Goal: Task Accomplishment & Management: Manage account settings

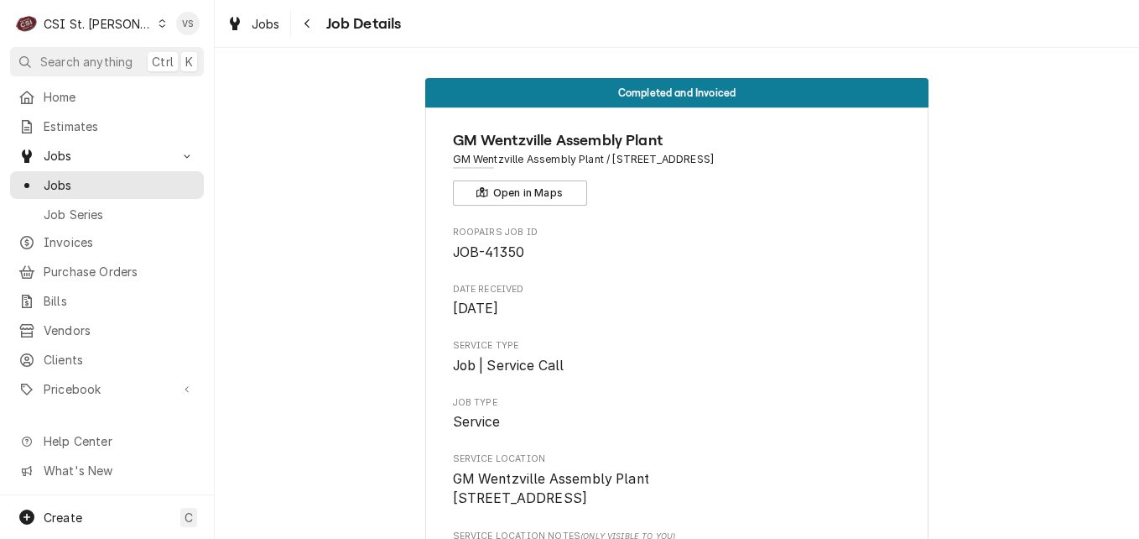
scroll to position [923, 0]
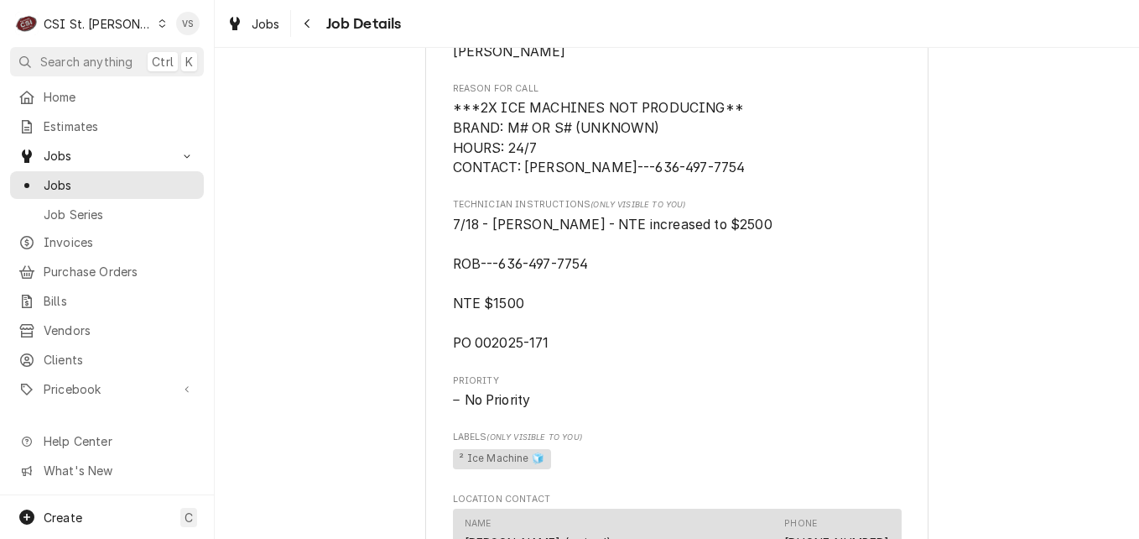
click at [159, 23] on icon "Dynamic Content Wrapper" at bounding box center [163, 23] width 8 height 8
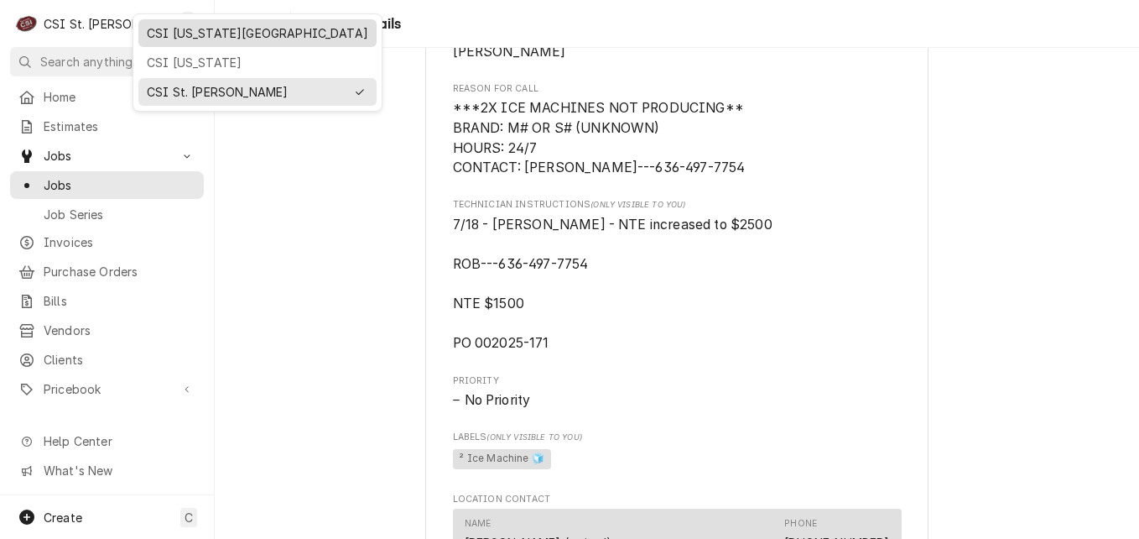
click at [205, 37] on div "CSI Kansas City" at bounding box center [257, 33] width 221 height 18
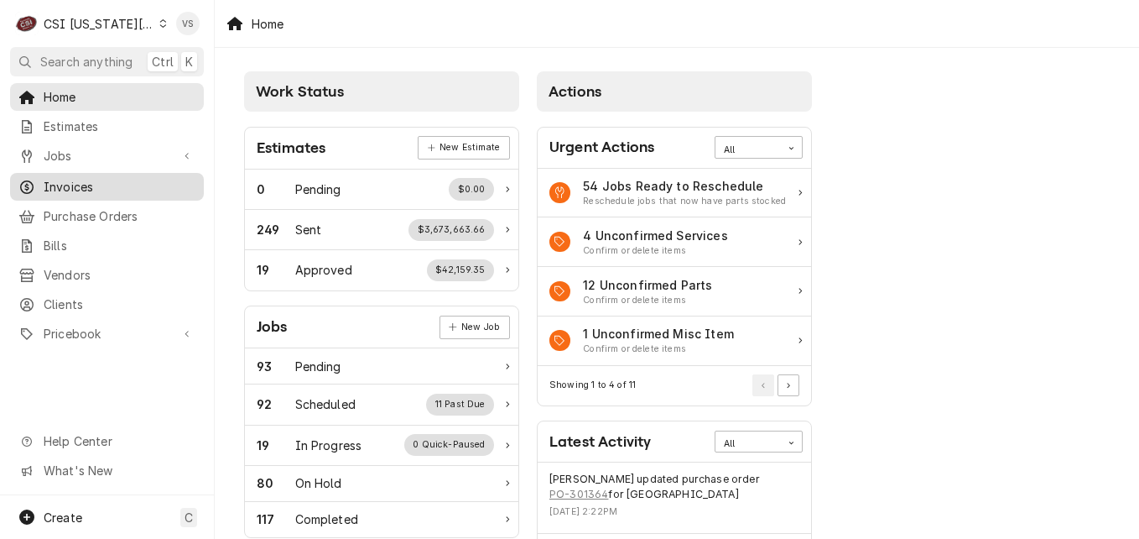
click at [77, 184] on span "Invoices" at bounding box center [120, 187] width 152 height 18
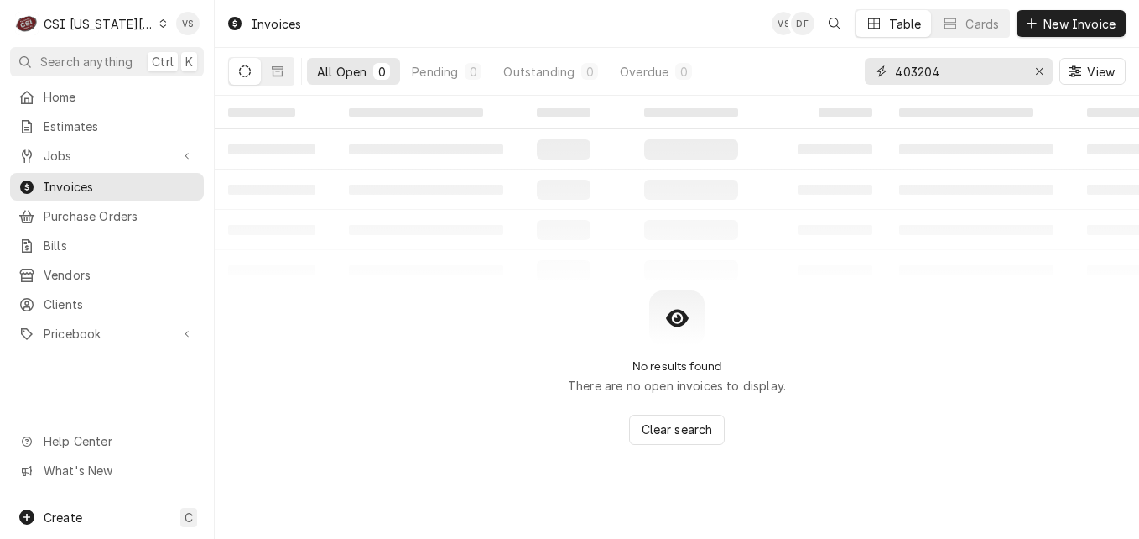
drag, startPoint x: 947, startPoint y: 71, endPoint x: 835, endPoint y: 72, distance: 111.6
click at [835, 72] on div "All Open 0 Pending 0 Outstanding 0 Overdue 0 403204 View" at bounding box center [677, 71] width 898 height 47
click at [959, 75] on input "403204" at bounding box center [958, 71] width 126 height 27
drag, startPoint x: 959, startPoint y: 75, endPoint x: 864, endPoint y: 65, distance: 95.4
click at [865, 65] on div "403204" at bounding box center [959, 71] width 188 height 27
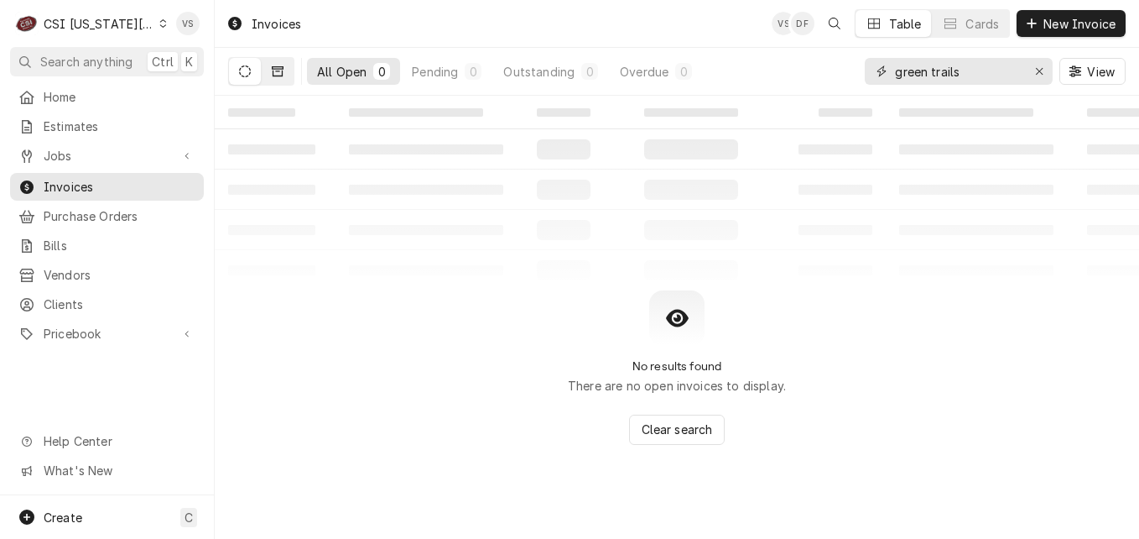
type input "green trails"
click at [264, 70] on button "Dynamic Content Wrapper" at bounding box center [278, 71] width 32 height 27
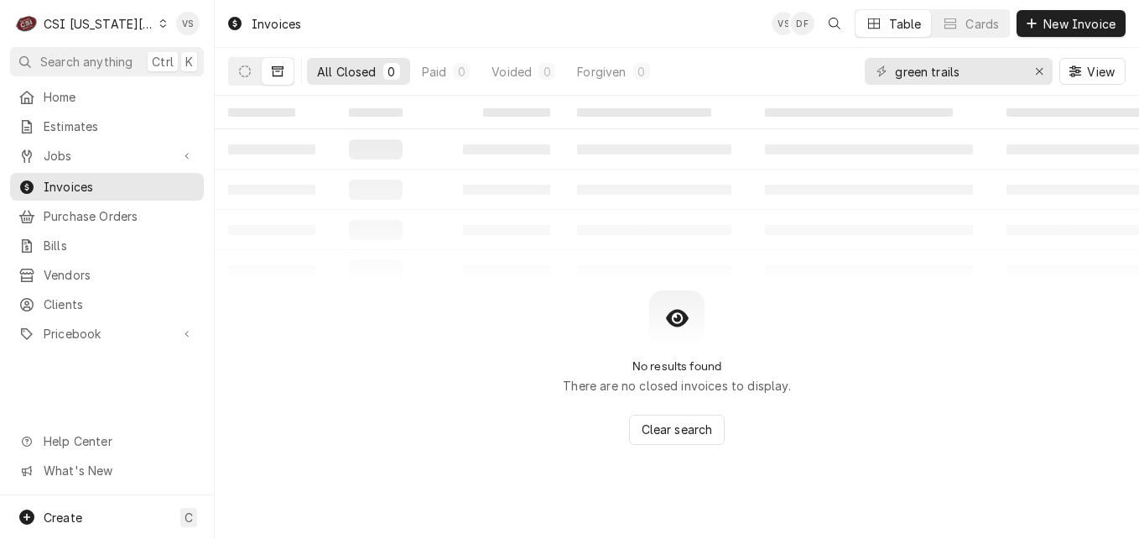
click at [159, 27] on icon "Dynamic Content Wrapper" at bounding box center [163, 23] width 8 height 8
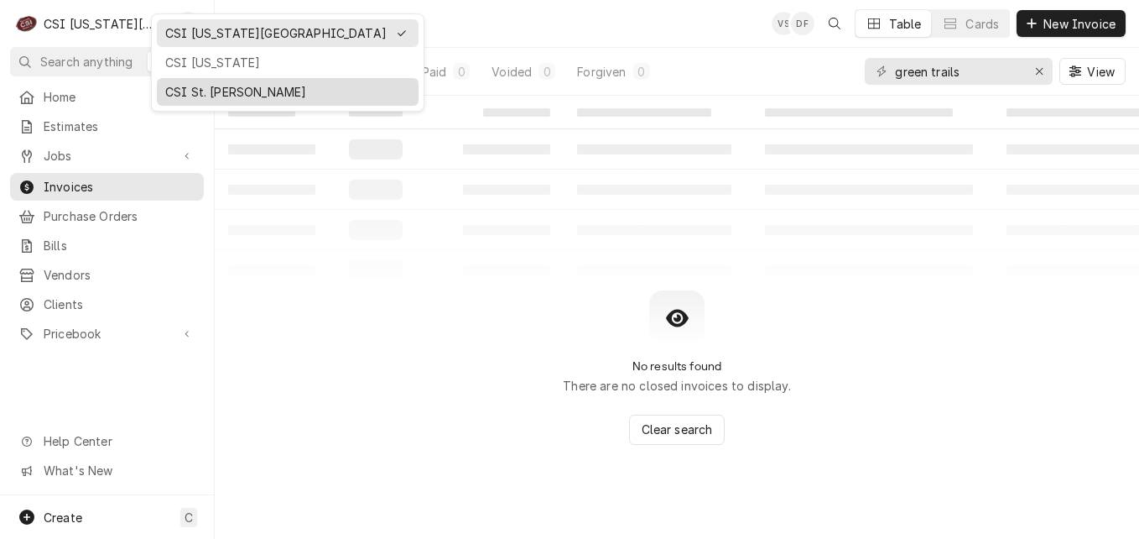
click at [201, 93] on div "CSI St. [PERSON_NAME]" at bounding box center [287, 92] width 245 height 18
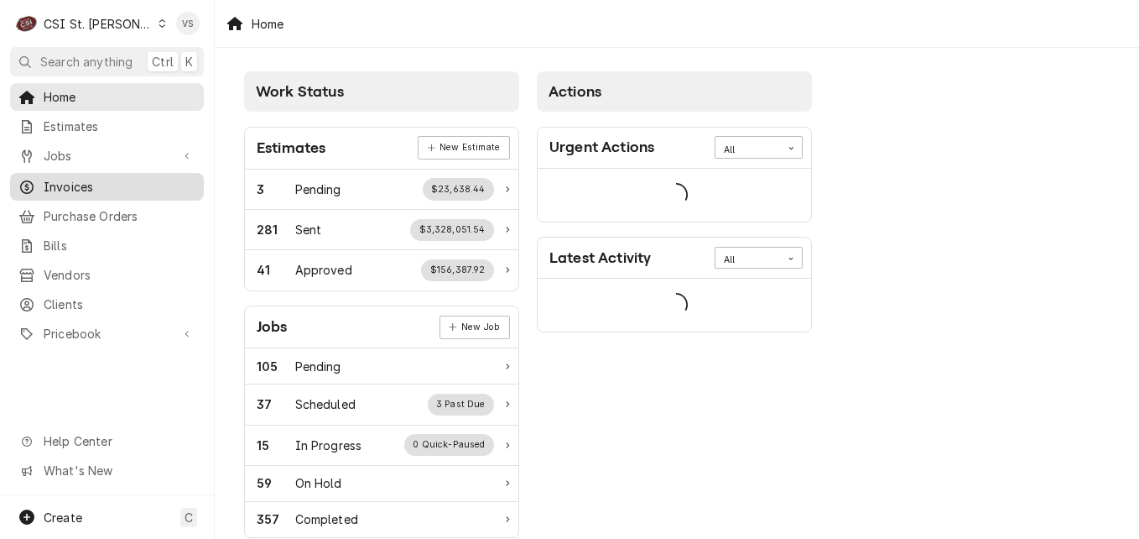
click at [129, 181] on span "Invoices" at bounding box center [120, 187] width 152 height 18
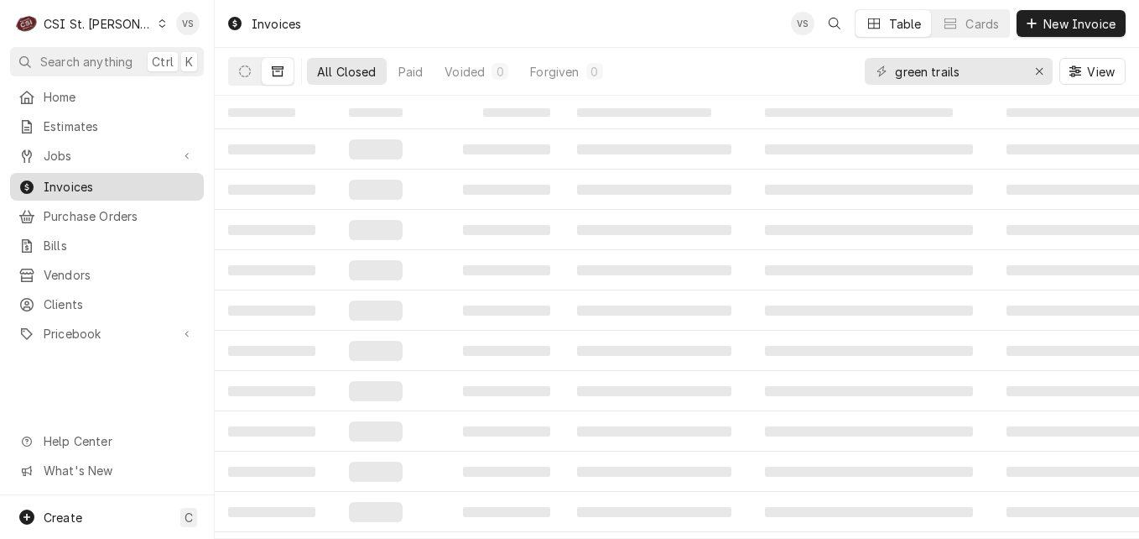
click at [109, 185] on span "Invoices" at bounding box center [120, 187] width 152 height 18
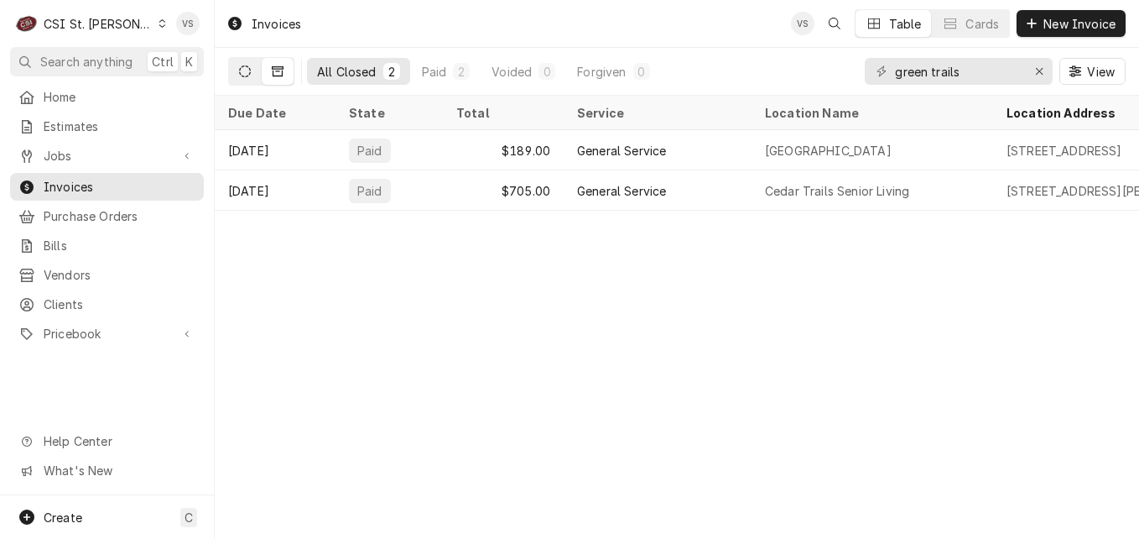
click at [235, 70] on button "Dynamic Content Wrapper" at bounding box center [245, 71] width 32 height 27
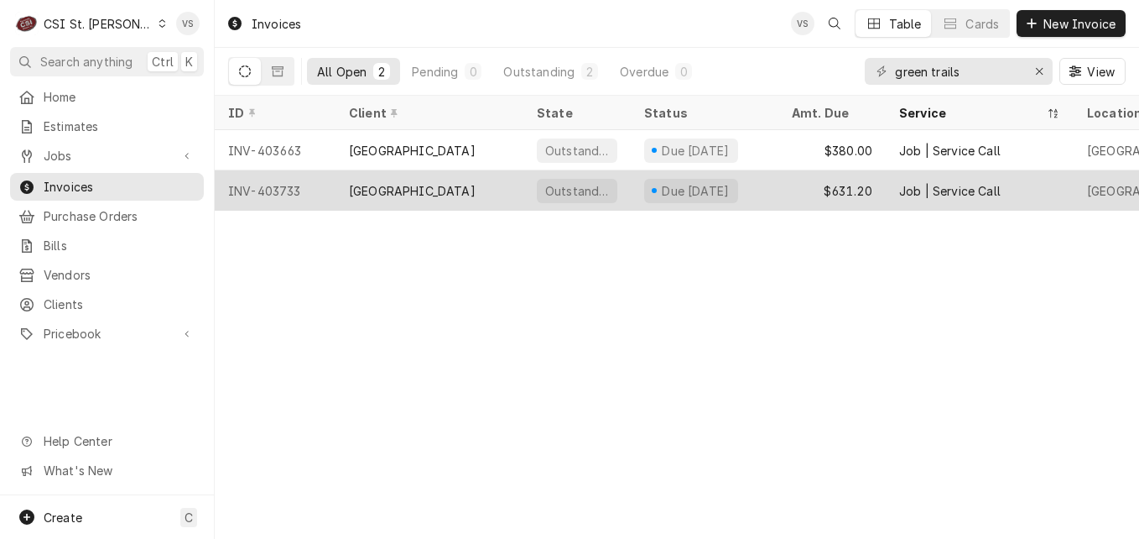
click at [435, 177] on div "[GEOGRAPHIC_DATA]" at bounding box center [430, 190] width 188 height 40
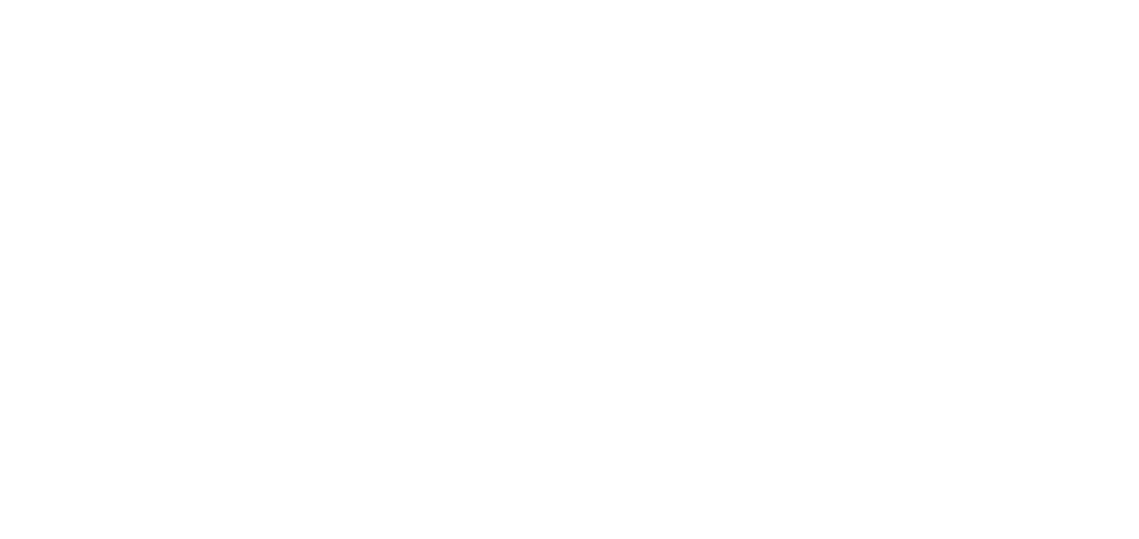
click at [340, 185] on div "Dynamic Content Wrapper" at bounding box center [569, 269] width 1139 height 539
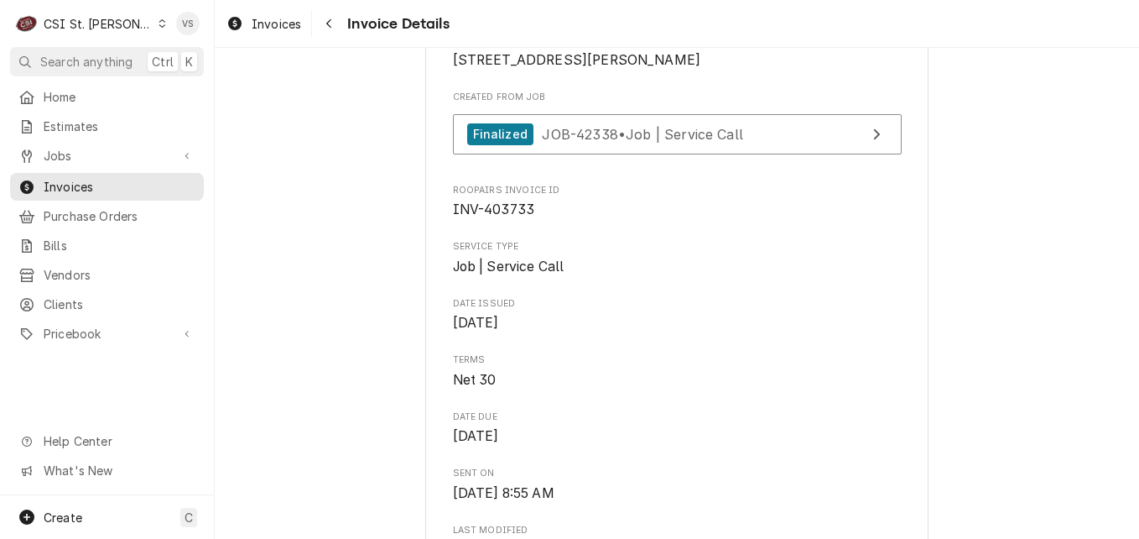
scroll to position [323, 0]
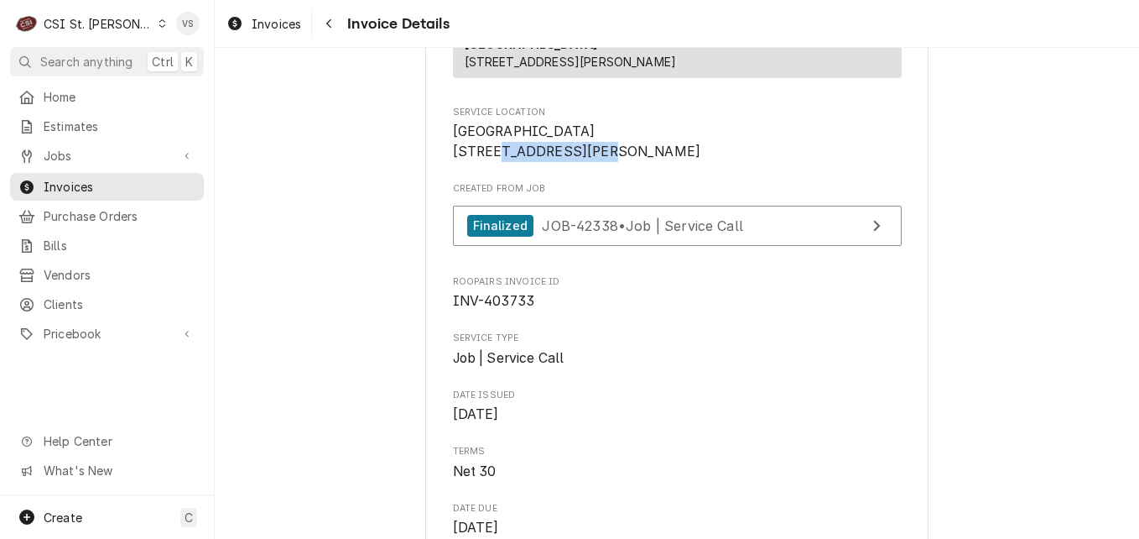
drag, startPoint x: 550, startPoint y: 186, endPoint x: 445, endPoint y: 187, distance: 105.7
drag, startPoint x: 445, startPoint y: 187, endPoint x: 465, endPoint y: 189, distance: 20.2
copy span "14276 Ladue Rd"
click at [82, 297] on span "Clients" at bounding box center [120, 304] width 152 height 18
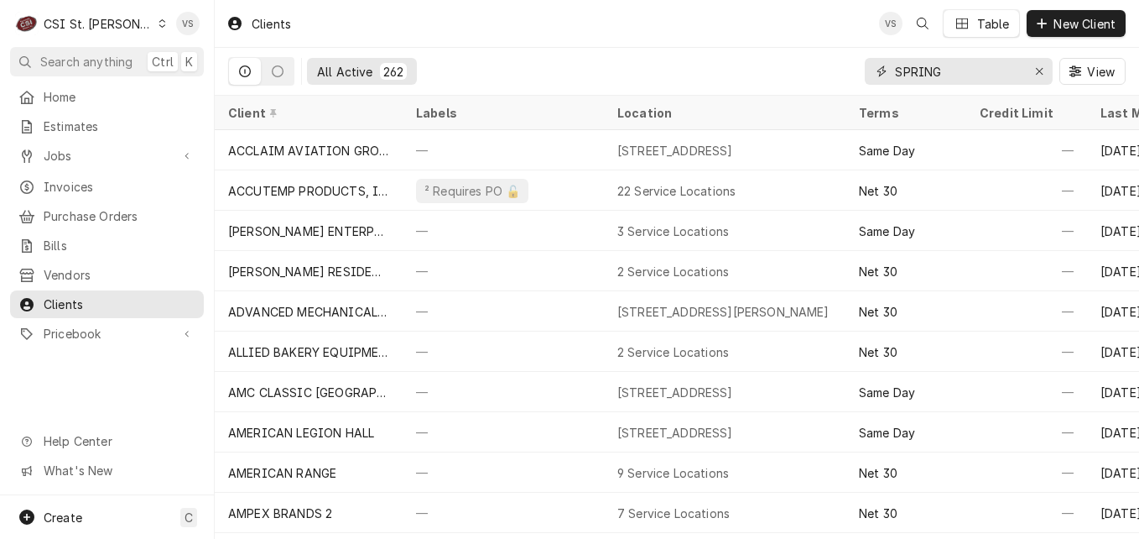
drag, startPoint x: 955, startPoint y: 69, endPoint x: 892, endPoint y: 70, distance: 62.9
click at [892, 70] on div "SPRING" at bounding box center [959, 71] width 188 height 27
paste input "[STREET_ADDRESS][PERSON_NAME]"
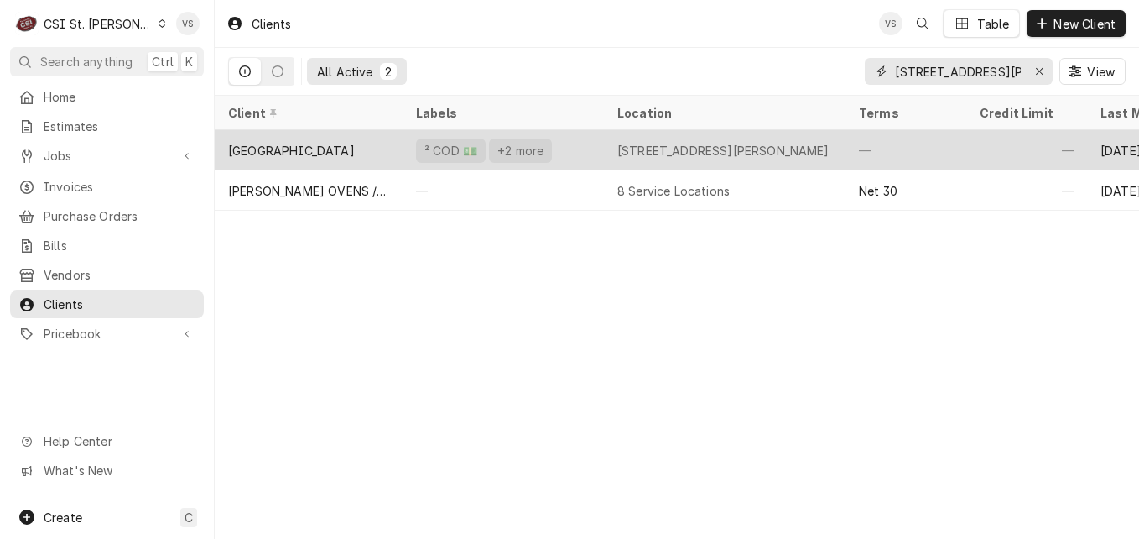
type input "[STREET_ADDRESS][PERSON_NAME]"
click at [355, 145] on div "[GEOGRAPHIC_DATA]" at bounding box center [291, 151] width 127 height 18
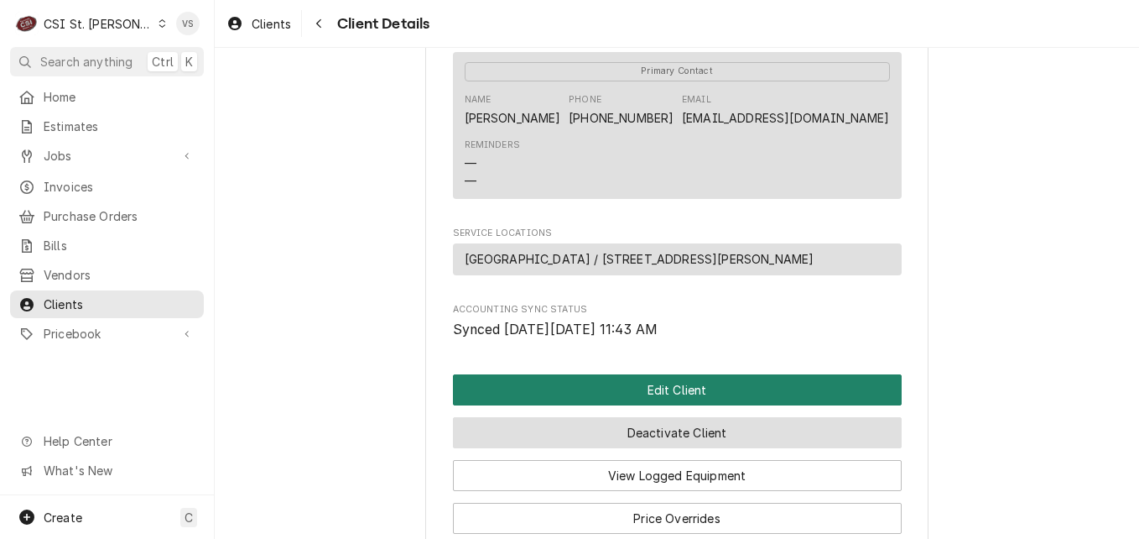
scroll to position [658, 0]
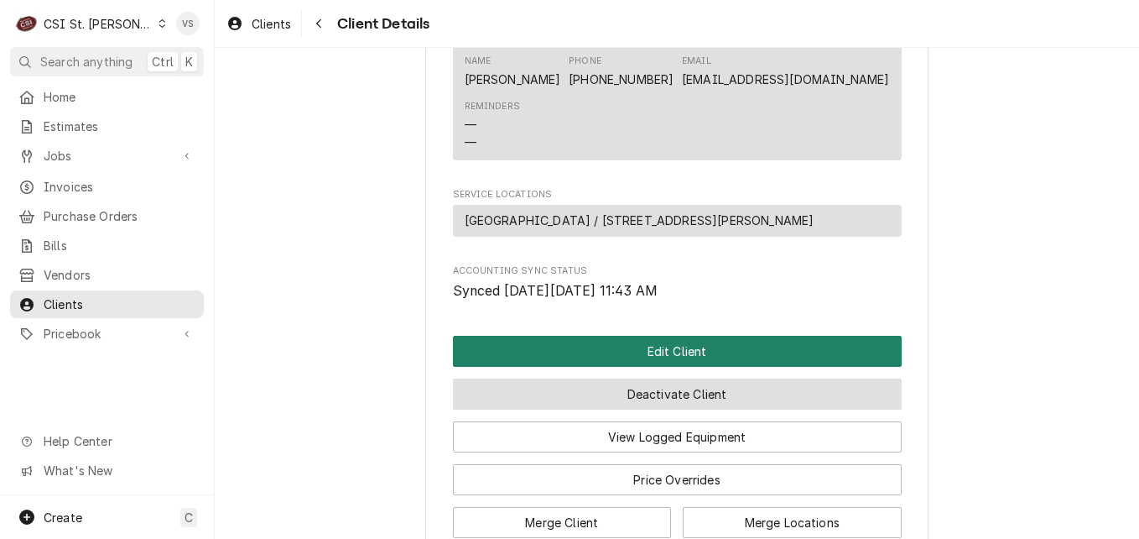
click at [681, 455] on div "Edit Client Deactivate Client View Logged Equipment Price Overrides Merge Clien…" at bounding box center [677, 437] width 449 height 202
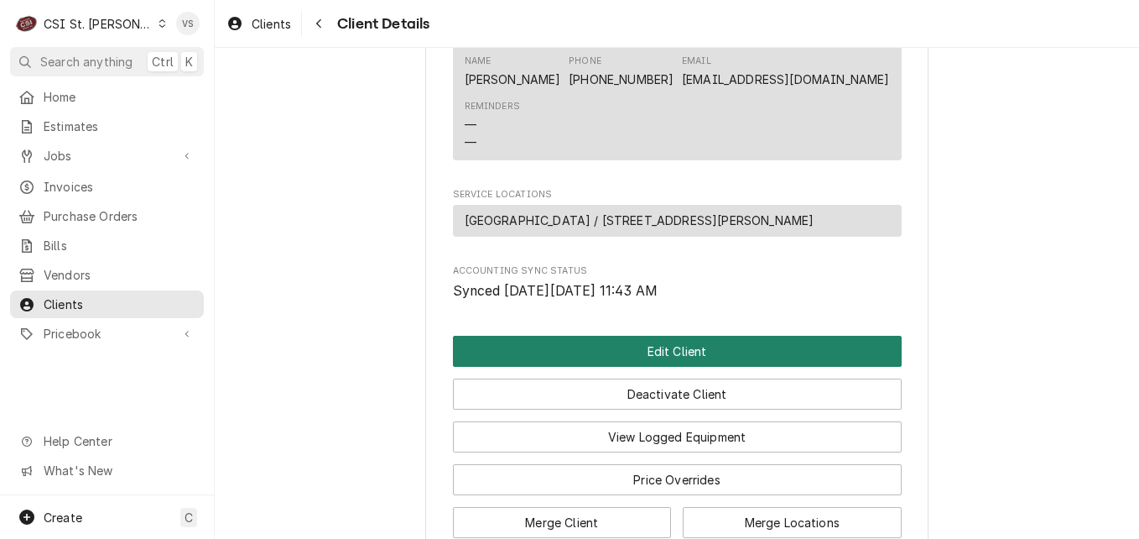
click at [657, 361] on button "Edit Client" at bounding box center [677, 351] width 449 height 31
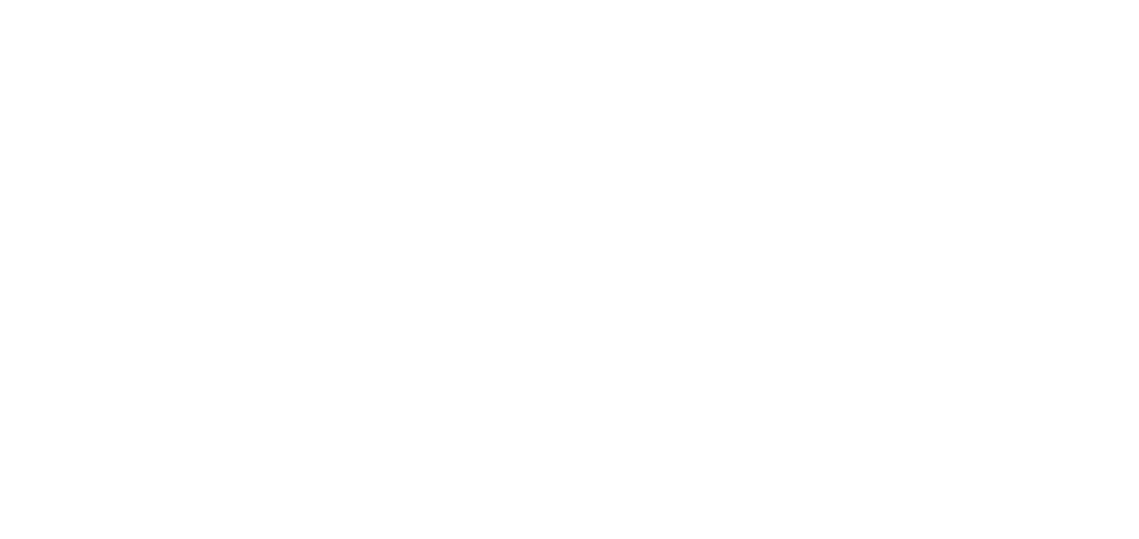
click at [648, 371] on div "Dynamic Content Wrapper" at bounding box center [569, 269] width 1139 height 539
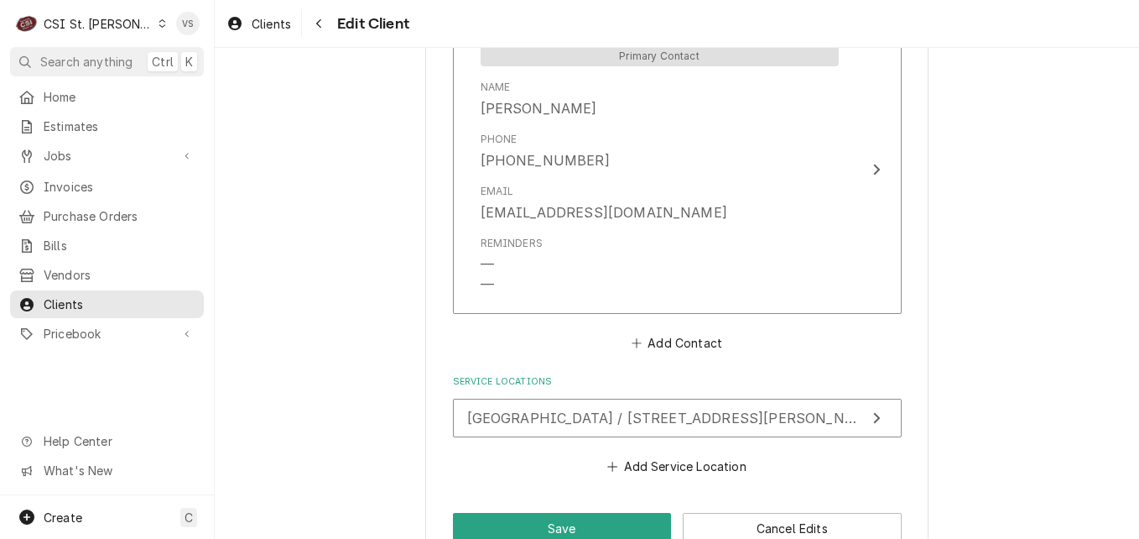
scroll to position [1361, 0]
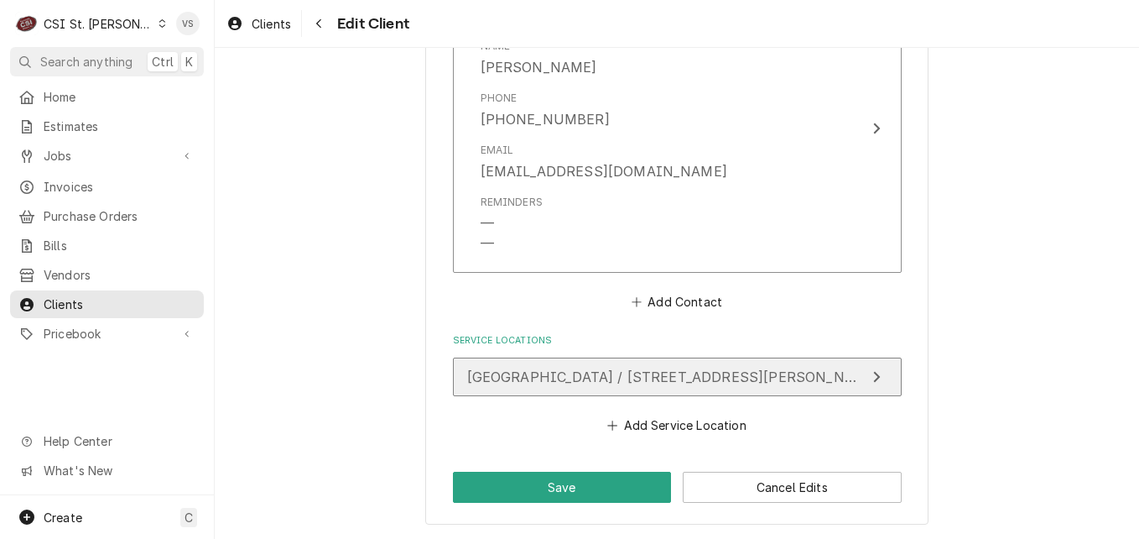
click at [667, 381] on span "[GEOGRAPHIC_DATA] / [STREET_ADDRESS][PERSON_NAME]" at bounding box center [674, 376] width 414 height 17
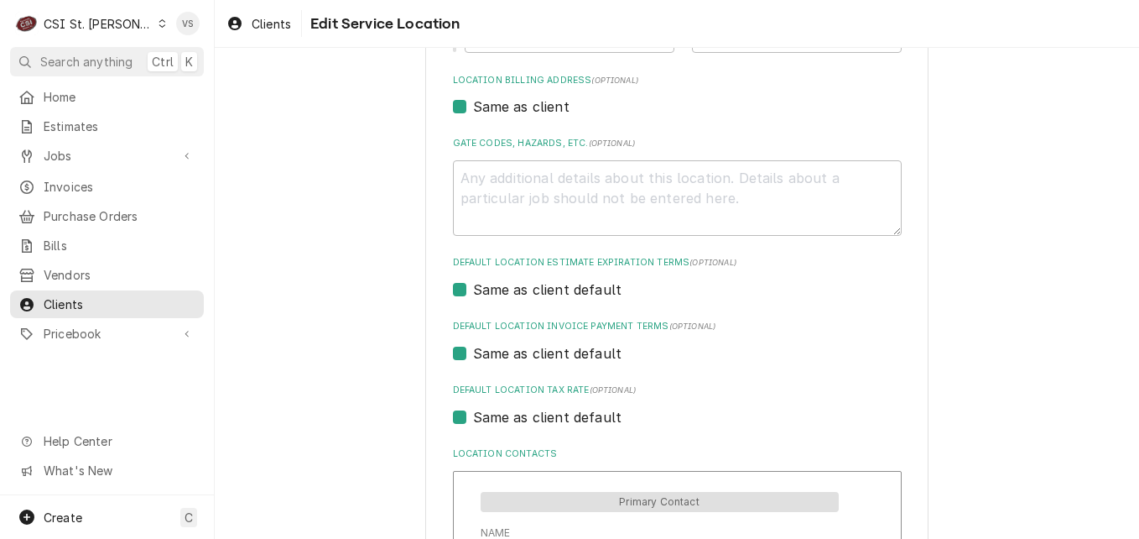
scroll to position [855, 0]
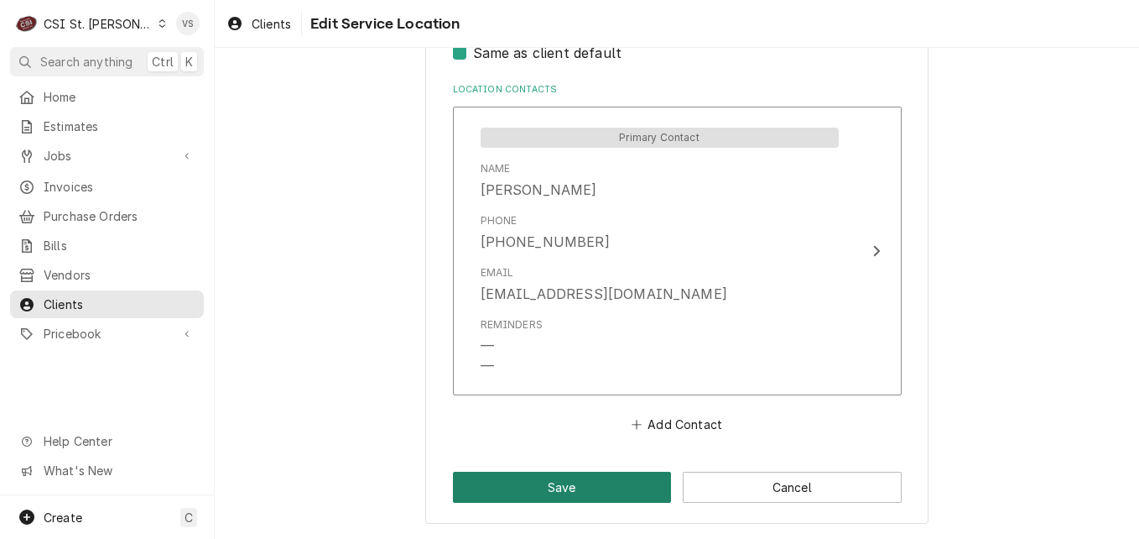
click at [602, 492] on button "Save" at bounding box center [562, 486] width 219 height 31
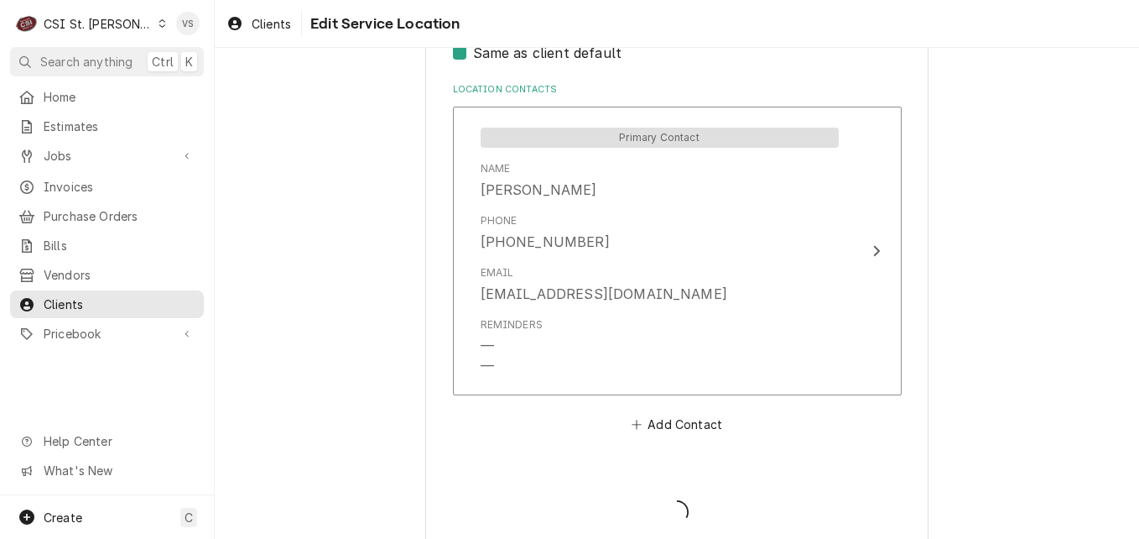
type textarea "x"
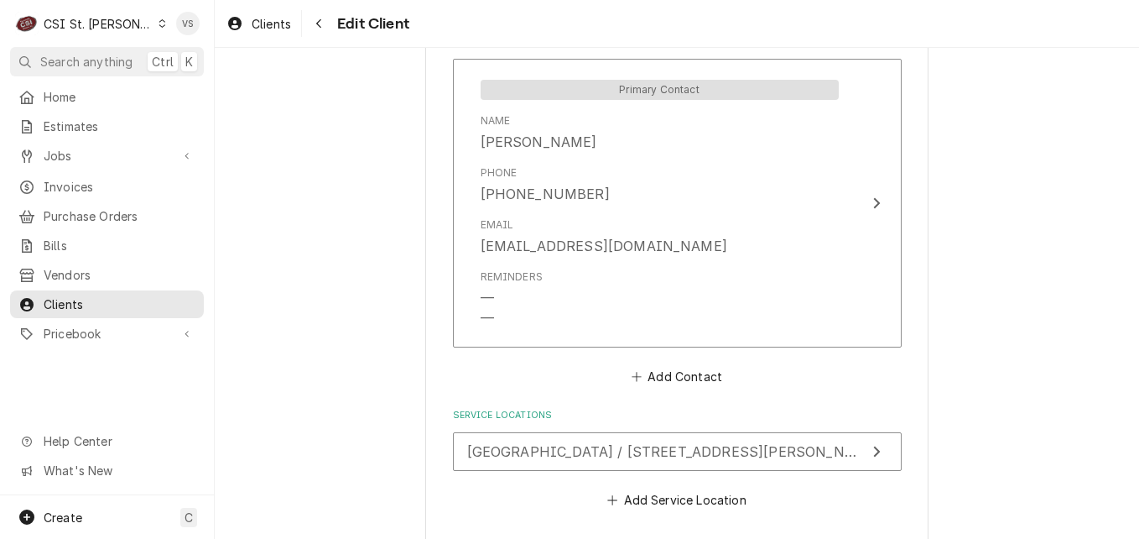
scroll to position [1257, 0]
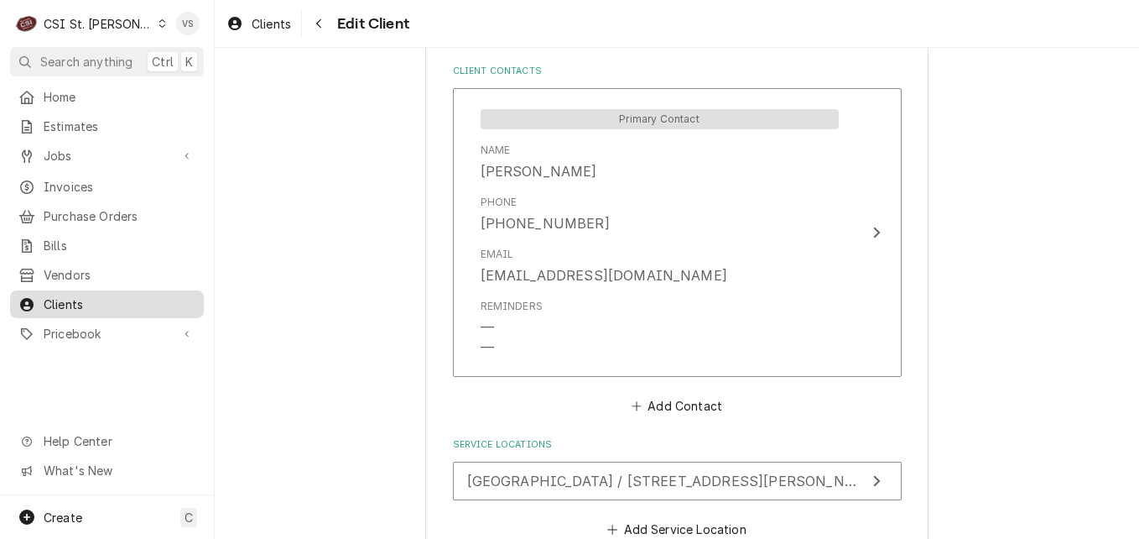
click at [49, 295] on span "Clients" at bounding box center [120, 304] width 152 height 18
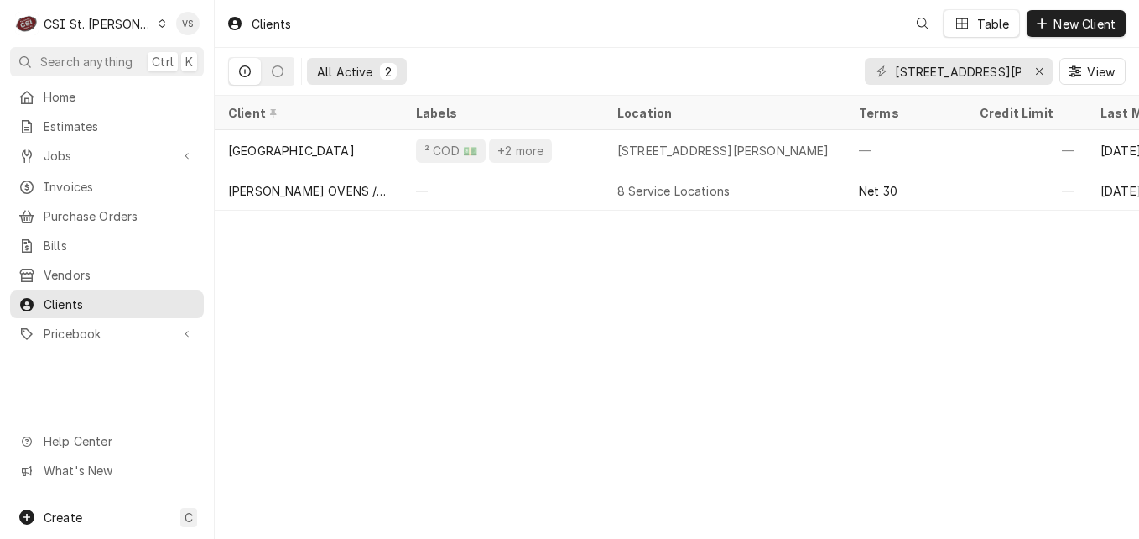
click at [159, 24] on icon "Dynamic Content Wrapper" at bounding box center [163, 23] width 8 height 8
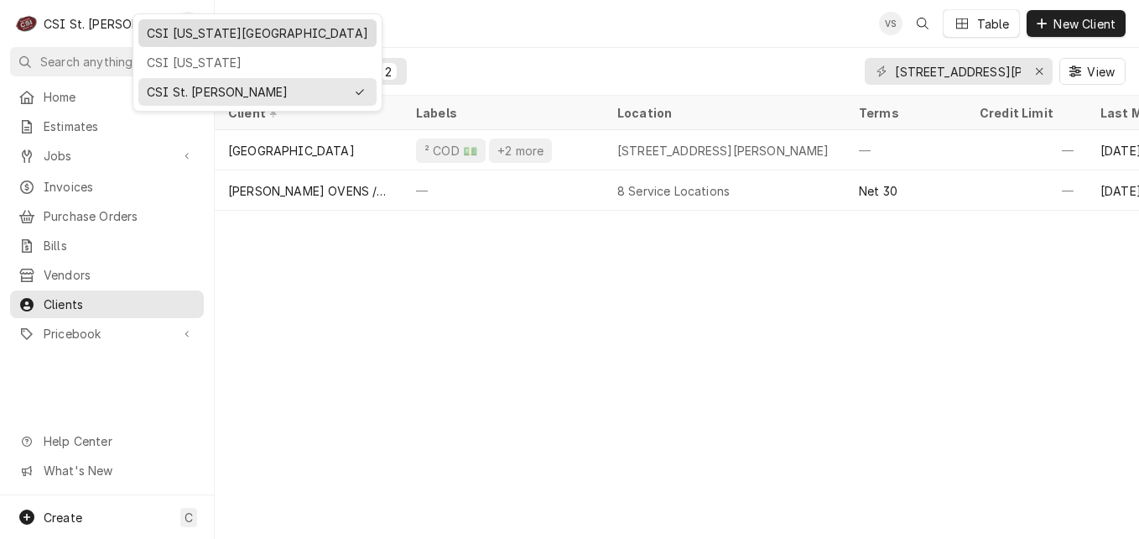
click at [176, 38] on div "CSI [US_STATE][GEOGRAPHIC_DATA]" at bounding box center [257, 33] width 221 height 18
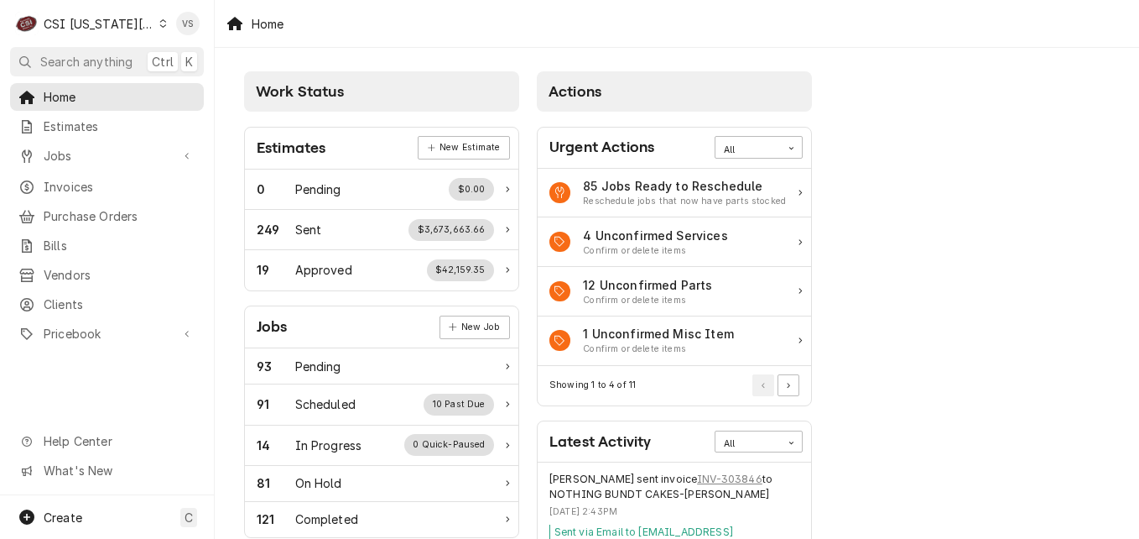
click at [69, 302] on span "Clients" at bounding box center [120, 304] width 152 height 18
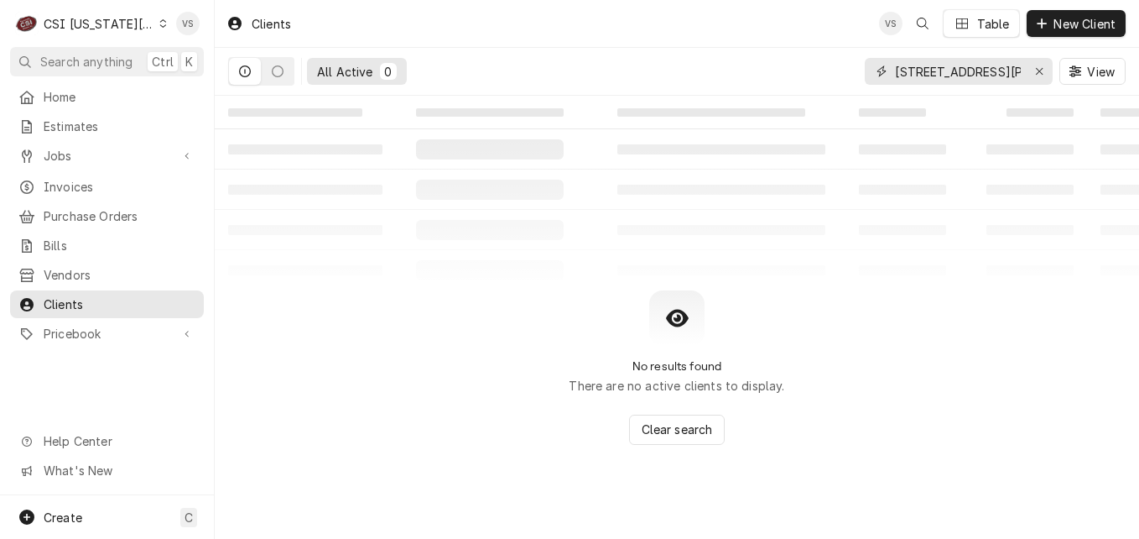
drag, startPoint x: 896, startPoint y: 76, endPoint x: 875, endPoint y: 76, distance: 21.0
click at [875, 76] on div "14276 Ladue Rd" at bounding box center [959, 71] width 188 height 27
type input "t"
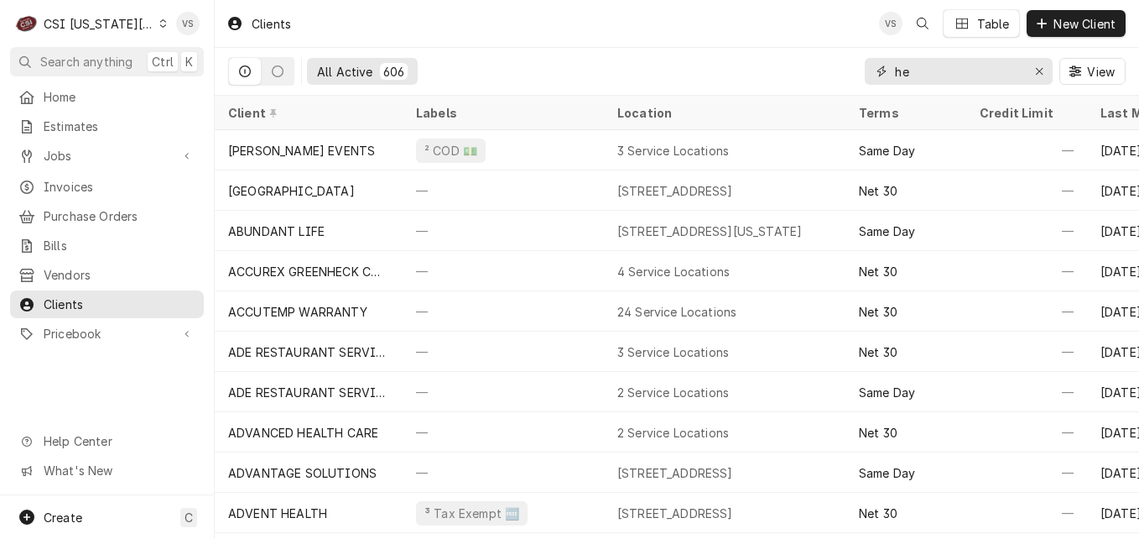
drag, startPoint x: 931, startPoint y: 74, endPoint x: 849, endPoint y: 75, distance: 82.2
click at [849, 75] on div "All Active 606 he View" at bounding box center [677, 71] width 898 height 47
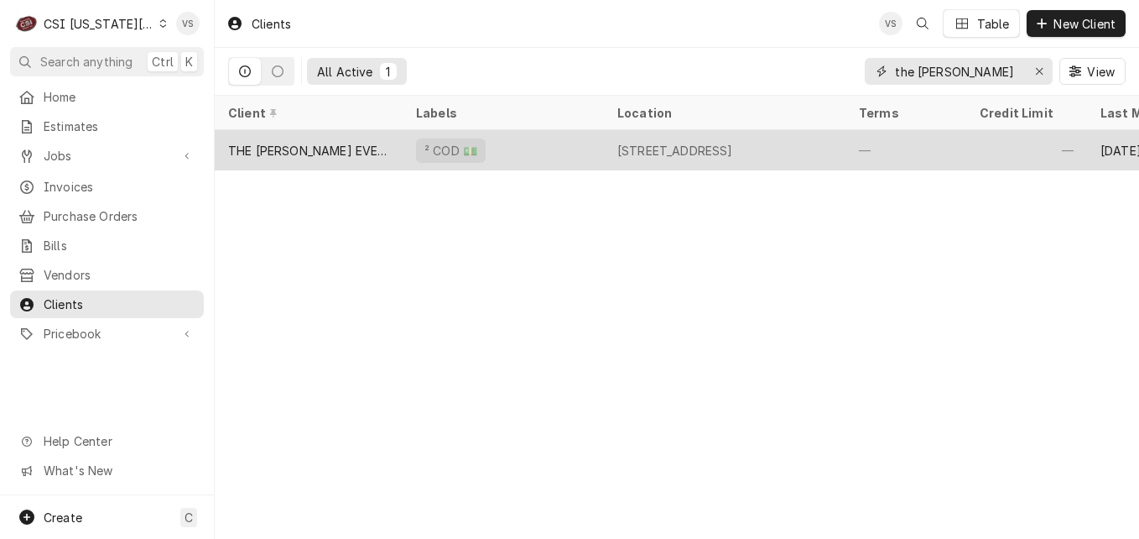
type input "the everly"
click at [383, 158] on div "THE [PERSON_NAME] EVENT SPACE" at bounding box center [309, 150] width 188 height 40
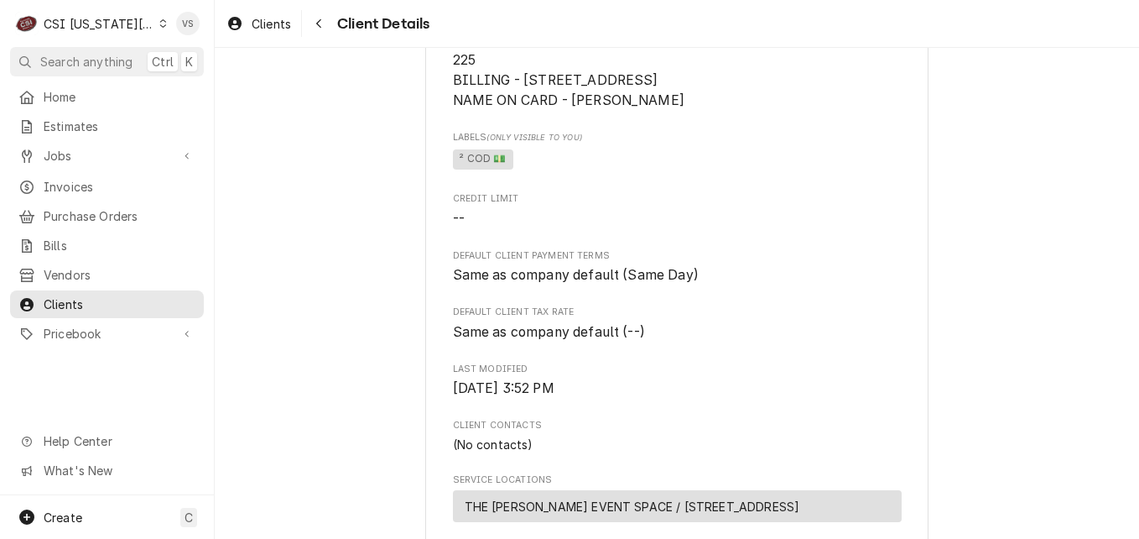
scroll to position [756, 0]
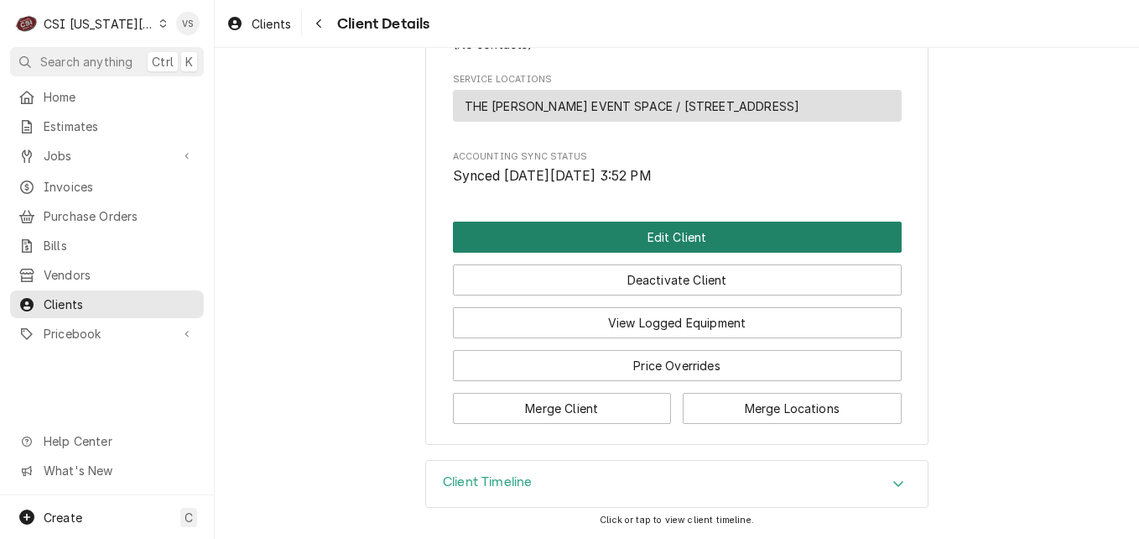
click at [627, 232] on button "Edit Client" at bounding box center [677, 236] width 449 height 31
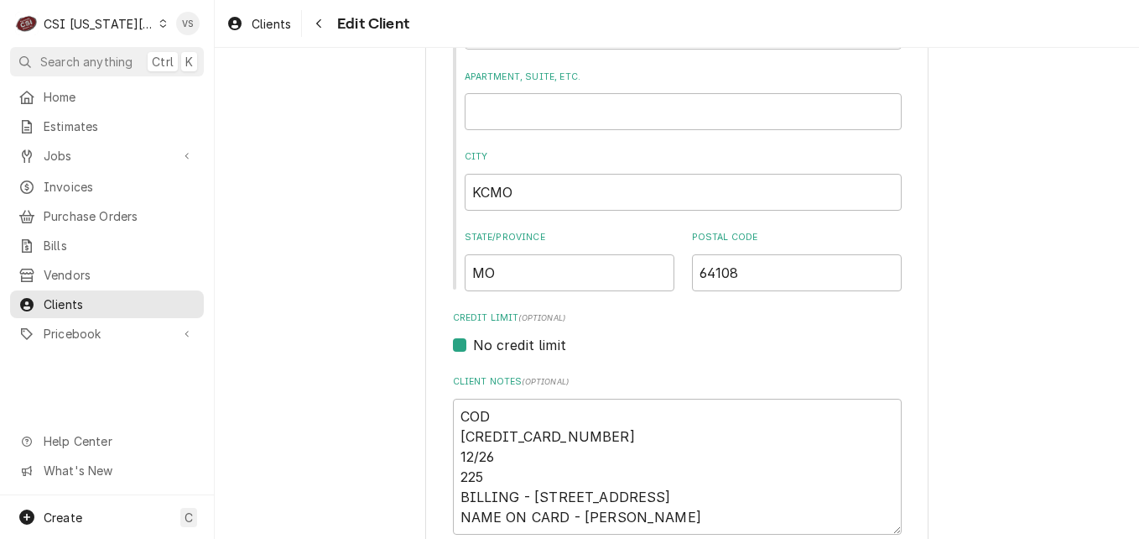
scroll to position [1054, 0]
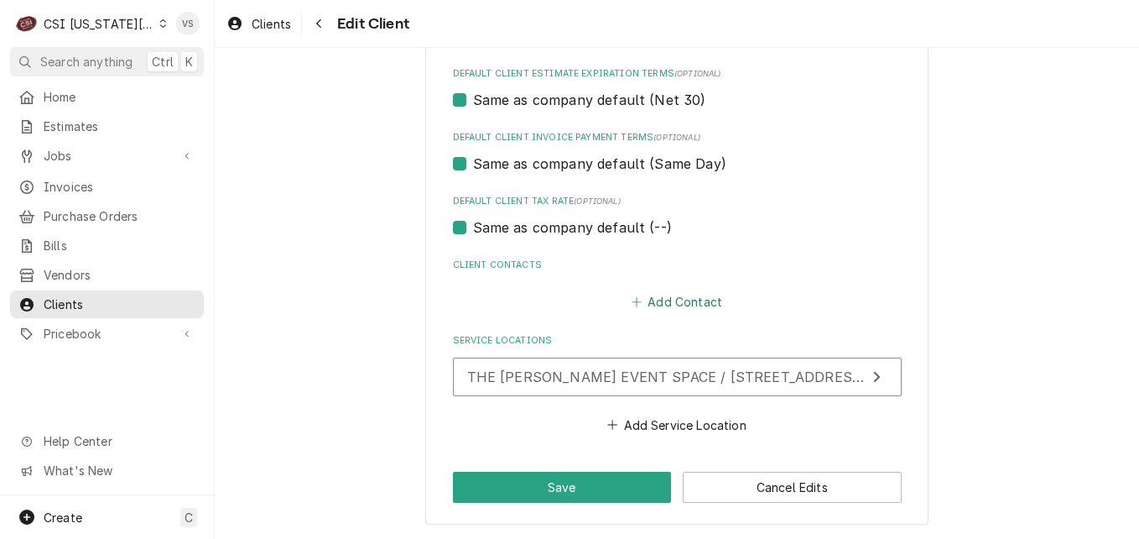
click at [653, 306] on button "Add Contact" at bounding box center [676, 301] width 96 height 23
type textarea "x"
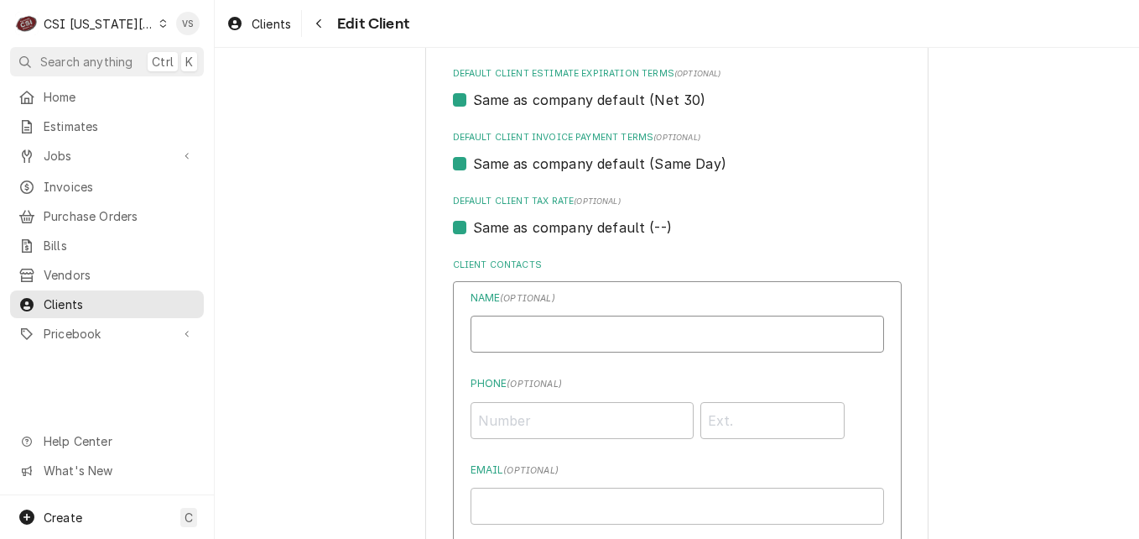
click at [525, 323] on input "Business Name" at bounding box center [678, 333] width 414 height 37
type input "r"
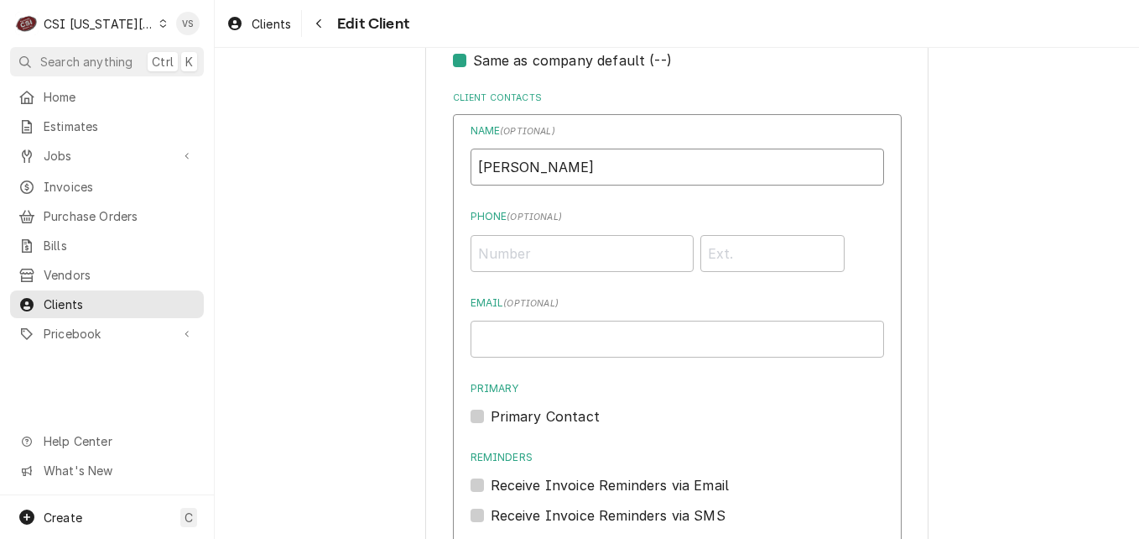
scroll to position [1221, 0]
type input "Robin Bartlett"
type input "(913) 433-8668"
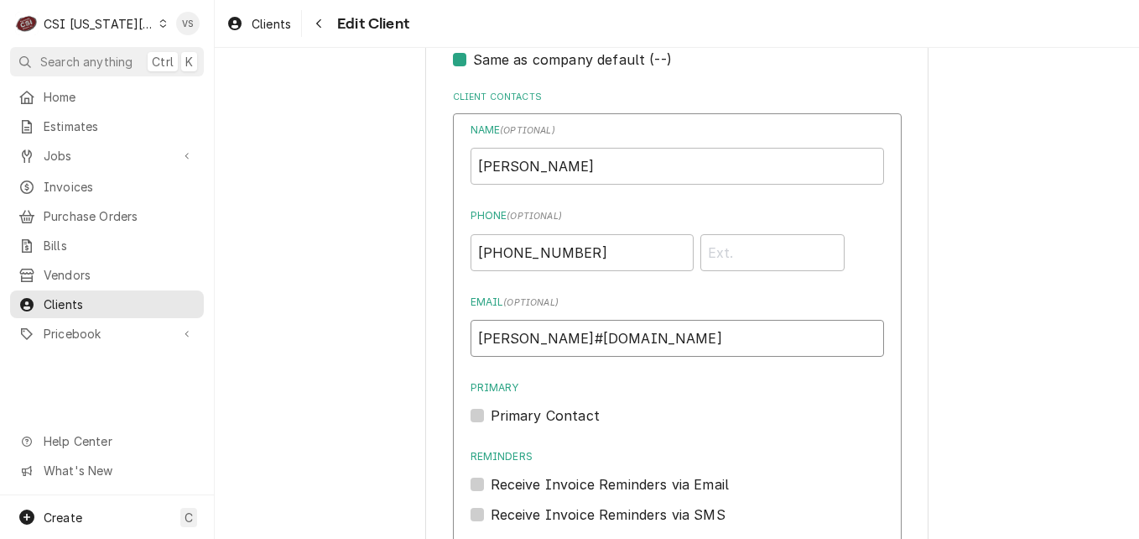
type input "robin#theeverlykc.com"
click at [491, 486] on label "Receive Invoice Reminders via Email" at bounding box center [610, 484] width 239 height 20
click at [491, 486] on input "Reminders" at bounding box center [698, 492] width 414 height 37
checkbox input "true"
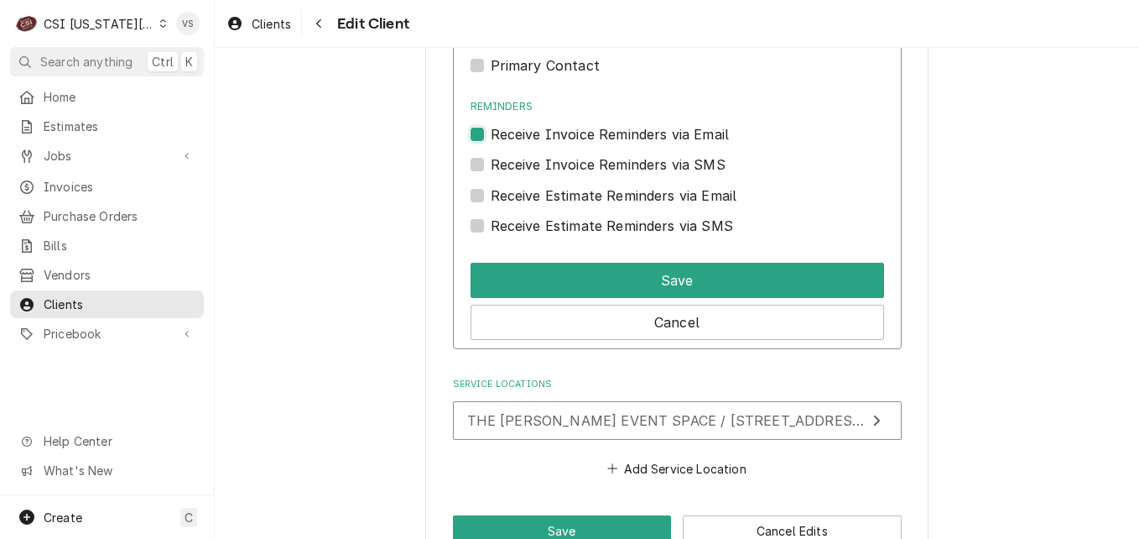
scroll to position [1615, 0]
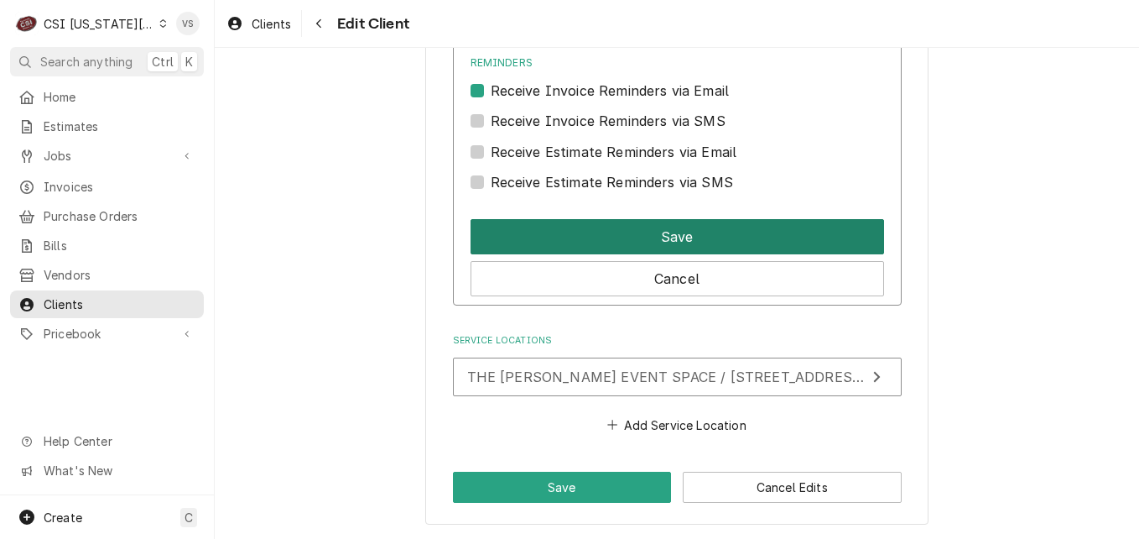
click at [592, 245] on button "Save" at bounding box center [678, 236] width 414 height 35
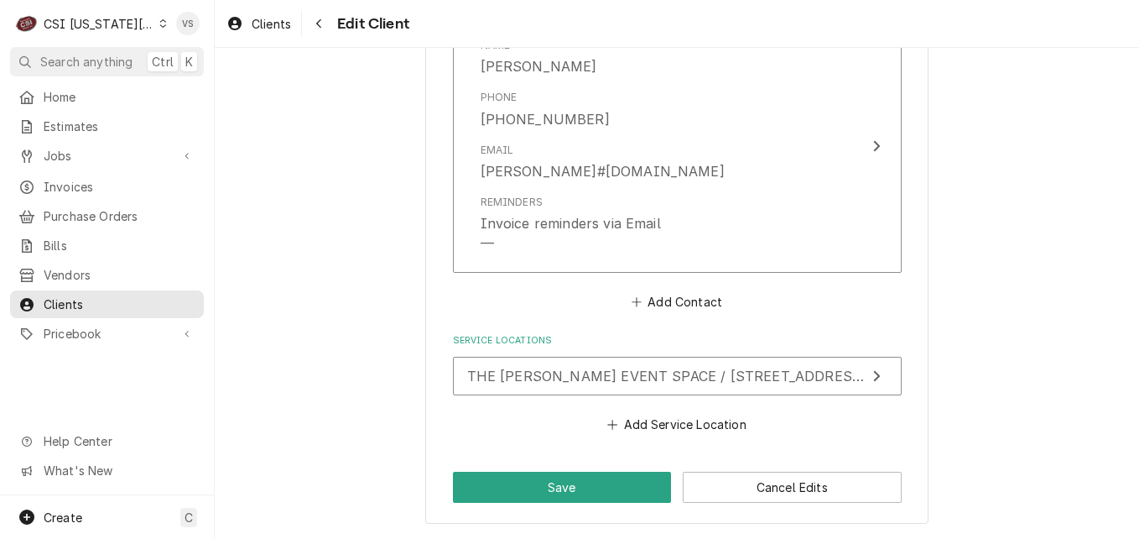
scroll to position [1316, 0]
click at [529, 495] on button "Save" at bounding box center [562, 486] width 219 height 31
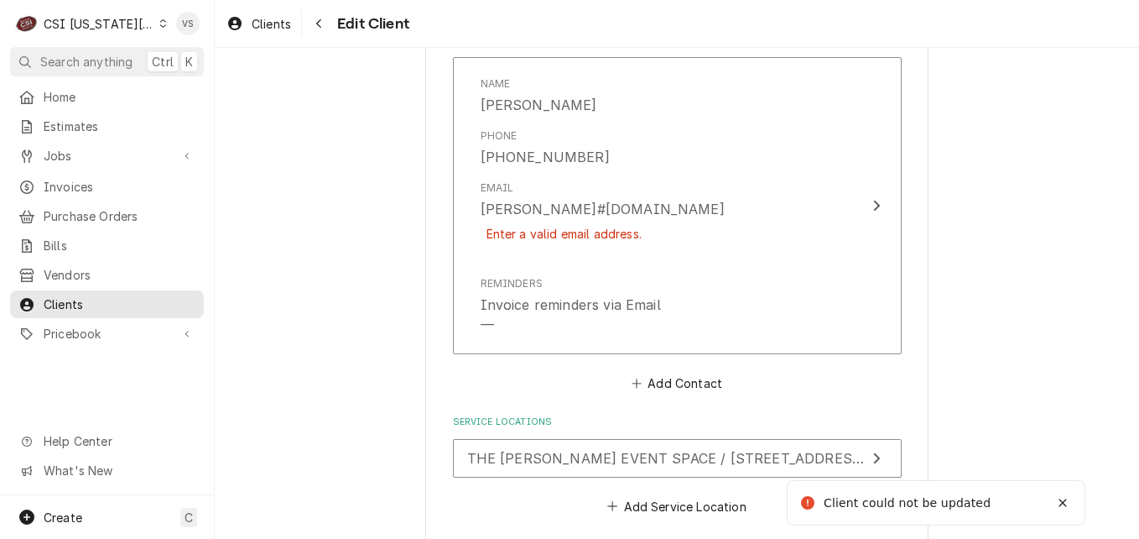
type textarea "x"
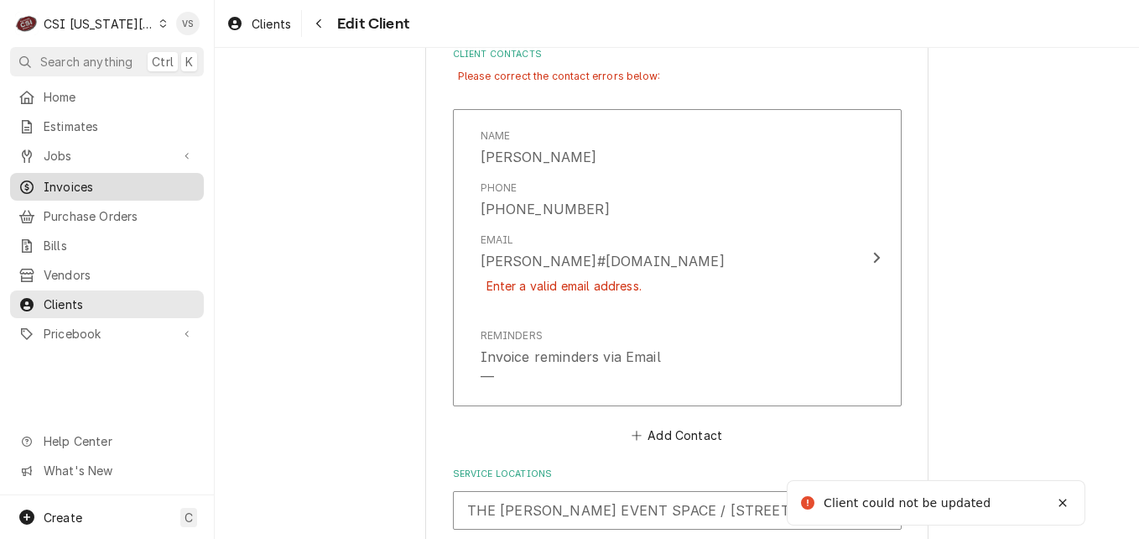
click at [62, 188] on span "Invoices" at bounding box center [120, 187] width 152 height 18
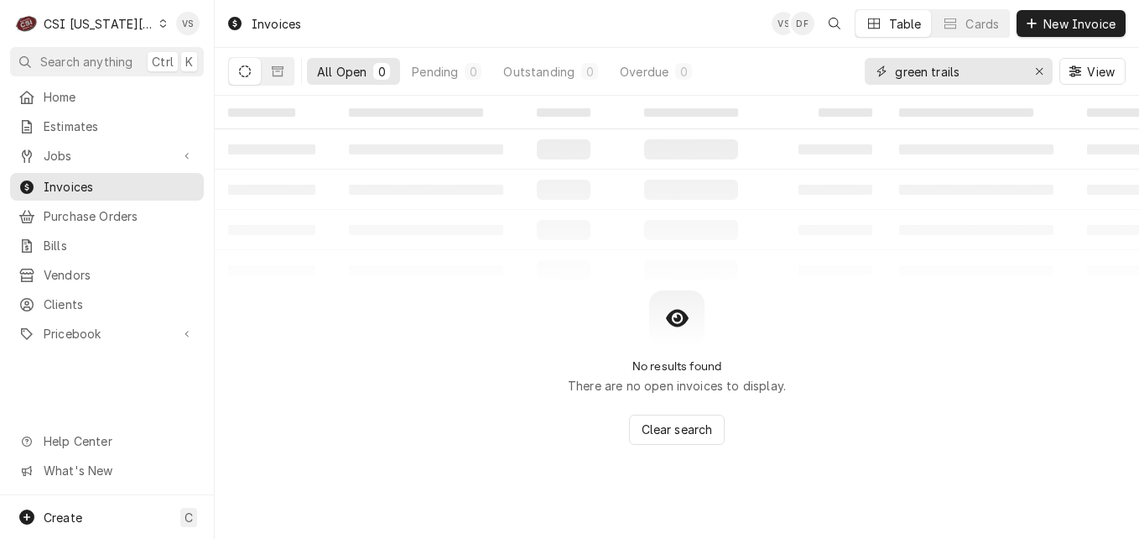
click at [841, 73] on div "All Open 0 Pending 0 Outstanding 0 Overdue 0 green trails View" at bounding box center [677, 71] width 898 height 47
type input "303583"
click at [270, 74] on button "Dynamic Content Wrapper" at bounding box center [278, 71] width 32 height 27
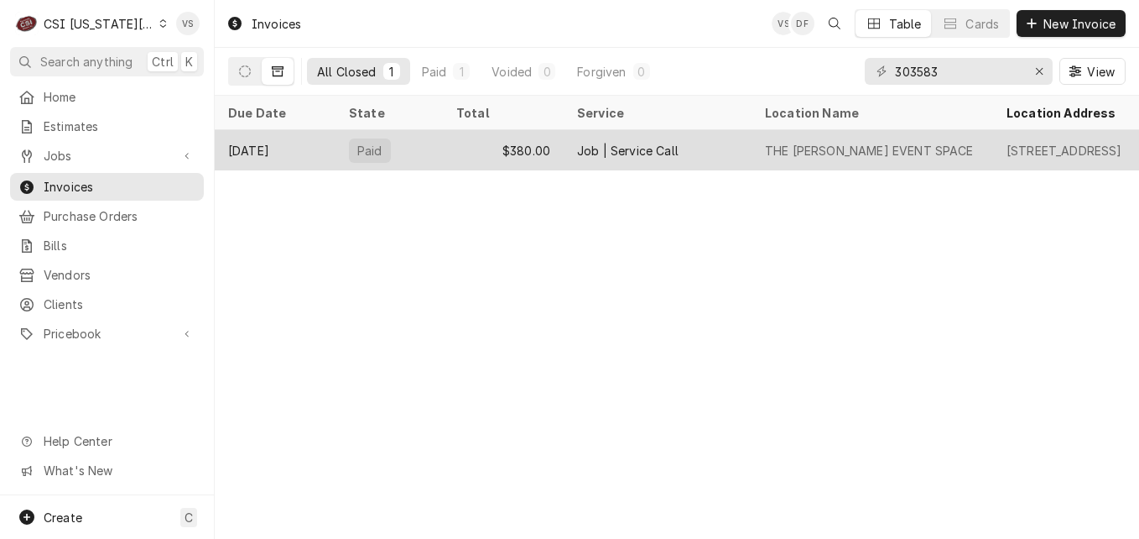
click at [328, 146] on div "[DATE]" at bounding box center [275, 150] width 121 height 40
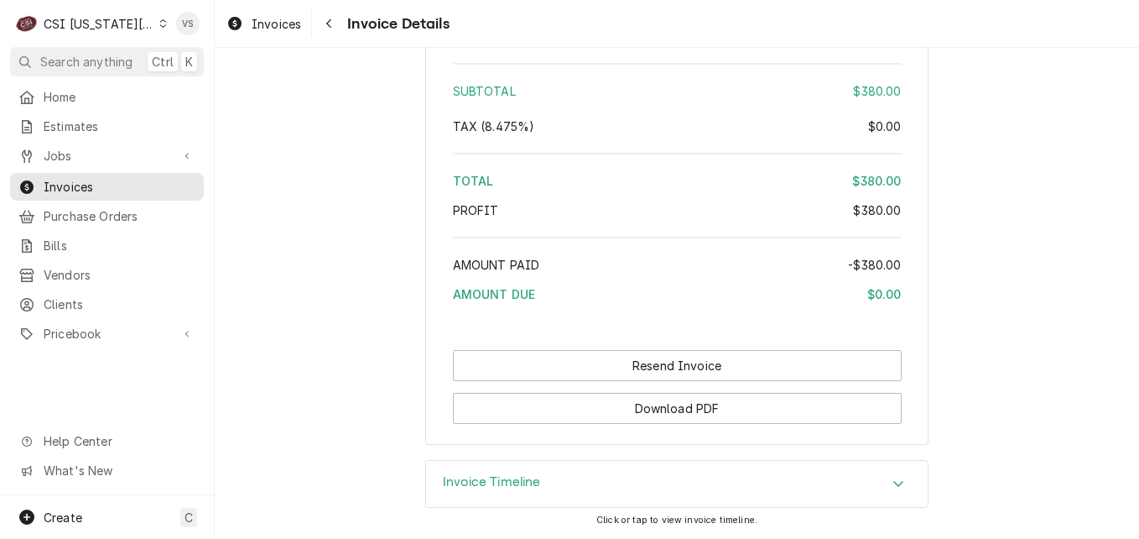
scroll to position [2981, 0]
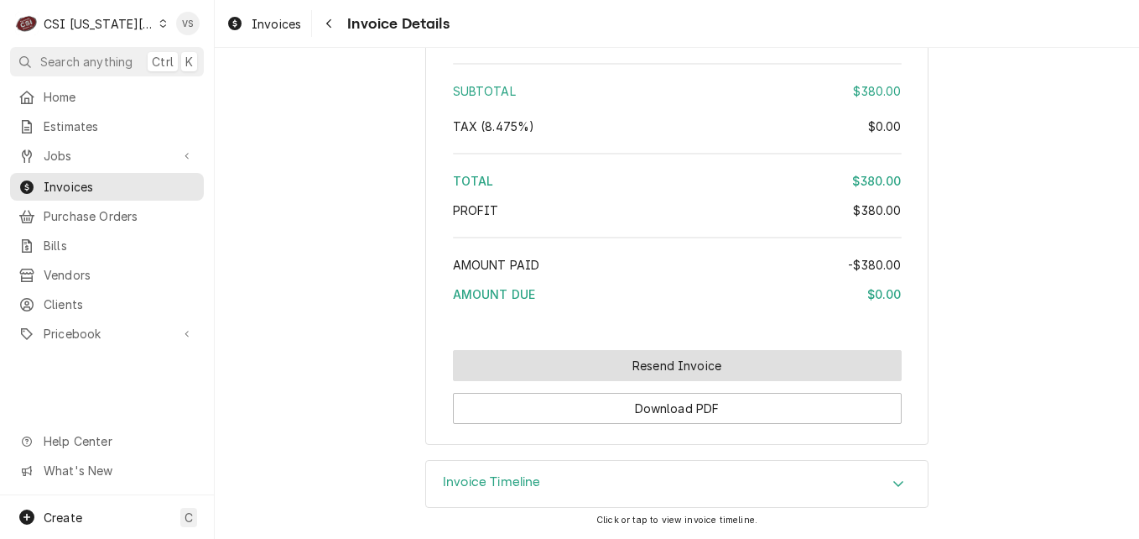
click at [587, 362] on button "Resend Invoice" at bounding box center [677, 365] width 449 height 31
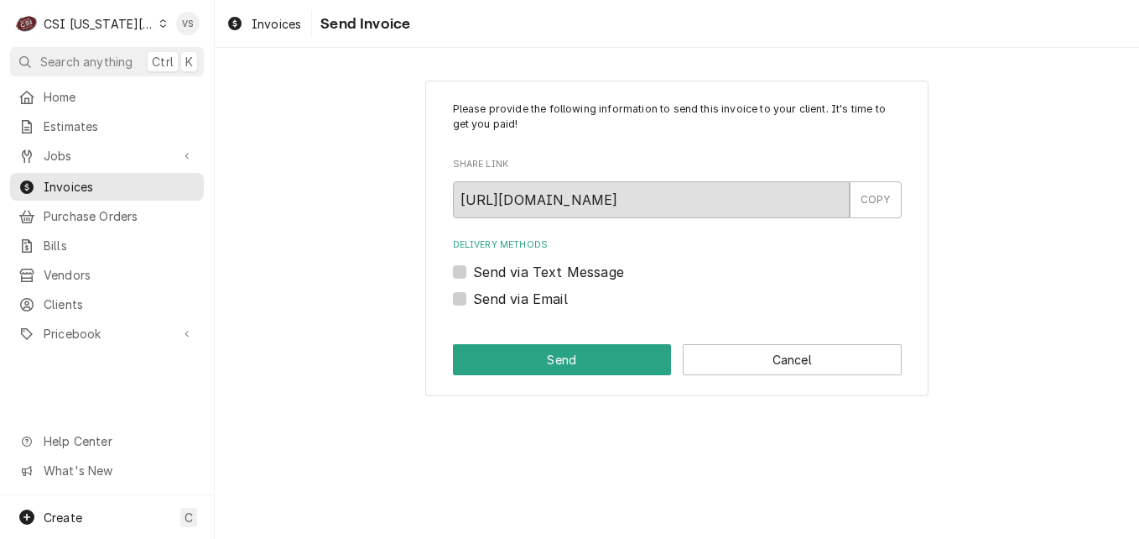
click at [473, 301] on label "Send via Email" at bounding box center [520, 299] width 95 height 20
click at [473, 301] on input "Send via Email" at bounding box center [697, 307] width 449 height 37
checkbox input "true"
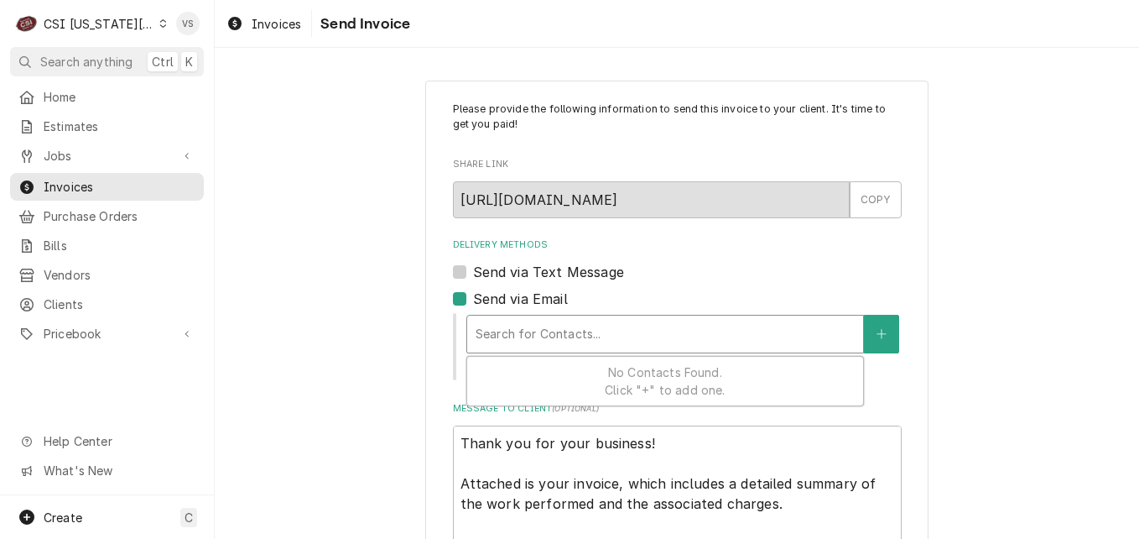
click at [493, 341] on div "Delivery Methods" at bounding box center [665, 334] width 379 height 30
click at [490, 332] on div "Delivery Methods" at bounding box center [665, 334] width 379 height 30
click at [398, 317] on div "Please provide the following information to send this invoice to your client. I…" at bounding box center [677, 454] width 924 height 779
click at [97, 185] on span "Invoices" at bounding box center [120, 187] width 152 height 18
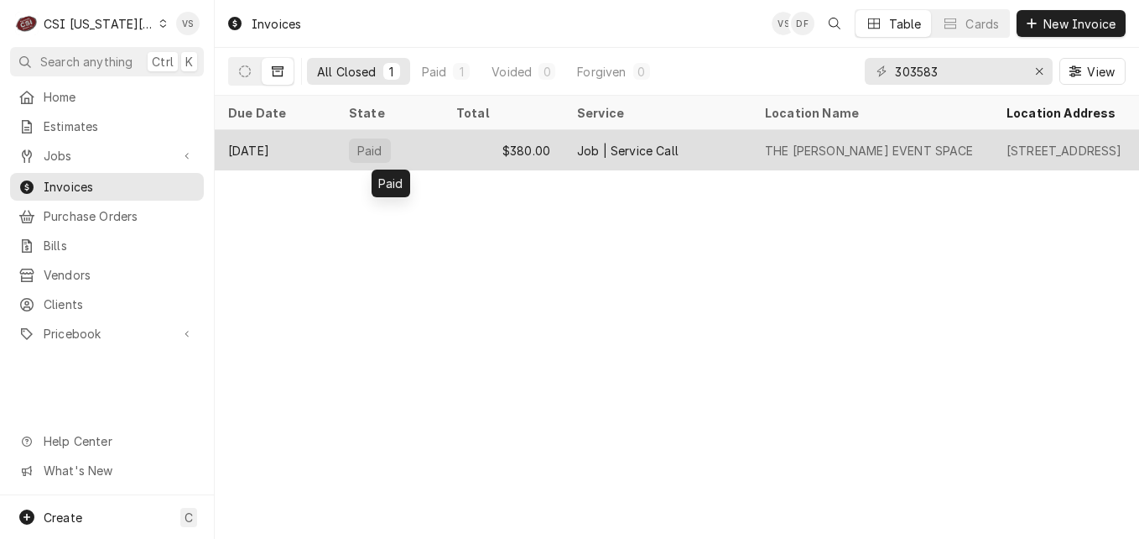
click at [456, 148] on div "$380.00" at bounding box center [503, 150] width 121 height 40
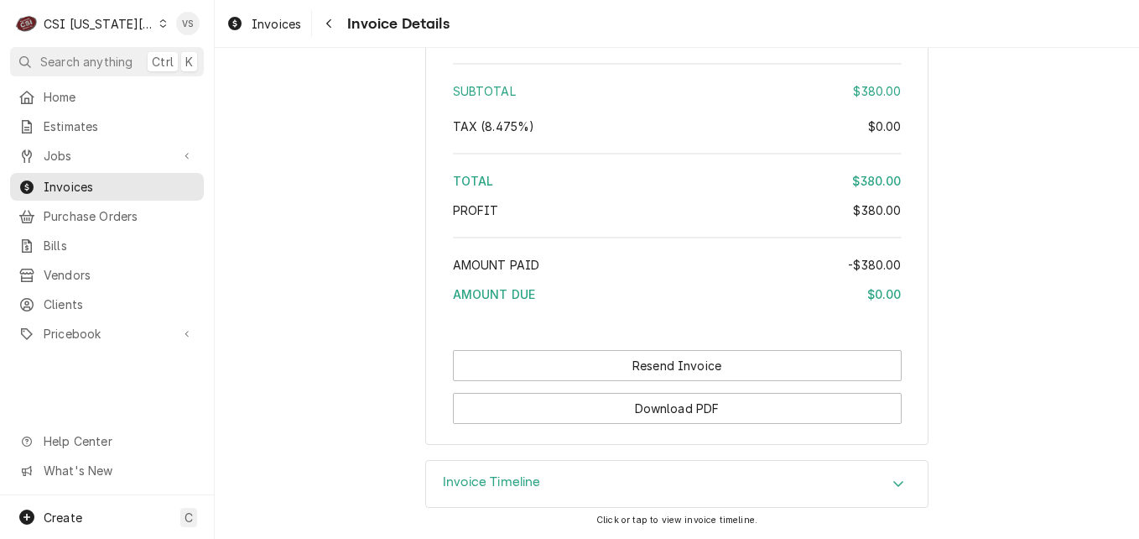
scroll to position [2981, 0]
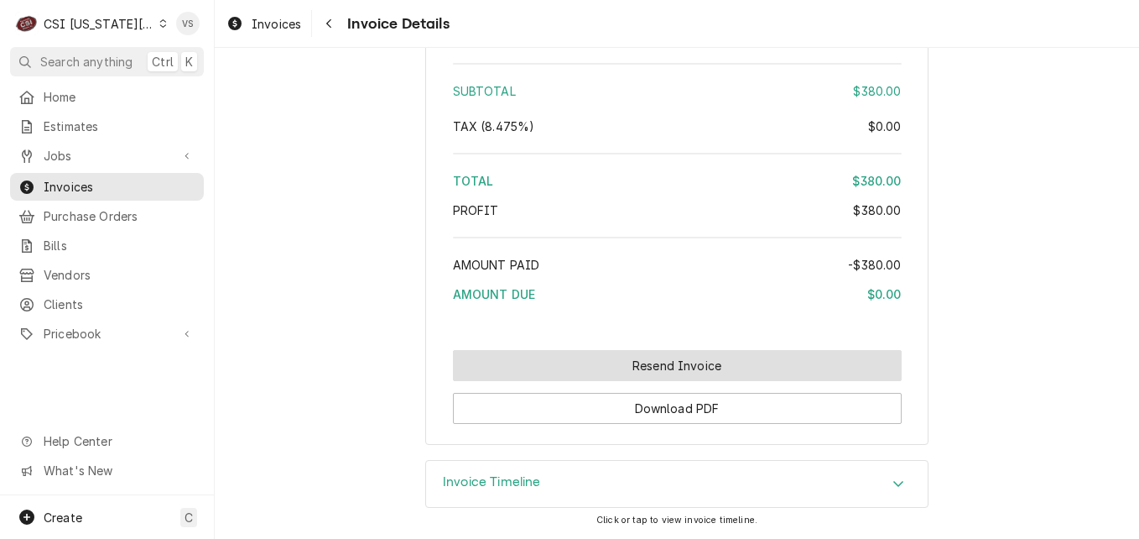
click at [604, 372] on button "Resend Invoice" at bounding box center [677, 365] width 449 height 31
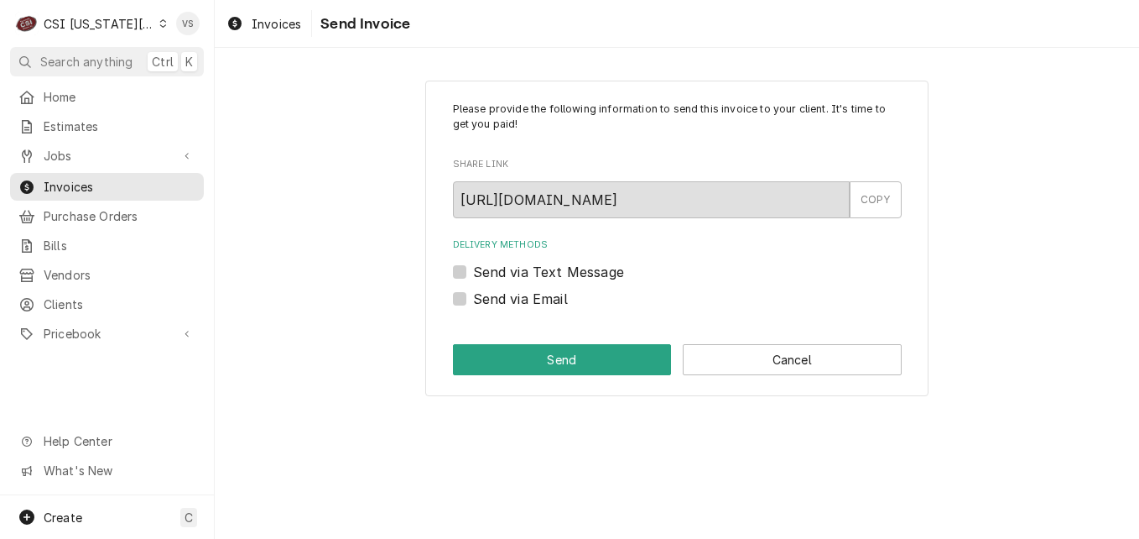
click at [473, 302] on label "Send via Email" at bounding box center [520, 299] width 95 height 20
click at [473, 302] on input "Send via Email" at bounding box center [697, 307] width 449 height 37
checkbox input "true"
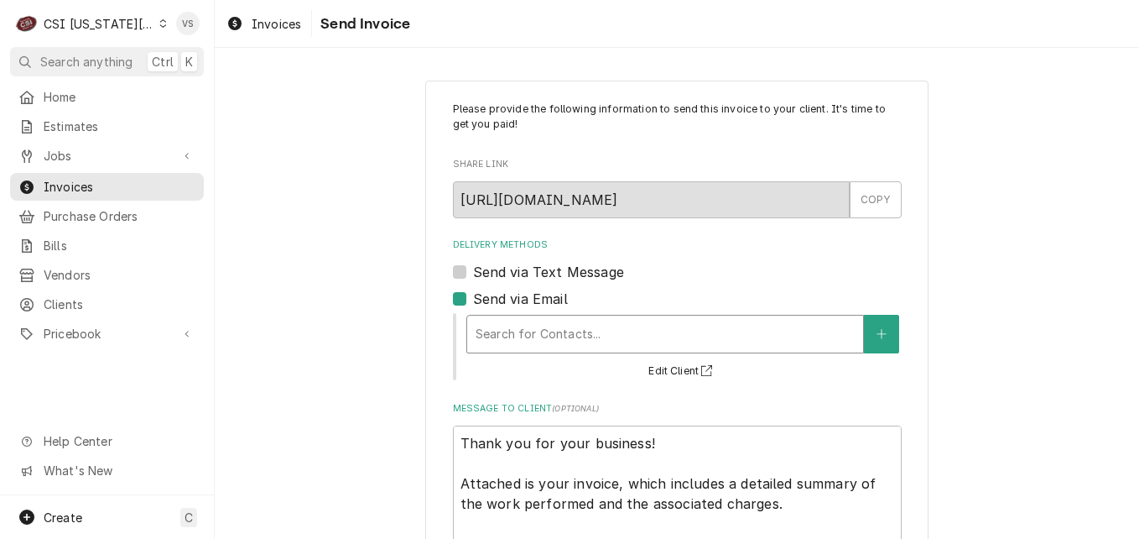
click at [497, 332] on div "Delivery Methods" at bounding box center [665, 334] width 379 height 30
click at [505, 337] on div "Delivery Methods" at bounding box center [665, 334] width 379 height 30
click at [82, 298] on span "Clients" at bounding box center [120, 304] width 152 height 18
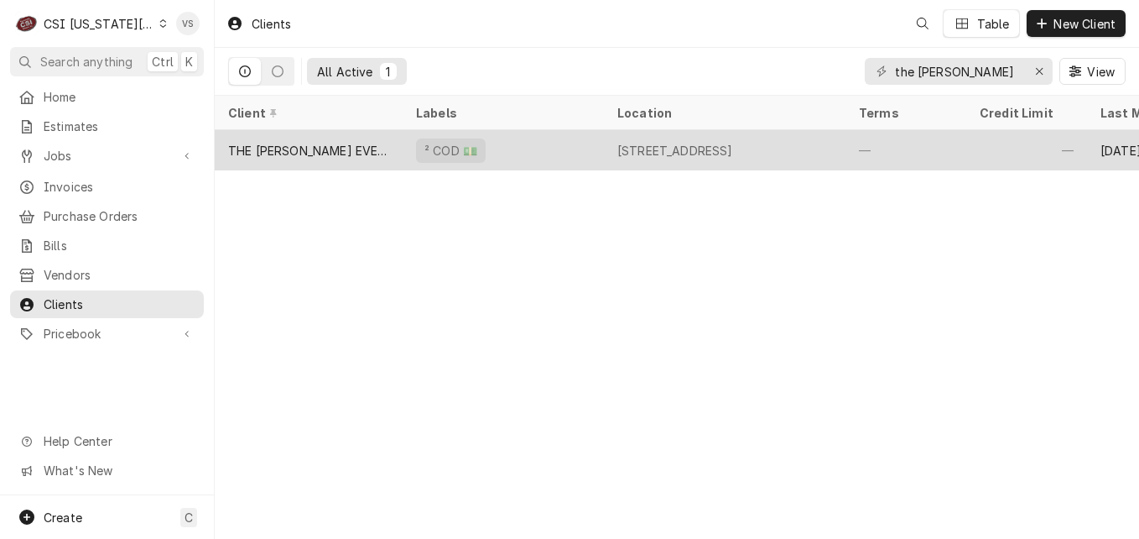
click at [511, 143] on div "² COD 💵" at bounding box center [503, 150] width 201 height 40
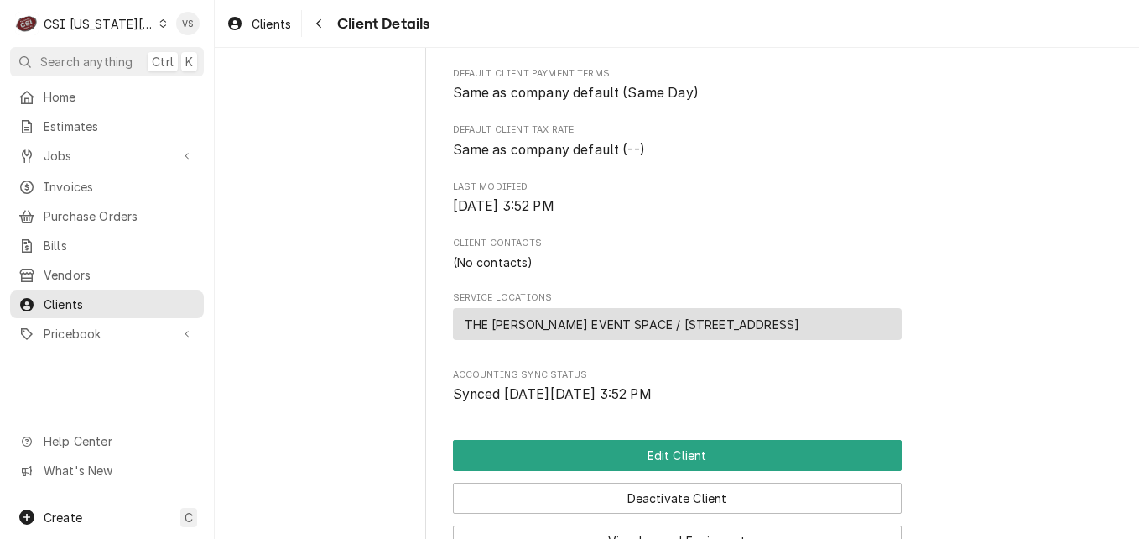
scroll to position [504, 0]
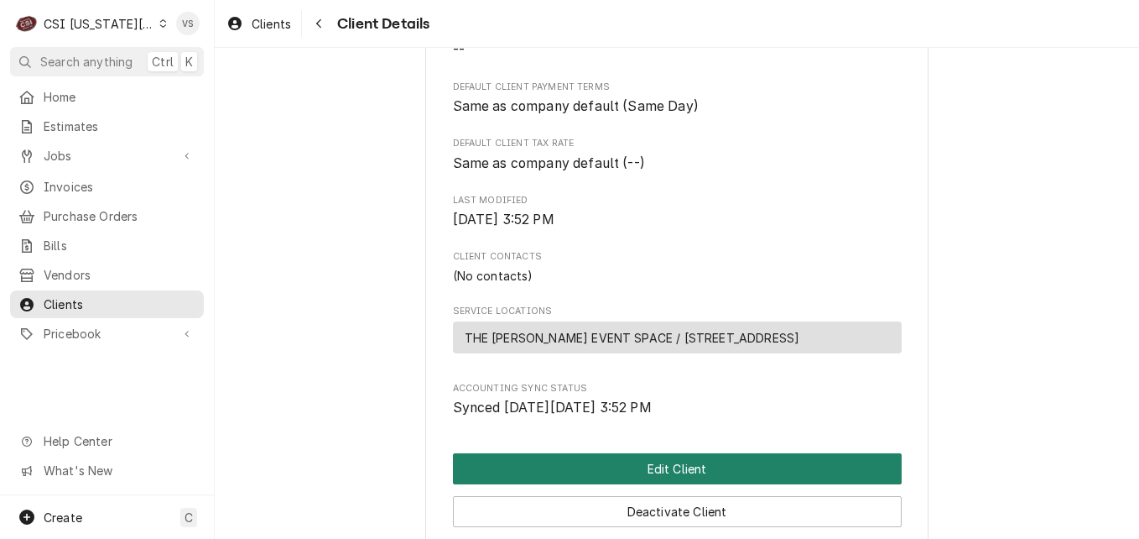
click at [557, 481] on button "Edit Client" at bounding box center [677, 468] width 449 height 31
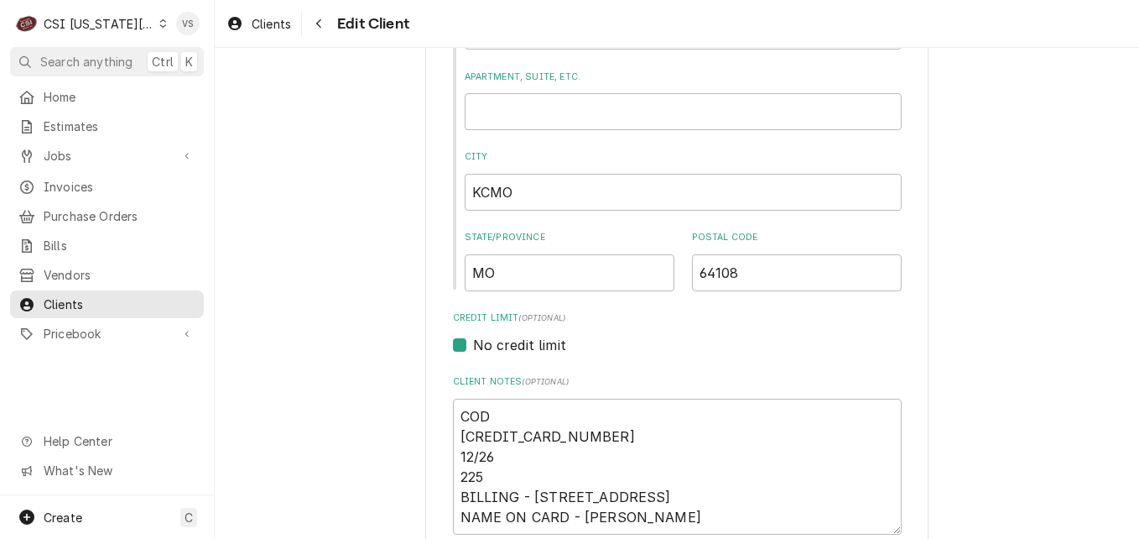
scroll to position [981, 0]
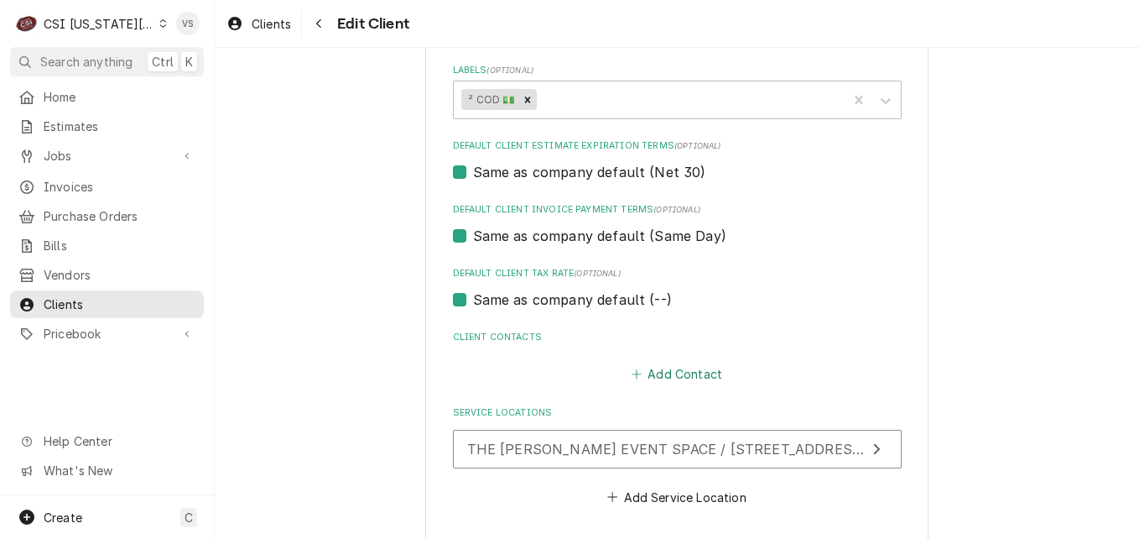
click at [658, 376] on button "Add Contact" at bounding box center [676, 373] width 96 height 23
type textarea "x"
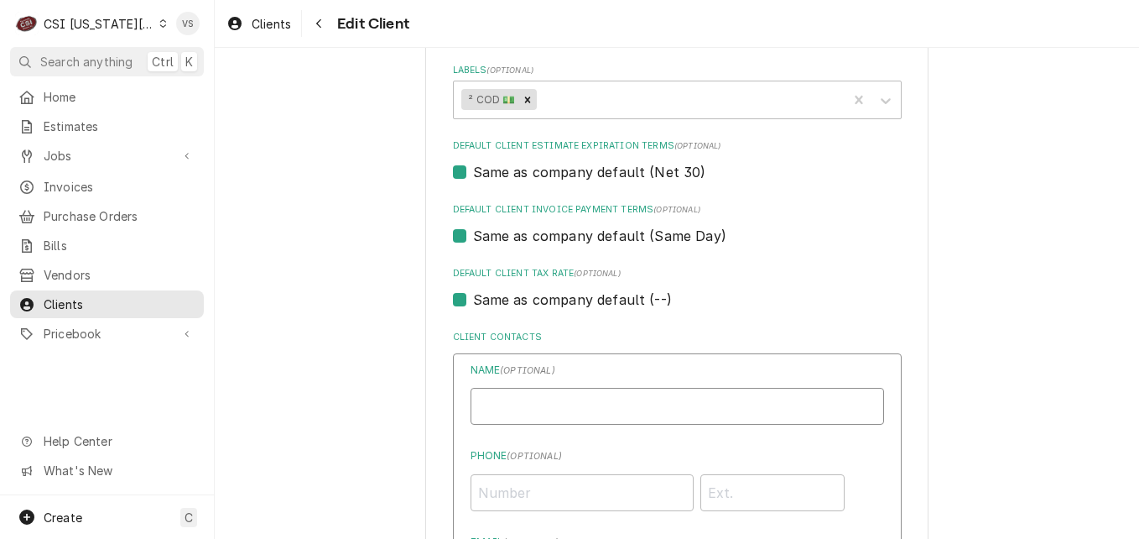
click at [499, 402] on input "Business Name" at bounding box center [678, 406] width 414 height 37
click at [501, 403] on input "Business Name" at bounding box center [678, 406] width 414 height 37
type input "Robin Bartlett"
type input "(913) 433-8668"
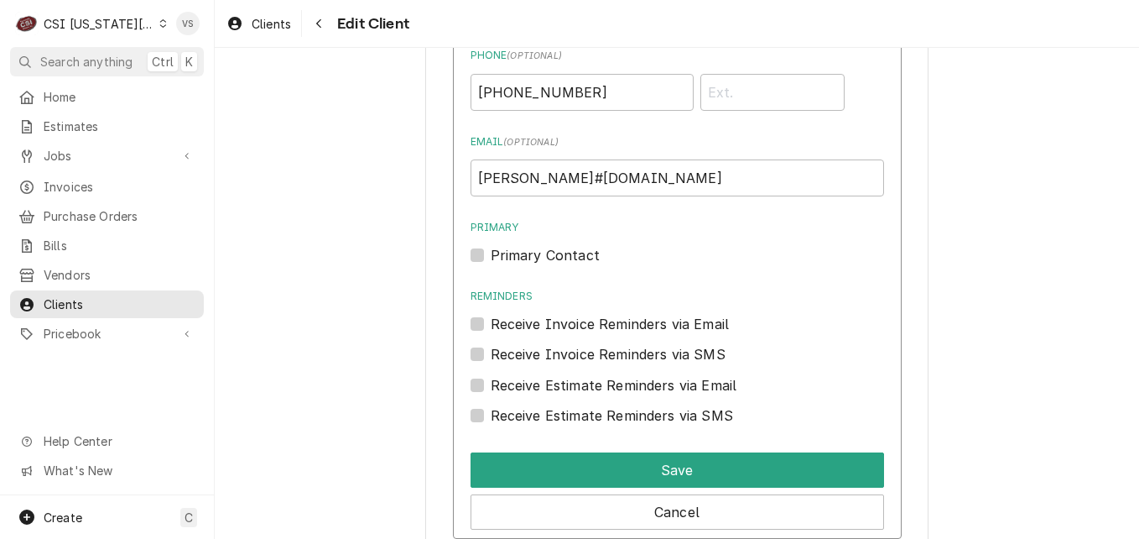
scroll to position [1401, 0]
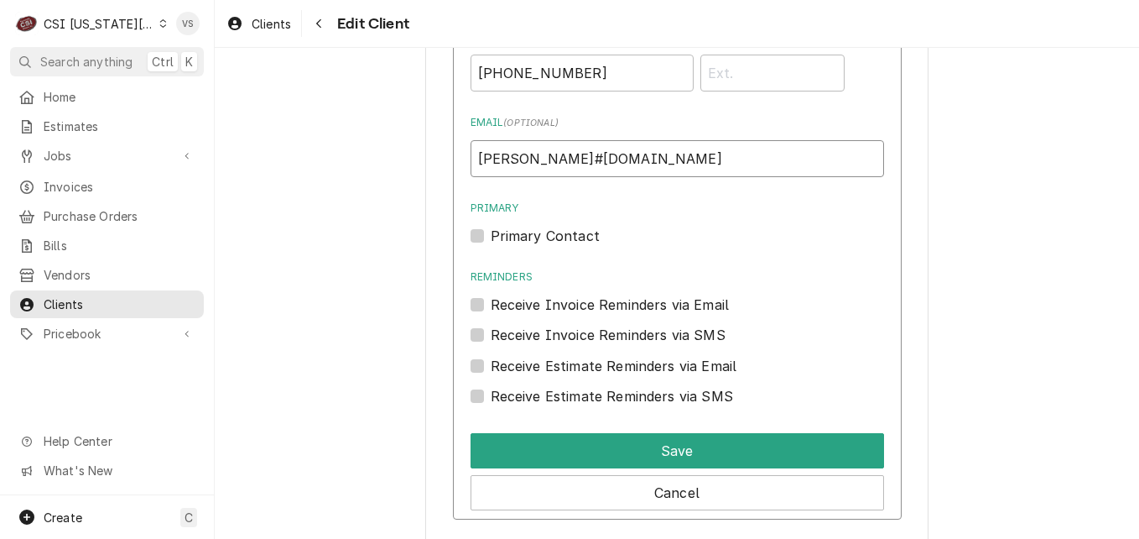
click at [512, 152] on input "robin#theeverlykc.com" at bounding box center [678, 158] width 414 height 37
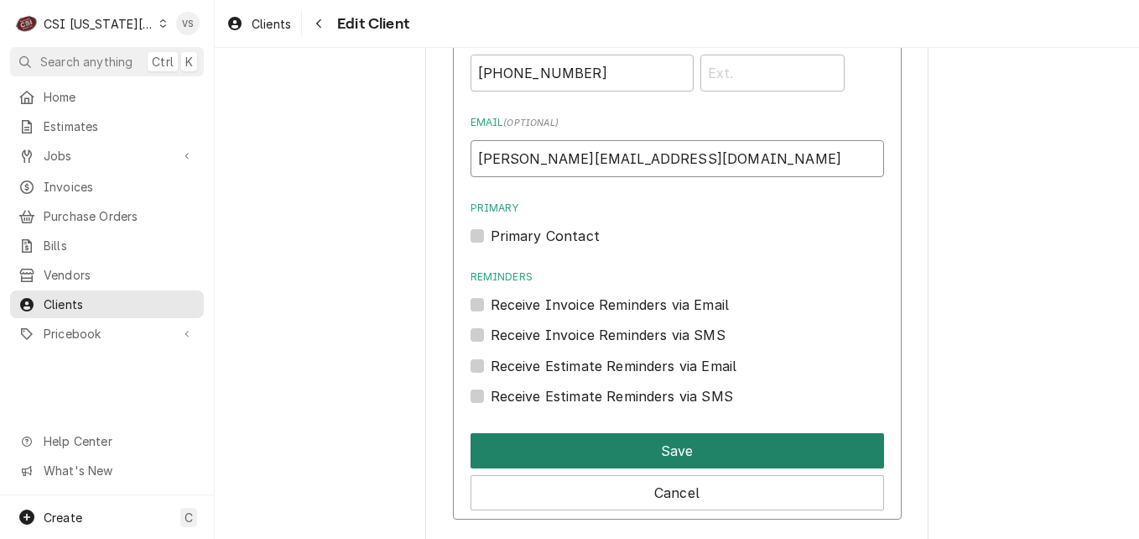
type input "robin@theeverlykc.com"
click at [625, 447] on button "Save" at bounding box center [678, 450] width 414 height 35
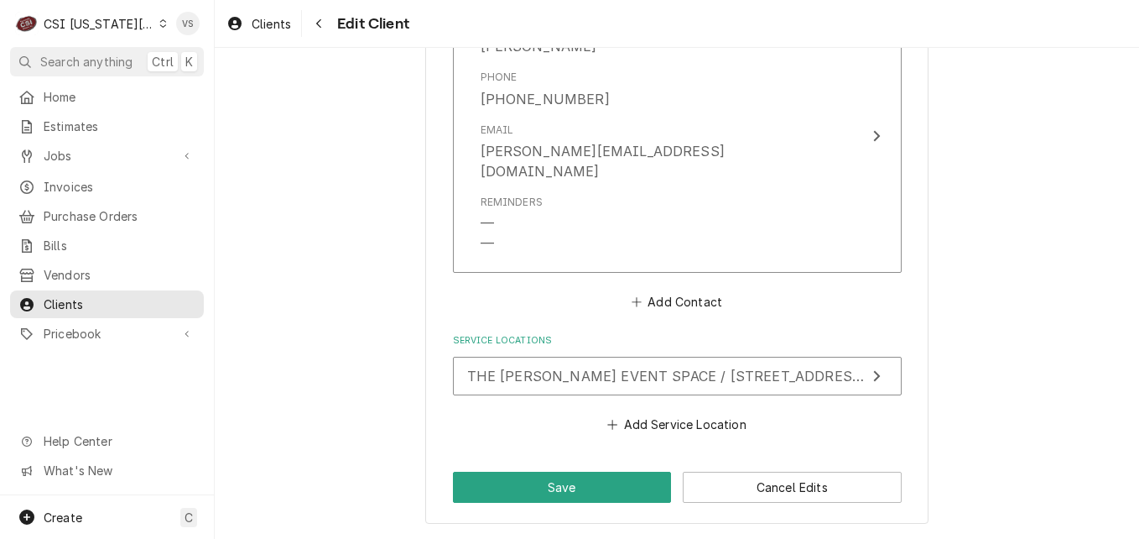
scroll to position [1316, 0]
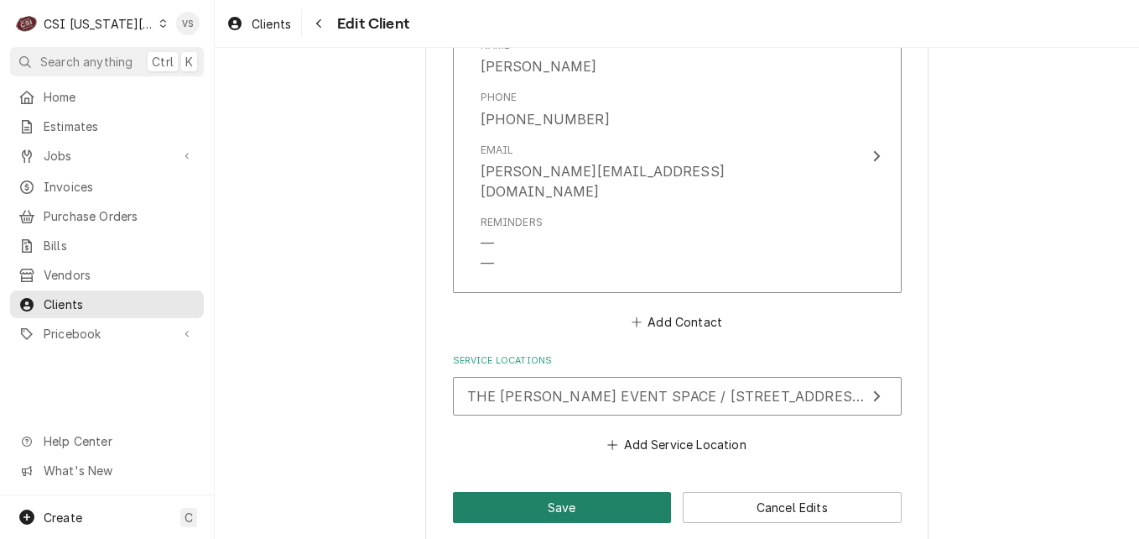
click at [606, 492] on button "Save" at bounding box center [562, 507] width 219 height 31
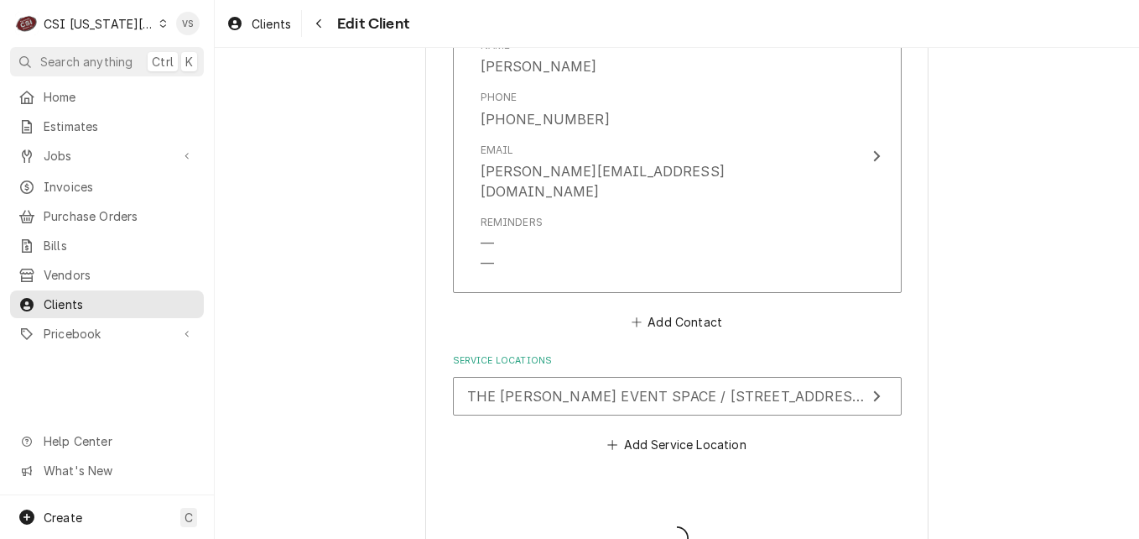
type textarea "x"
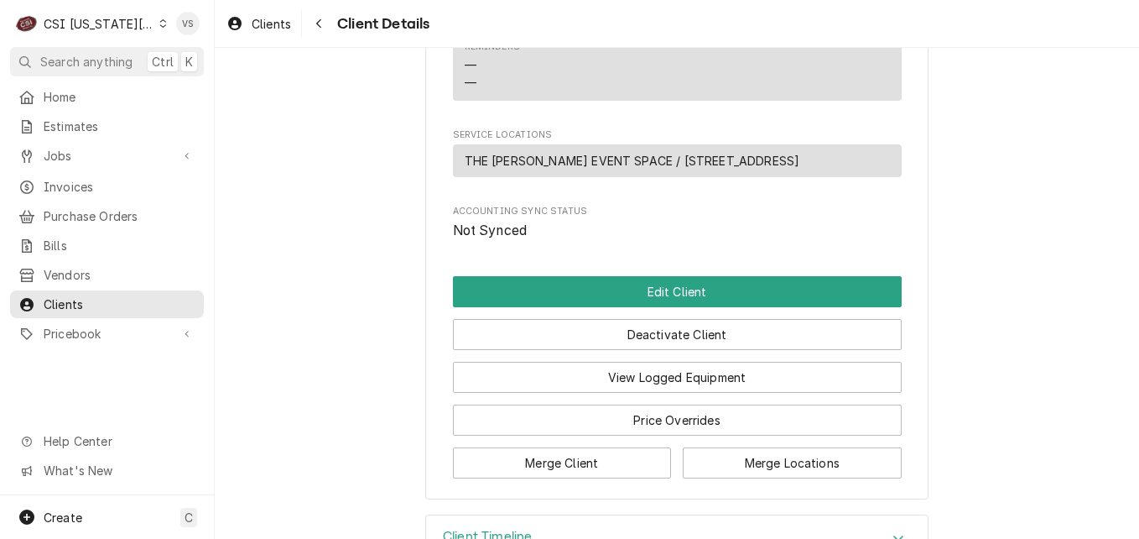
scroll to position [892, 0]
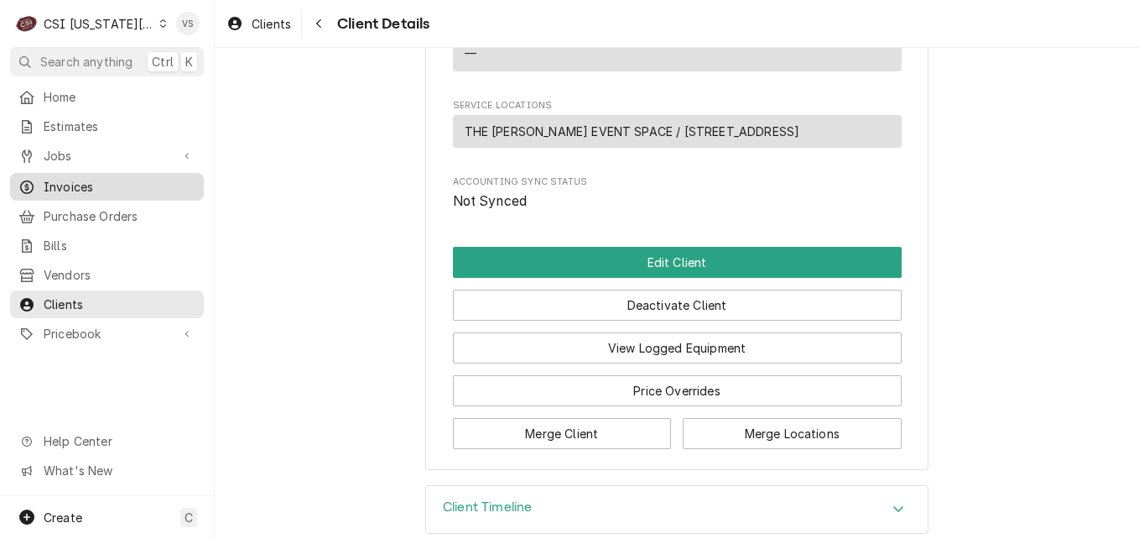
click at [70, 183] on span "Invoices" at bounding box center [120, 187] width 152 height 18
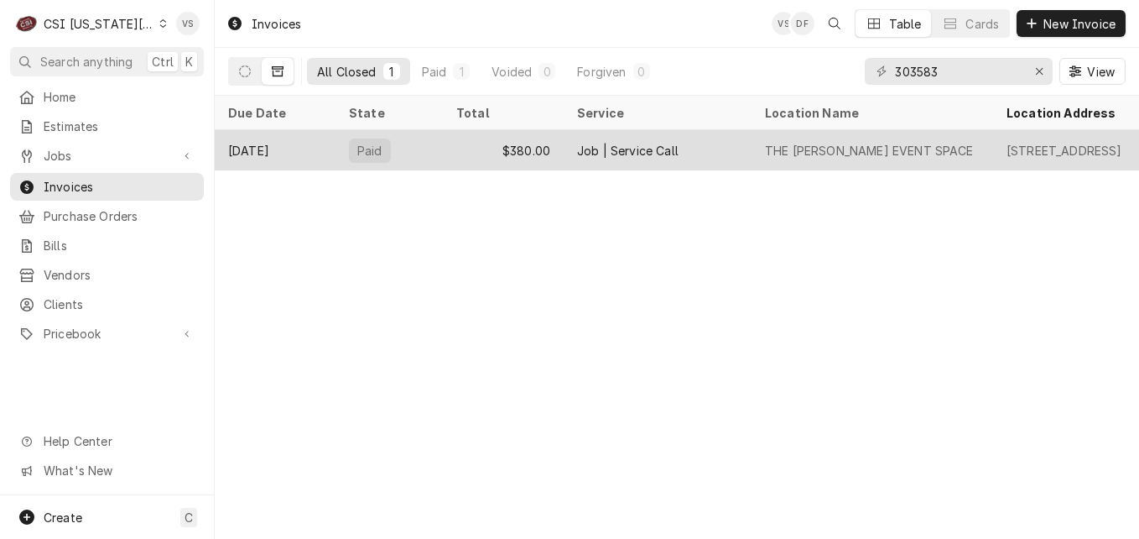
click at [460, 159] on div "$380.00" at bounding box center [503, 150] width 121 height 40
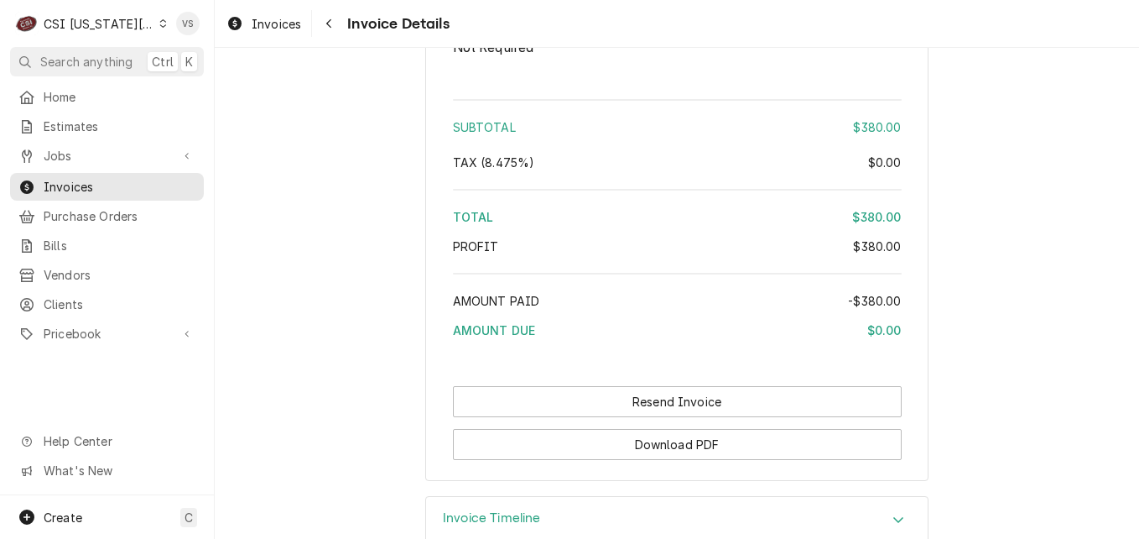
scroll to position [2981, 0]
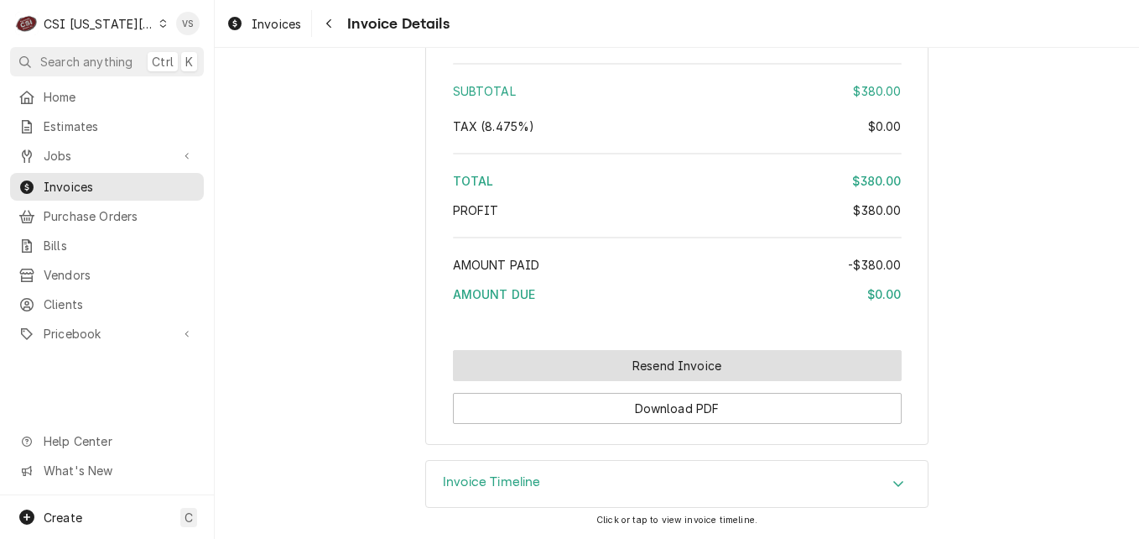
click at [575, 369] on button "Resend Invoice" at bounding box center [677, 365] width 449 height 31
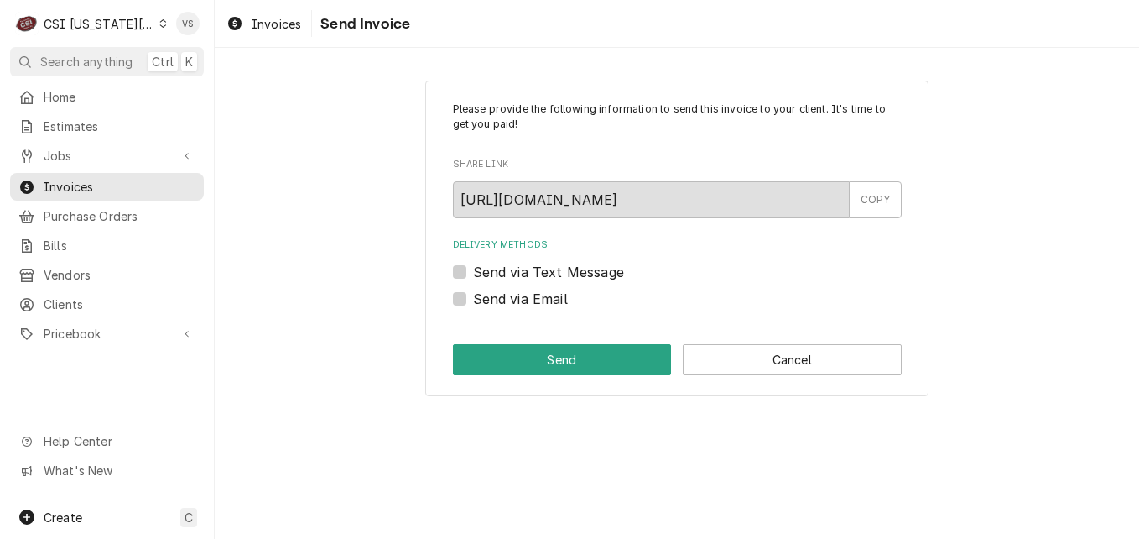
click at [473, 297] on label "Send via Email" at bounding box center [520, 299] width 95 height 20
click at [473, 297] on input "Send via Email" at bounding box center [697, 307] width 449 height 37
checkbox input "true"
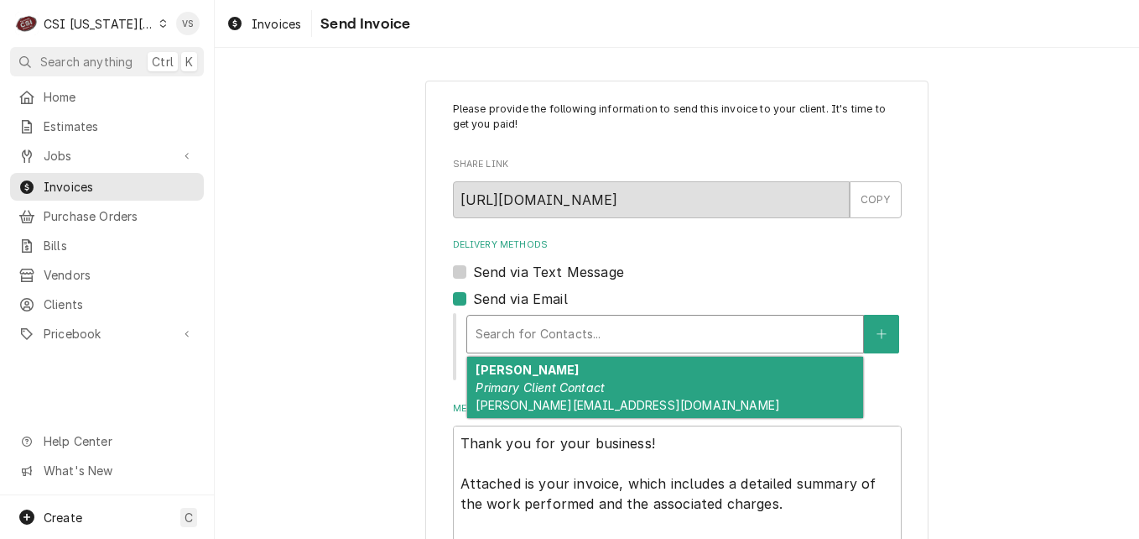
click at [524, 335] on div "Delivery Methods" at bounding box center [665, 334] width 379 height 30
click at [549, 394] on em "Primary Client Contact" at bounding box center [540, 387] width 129 height 14
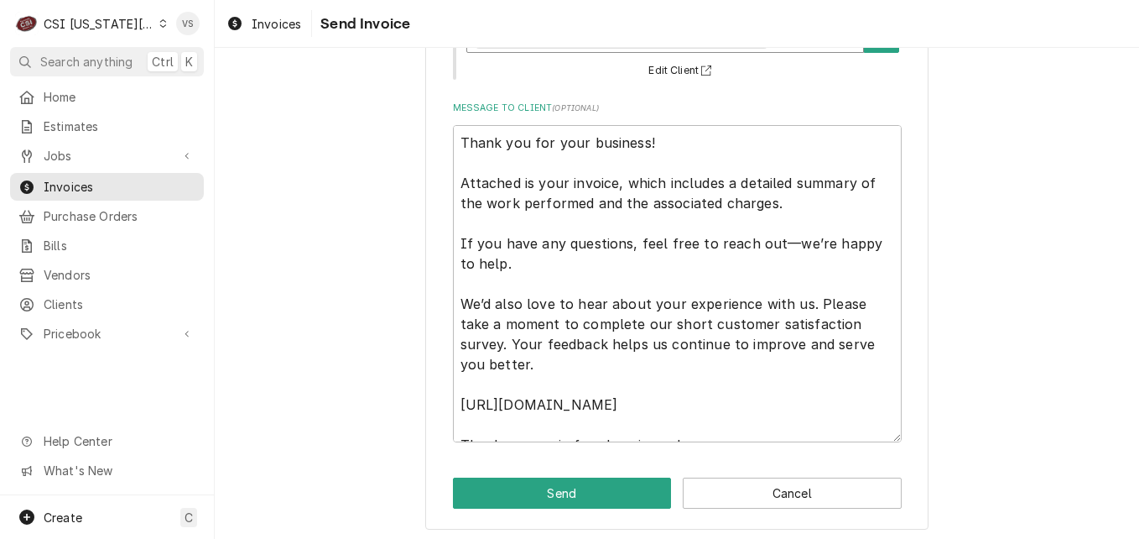
scroll to position [327, 0]
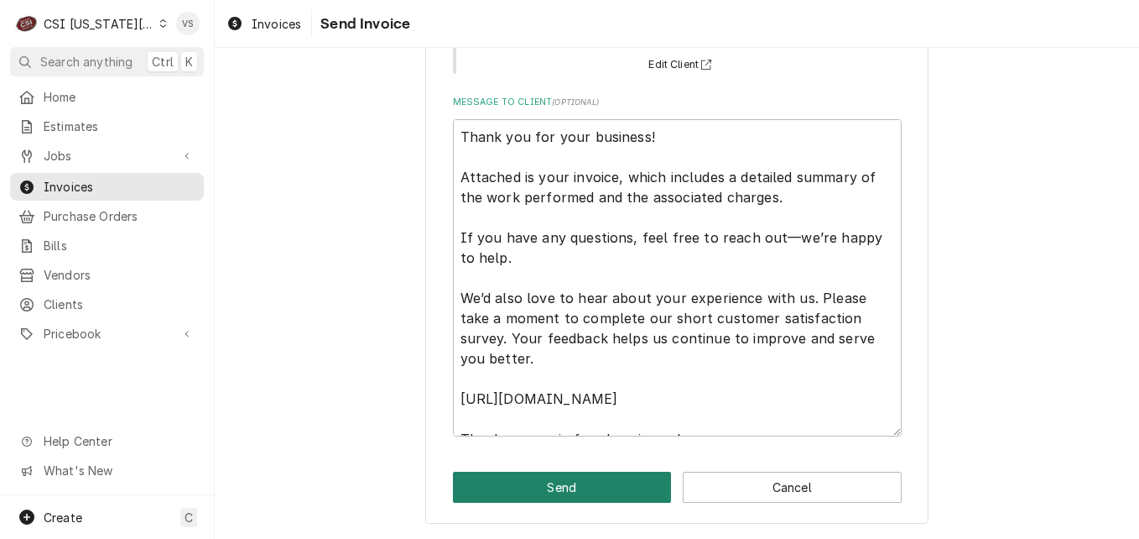
click at [597, 487] on button "Send" at bounding box center [562, 486] width 219 height 31
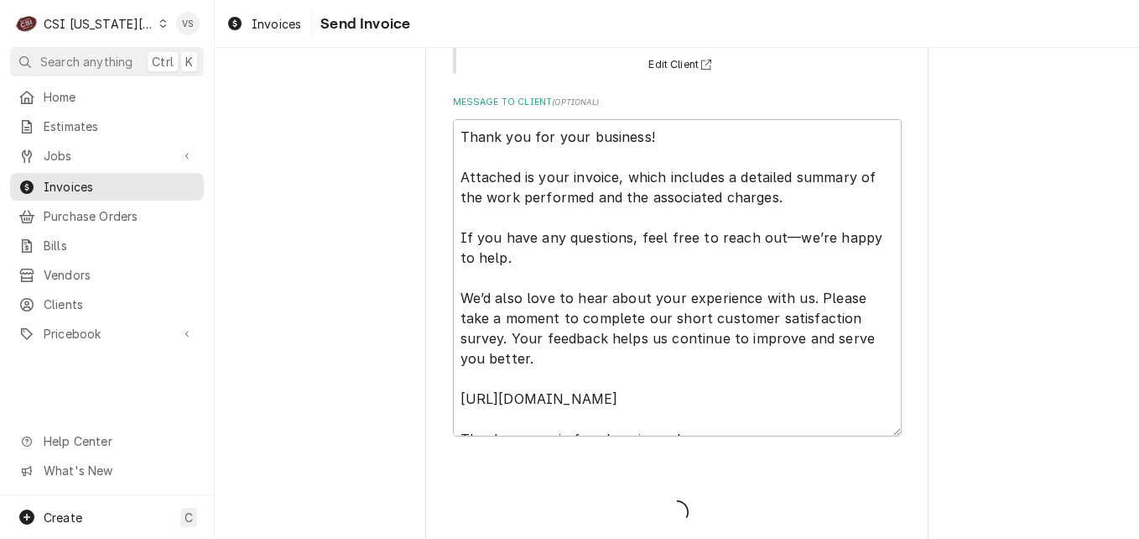
type textarea "x"
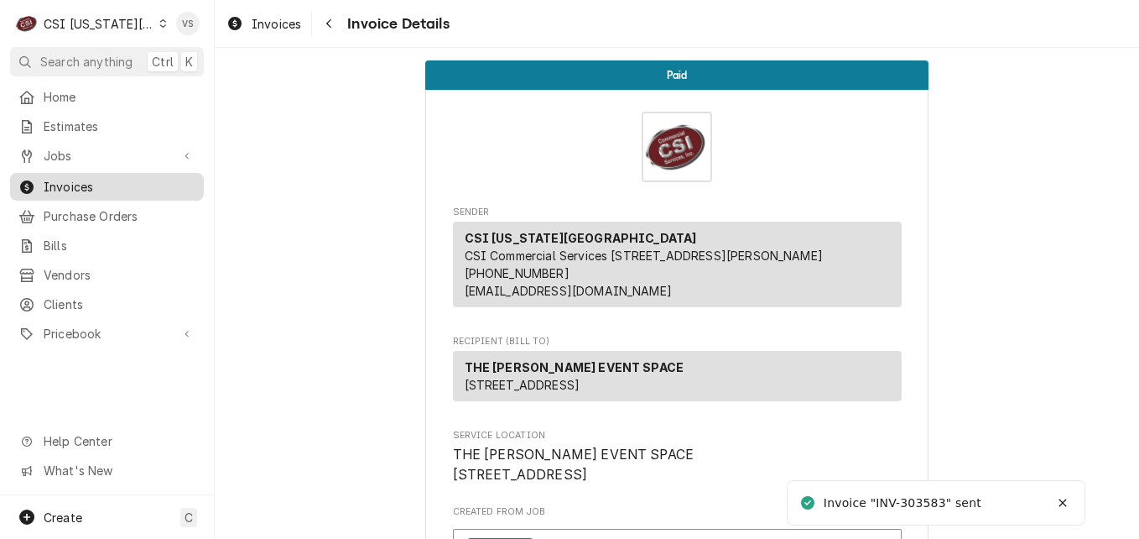
click at [85, 182] on span "Invoices" at bounding box center [120, 187] width 152 height 18
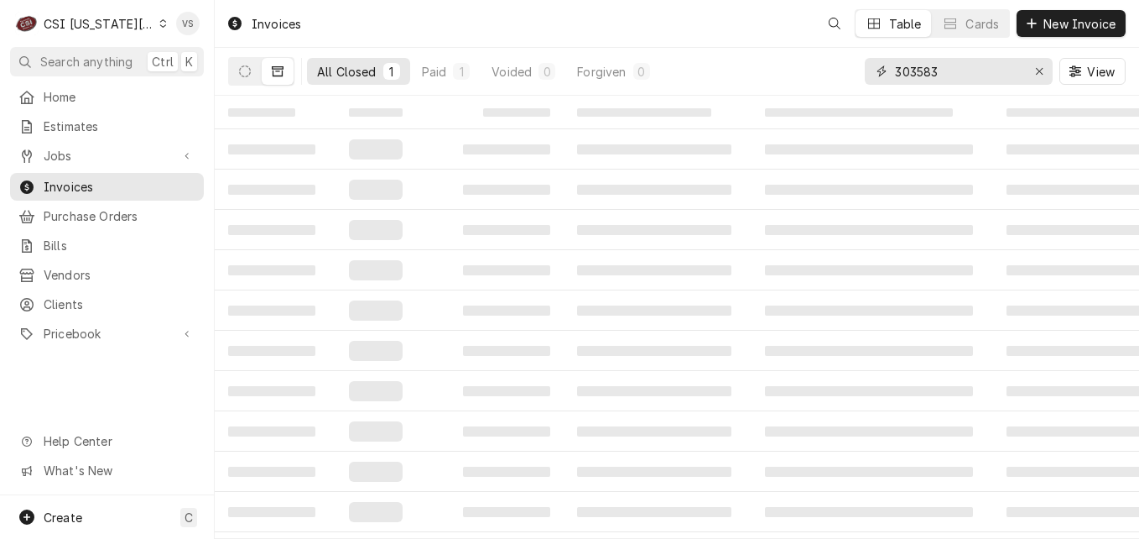
click at [951, 70] on input "303583" at bounding box center [958, 71] width 126 height 27
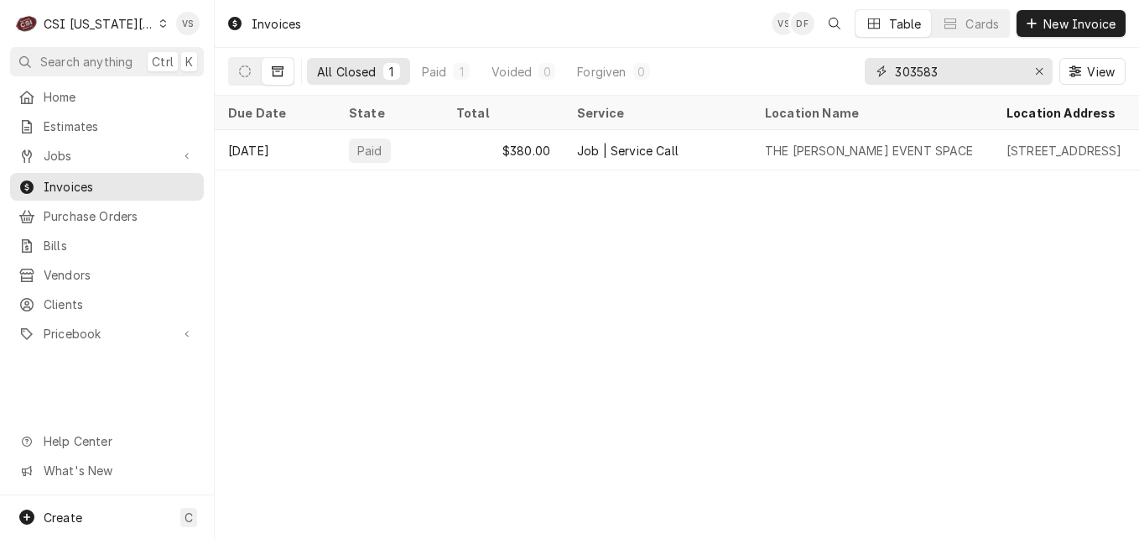
drag, startPoint x: 951, startPoint y: 70, endPoint x: 844, endPoint y: 76, distance: 107.5
click at [844, 76] on div "All Closed 1 Paid 1 Voided 0 Forgiven 0 303583 View" at bounding box center [677, 71] width 898 height 47
type input "7"
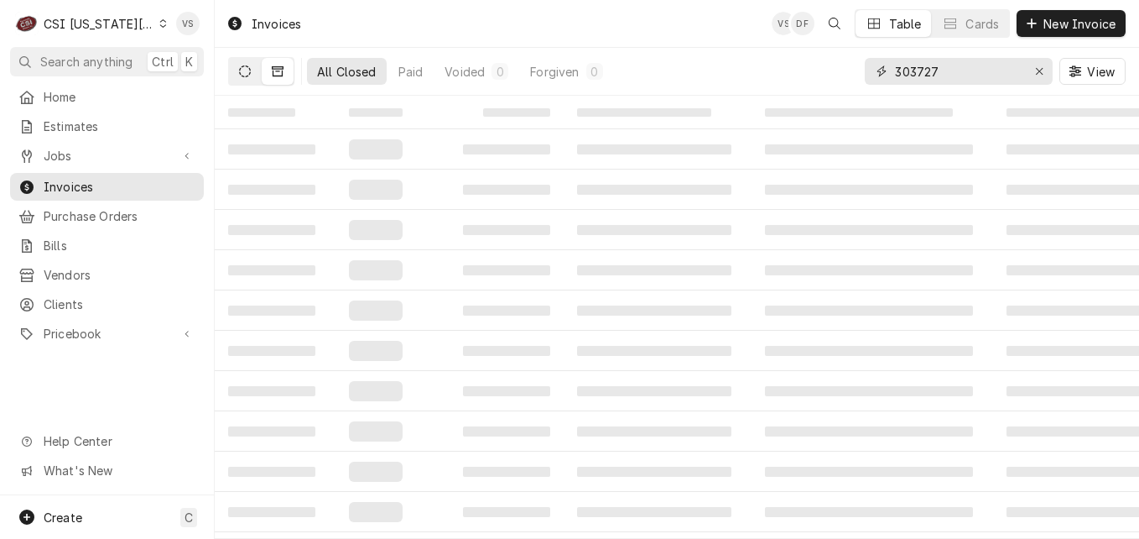
type input "303727"
click at [240, 75] on icon "Dynamic Content Wrapper" at bounding box center [245, 71] width 12 height 12
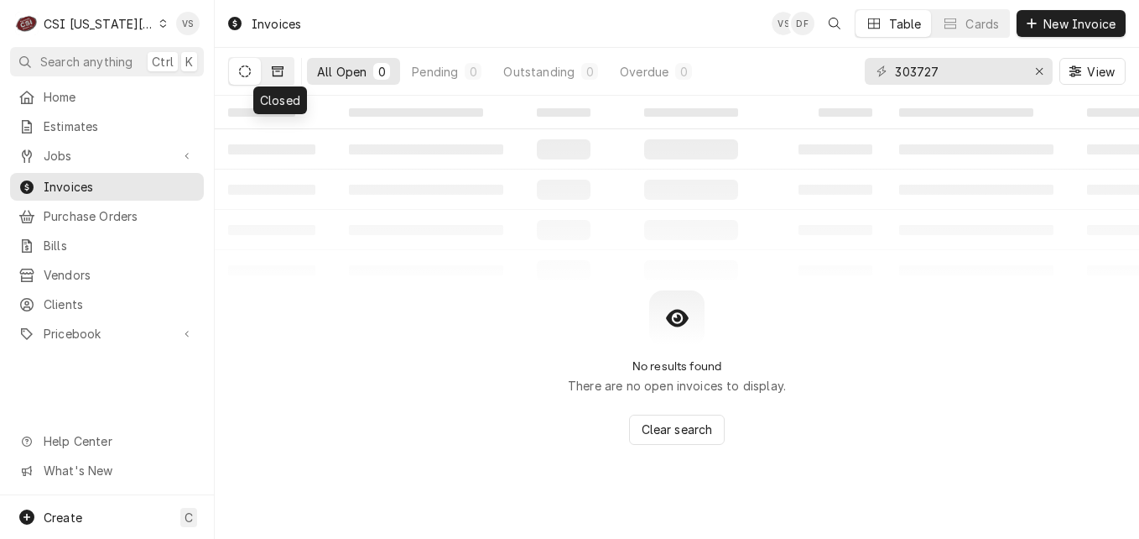
click at [278, 78] on button "Dynamic Content Wrapper" at bounding box center [278, 71] width 32 height 27
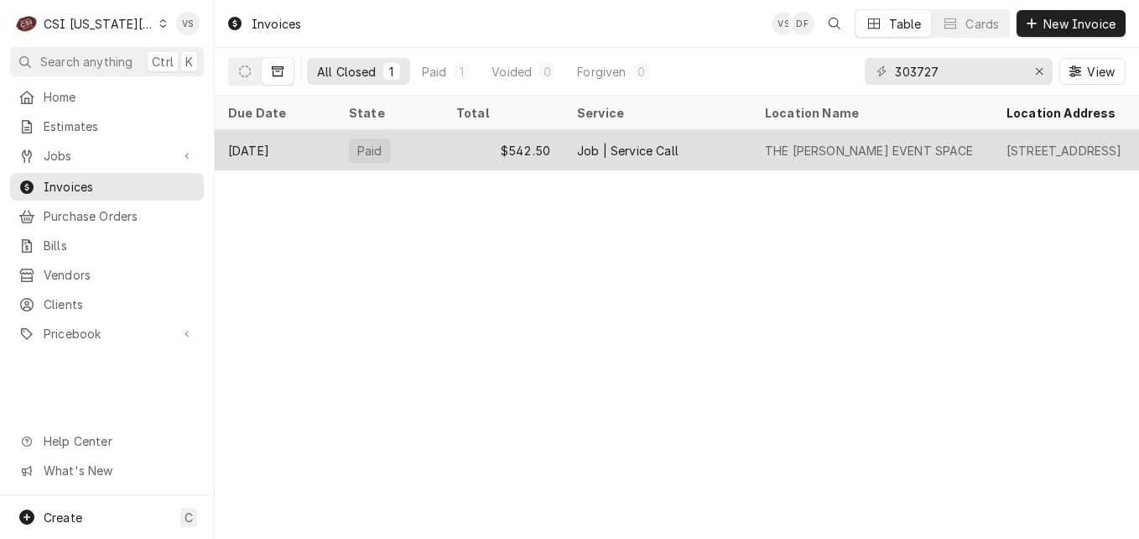
click at [330, 145] on div "Oct 7" at bounding box center [275, 150] width 121 height 40
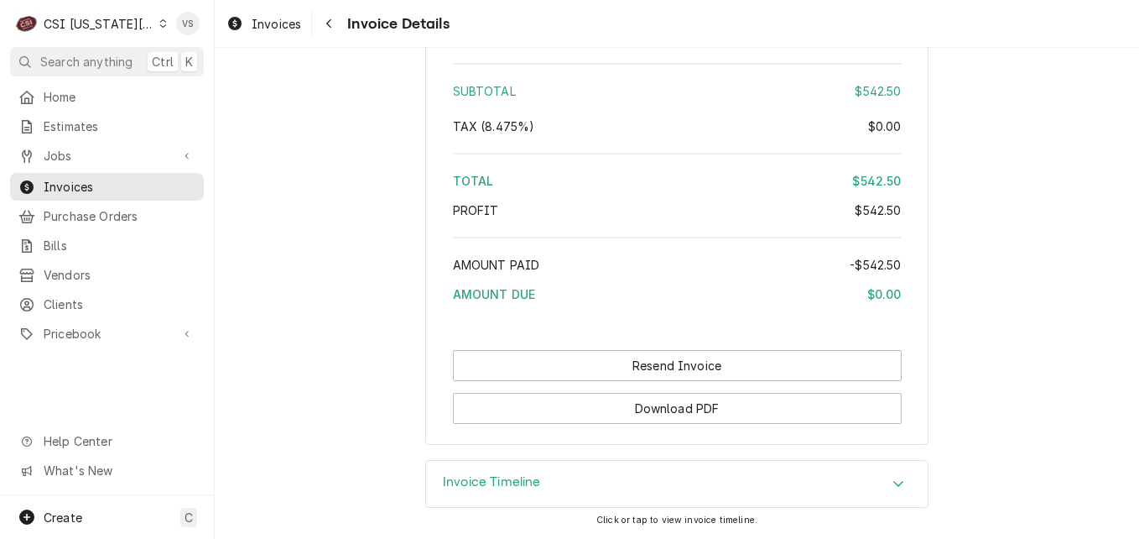
scroll to position [2999, 0]
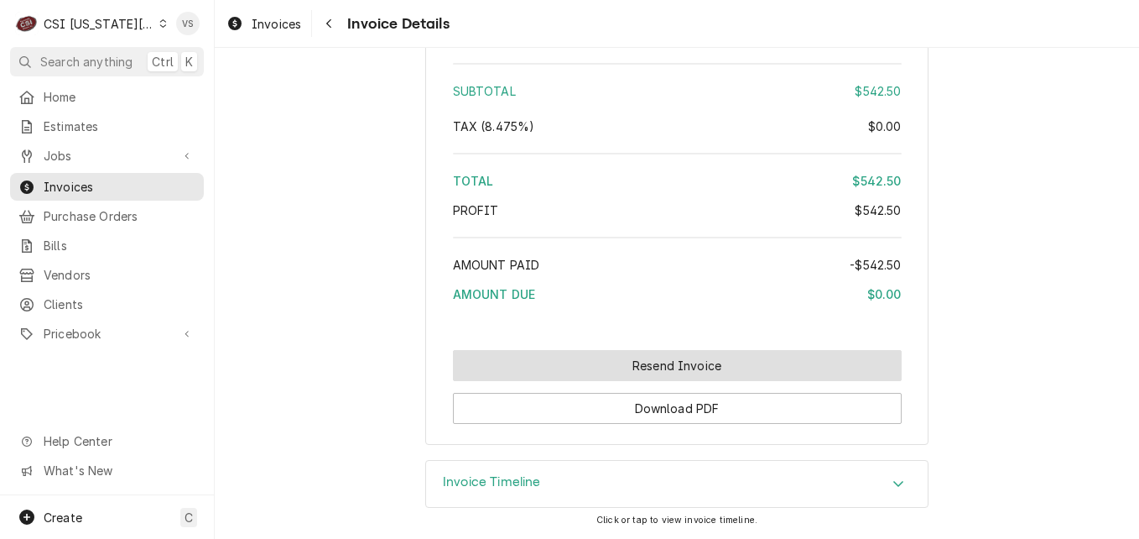
click at [617, 370] on button "Resend Invoice" at bounding box center [677, 365] width 449 height 31
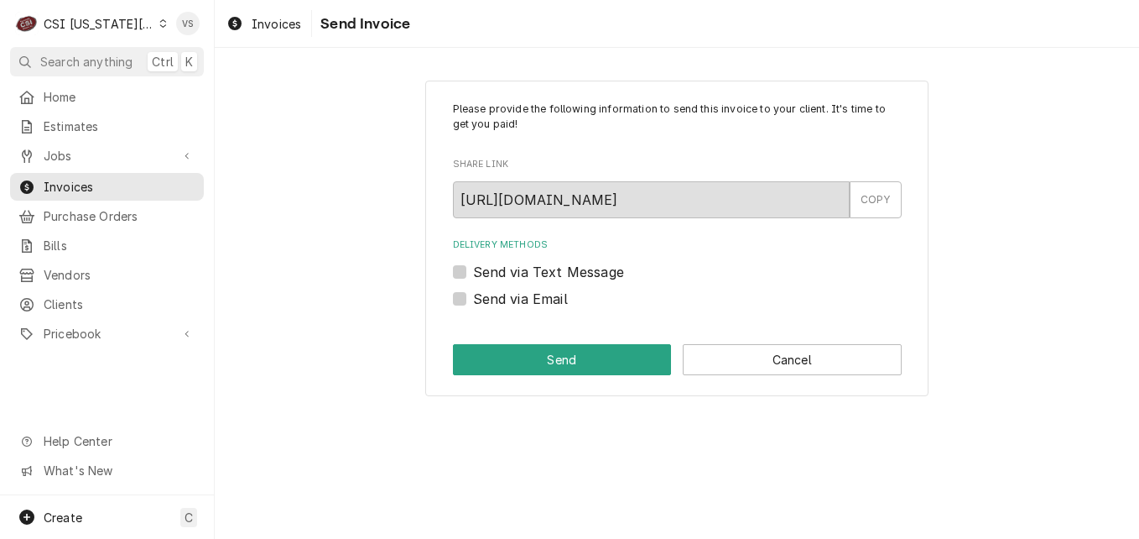
click at [473, 299] on label "Send via Email" at bounding box center [520, 299] width 95 height 20
click at [473, 299] on input "Send via Email" at bounding box center [697, 307] width 449 height 37
checkbox input "true"
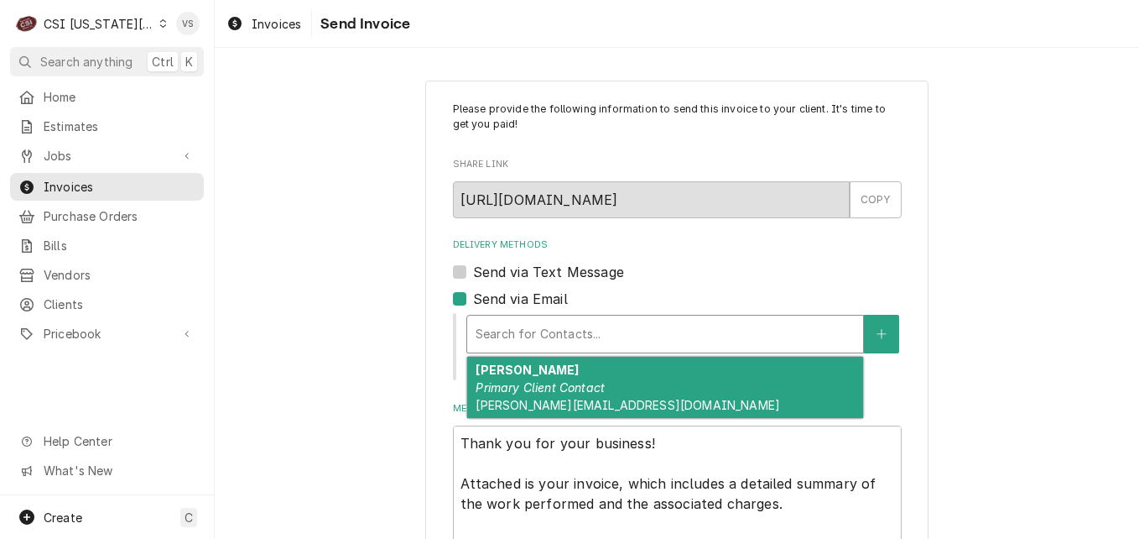
click at [513, 330] on div "Delivery Methods" at bounding box center [665, 334] width 379 height 30
click at [529, 374] on strong "[PERSON_NAME]" at bounding box center [527, 369] width 103 height 14
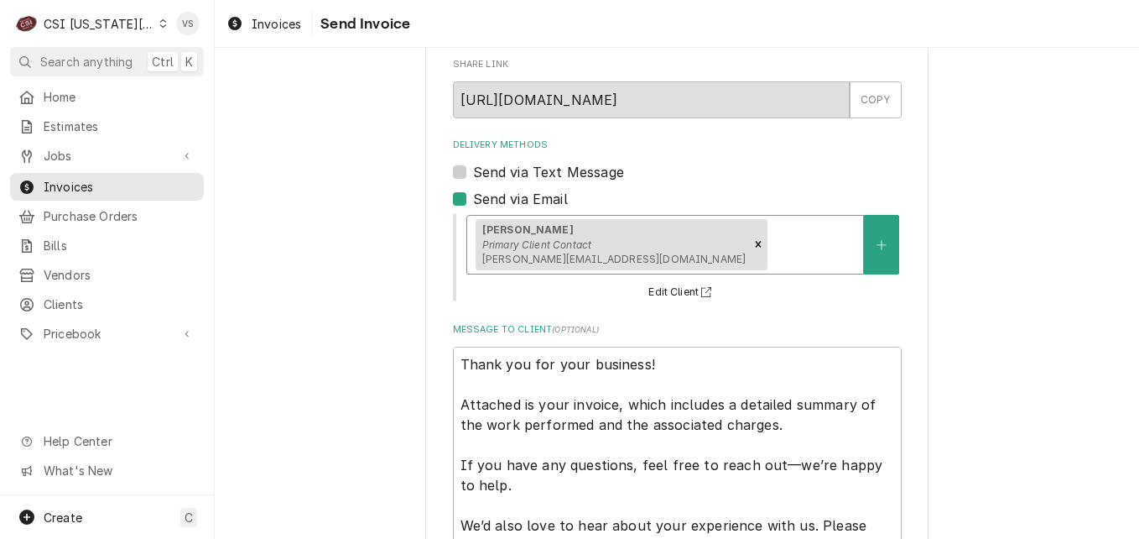
scroll to position [327, 0]
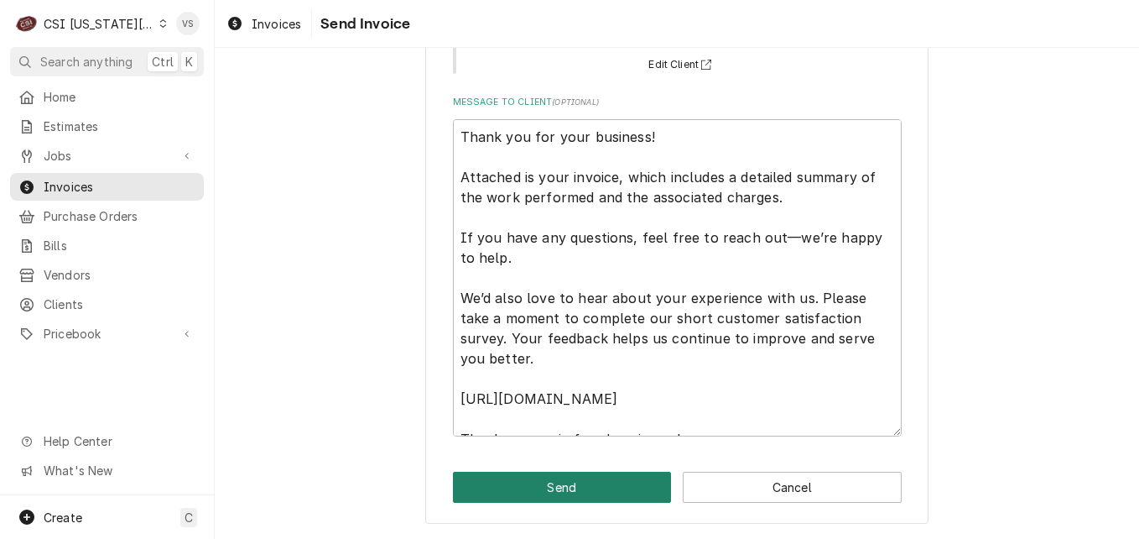
click at [531, 481] on button "Send" at bounding box center [562, 486] width 219 height 31
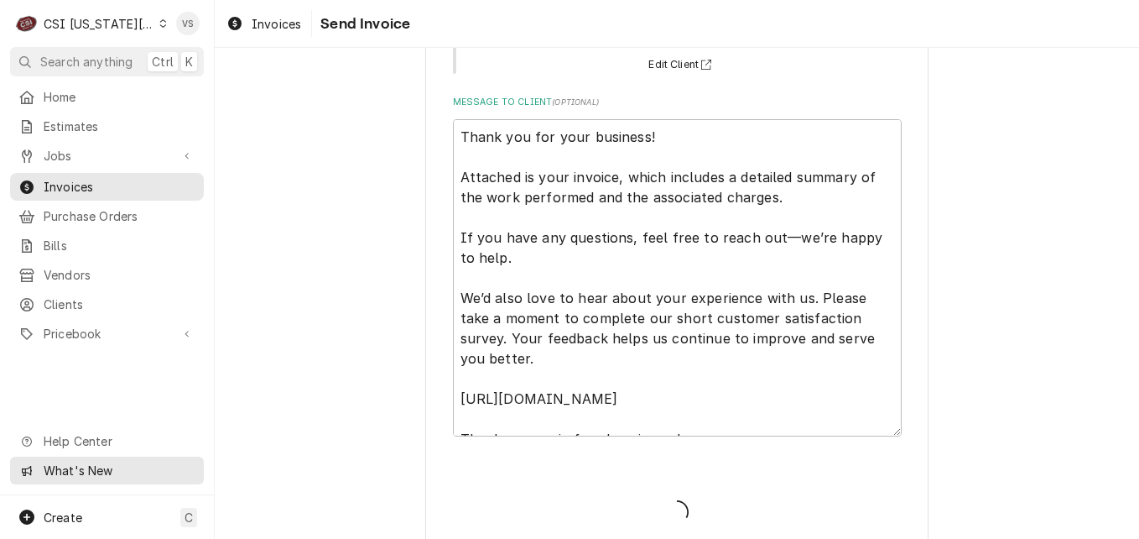
type textarea "x"
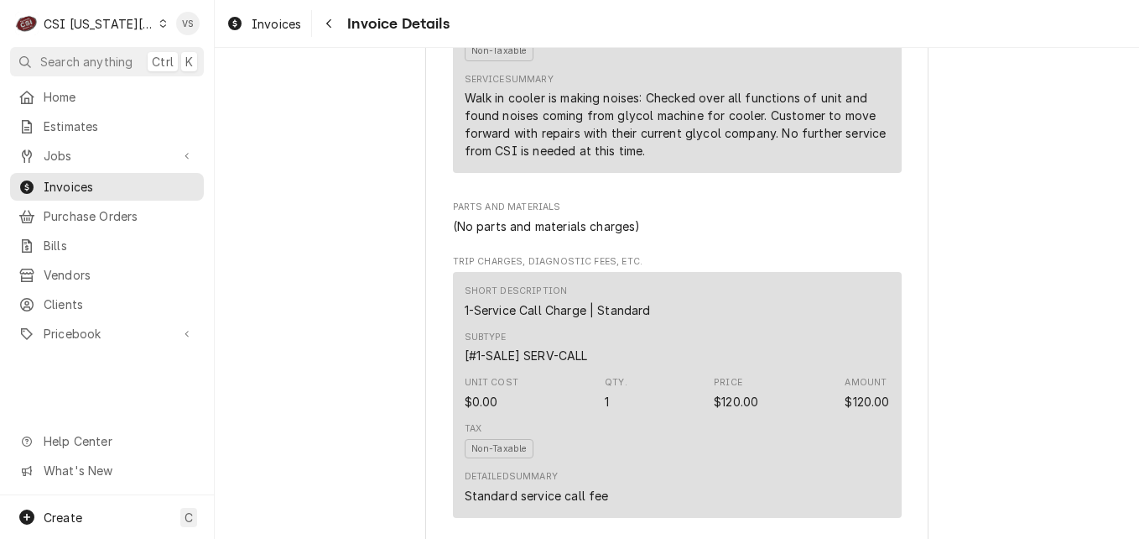
scroll to position [1258, 0]
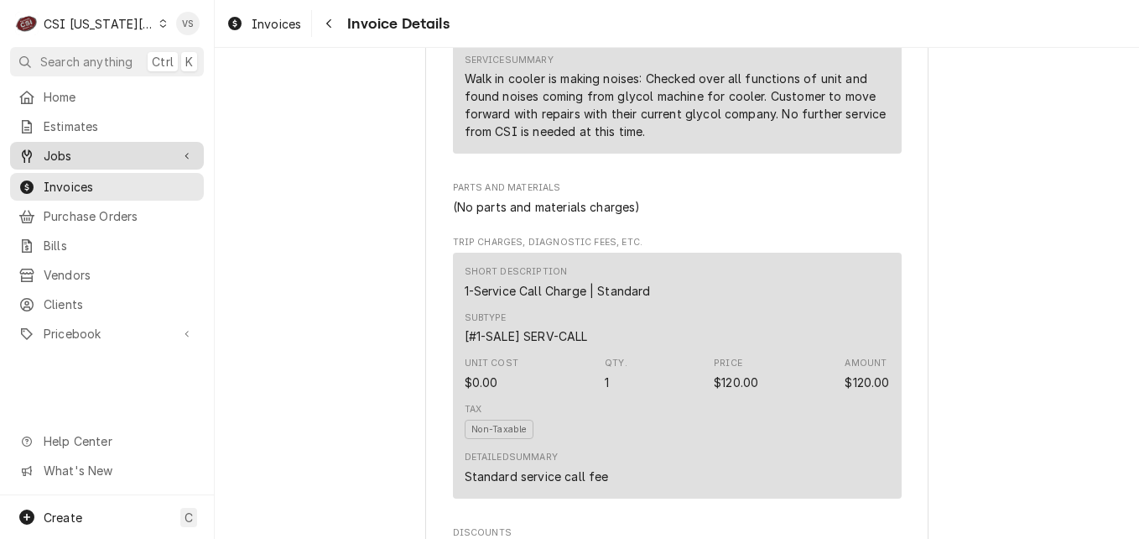
click at [55, 153] on span "Jobs" at bounding box center [107, 156] width 127 height 18
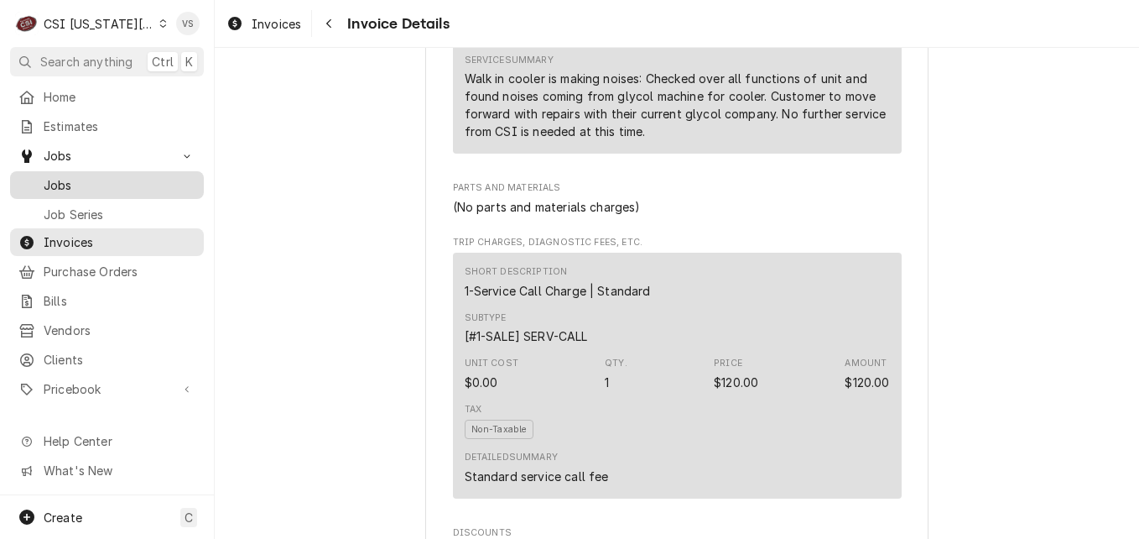
click at [55, 176] on span "Jobs" at bounding box center [120, 185] width 152 height 18
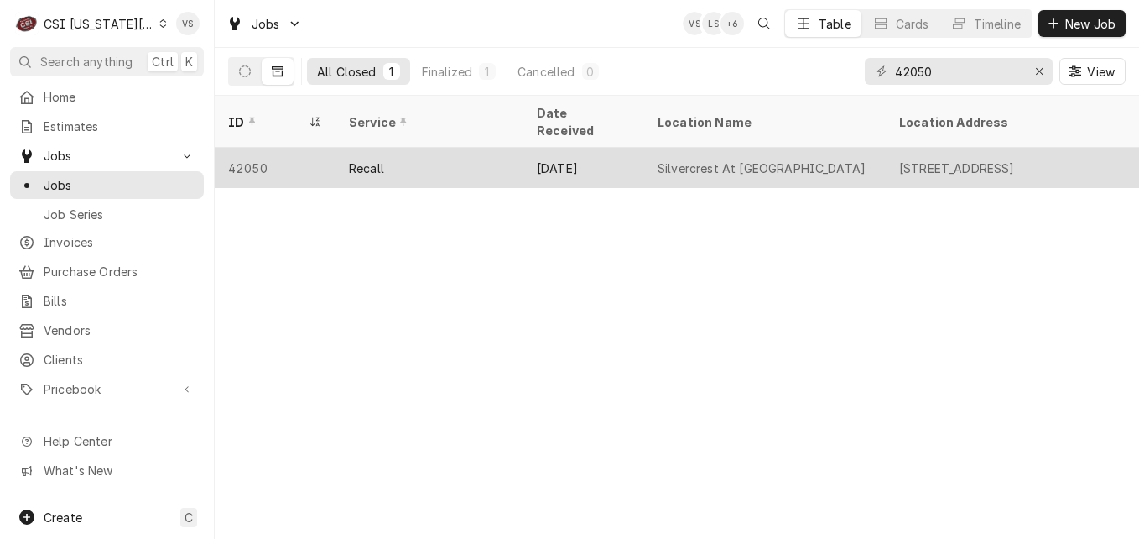
click at [408, 148] on div "Recall" at bounding box center [430, 168] width 188 height 40
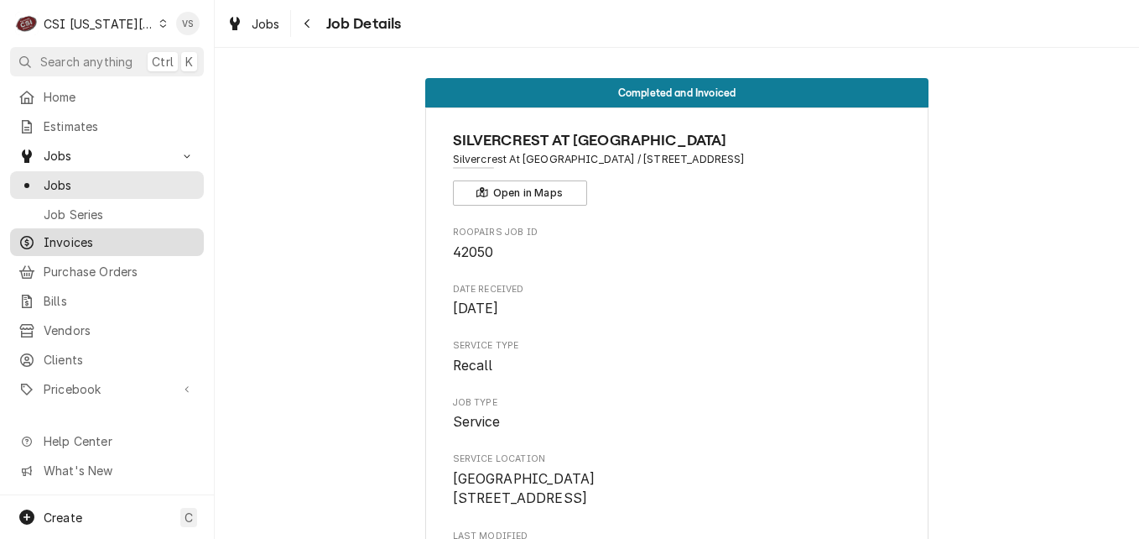
click at [67, 235] on span "Invoices" at bounding box center [120, 242] width 152 height 18
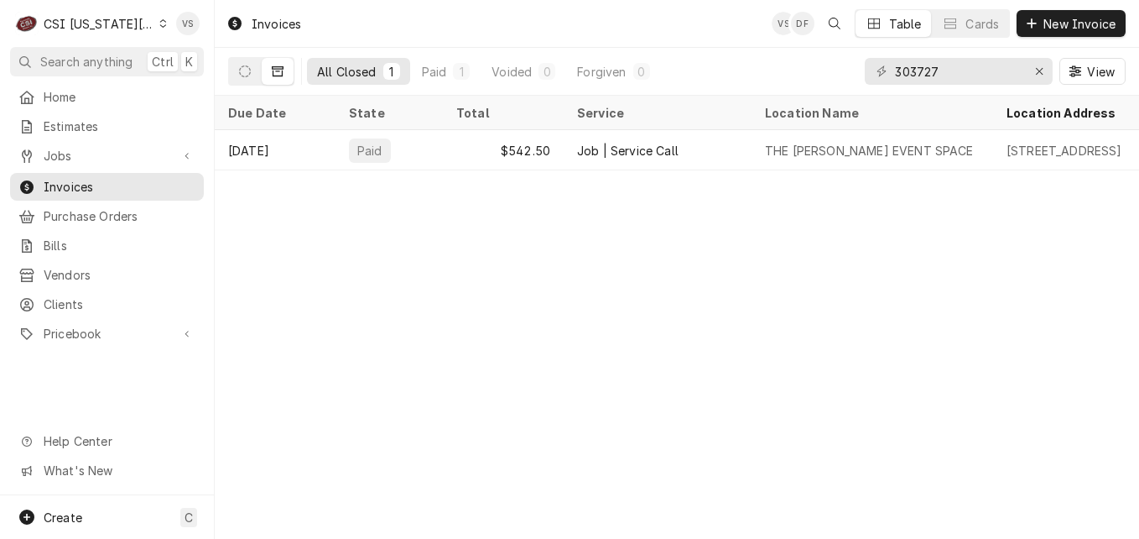
click at [323, 144] on div "[DATE]" at bounding box center [275, 150] width 121 height 40
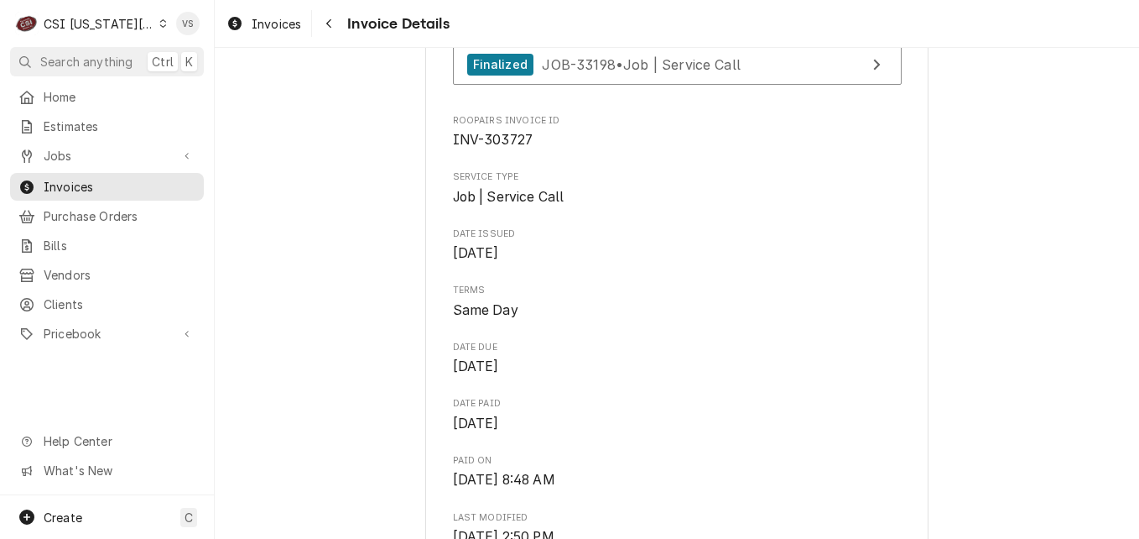
scroll to position [503, 0]
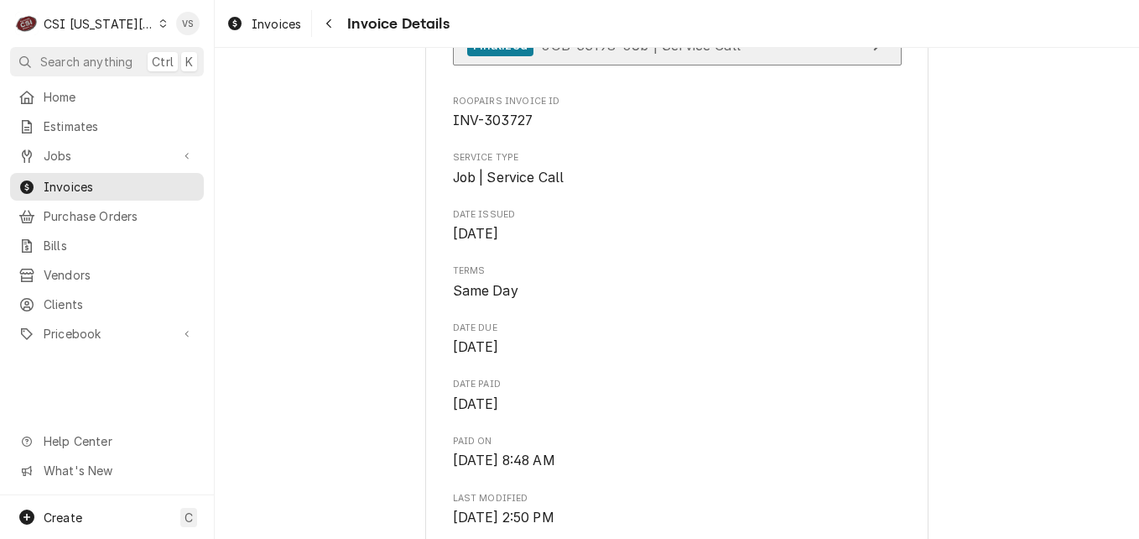
click at [679, 53] on span "JOB-33198 • Job | Service Call" at bounding box center [641, 44] width 199 height 17
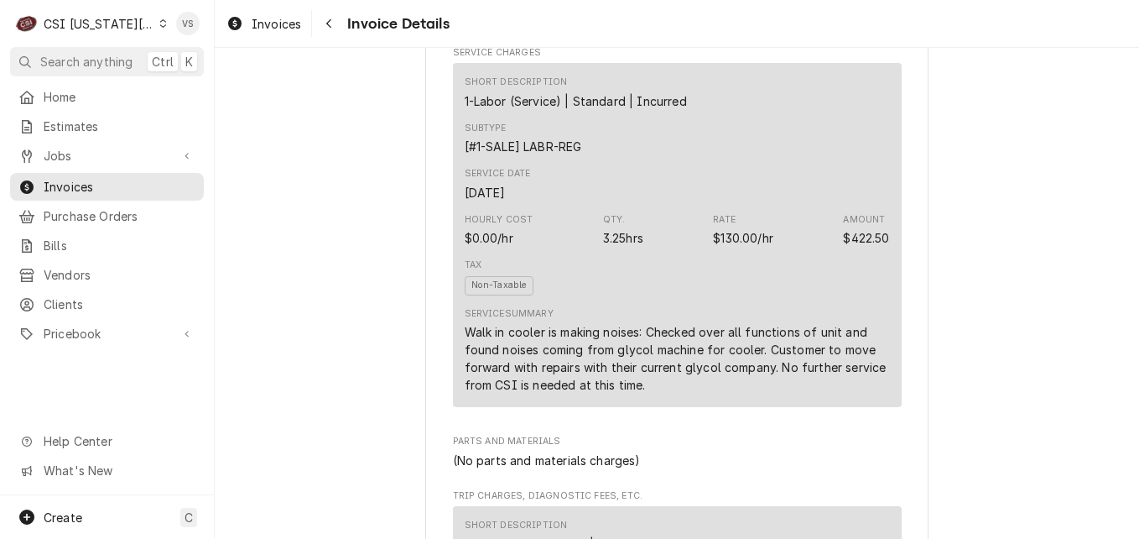
scroll to position [1007, 0]
click at [159, 21] on icon "Dynamic Content Wrapper" at bounding box center [163, 23] width 8 height 8
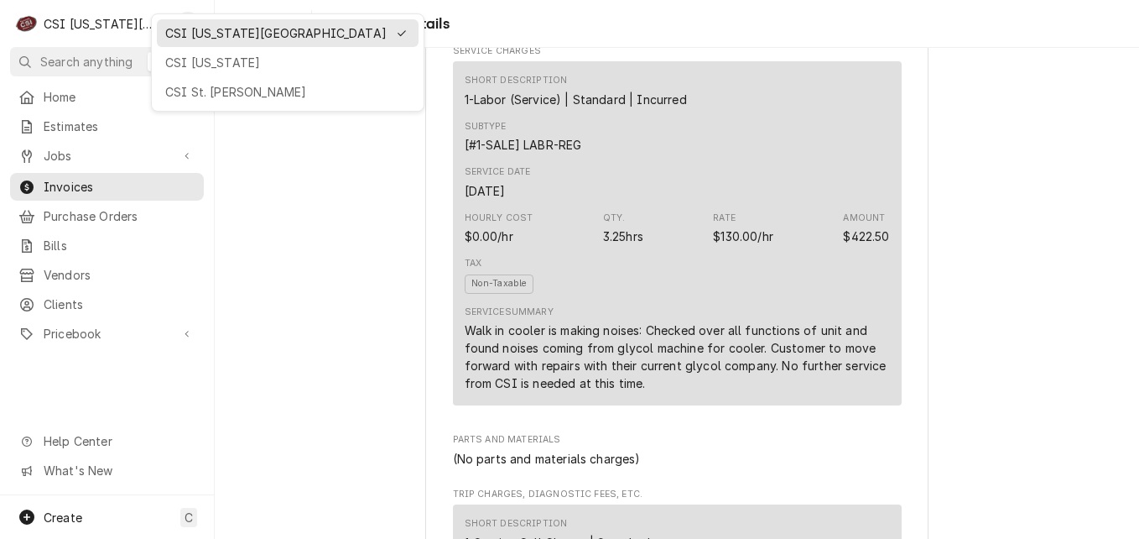
click at [208, 65] on div "CSI [US_STATE]" at bounding box center [287, 63] width 245 height 18
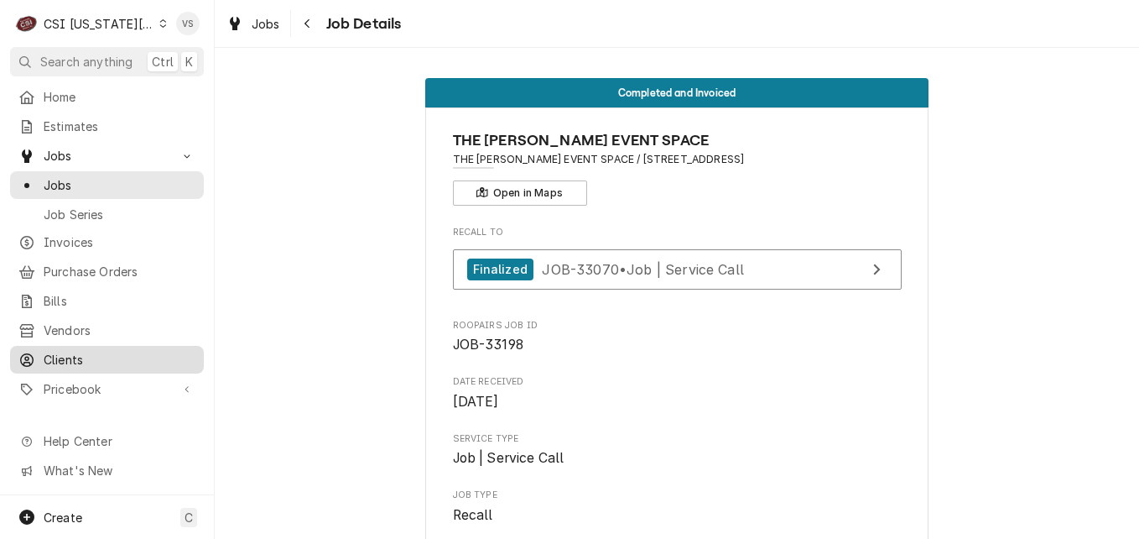
click at [94, 357] on span "Clients" at bounding box center [120, 360] width 152 height 18
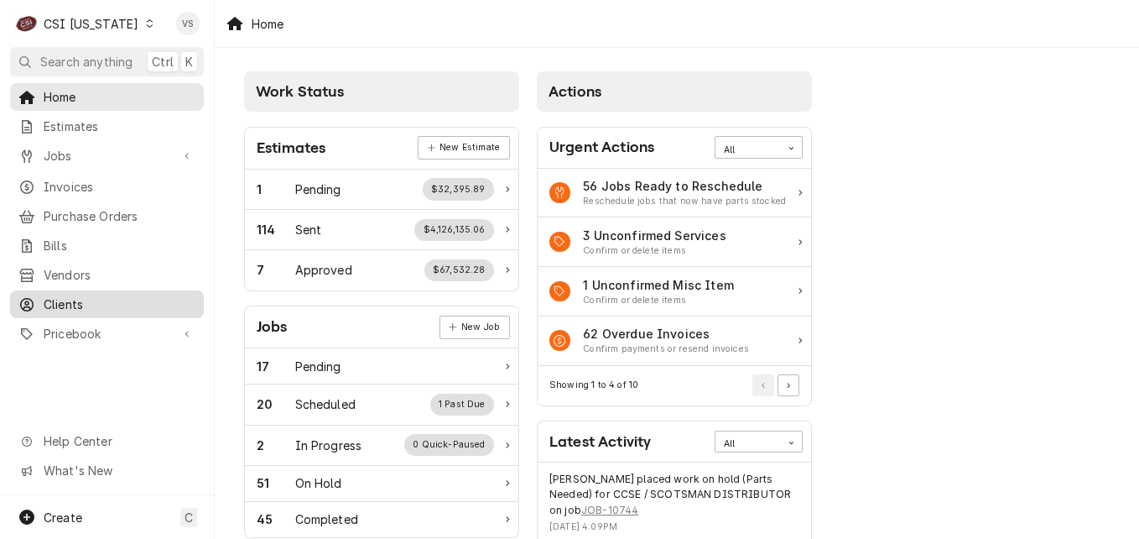
click at [80, 295] on span "Clients" at bounding box center [120, 304] width 152 height 18
click at [71, 297] on span "Clients" at bounding box center [120, 304] width 152 height 18
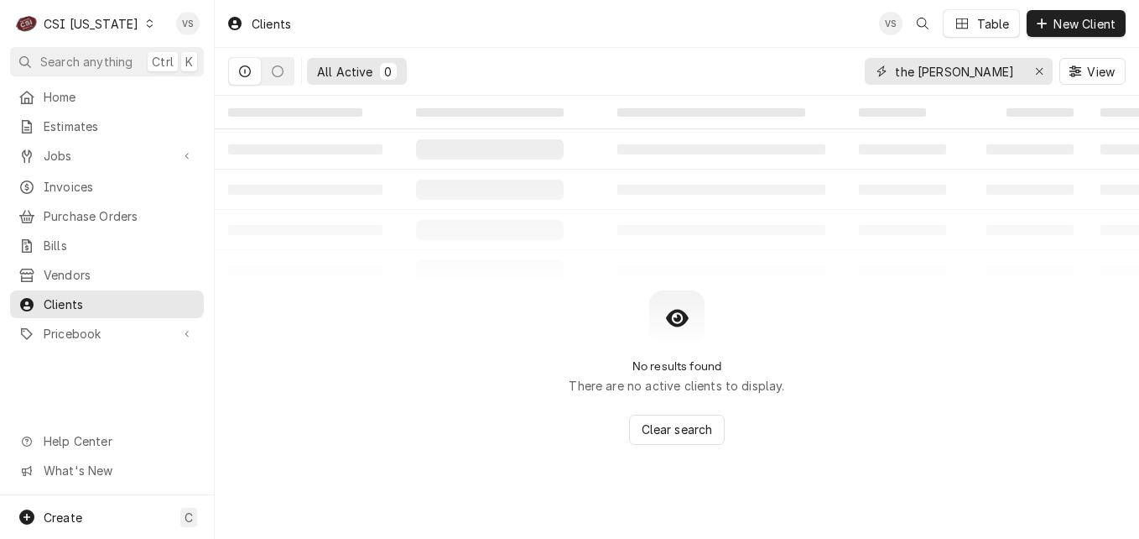
drag, startPoint x: 978, startPoint y: 69, endPoint x: 968, endPoint y: 68, distance: 10.1
click at [845, 76] on div "All Active 0 the [PERSON_NAME] View" at bounding box center [677, 71] width 898 height 47
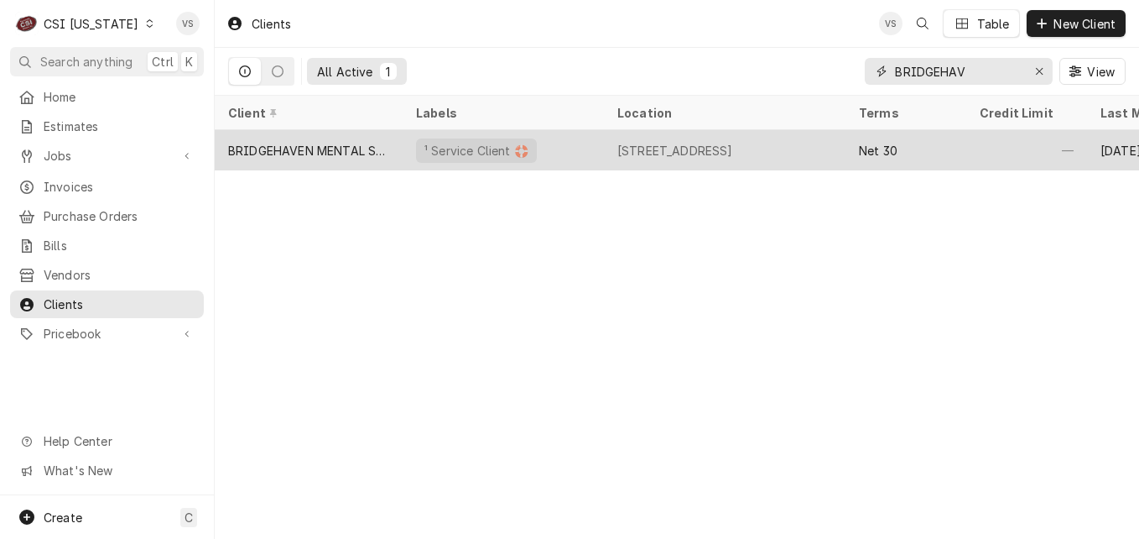
type input "BRIDGEHAV"
click at [304, 142] on div "BRIDGEHAVEN MENTAL SERVICES" at bounding box center [308, 151] width 161 height 18
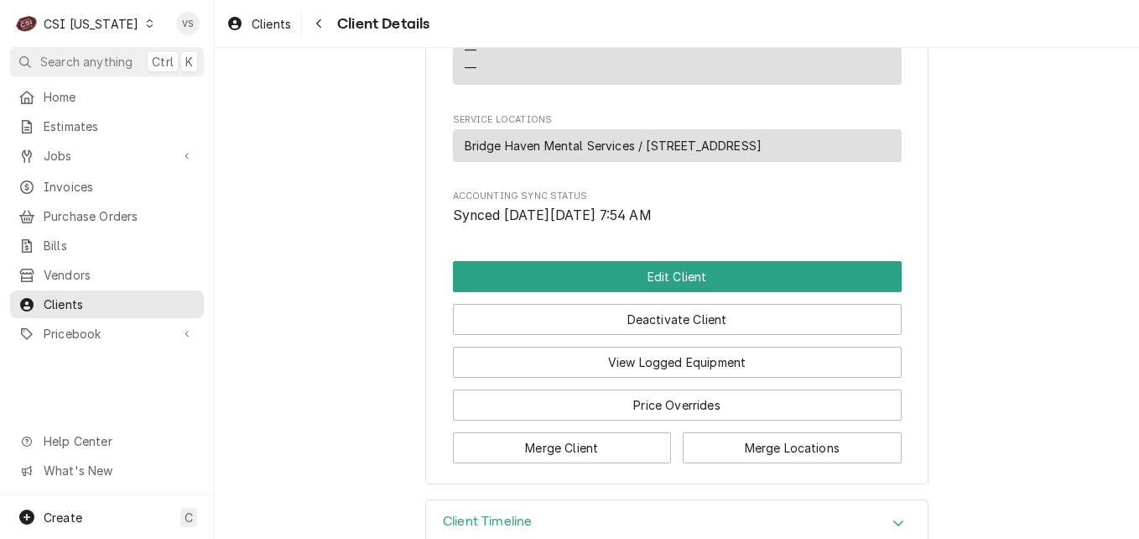
scroll to position [1012, 0]
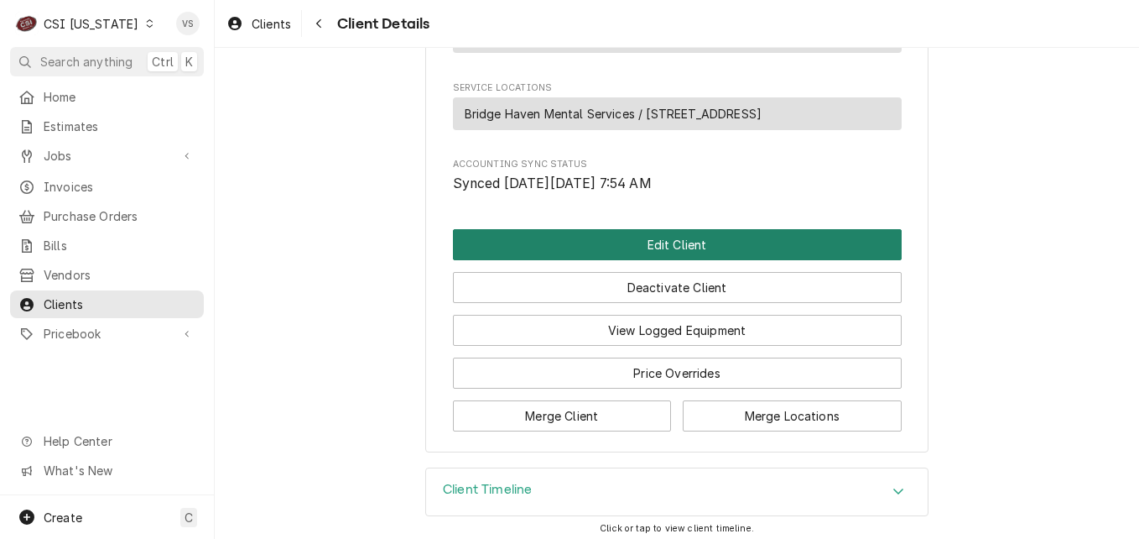
click at [521, 229] on button "Edit Client" at bounding box center [677, 244] width 449 height 31
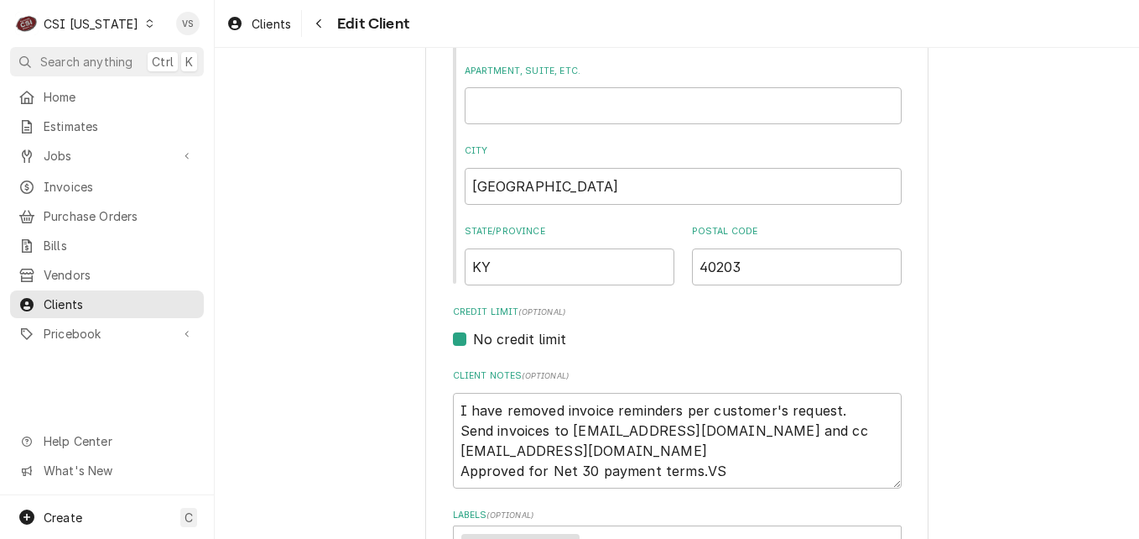
scroll to position [587, 0]
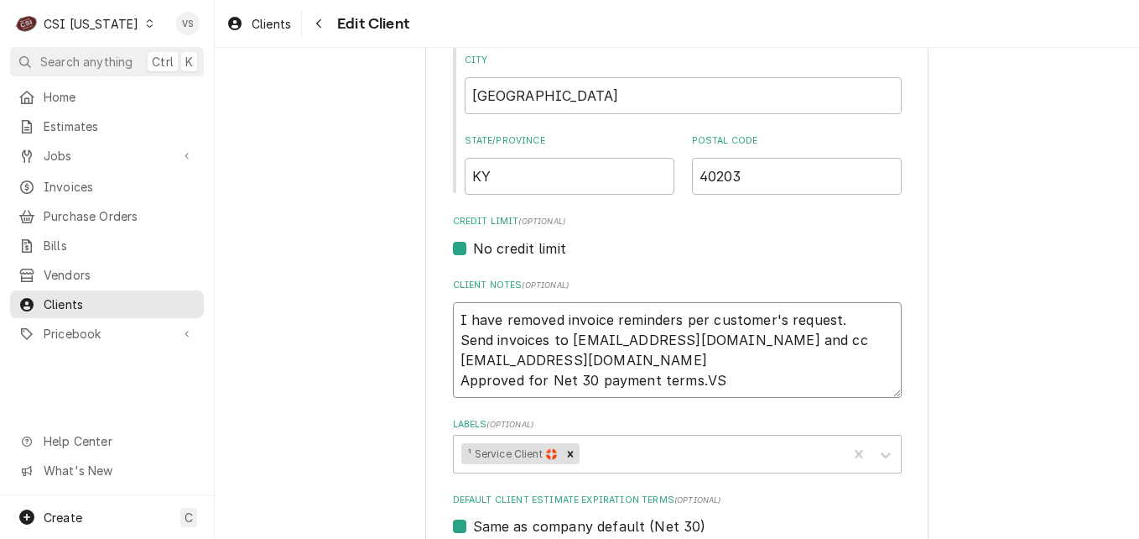
click at [475, 313] on textarea "I have removed invoice reminders per customer's request. Send invoices to jsmit…" at bounding box center [677, 350] width 449 height 96
click at [455, 313] on textarea "I have removed invoice reminders per customer's request. Send invoices to jsmit…" at bounding box center [677, 350] width 449 height 96
type textarea "x"
type textarea "I have removed invoice reminders per customer's request. Send invoices to jsmit…"
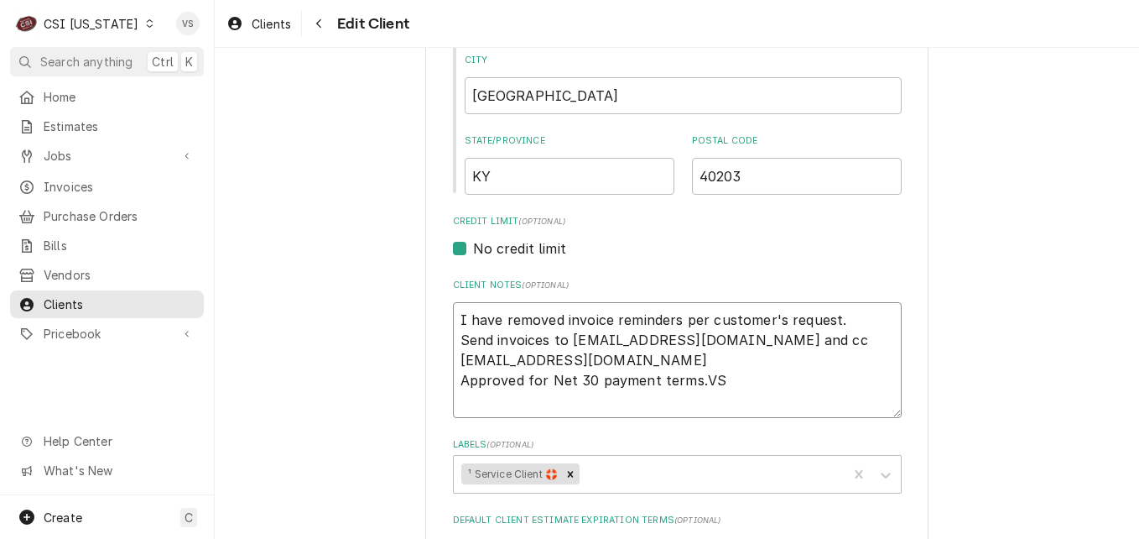
type textarea "x"
type textarea "C I have removed invoice reminders per customer's request. Send invoices to jsm…"
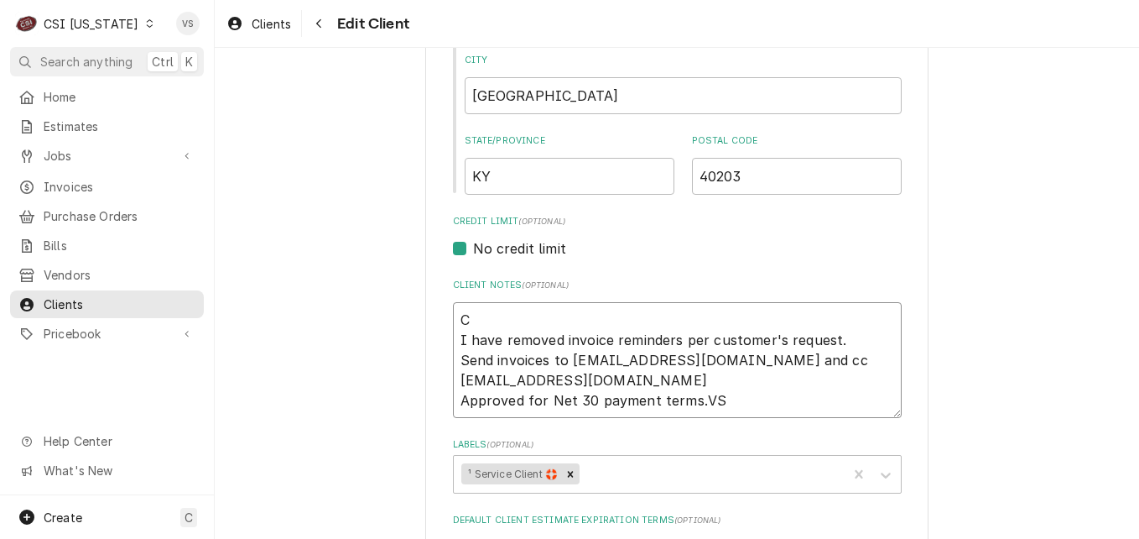
type textarea "x"
type textarea "I have removed invoice reminders per customer's request. Send invoices to jsmit…"
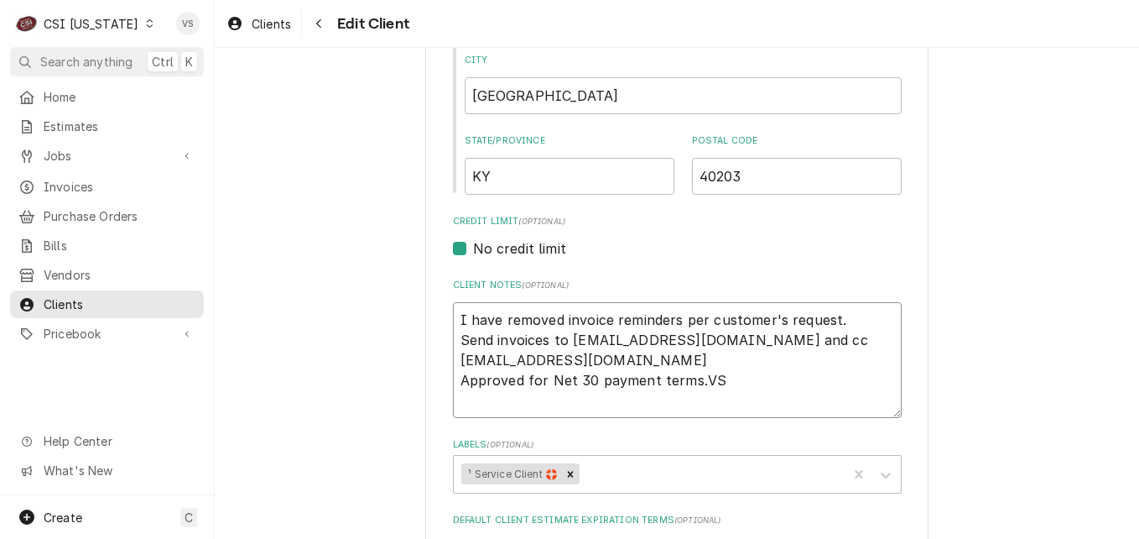
type textarea "x"
type textarea "a I have removed invoice reminders per customer's request. Send invoices to jsm…"
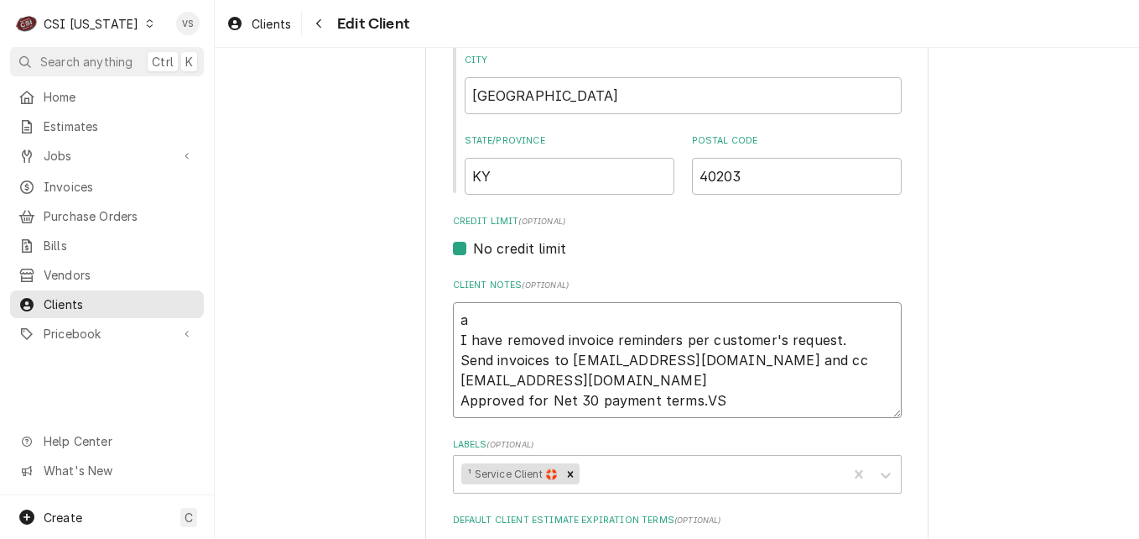
type textarea "x"
type textarea "aC I have removed invoice reminders per customer's request. Send invoices to js…"
type textarea "x"
type textarea "aCC I have removed invoice reminders per customer's request. Send invoices to j…"
type textarea "x"
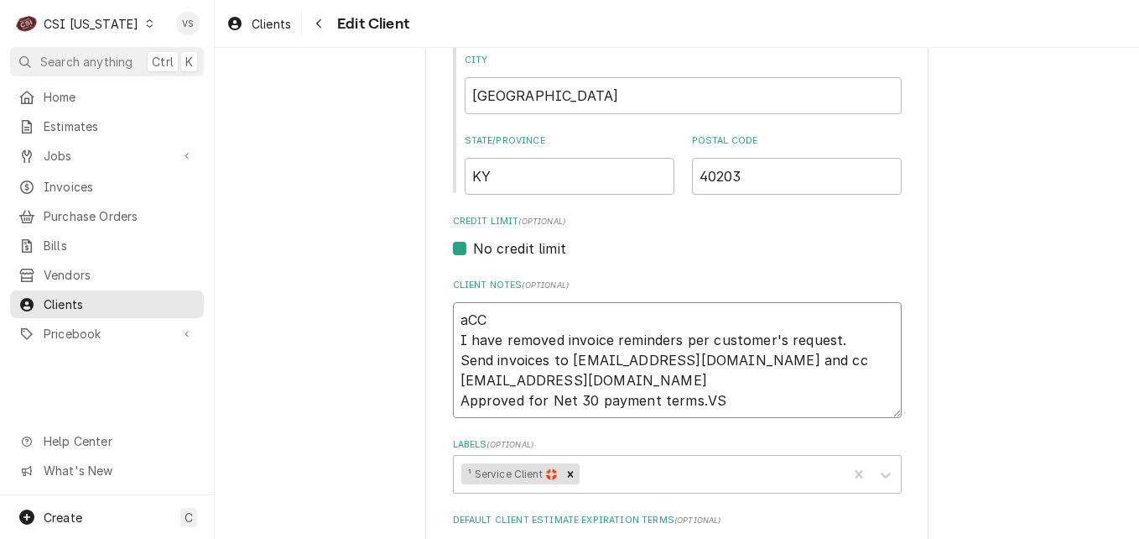
type textarea "aC I have removed invoice reminders per customer's request. Send invoices to js…"
type textarea "x"
type textarea "a I have removed invoice reminders per customer's request. Send invoices to jsm…"
type textarea "x"
type textarea "I have removed invoice reminders per customer's request. Send invoices to jsmit…"
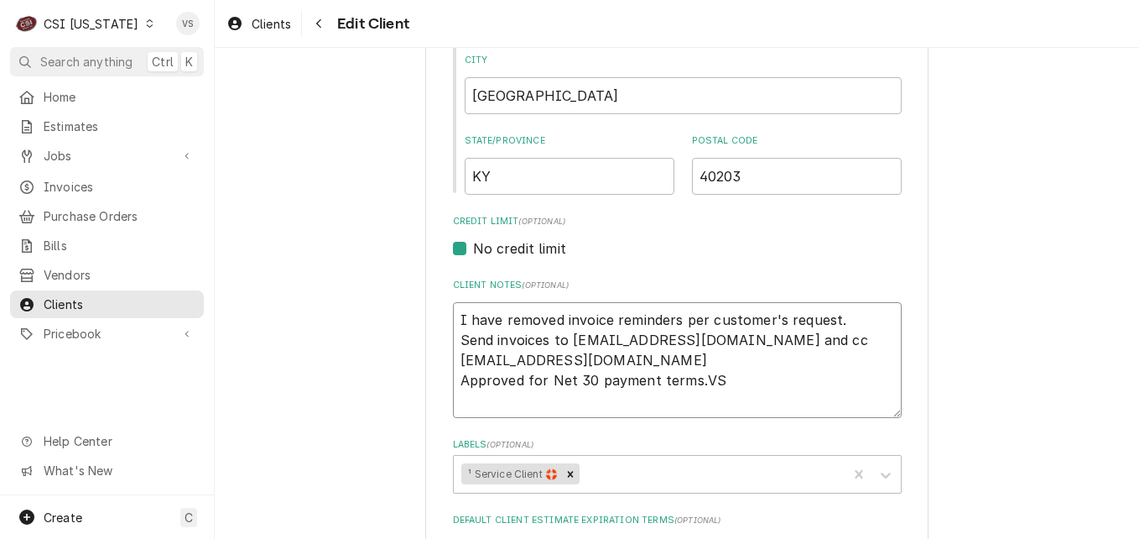
type textarea "x"
type textarea "a I have removed invoice reminders per customer's request. Send invoices to jsm…"
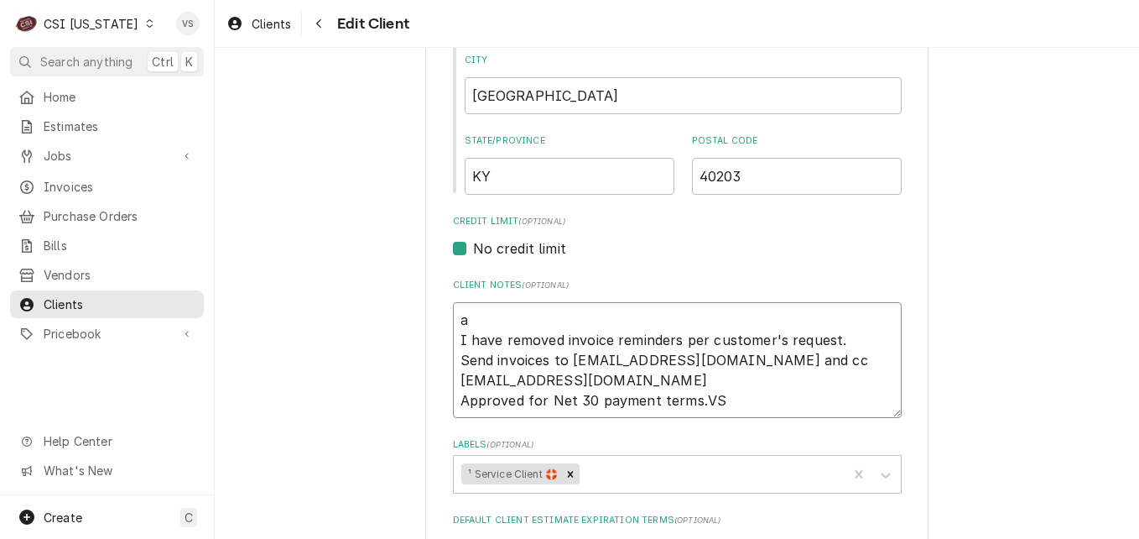
type textarea "x"
type textarea "ac I have removed invoice reminders per customer's request. Send invoices to js…"
type textarea "x"
type textarea "a I have removed invoice reminders per customer's request. Send invoices to jsm…"
type textarea "x"
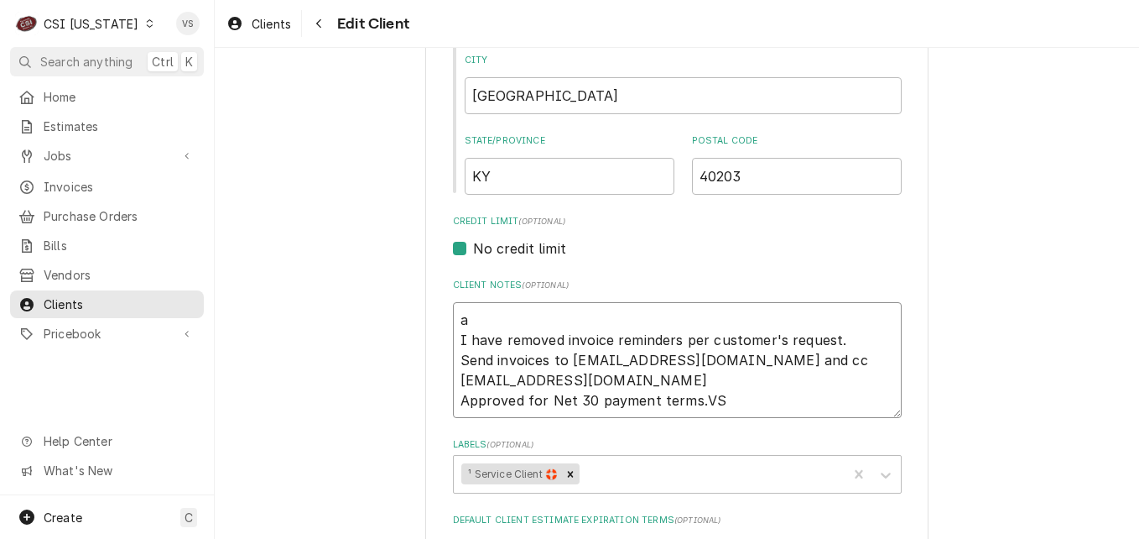
type textarea "I have removed invoice reminders per customer's request. Send invoices to jsmit…"
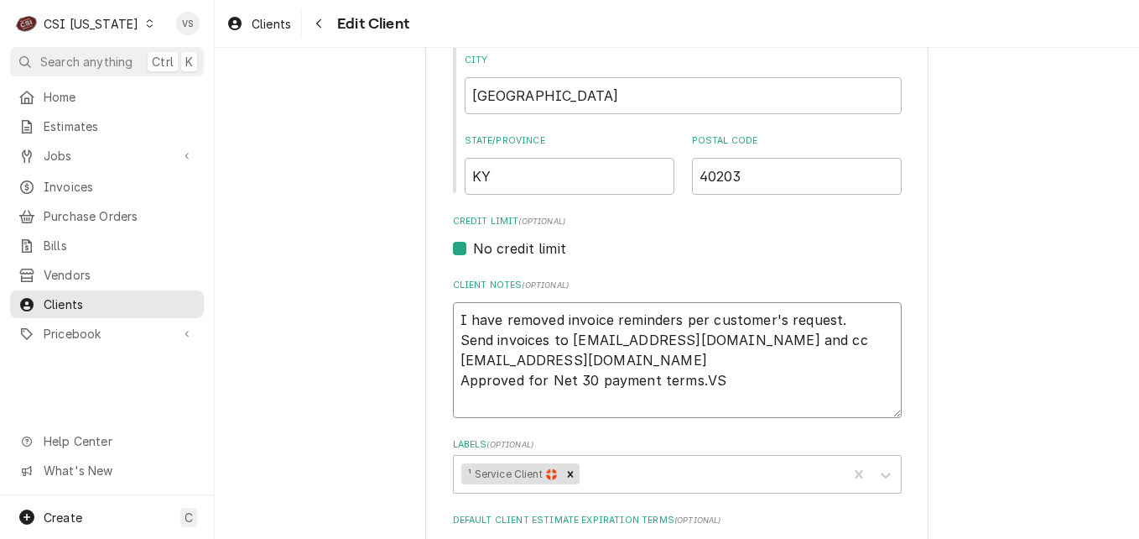
type textarea "x"
type textarea "A I have removed invoice reminders per customer's request. Send invoices to jsm…"
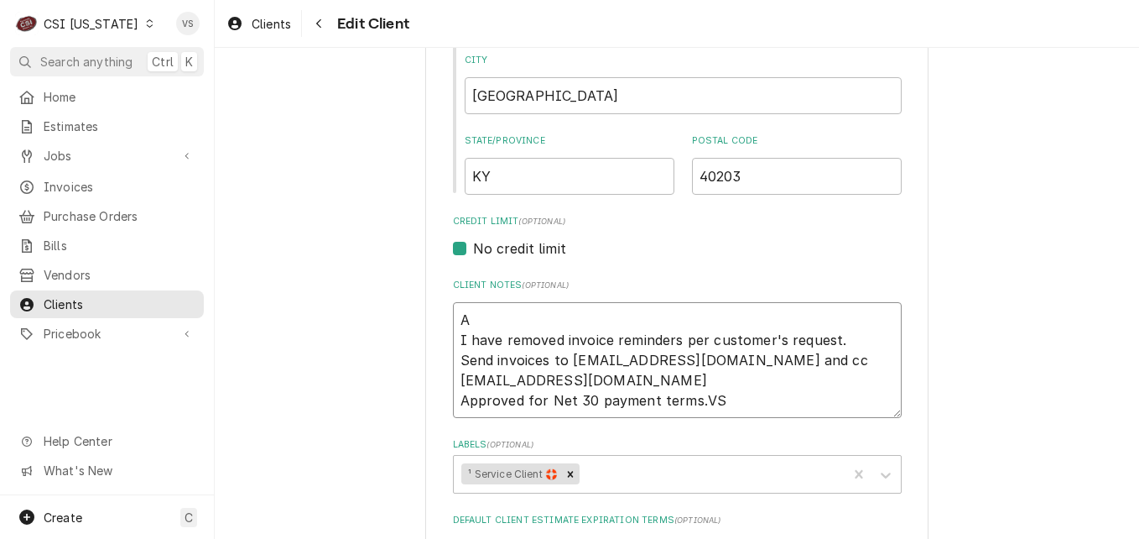
type textarea "x"
type textarea "AC I have removed invoice reminders per customer's request. Send invoices to js…"
type textarea "x"
type textarea "ACC I have removed invoice reminders per customer's request. Send invoices to j…"
type textarea "x"
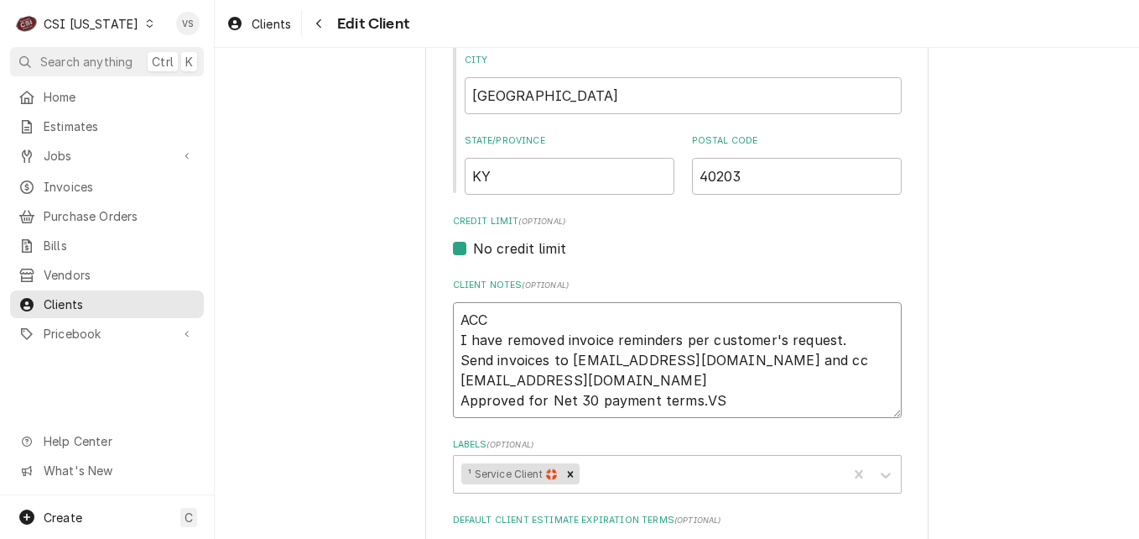
type textarea "ACCO I have removed invoice reminders per customer's request. Send invoices to …"
type textarea "x"
type textarea "ACCOU I have removed invoice reminders per customer's request. Send invoices to…"
type textarea "x"
type textarea "ACCOUN I have removed invoice reminders per customer's request. Send invoices t…"
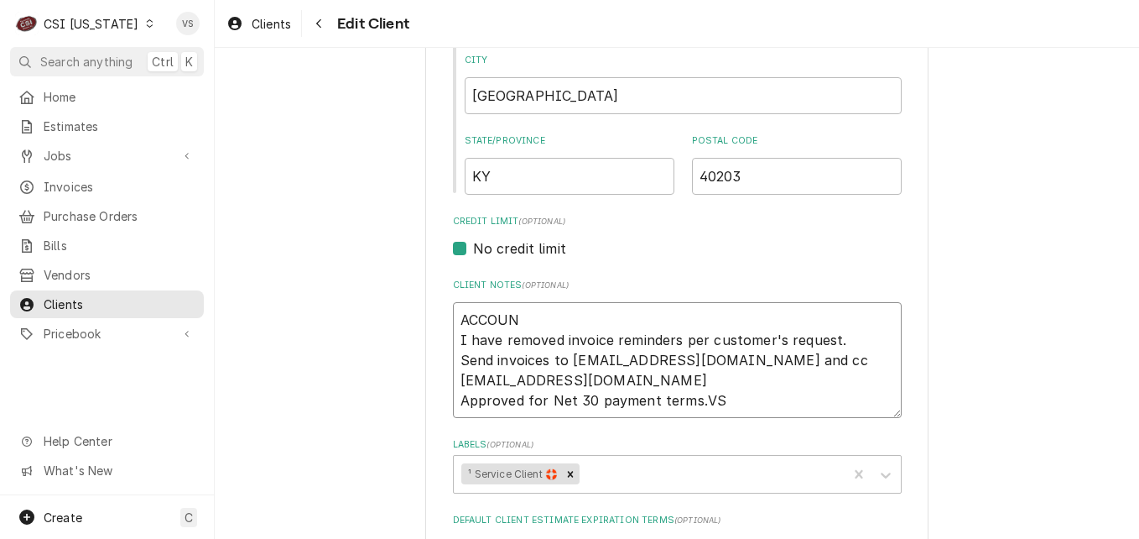
type textarea "x"
type textarea "ACCOUNT I have removed invoice reminders per customer's request. Send invoices …"
type textarea "x"
type textarea "ACCOUNT I have removed invoice reminders per customer's request. Send invoices …"
type textarea "x"
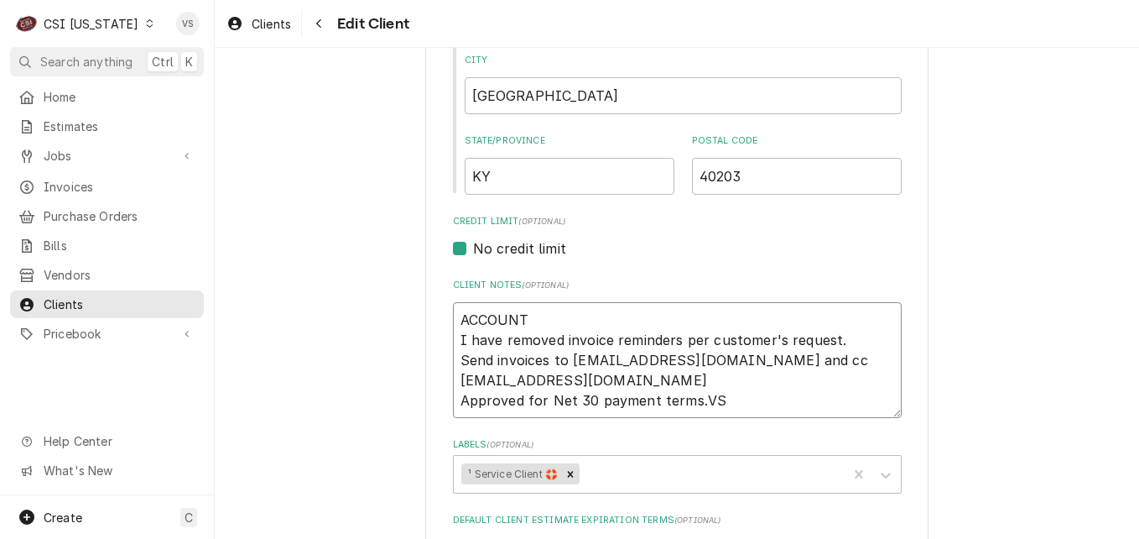
type textarea "ACCOUNT A I have removed invoice reminders per customer's request. Send invoice…"
type textarea "x"
type textarea "ACCOUNT AP I have removed invoice reminders per customer's request. Send invoic…"
type textarea "x"
type textarea "ACCOUNT APP I have removed invoice reminders per customer's request. Send invoi…"
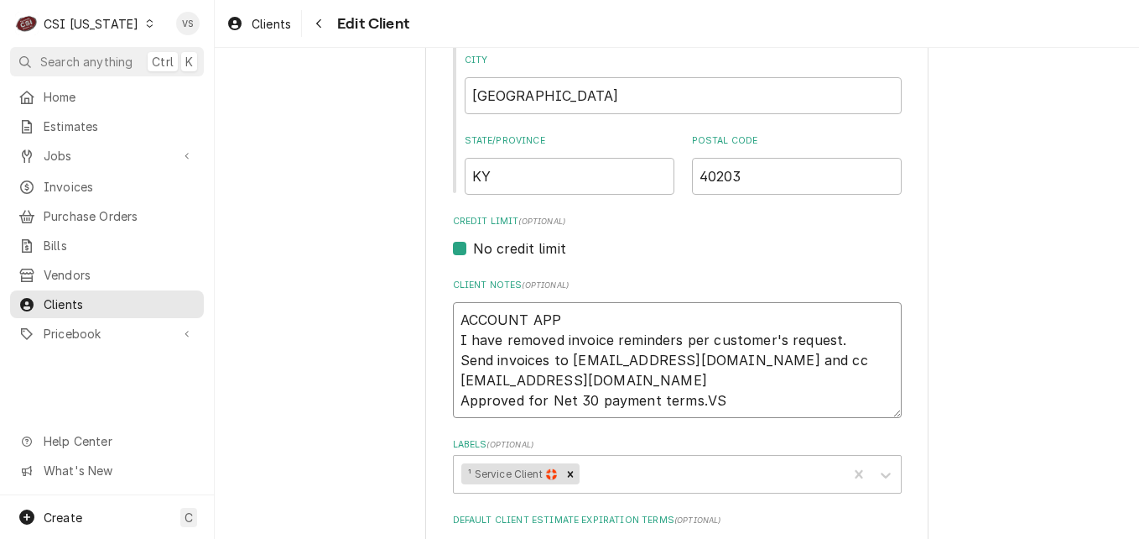
type textarea "x"
type textarea "ACCOUNT APPRO I have removed invoice reminders per customer's request. Send inv…"
type textarea "x"
type textarea "ACCOUNT APPROV I have removed invoice reminders per customer's request. Send in…"
type textarea "x"
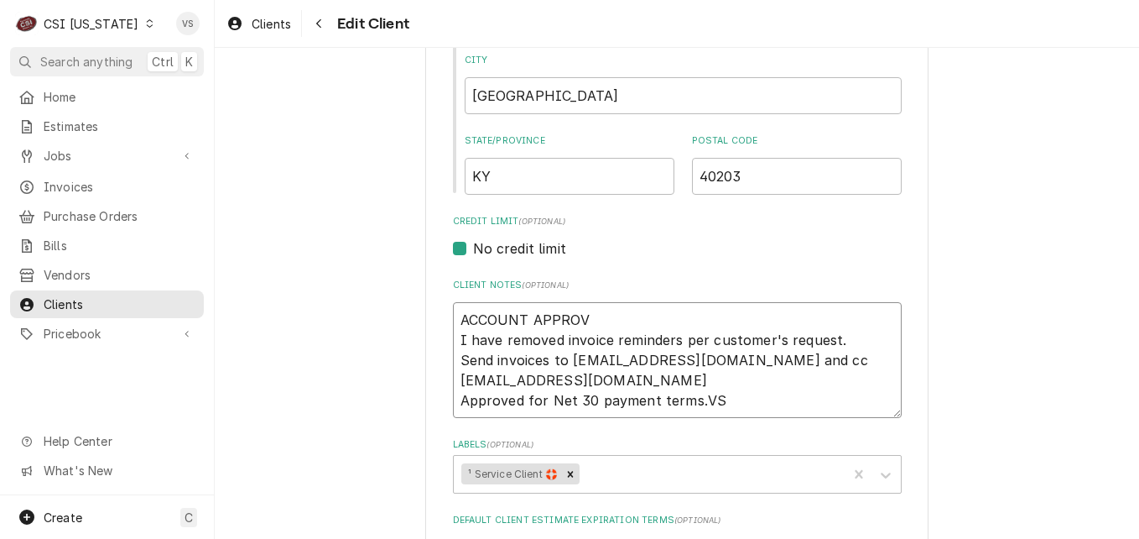
type textarea "ACCOUNT APPROVE I have removed invoice reminders per customer's request. Send i…"
type textarea "x"
type textarea "ACCOUNT APPROVED I have removed invoice reminders per customer's request. Send …"
type textarea "x"
type textarea "ACCOUNT APPROVED I have removed invoice reminders per customer's request. Send …"
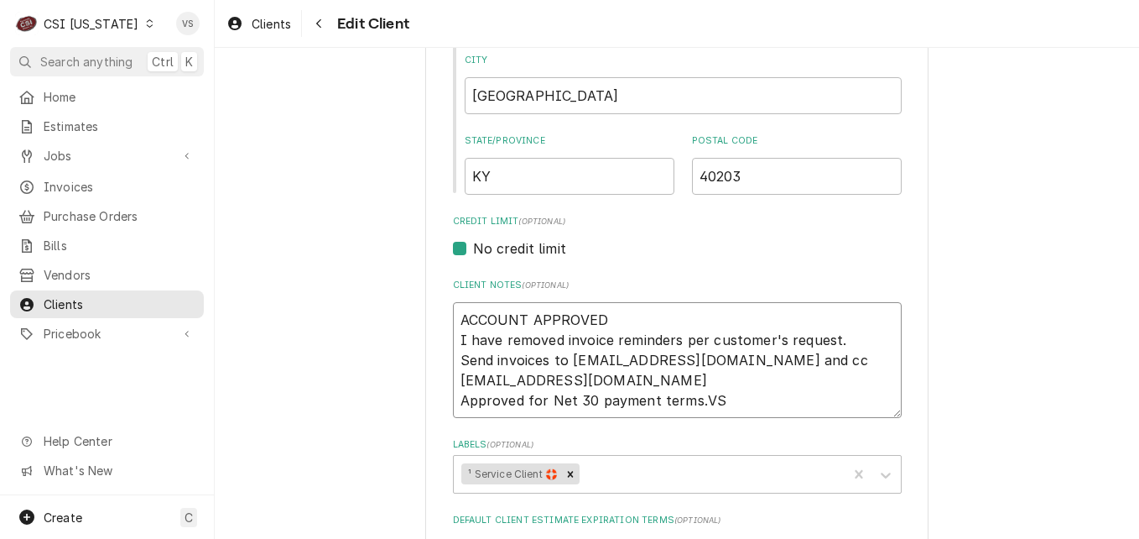
type textarea "x"
type textarea "ACCOUNT APPROVED F I have removed invoice reminders per customer's request. Sen…"
type textarea "x"
type textarea "ACCOUNT APPROVED FO I have removed invoice reminders per customer's request. Se…"
type textarea "x"
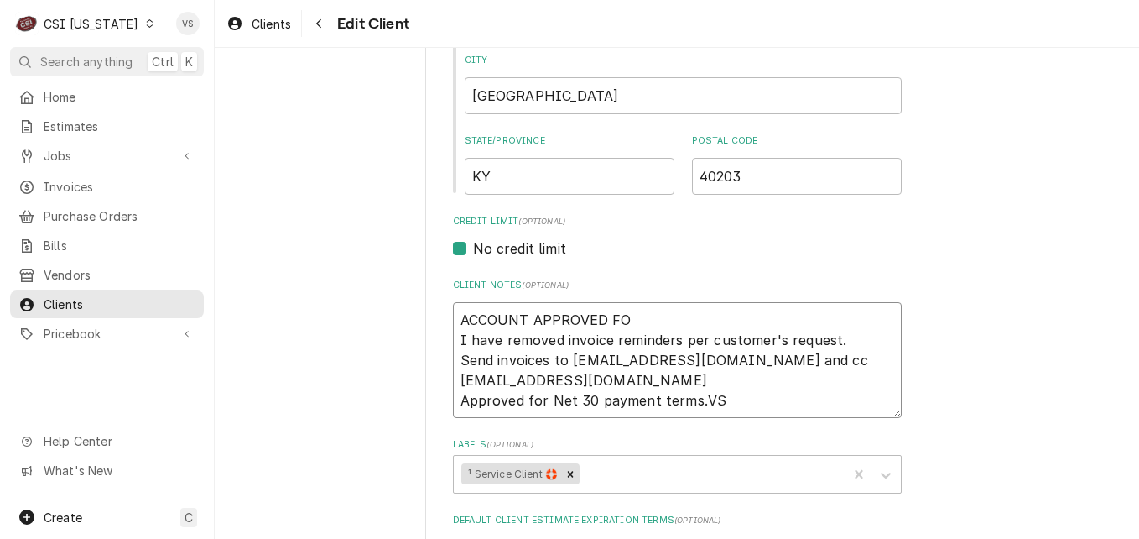
type textarea "ACCOUNT APPROVED FOR I have removed invoice reminders per customer's request. S…"
type textarea "x"
type textarea "ACCOUNT APPROVED FOR I have removed invoice reminders per customer's request. S…"
type textarea "x"
type textarea "ACCOUNT APPROVED FOR N I have removed invoice reminders per customer's request.…"
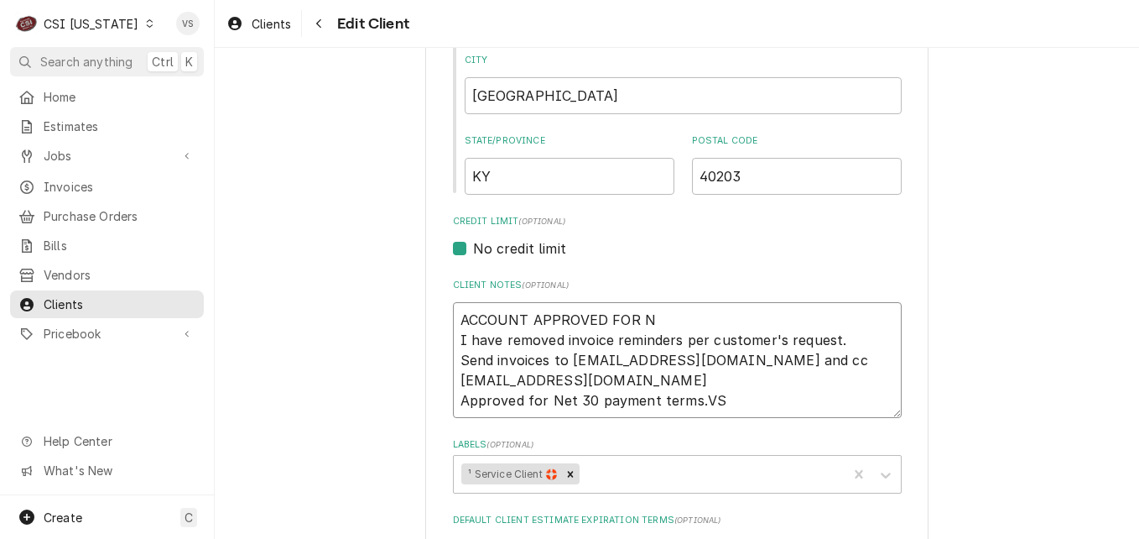
type textarea "x"
type textarea "ACCOUNT APPROVED FOR NE I have removed invoice reminders per customer's request…"
type textarea "x"
type textarea "ACCOUNT APPROVED FOR NET I have removed invoice reminders per customer's reques…"
type textarea "x"
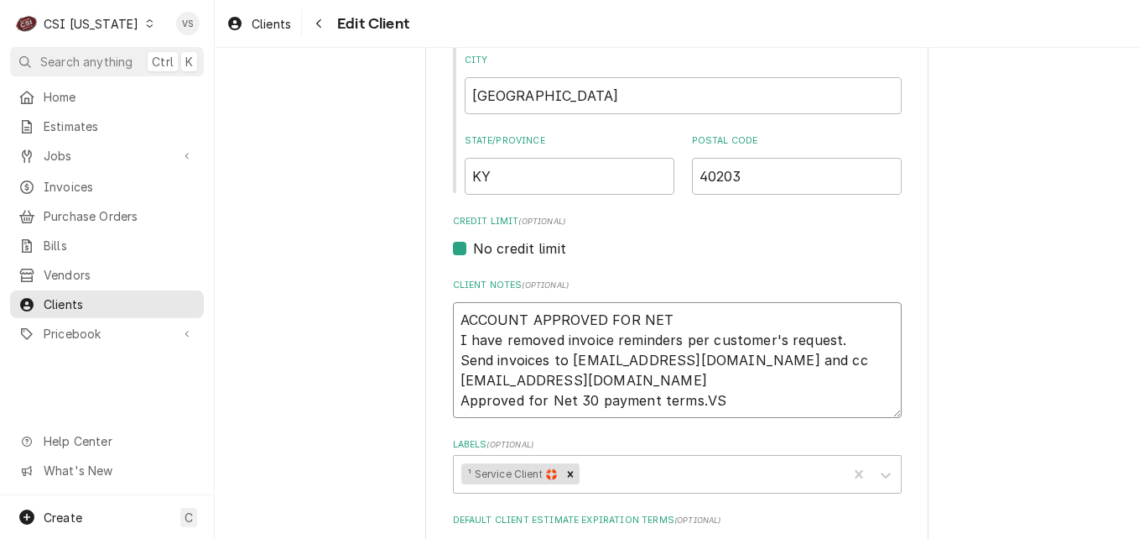
type textarea "ACCOUNT APPROVED FOR NET I have removed invoice reminders per customer's reques…"
type textarea "x"
type textarea "ACCOUNT APPROVED FOR NET 3 I have removed invoice reminders per customer's requ…"
type textarea "x"
type textarea "ACCOUNT APPROVED FOR NET 30 I have removed invoice reminders per customer's req…"
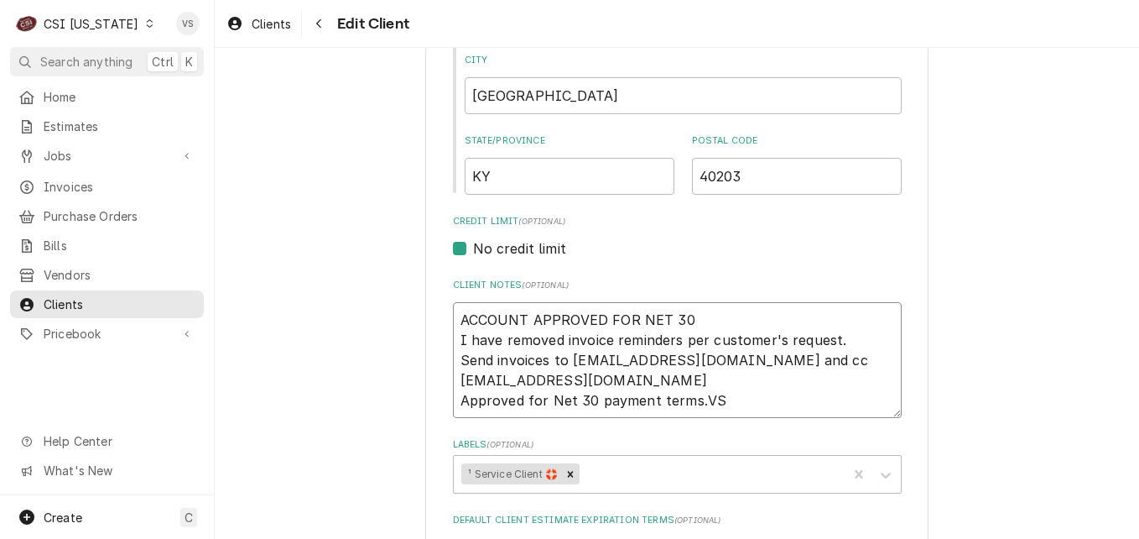
type textarea "x"
type textarea "ACCOUNT APPROVED FOR NET 30 P I have removed invoice reminders per customer's r…"
type textarea "x"
type textarea "ACCOUNT APPROVED FOR NET 30 PA I have removed invoice reminders per customer's …"
type textarea "x"
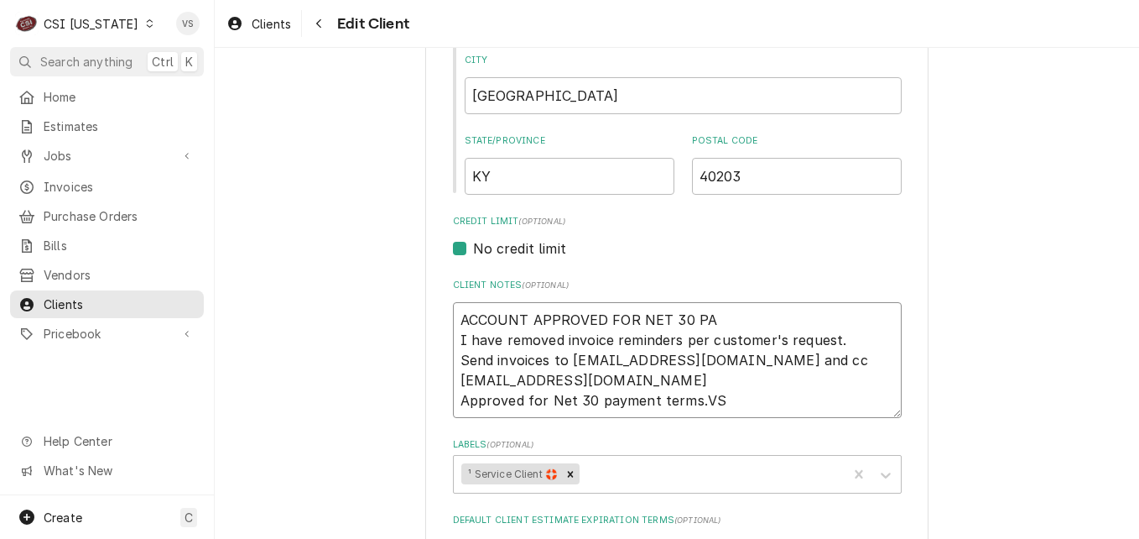
type textarea "ACCOUNT APPROVED FOR NET 30 PAY I have removed invoice reminders per customer's…"
type textarea "x"
type textarea "ACCOUNT APPROVED FOR NET 30 PAYM I have removed invoice reminders per customer'…"
type textarea "x"
type textarea "ACCOUNT APPROVED FOR NET 30 PAYME I have removed invoice reminders per customer…"
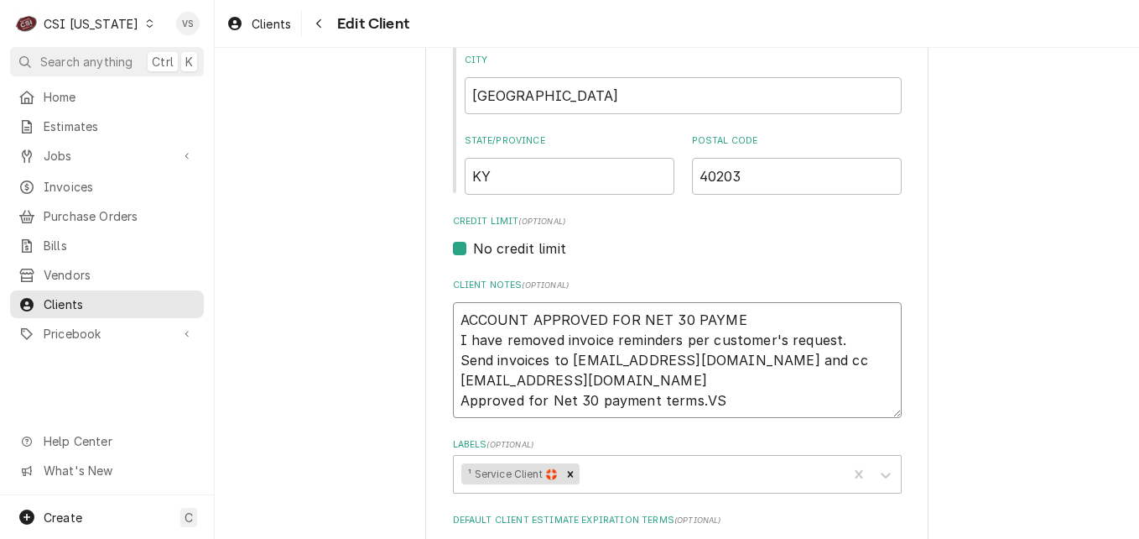
type textarea "x"
type textarea "ACCOUNT APPROVED FOR NET 30 PAYMEN I have removed invoice reminders per custome…"
type textarea "x"
type textarea "ACCOUNT APPROVED FOR NET 30 PAYMENT I have removed invoice reminders per custom…"
type textarea "x"
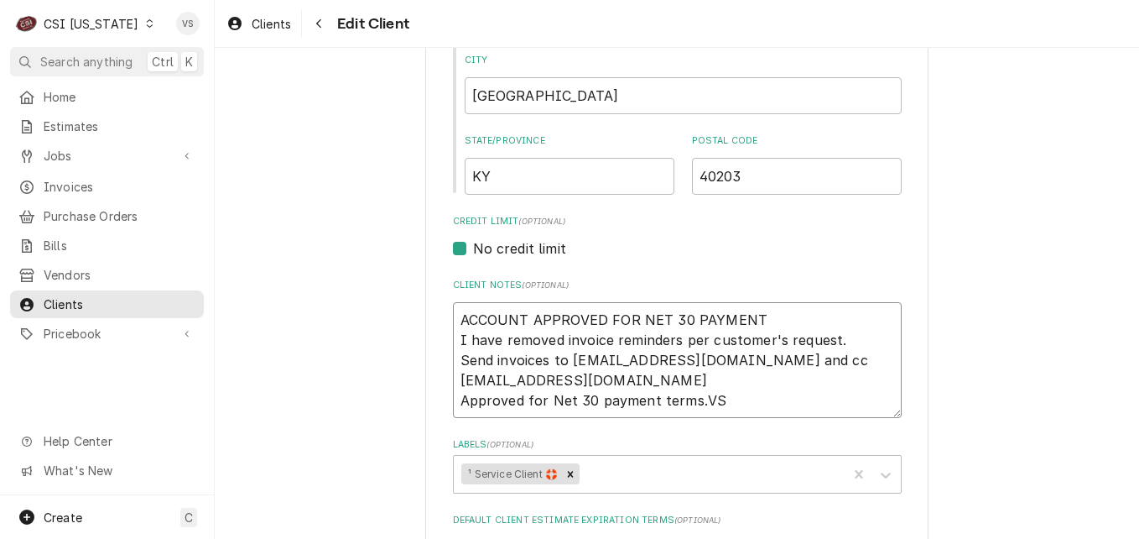
type textarea "ACCOUNT APPROVED FOR NET 30 PAYMENT I have removed invoice reminders per custom…"
type textarea "x"
type textarea "ACCOUNT APPROVED FOR NET 30 PAYMENT T I have removed invoice reminders per cust…"
type textarea "x"
type textarea "ACCOUNT APPROVED FOR NET 30 PAYMENT TE I have removed invoice reminders per cus…"
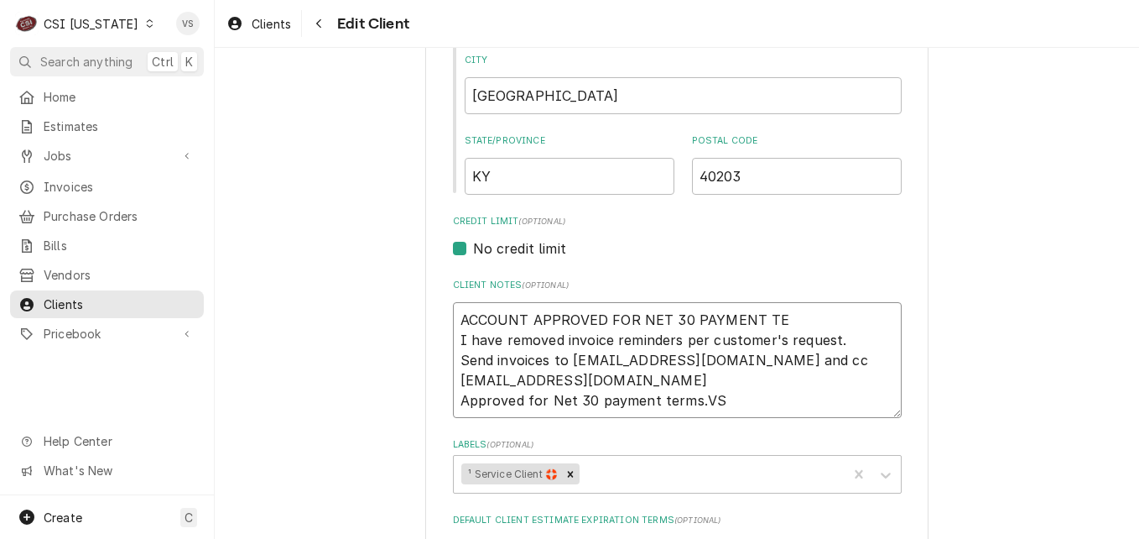
type textarea "x"
type textarea "ACCOUNT APPROVED FOR NET 30 PAYMENT TER I have removed invoice reminders per cu…"
type textarea "x"
type textarea "ACCOUNT APPROVED FOR NET 30 PAYMENT TERM I have removed invoice reminders per c…"
type textarea "x"
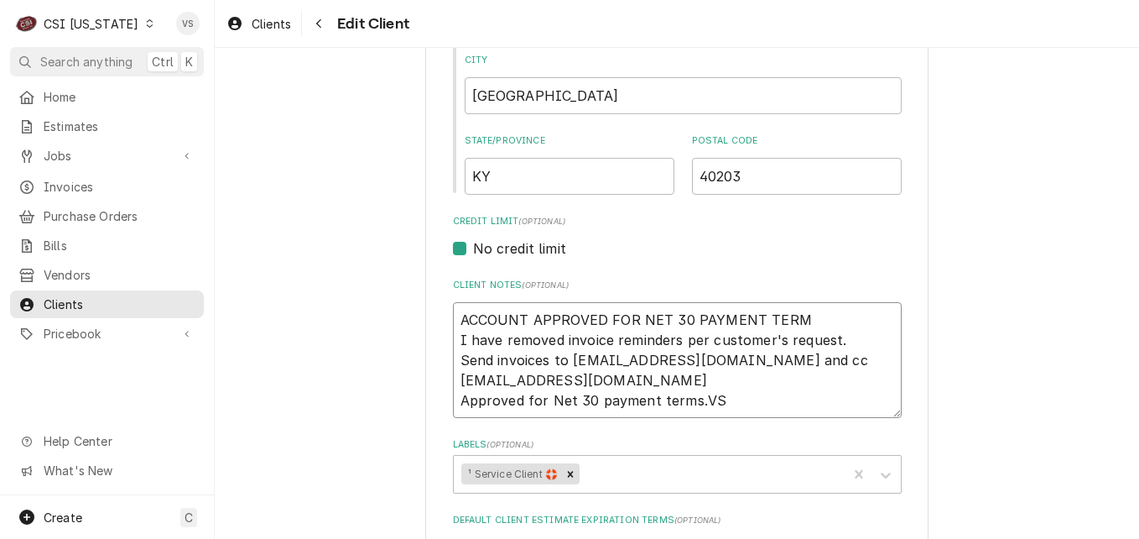
type textarea "ACCOUNT APPROVED FOR NET 30 PAYMENT TERMS I have removed invoice reminders per …"
type textarea "x"
type textarea "ACCOUNT APPROVED FOR NET 30 PAYMENT TERMS. I have removed invoice reminders per…"
type textarea "x"
type textarea "ACCOUNT APPROVED FOR NET 30 PAYMENT TERMS. I have removed invoice reminders per…"
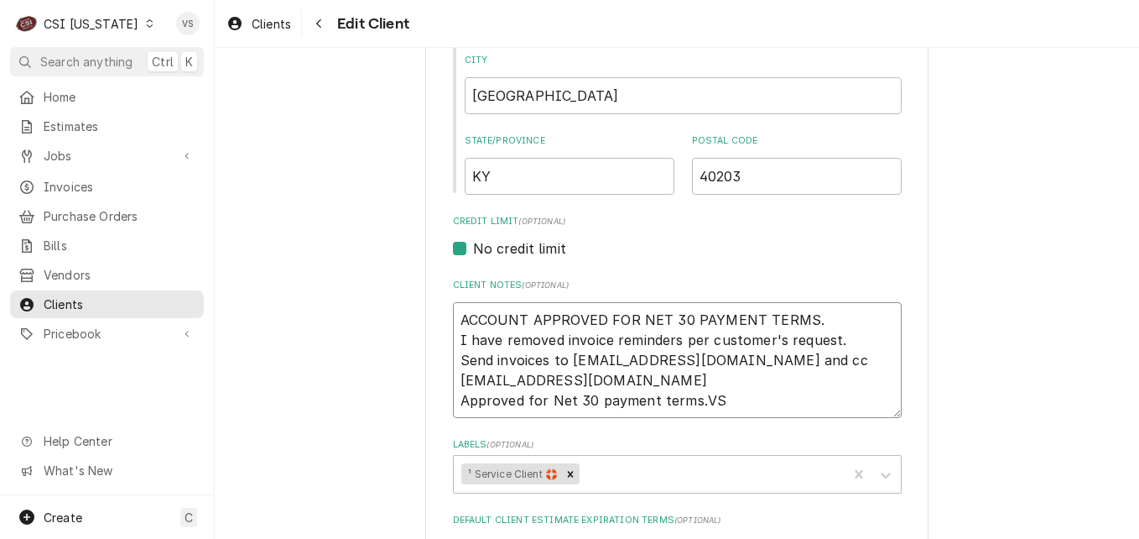
type textarea "x"
type textarea "ACCOUNT APPROVED FOR NET 30 PAYMENT TERMS. V I have removed invoice reminders p…"
type textarea "x"
type textarea "ACCOUNT APPROVED FOR NET 30 PAYMENT TERMS. VS I have removed invoice reminders …"
drag, startPoint x: 712, startPoint y: 393, endPoint x: 452, endPoint y: 399, distance: 260.1
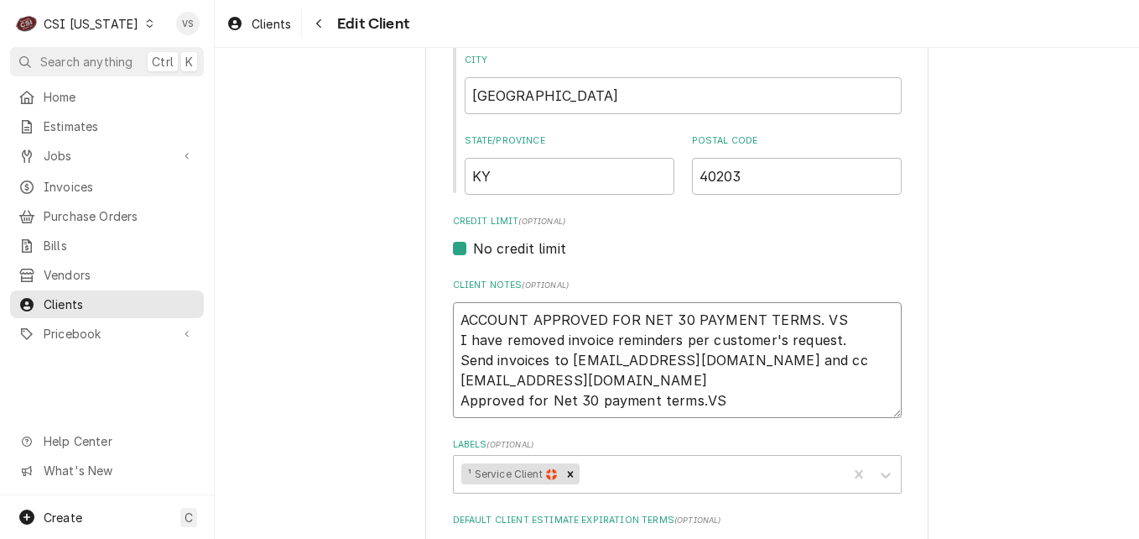
click at [453, 399] on textarea "ACCOUNT APPROVED FOR NET 30 PAYMENT TERMS. VS I have removed invoice reminders …" at bounding box center [677, 360] width 449 height 116
type textarea "x"
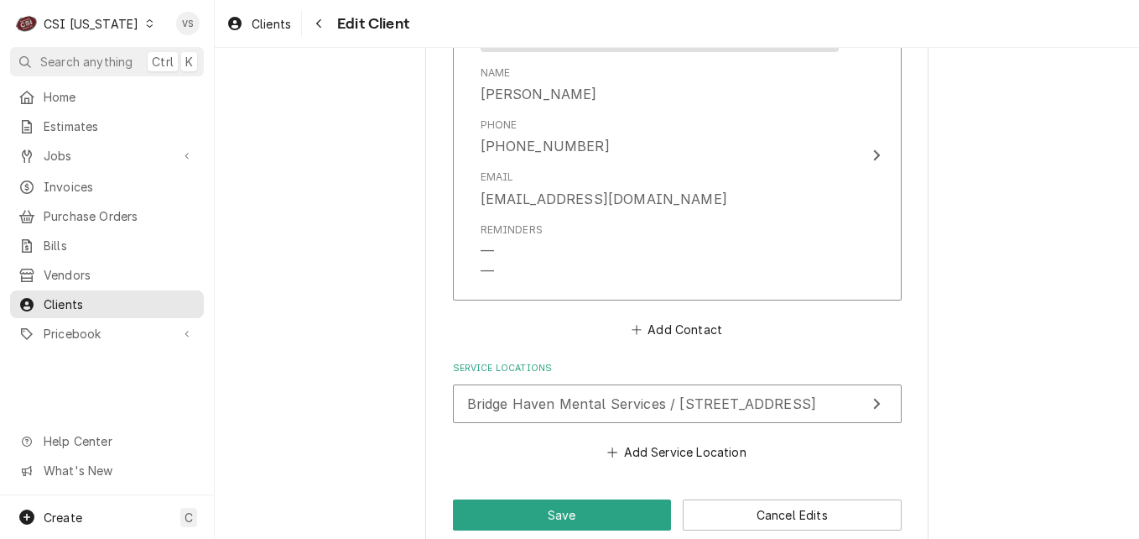
scroll to position [1710, 0]
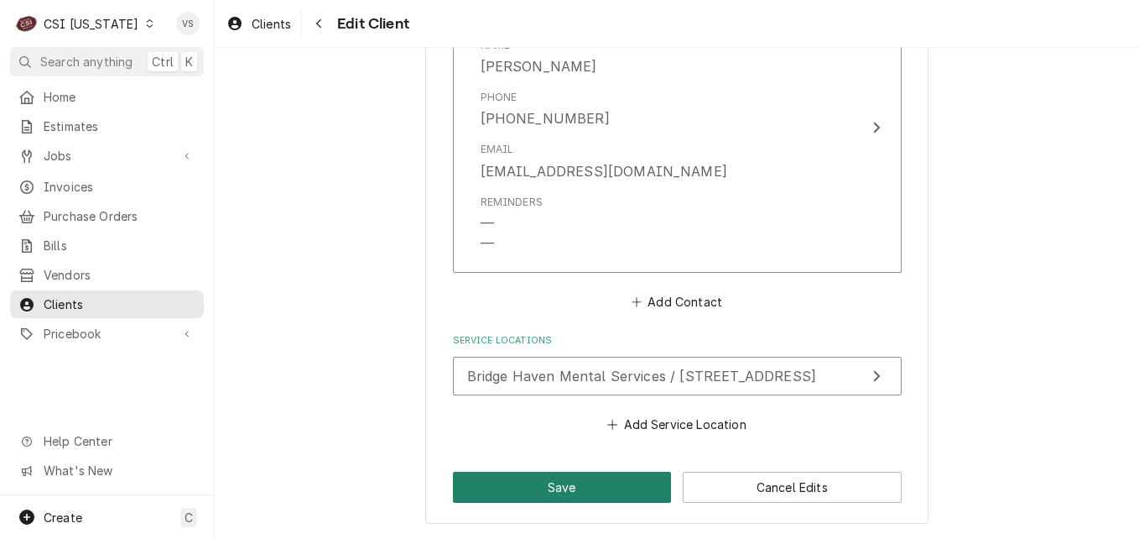
type textarea "ACCOUNT APPROVED FOR NET 30 PAYMENT TERMS. VS I have removed invoice reminders …"
click at [492, 481] on button "Save" at bounding box center [562, 486] width 219 height 31
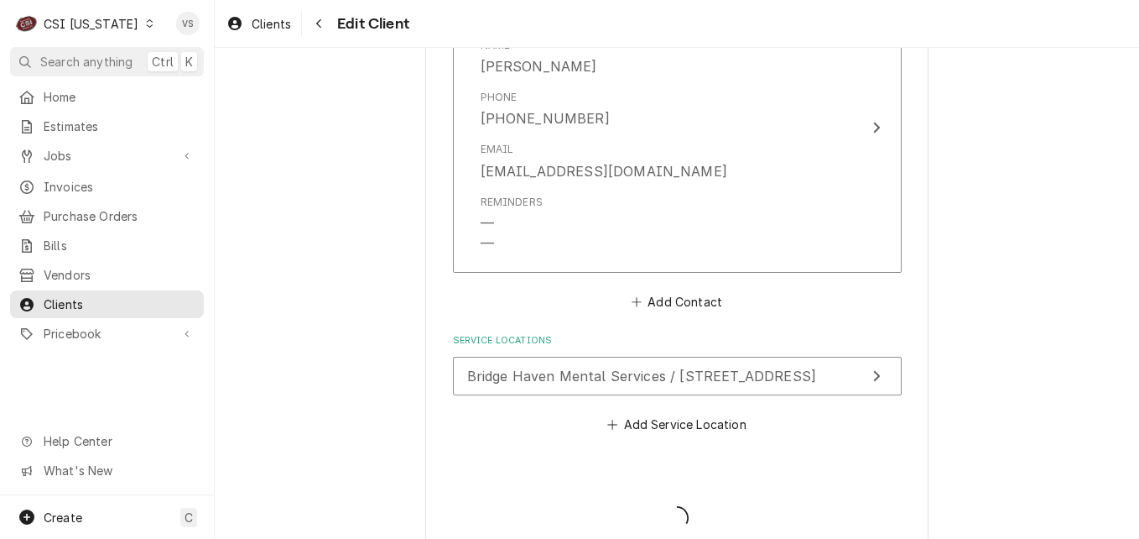
type textarea "x"
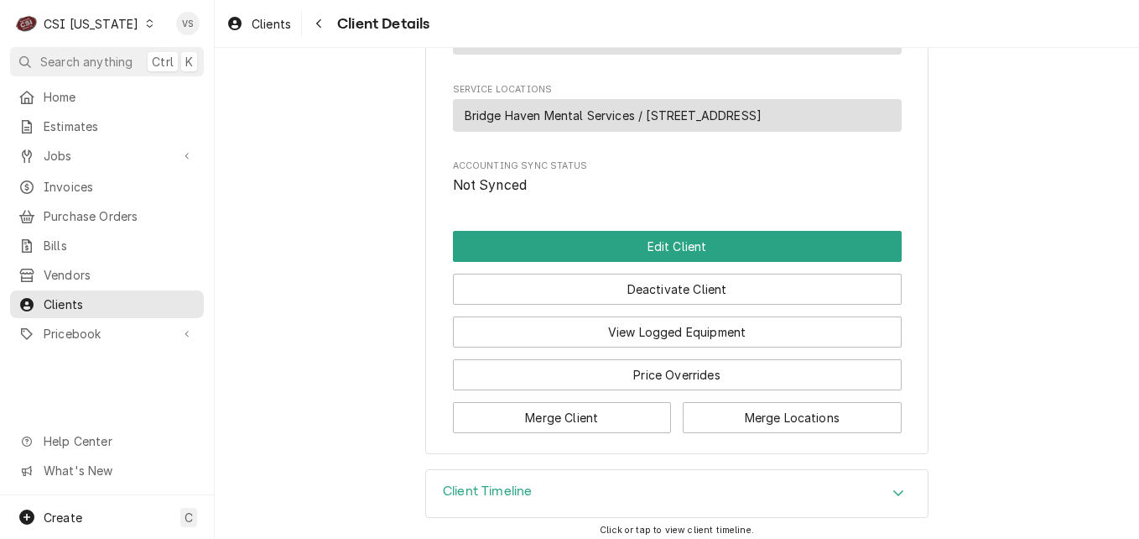
scroll to position [1012, 0]
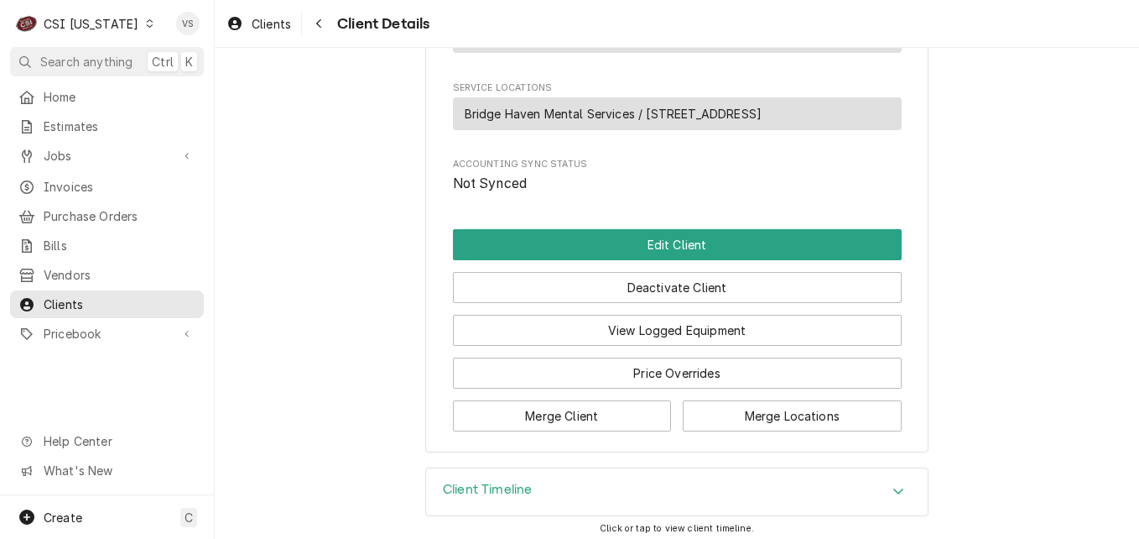
click at [138, 24] on div "C CSI [US_STATE]" at bounding box center [85, 24] width 150 height 34
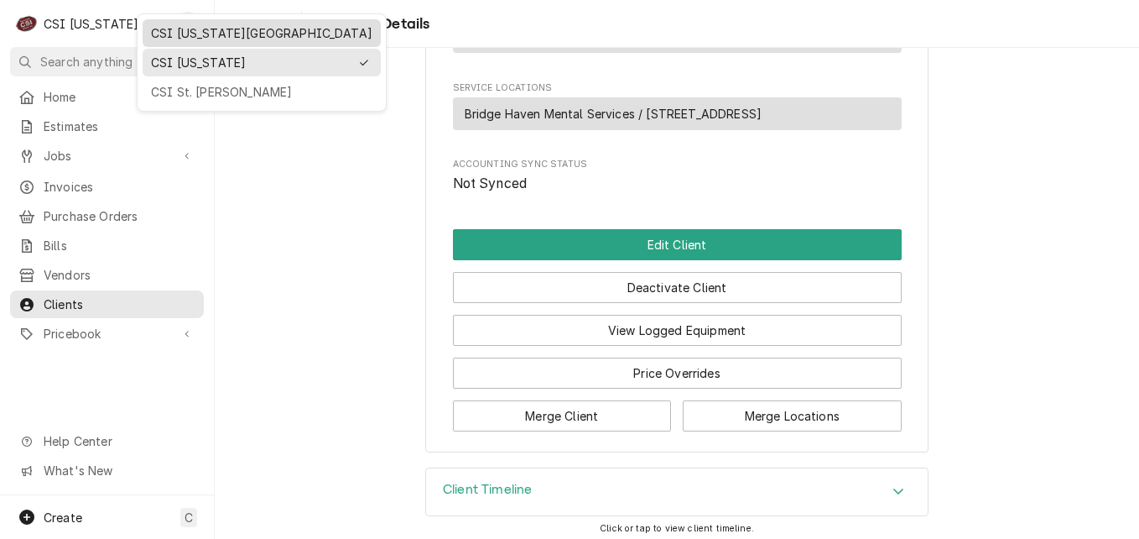
click at [203, 34] on div "CSI [US_STATE][GEOGRAPHIC_DATA]" at bounding box center [261, 33] width 221 height 18
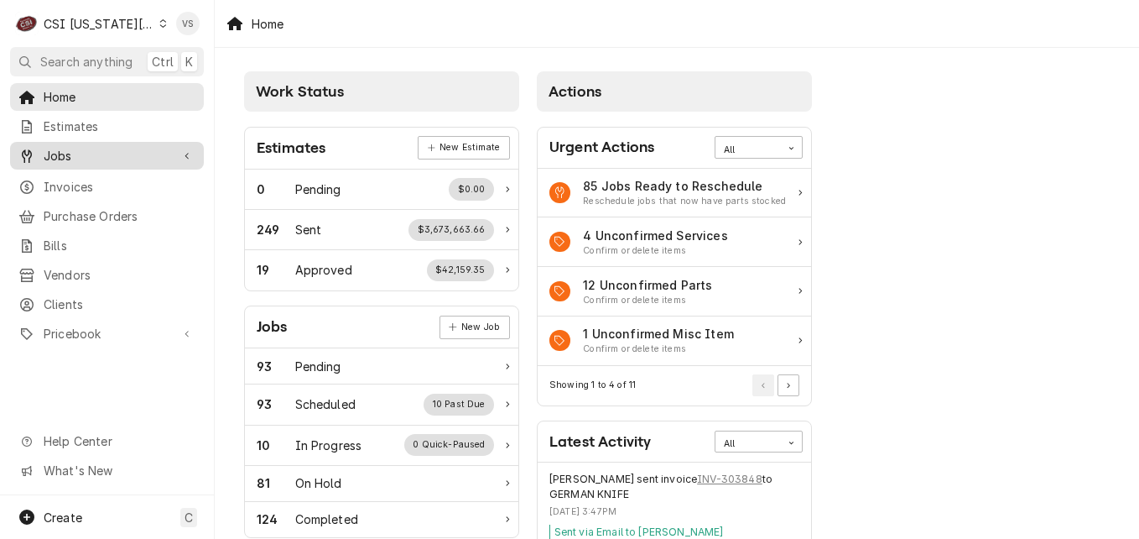
click at [62, 153] on span "Jobs" at bounding box center [107, 156] width 127 height 18
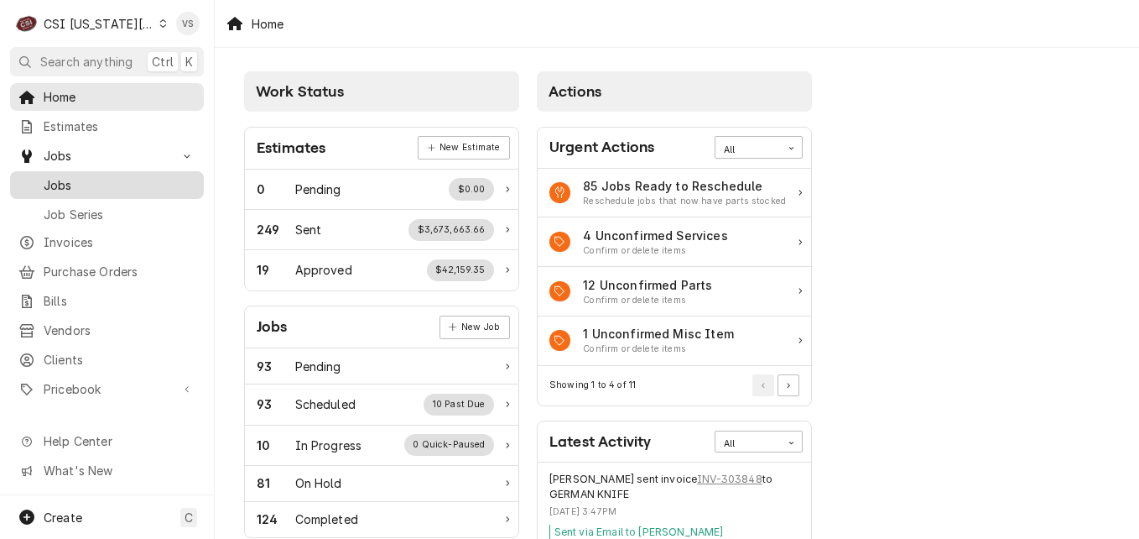
click at [58, 178] on span "Jobs" at bounding box center [120, 185] width 152 height 18
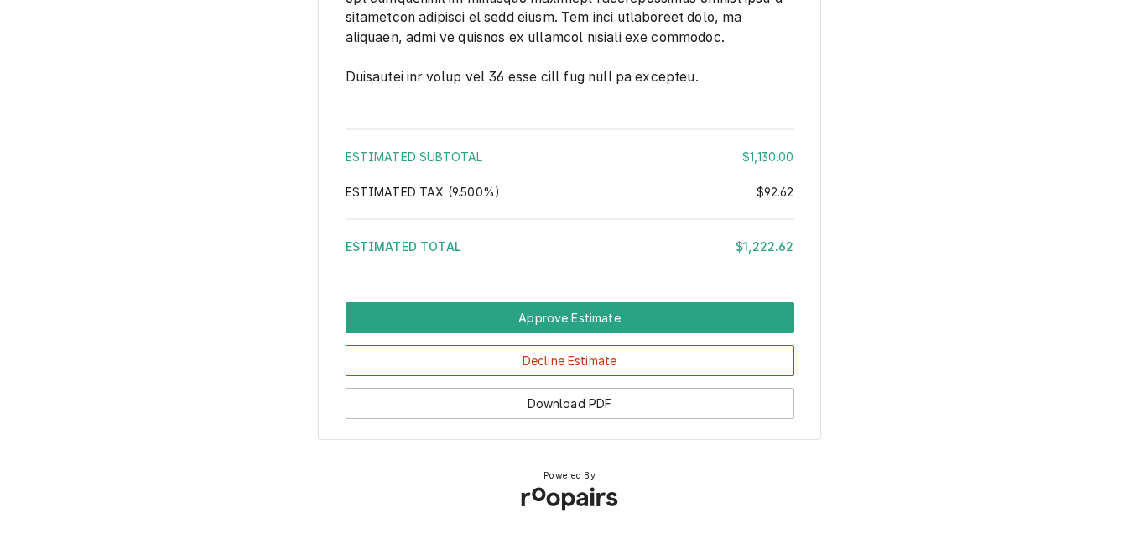
scroll to position [2904, 0]
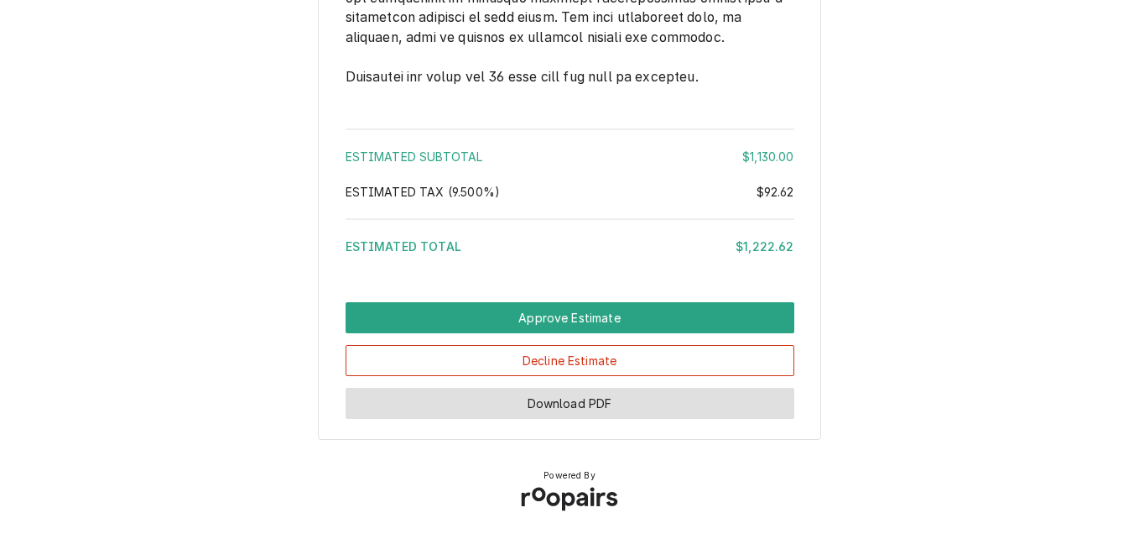
click at [584, 405] on button "Download PDF" at bounding box center [570, 403] width 449 height 31
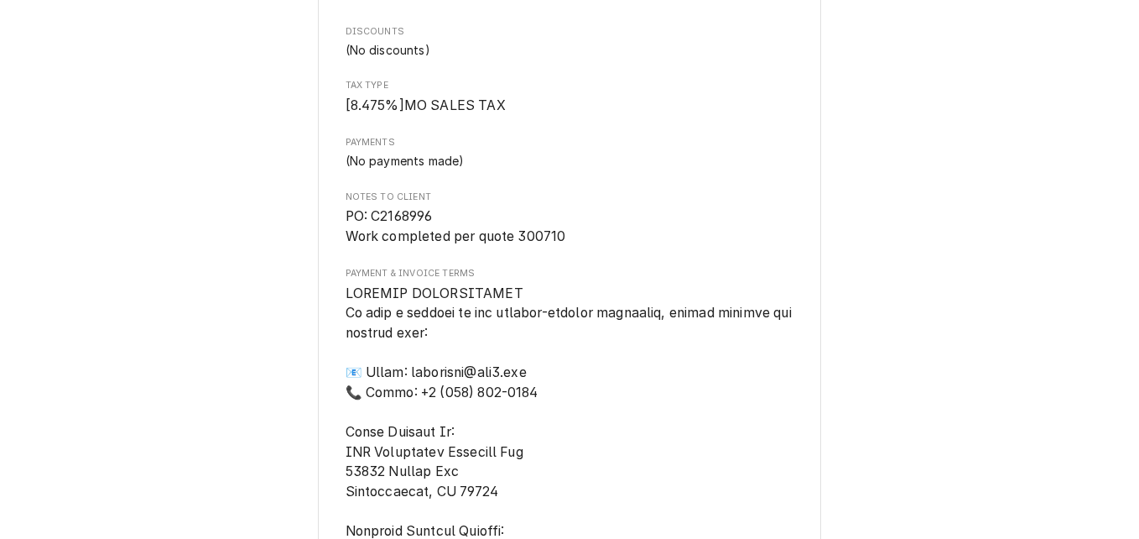
scroll to position [3124, 0]
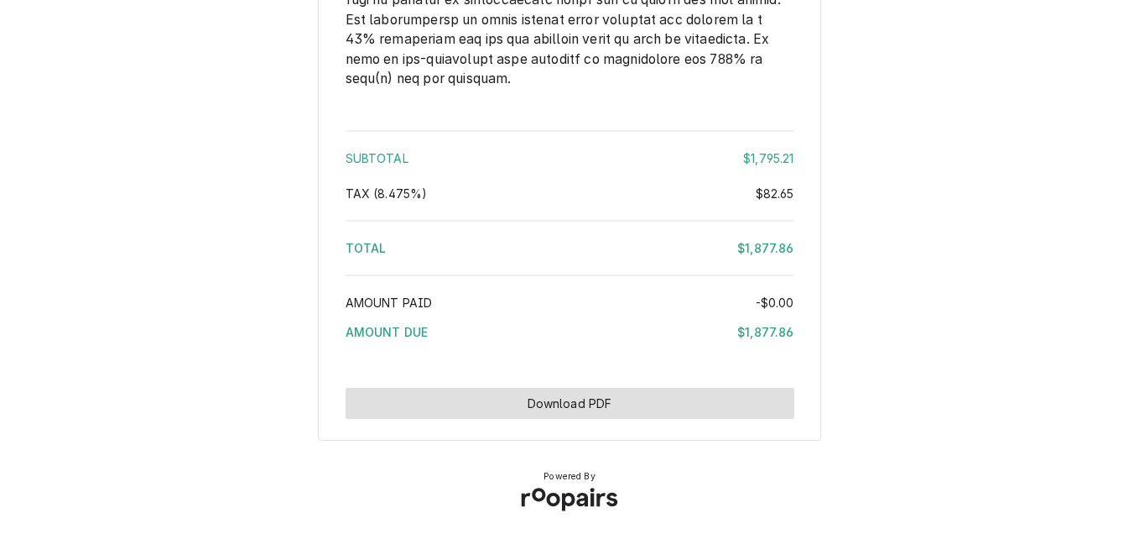
click at [647, 408] on button "Download PDF" at bounding box center [570, 403] width 449 height 31
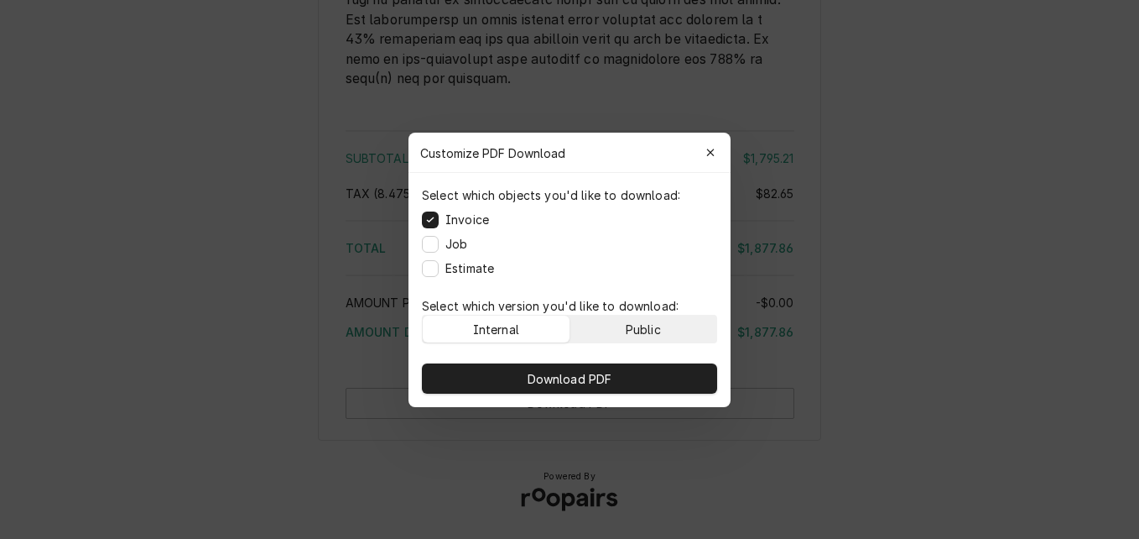
click at [644, 325] on div "Public" at bounding box center [643, 329] width 35 height 18
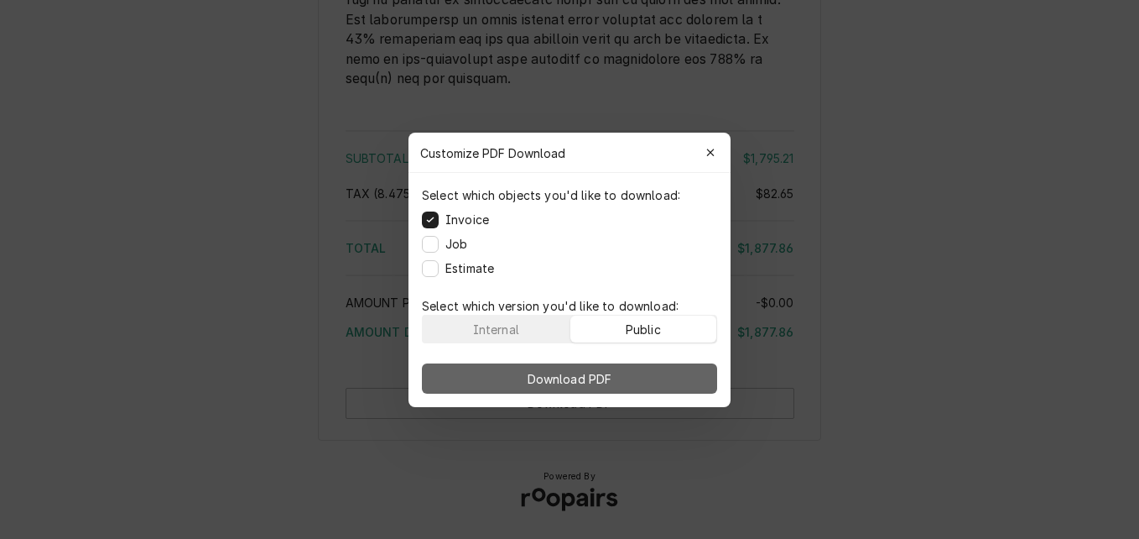
click at [637, 375] on button "Download PDF" at bounding box center [569, 378] width 295 height 30
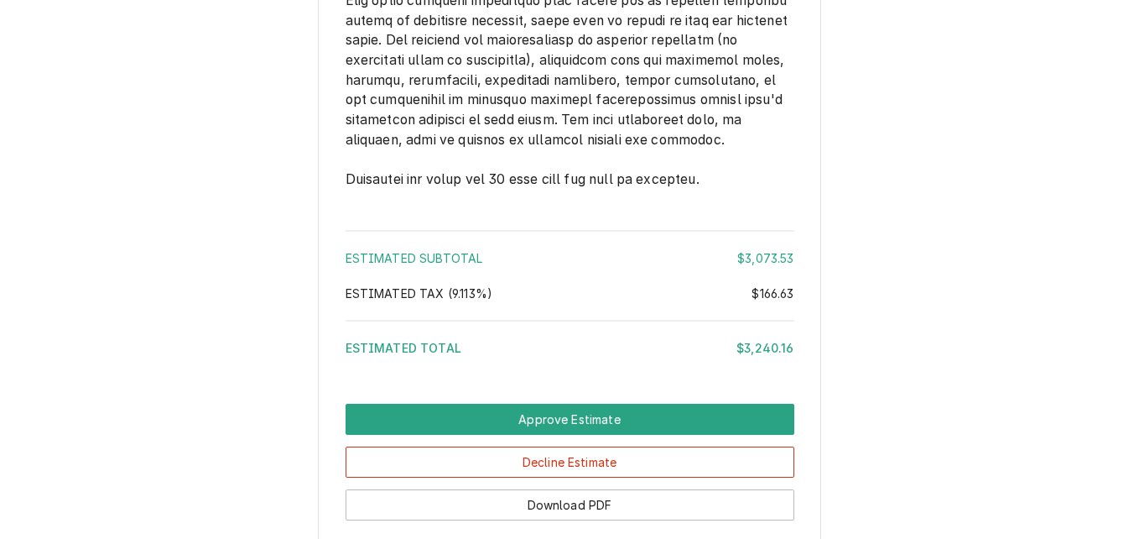
scroll to position [3304, 0]
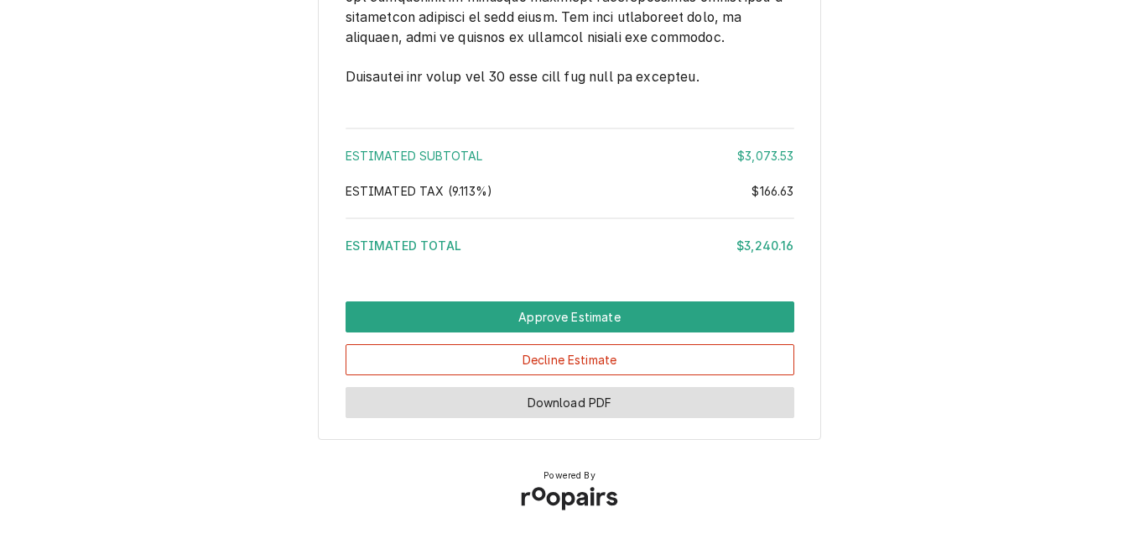
click at [624, 398] on button "Download PDF" at bounding box center [570, 402] width 449 height 31
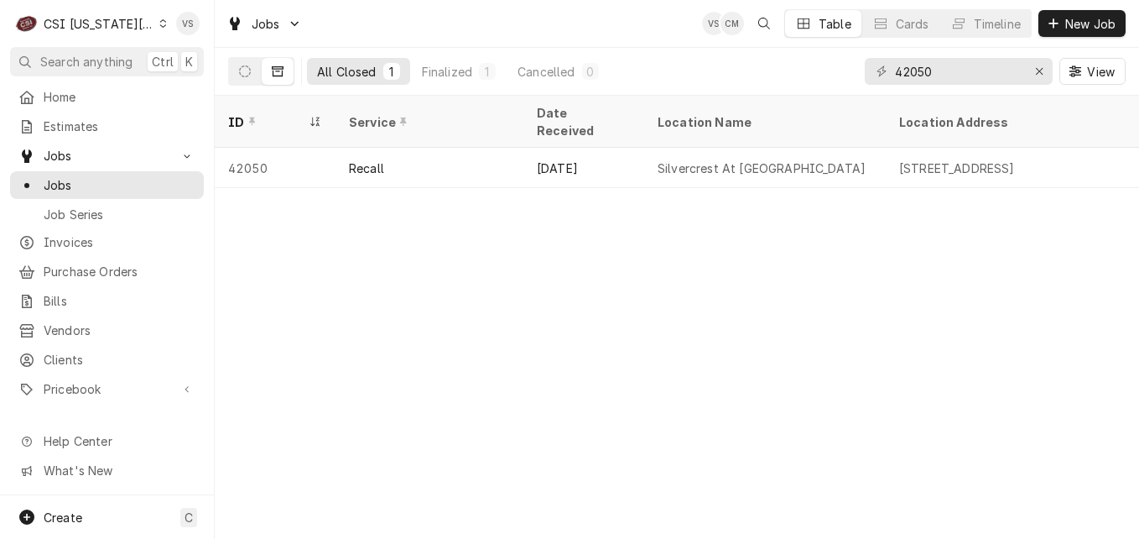
click at [159, 22] on icon "Dynamic Content Wrapper" at bounding box center [163, 23] width 8 height 8
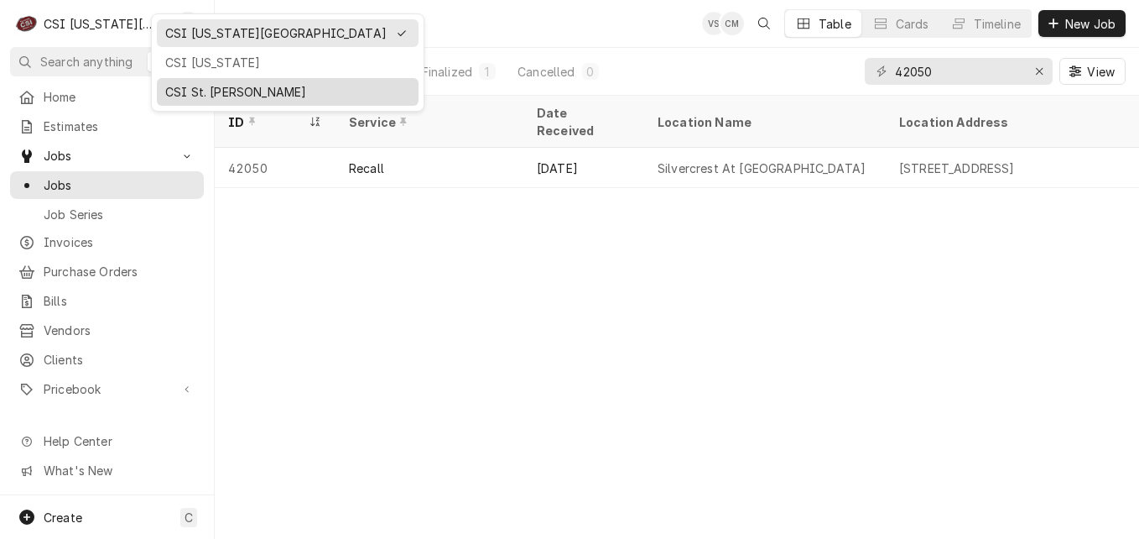
click at [202, 86] on div "CSI St. [PERSON_NAME]" at bounding box center [287, 92] width 245 height 18
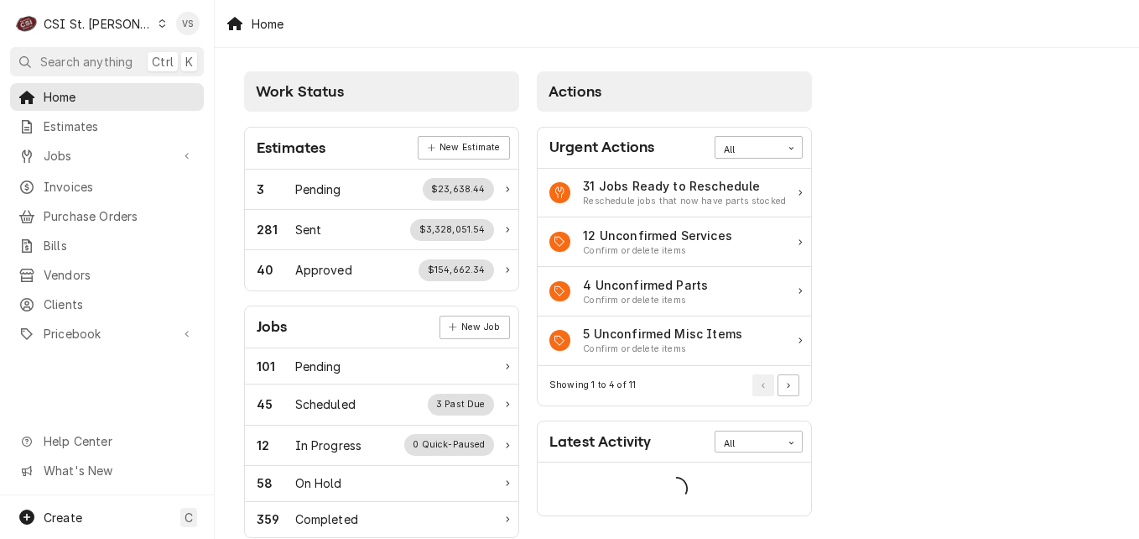
click at [91, 242] on span "Bills" at bounding box center [120, 246] width 152 height 18
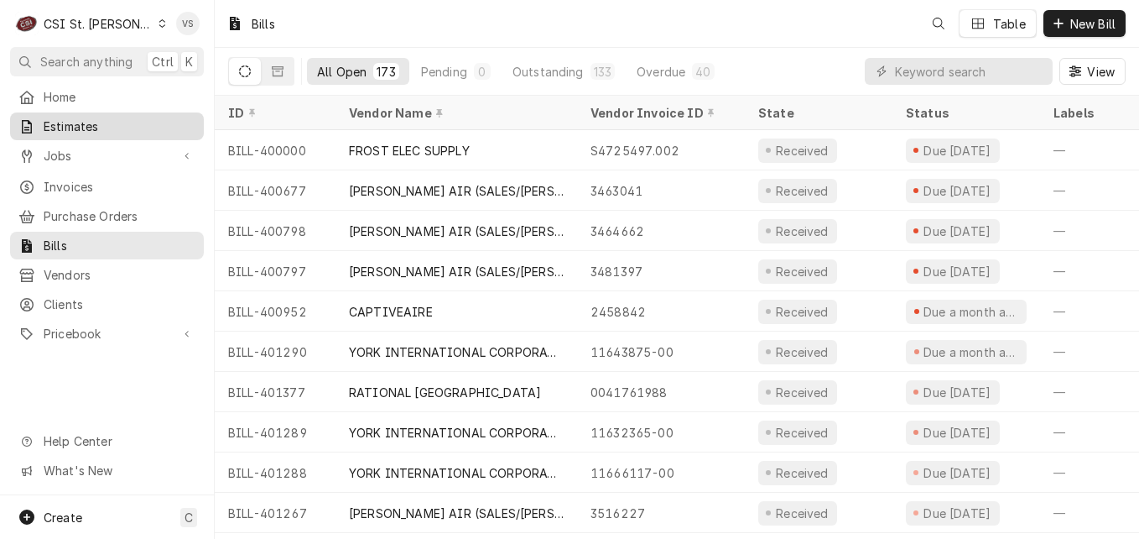
click at [84, 127] on span "Estimates" at bounding box center [120, 126] width 152 height 18
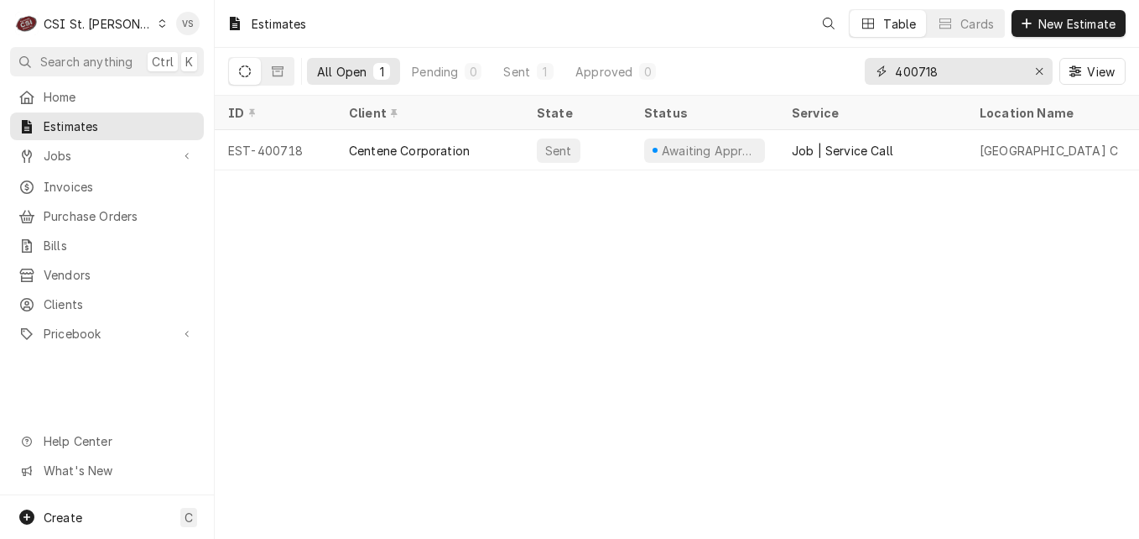
click at [944, 70] on input "400718" at bounding box center [958, 71] width 126 height 27
drag, startPoint x: 944, startPoint y: 70, endPoint x: 920, endPoint y: 70, distance: 24.3
click at [920, 70] on input "400718" at bounding box center [958, 71] width 126 height 27
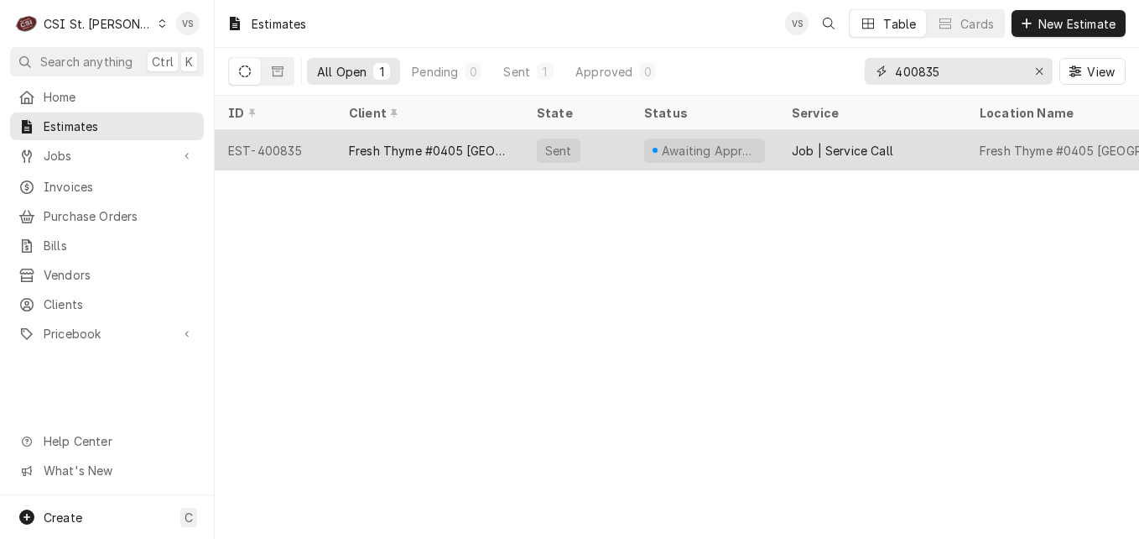
type input "400835"
click at [397, 142] on div "Fresh Thyme #0405 South County" at bounding box center [429, 151] width 161 height 18
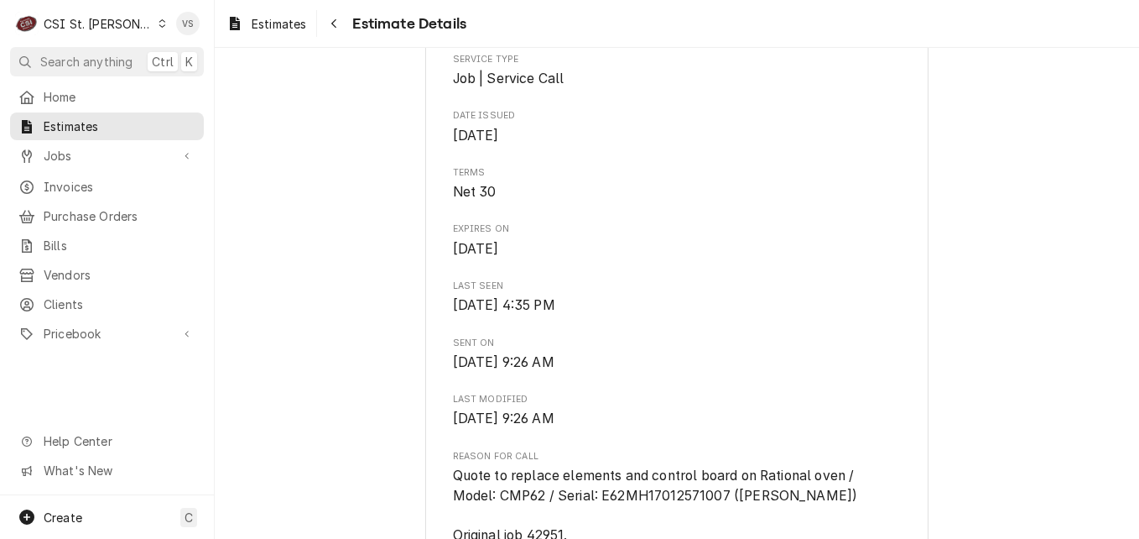
scroll to position [671, 0]
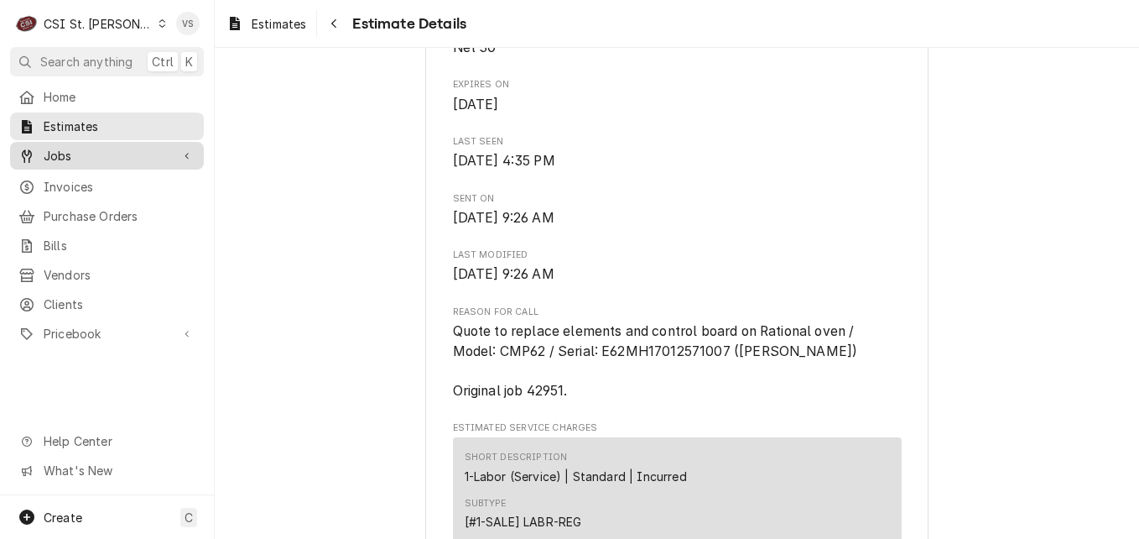
click at [79, 154] on span "Jobs" at bounding box center [107, 156] width 127 height 18
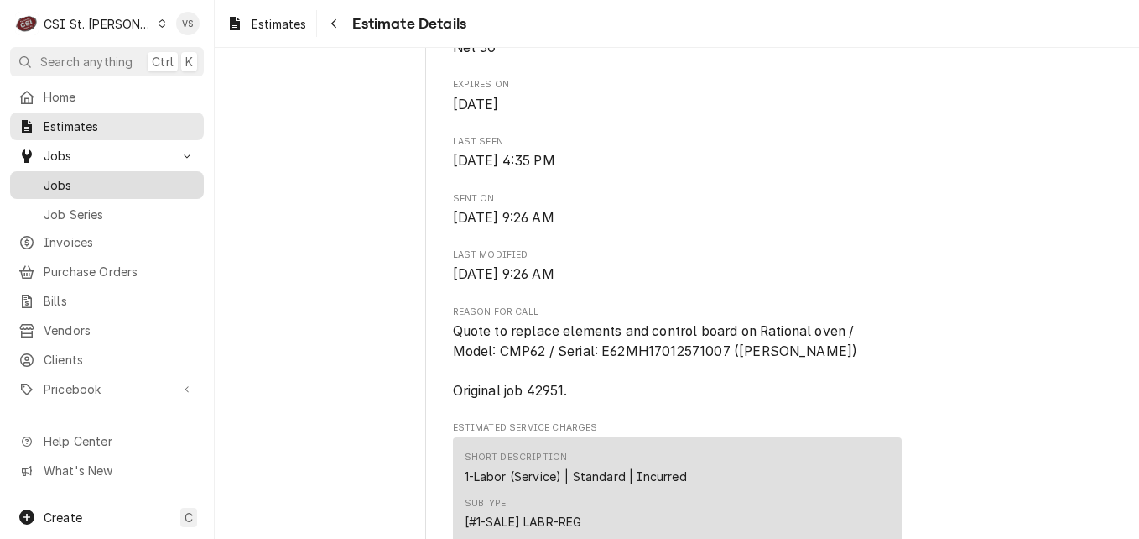
click at [70, 184] on span "Jobs" at bounding box center [120, 185] width 152 height 18
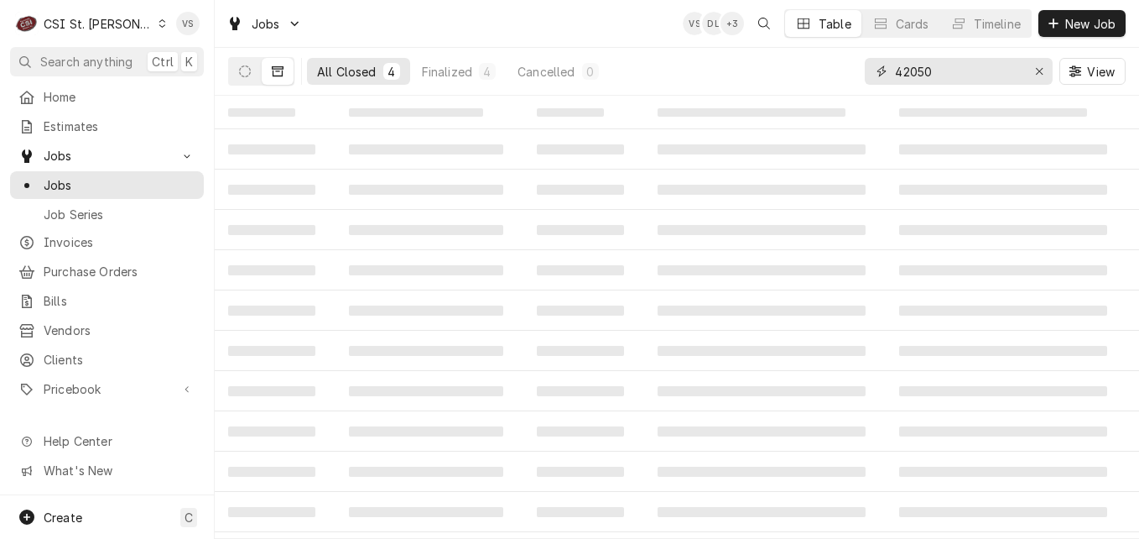
drag, startPoint x: 911, startPoint y: 71, endPoint x: 978, endPoint y: 72, distance: 67.1
click at [978, 72] on input "42050" at bounding box center [958, 71] width 126 height 27
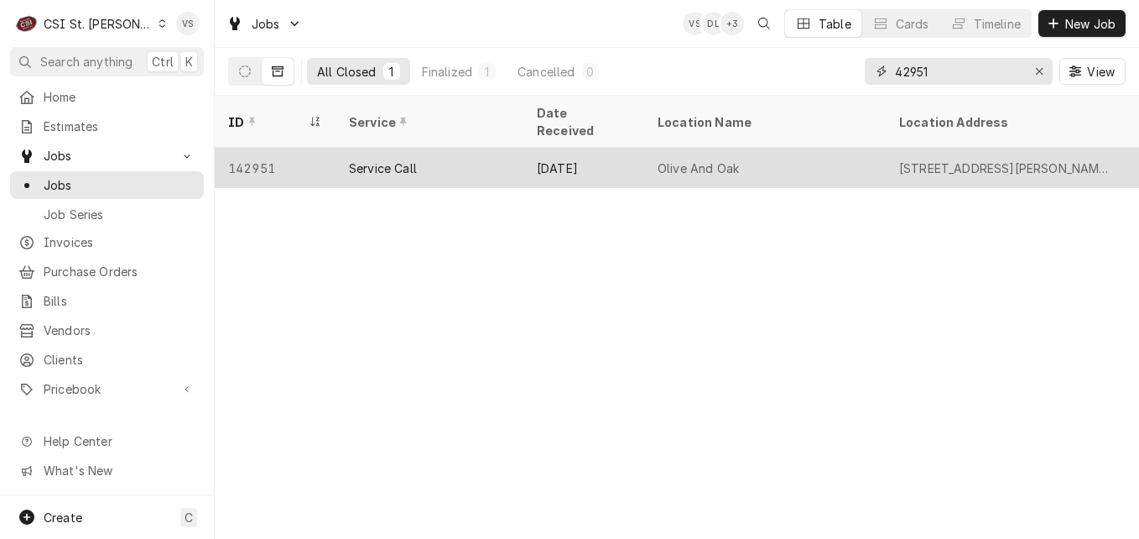
type input "42951"
click at [451, 148] on div "Service Call" at bounding box center [430, 168] width 188 height 40
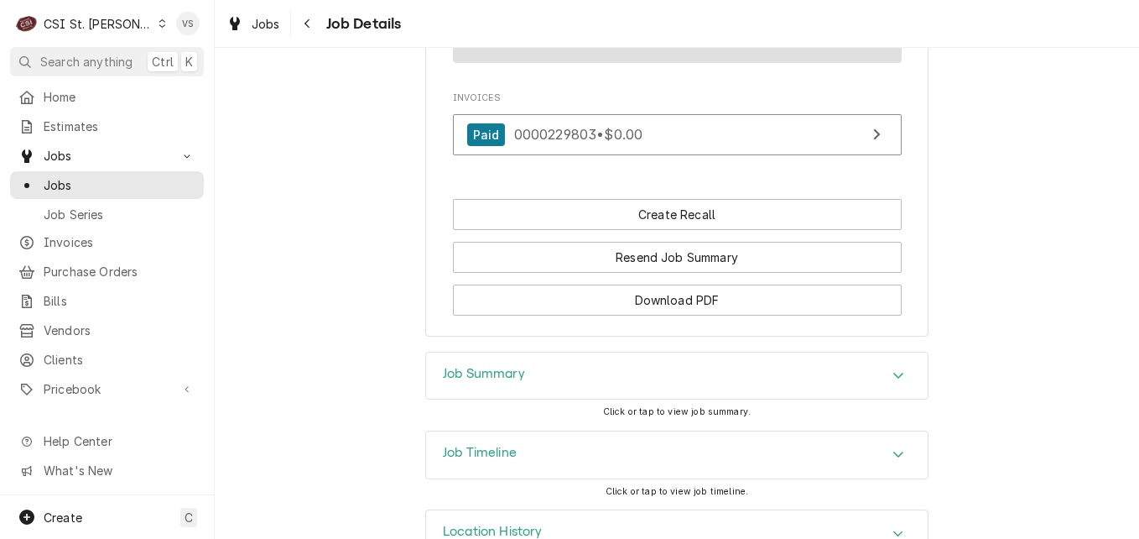
scroll to position [1436, 0]
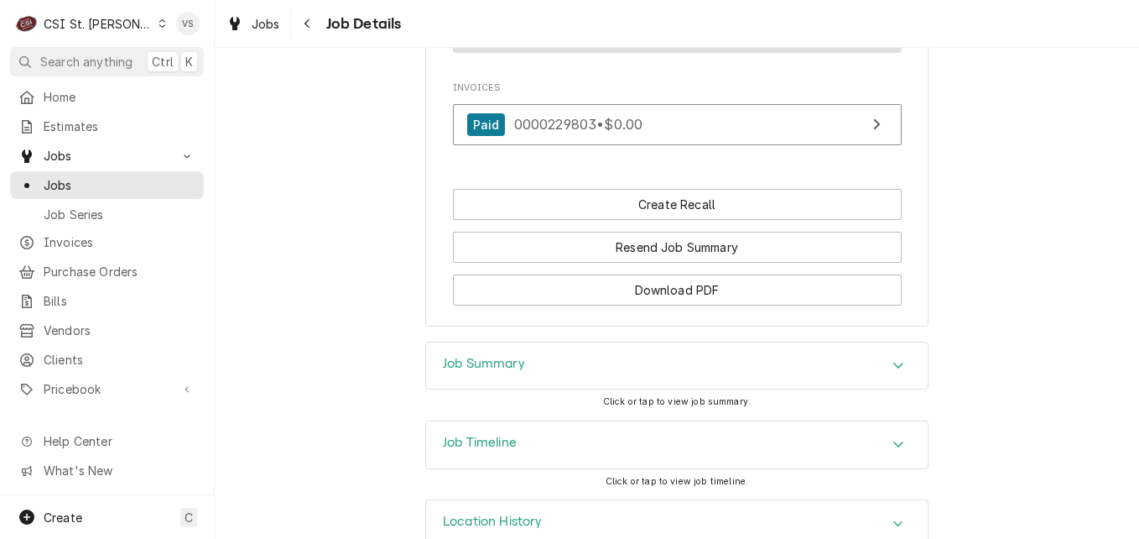
click at [892, 437] on icon "Accordion Header" at bounding box center [898, 443] width 12 height 13
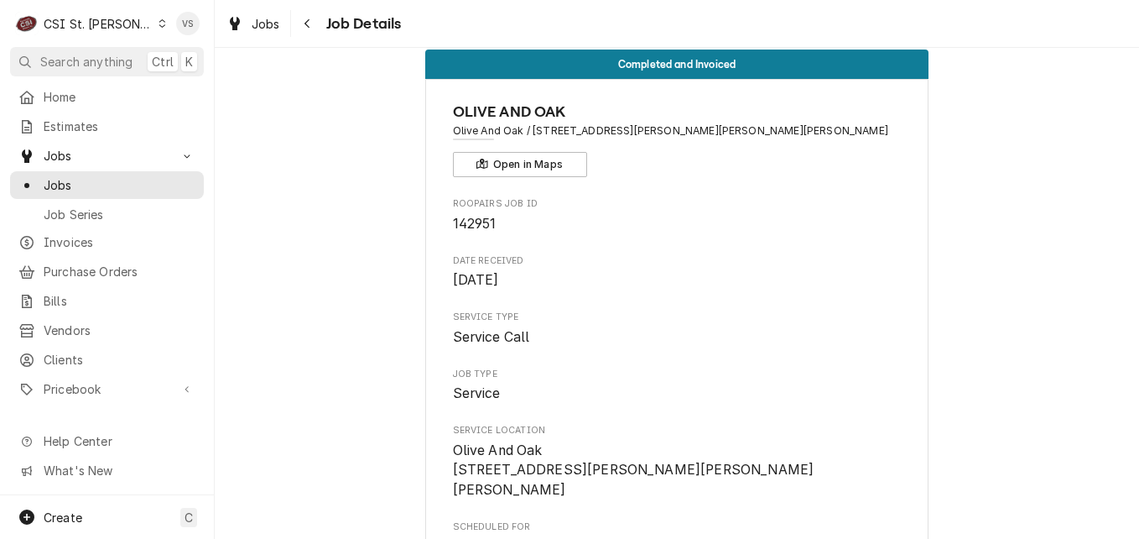
scroll to position [0, 0]
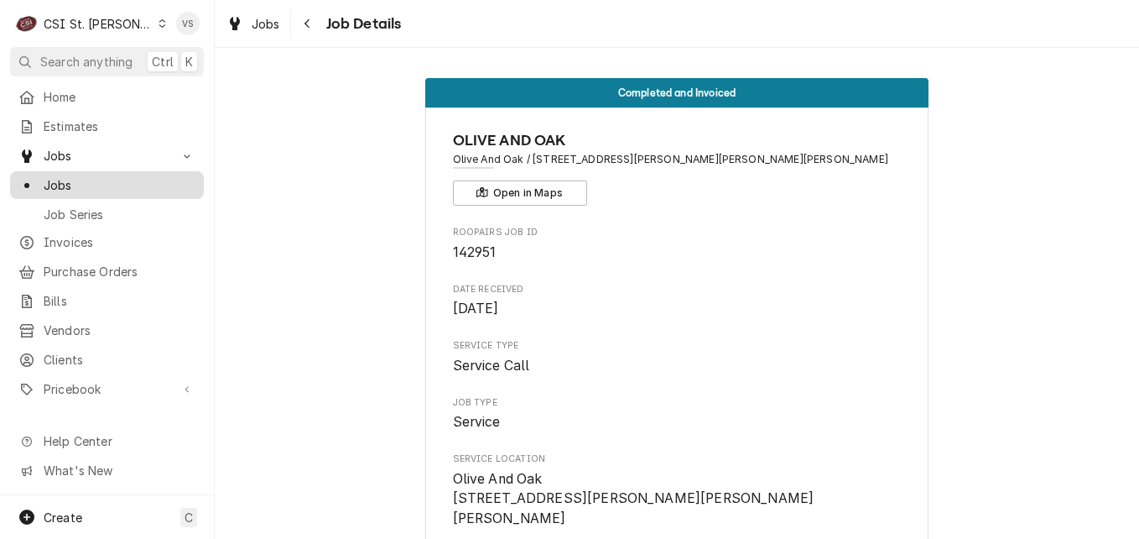
click at [85, 176] on span "Jobs" at bounding box center [120, 185] width 152 height 18
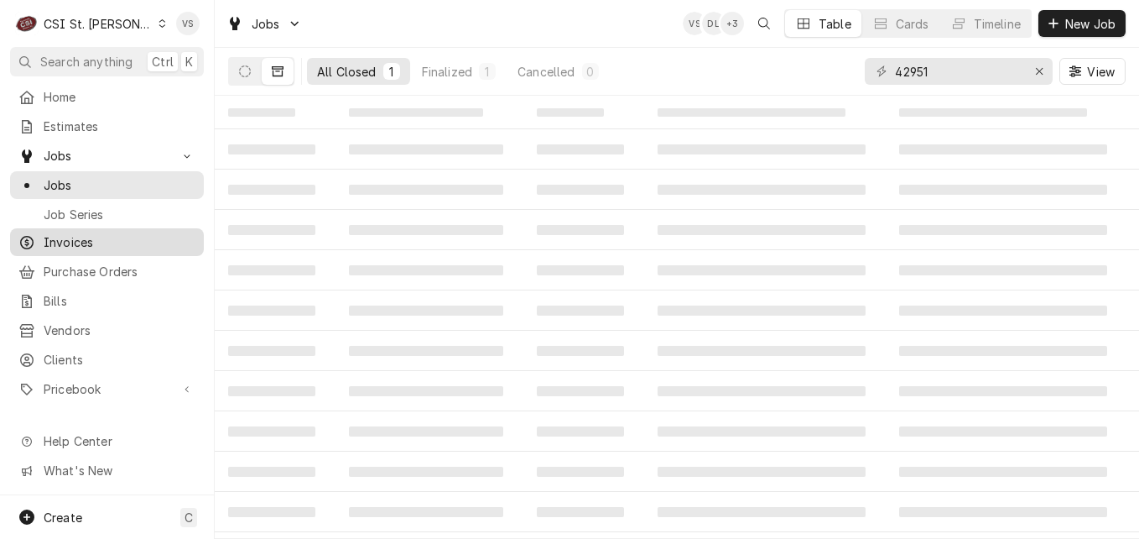
click at [87, 234] on span "Invoices" at bounding box center [120, 242] width 152 height 18
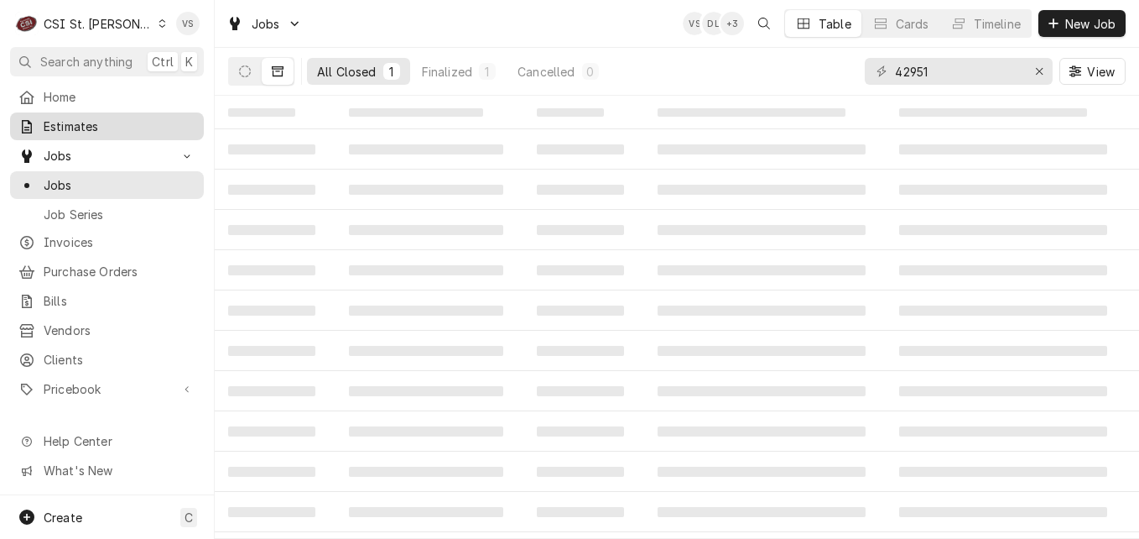
click at [61, 131] on div "Estimates" at bounding box center [106, 126] width 187 height 21
click at [64, 125] on span "Estimates" at bounding box center [120, 126] width 152 height 18
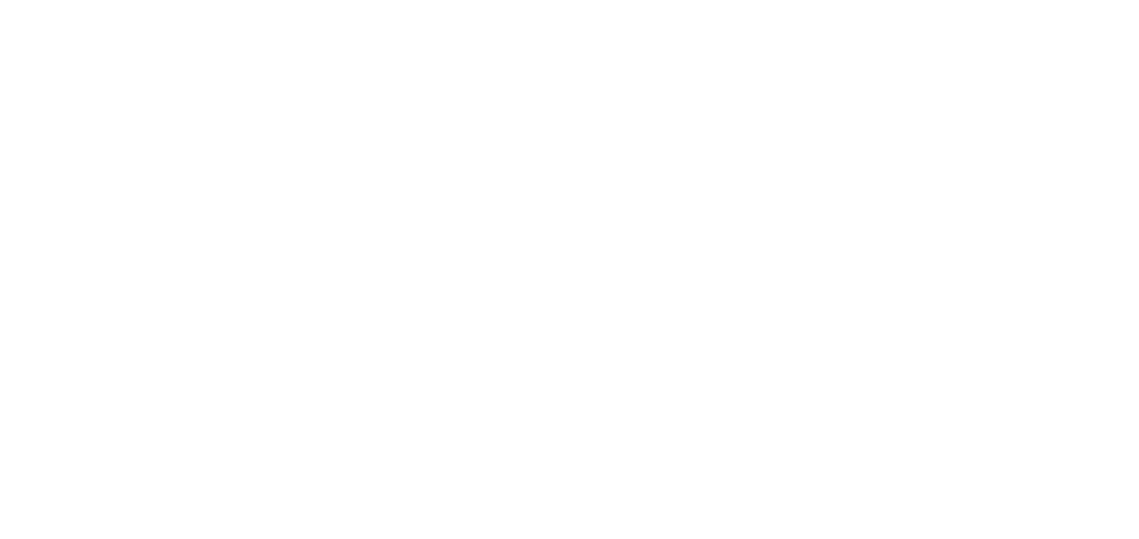
click at [64, 125] on div "Dynamic Content Wrapper" at bounding box center [569, 269] width 1139 height 539
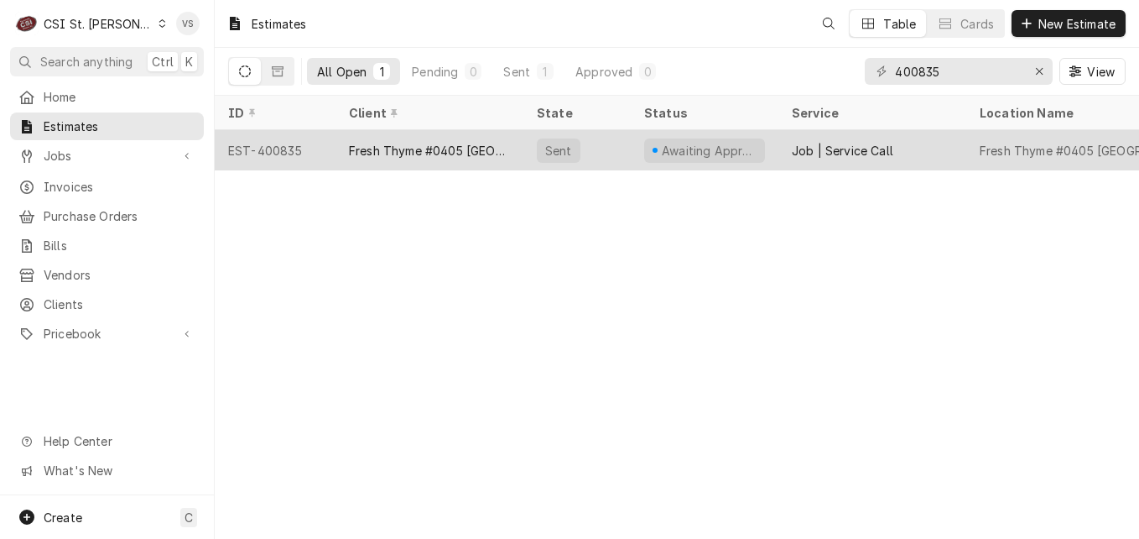
click at [403, 148] on div "Fresh Thyme #0405 [GEOGRAPHIC_DATA]" at bounding box center [429, 151] width 161 height 18
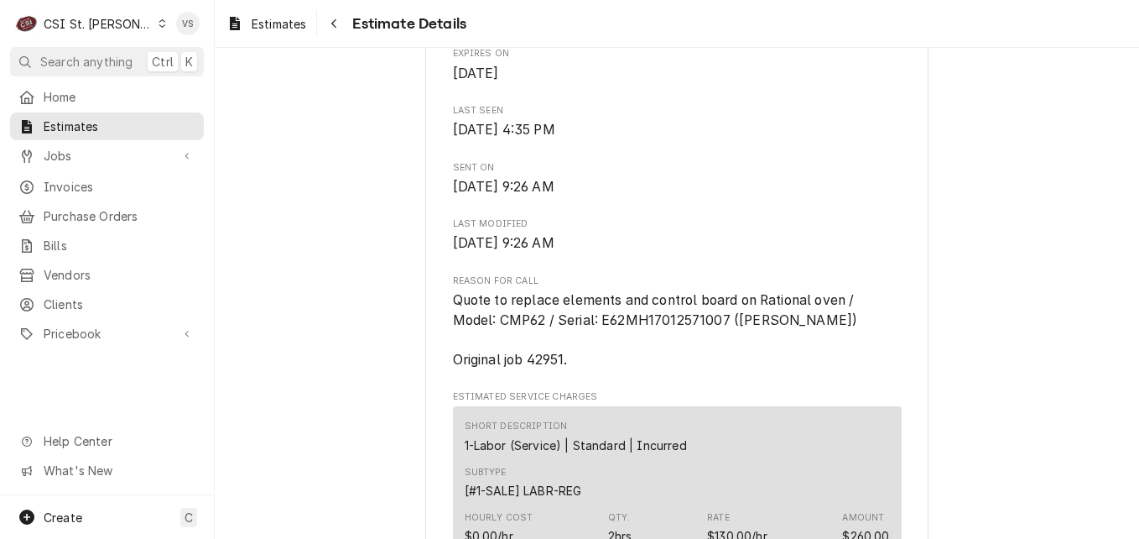
scroll to position [742, 0]
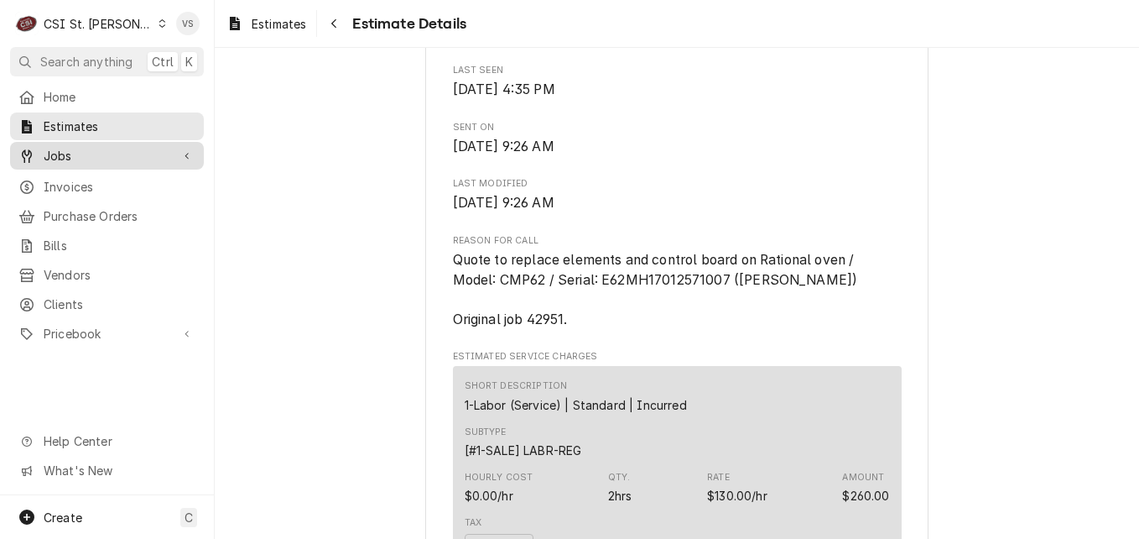
click at [67, 154] on span "Jobs" at bounding box center [107, 156] width 127 height 18
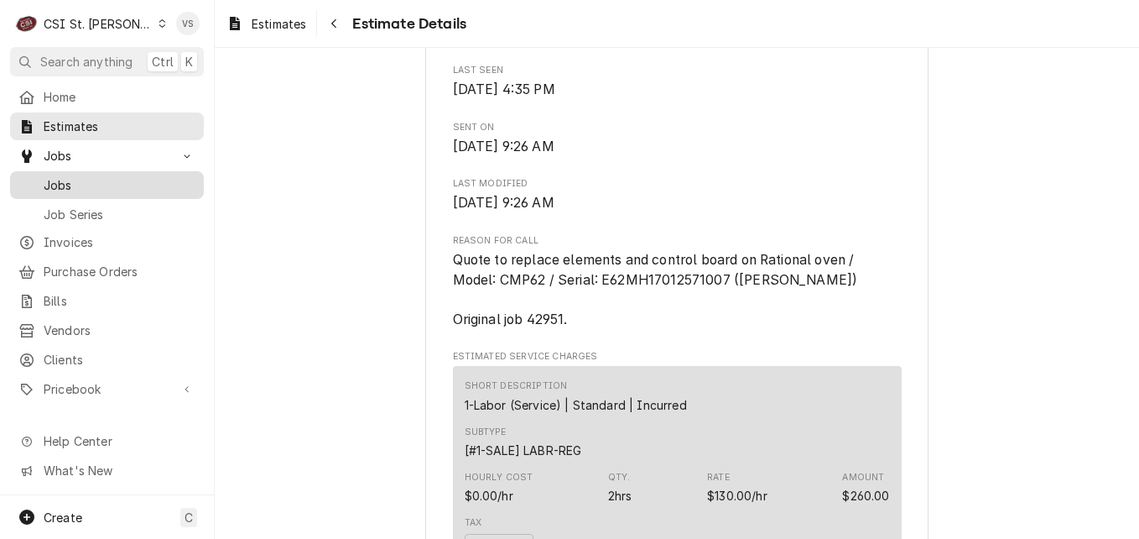
click at [67, 177] on span "Jobs" at bounding box center [120, 185] width 152 height 18
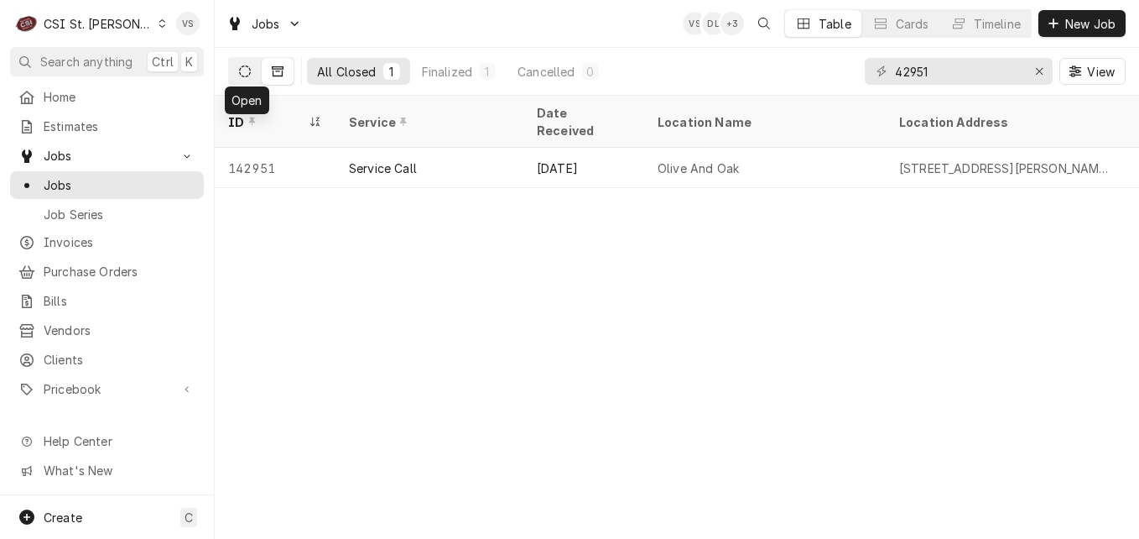
click at [247, 75] on icon "Dynamic Content Wrapper" at bounding box center [245, 71] width 12 height 12
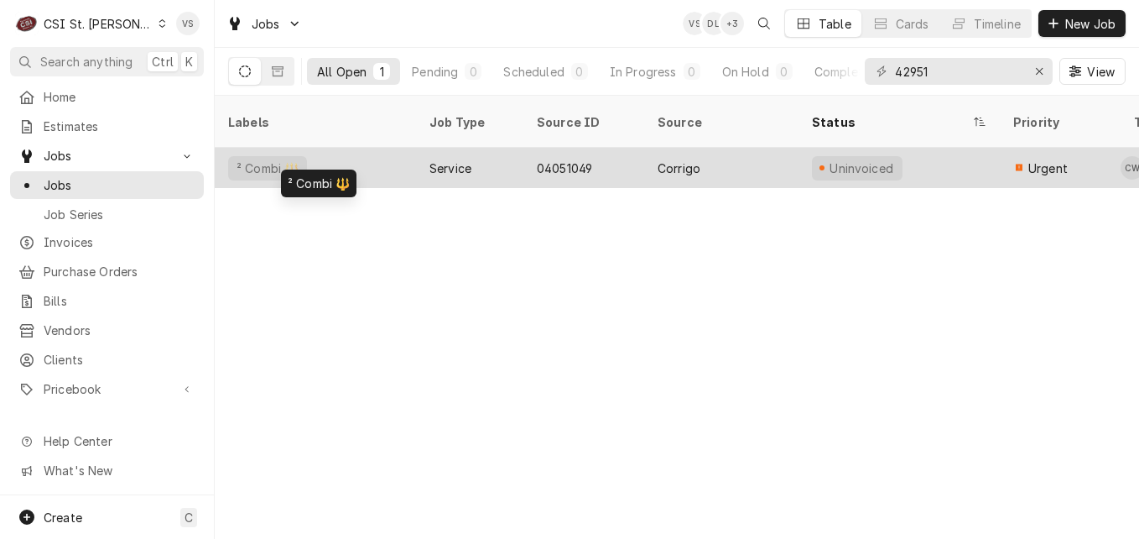
click at [401, 148] on div "² Combi 🔱" at bounding box center [315, 168] width 201 height 40
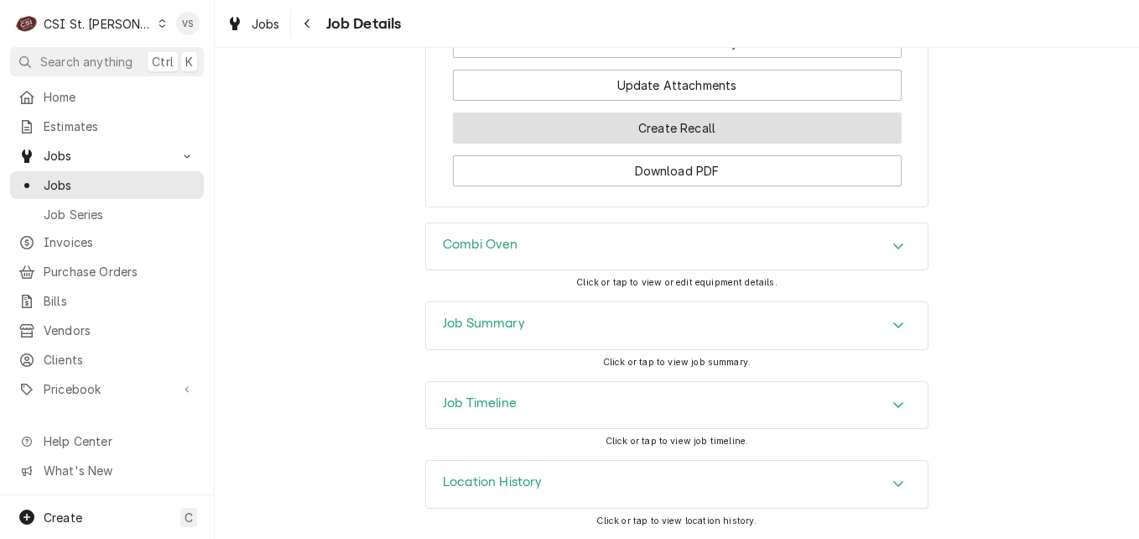
scroll to position [2217, 0]
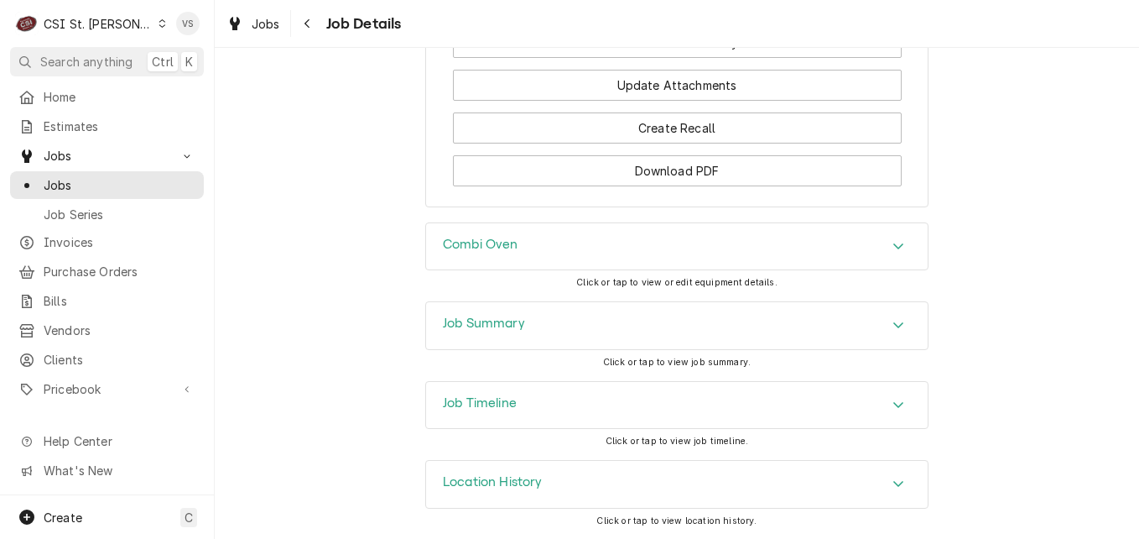
click at [893, 404] on icon "Accordion Header" at bounding box center [898, 405] width 10 height 6
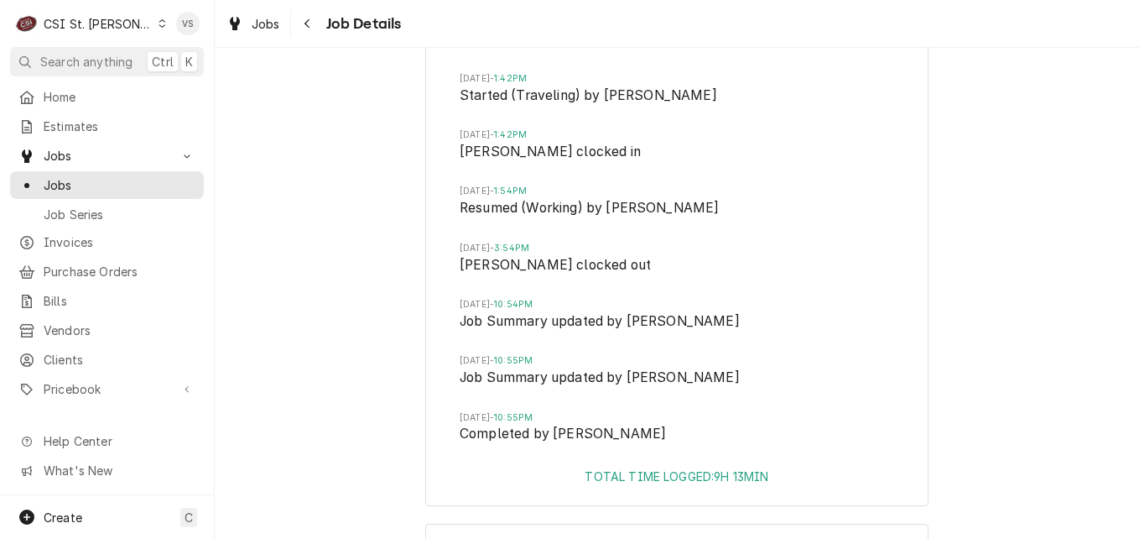
scroll to position [2599, 0]
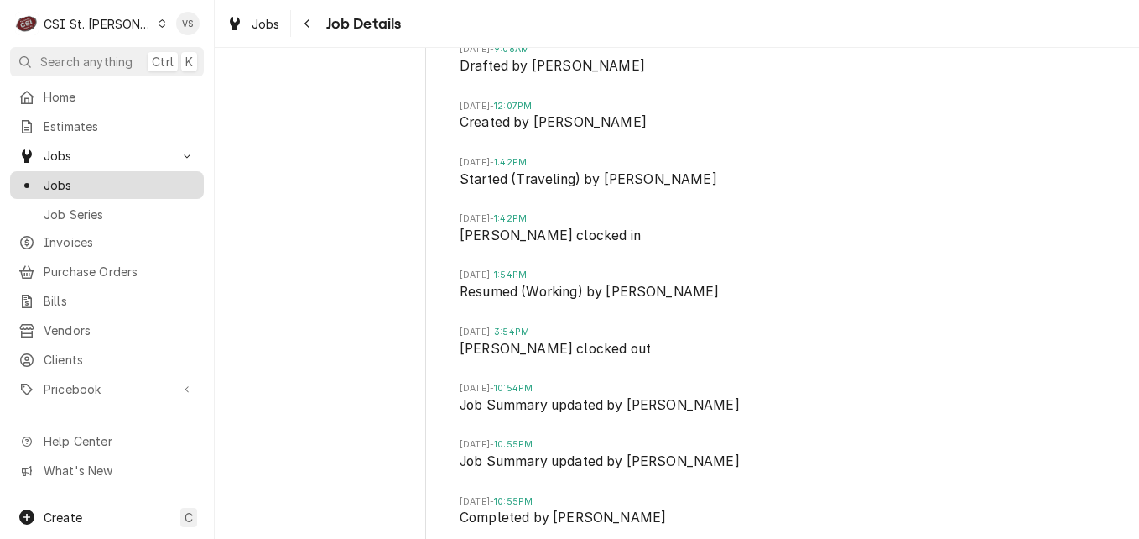
click at [122, 185] on span "Jobs" at bounding box center [120, 185] width 152 height 18
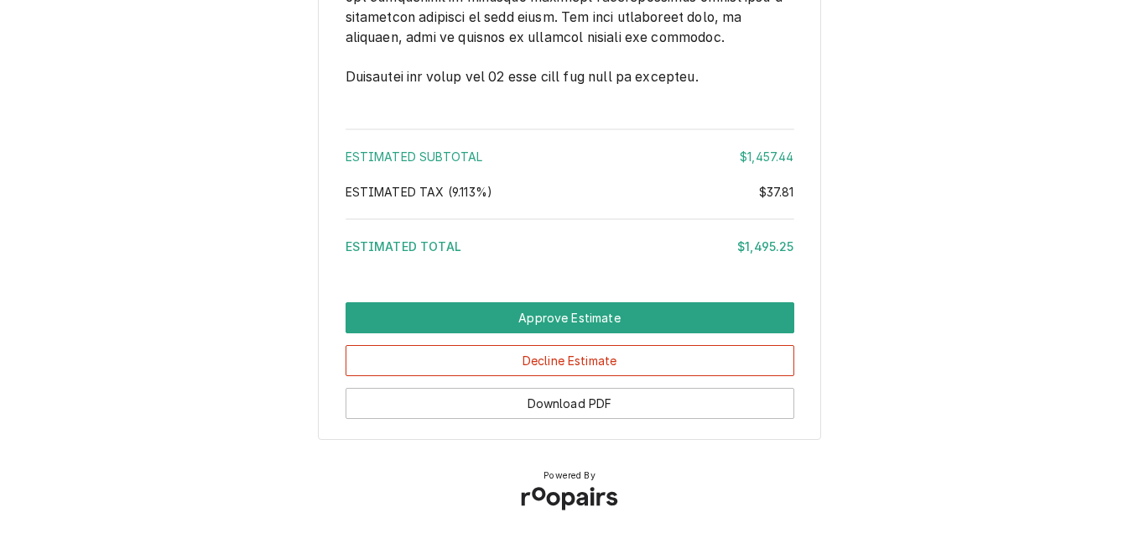
scroll to position [3566, 0]
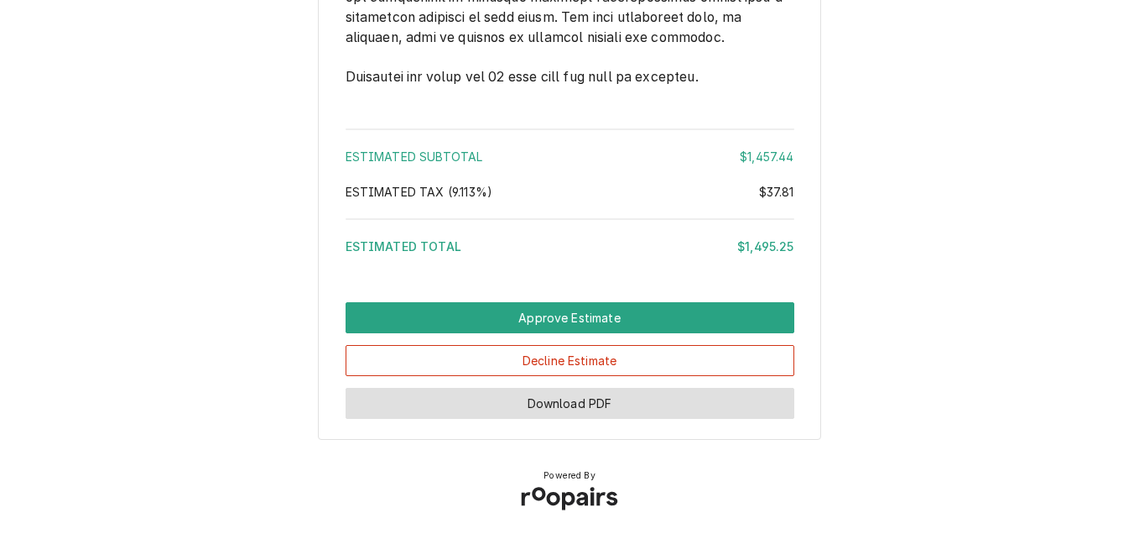
click at [648, 398] on button "Download PDF" at bounding box center [570, 403] width 449 height 31
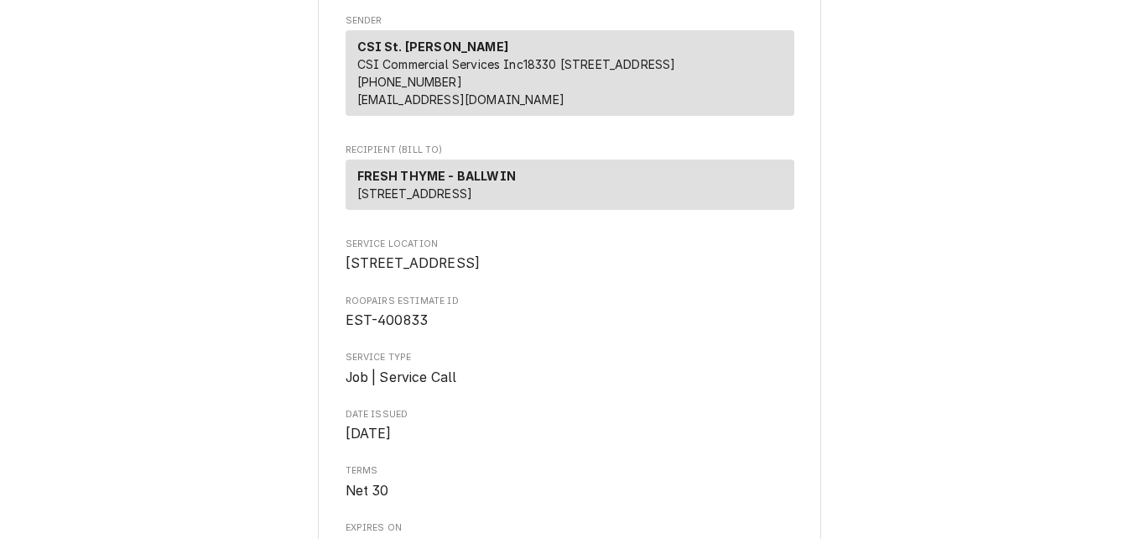
scroll to position [127, 0]
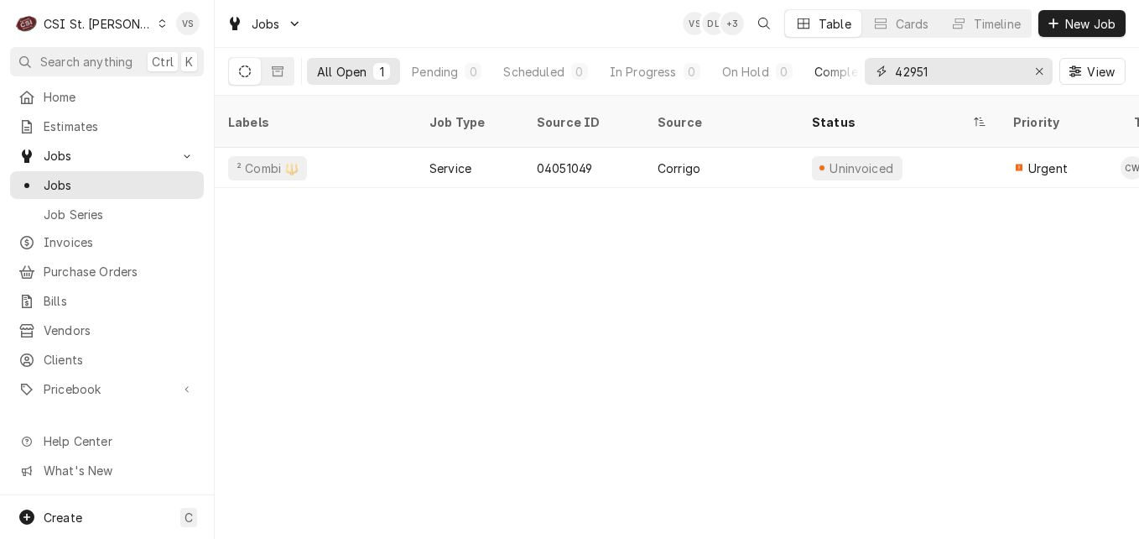
drag, startPoint x: 884, startPoint y: 71, endPoint x: 856, endPoint y: 71, distance: 27.7
click at [856, 71] on div "All Open 1 Pending 0 Scheduled 0 In Progress 0 On Hold 0 Completed 1 42951 View" at bounding box center [677, 71] width 898 height 47
type input "4"
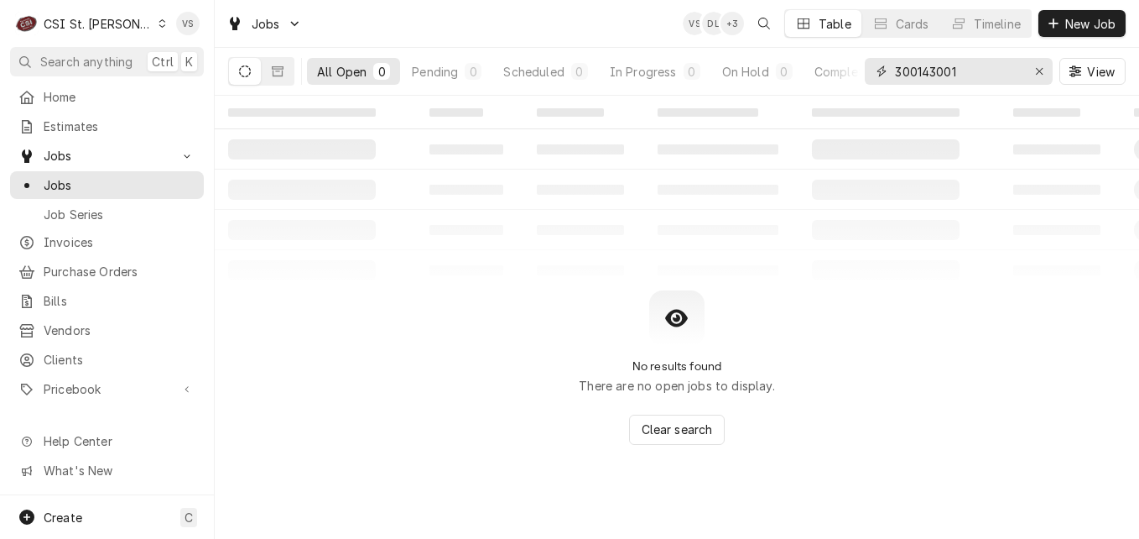
drag, startPoint x: 971, startPoint y: 76, endPoint x: 882, endPoint y: 85, distance: 89.3
click at [882, 85] on div "300143001 View" at bounding box center [995, 71] width 261 height 47
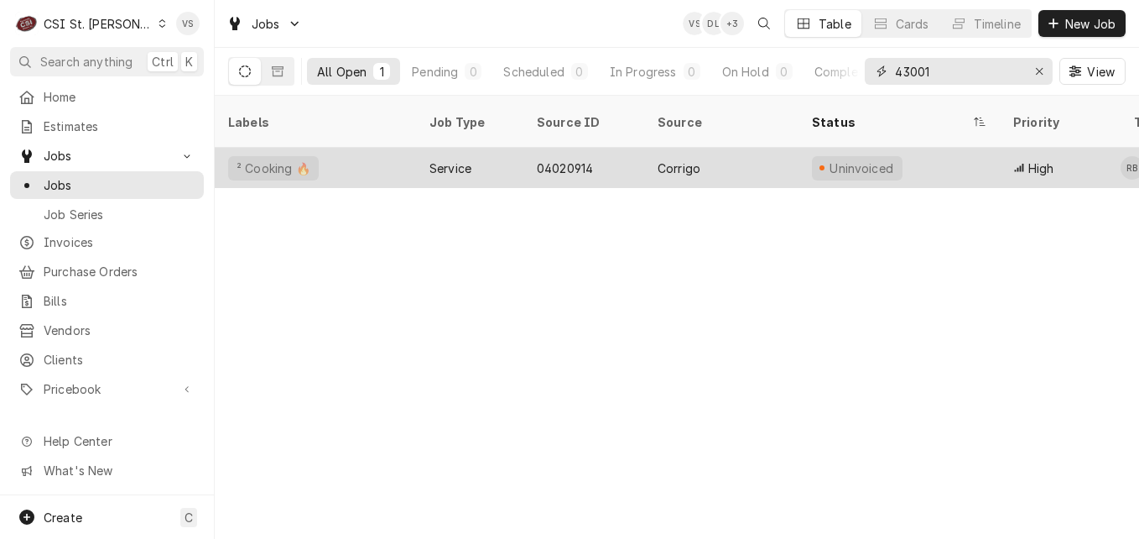
type input "43001"
click at [355, 148] on div "² Cooking 🔥" at bounding box center [315, 168] width 201 height 40
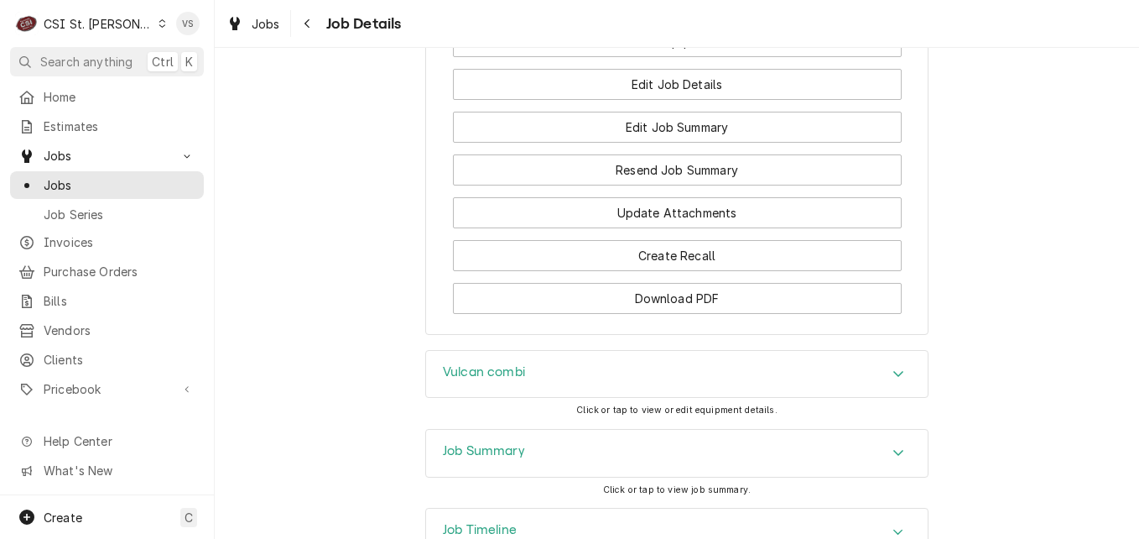
scroll to position [1813, 0]
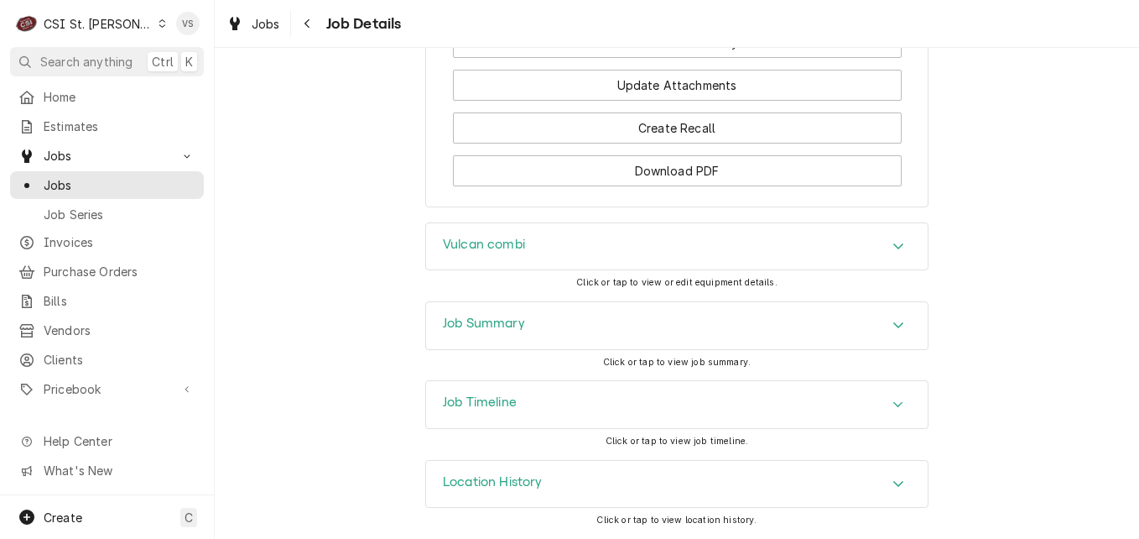
click at [905, 402] on div "Job Timeline" at bounding box center [677, 404] width 502 height 47
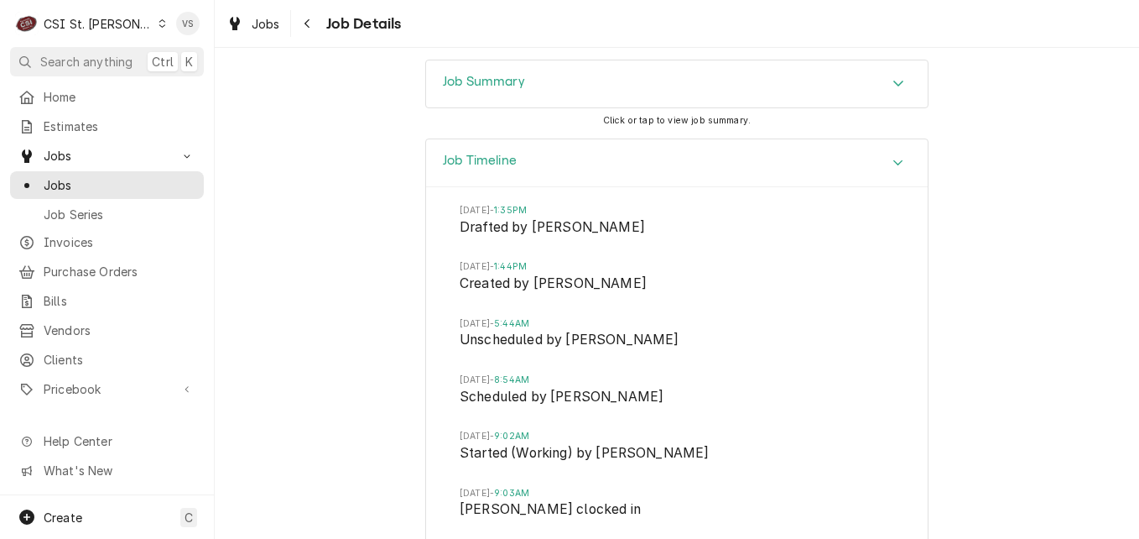
scroll to position [2064, 0]
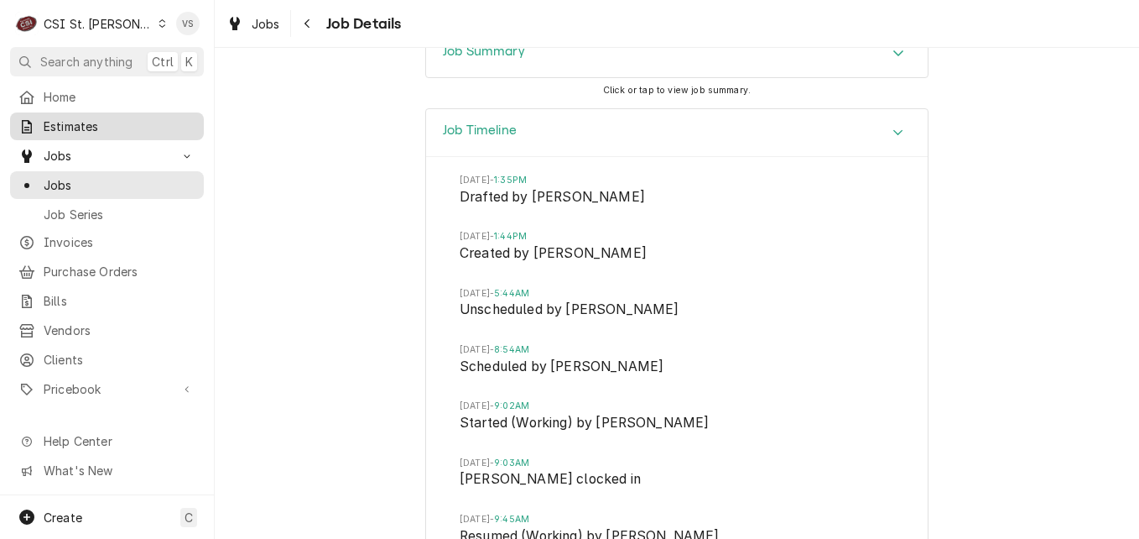
click at [70, 126] on span "Estimates" at bounding box center [120, 126] width 152 height 18
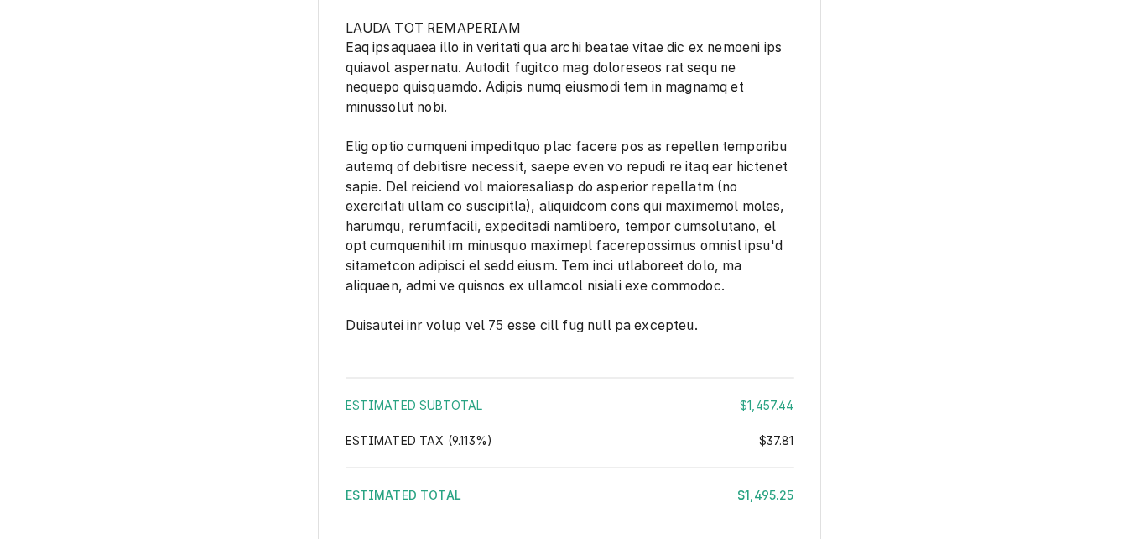
scroll to position [3566, 0]
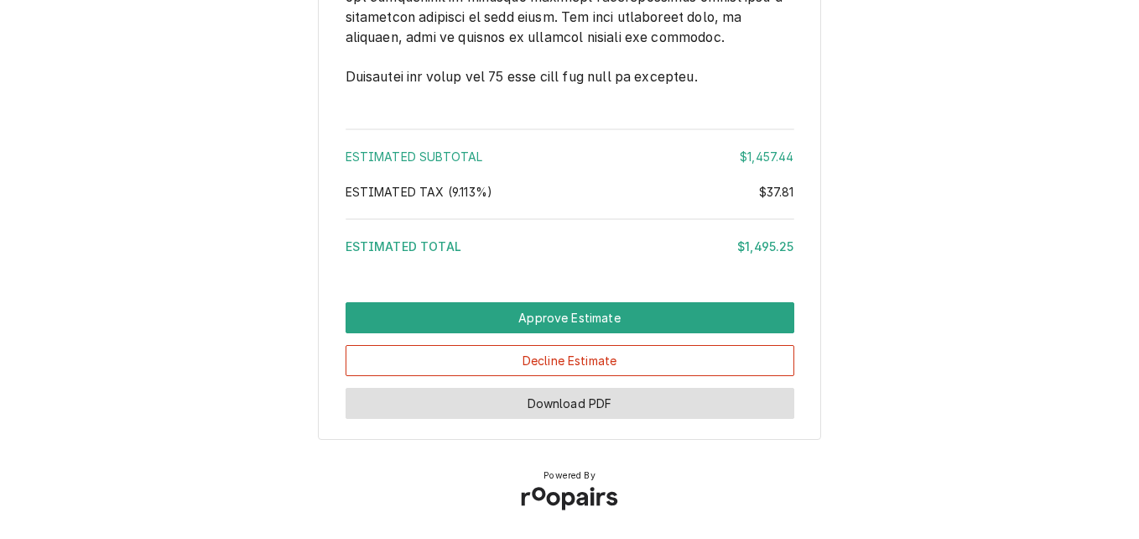
click at [637, 403] on button "Download PDF" at bounding box center [570, 403] width 449 height 31
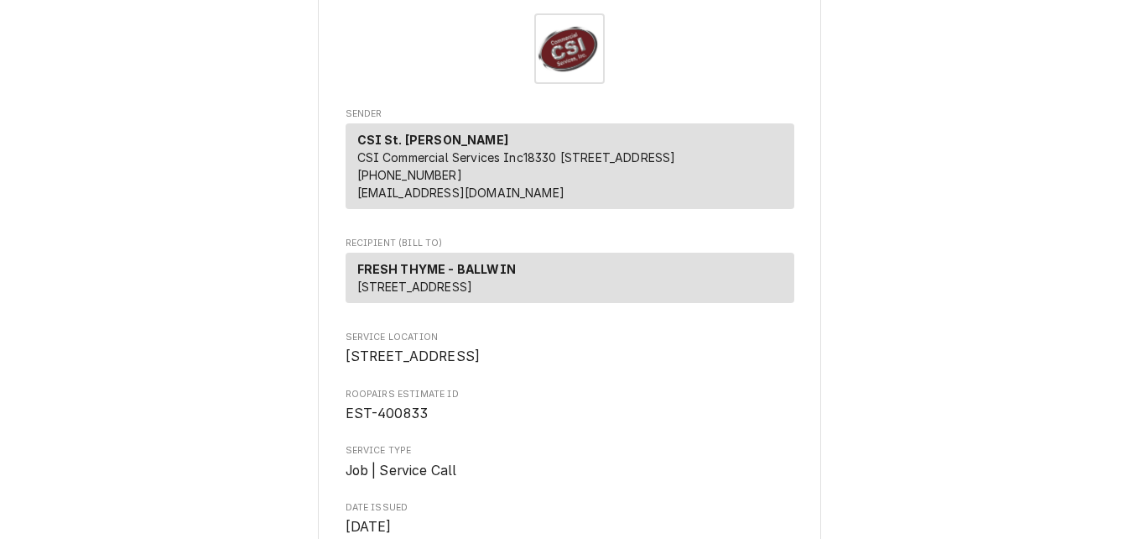
scroll to position [43, 0]
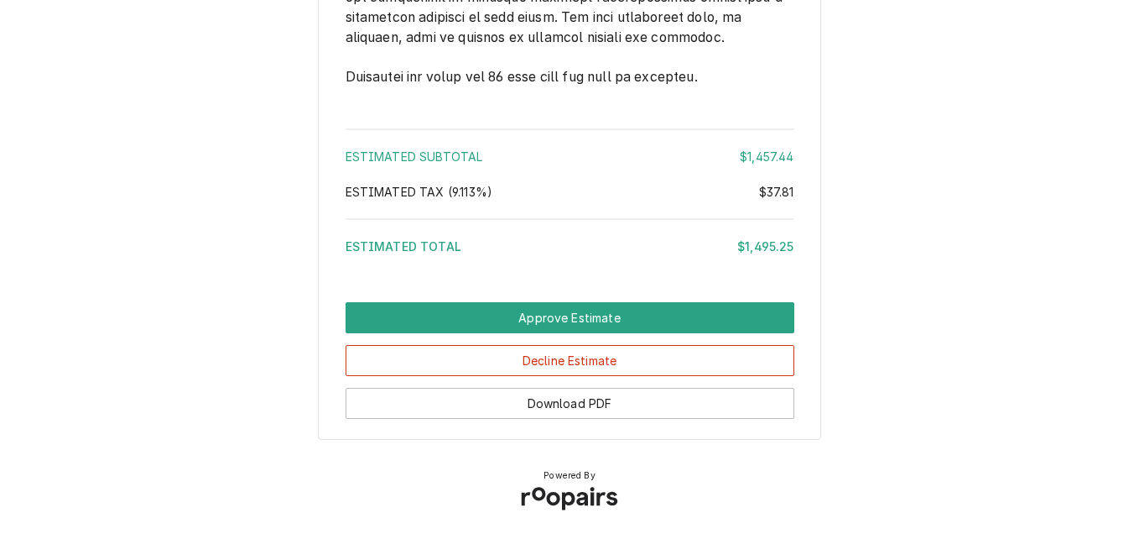
scroll to position [3566, 0]
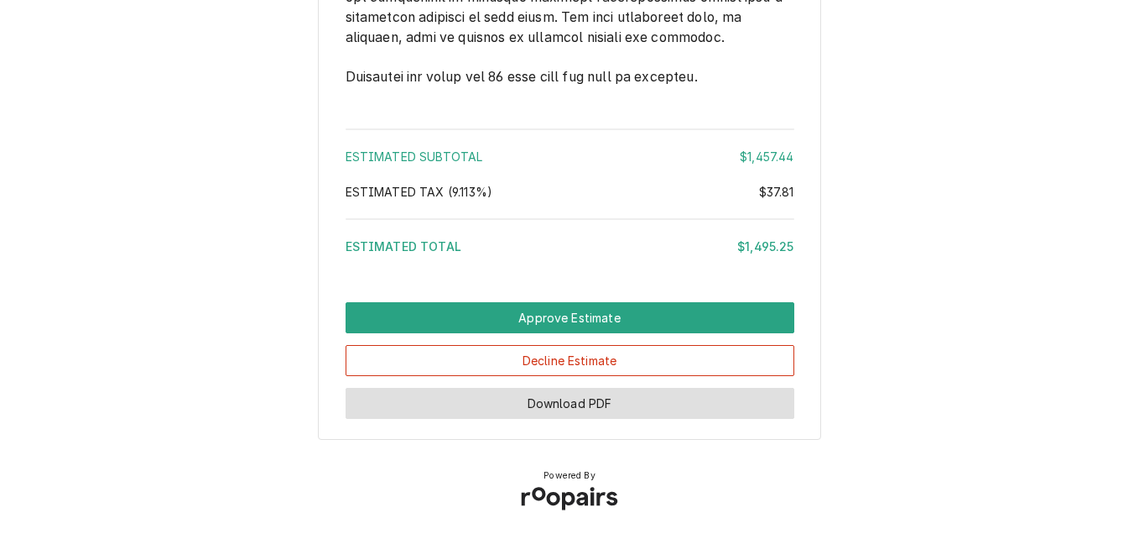
click at [590, 401] on button "Download PDF" at bounding box center [570, 403] width 449 height 31
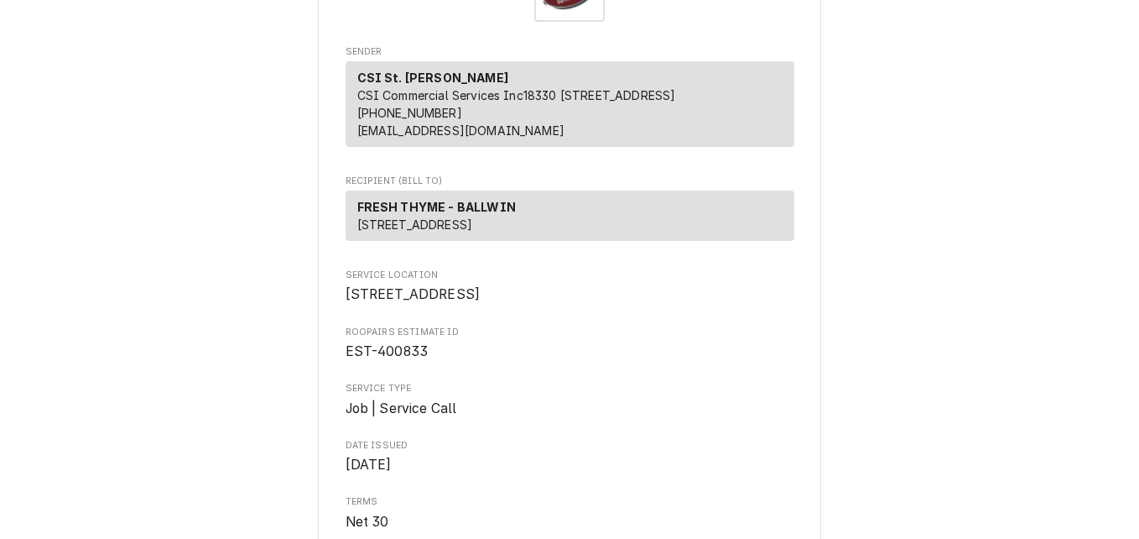
scroll to position [0, 0]
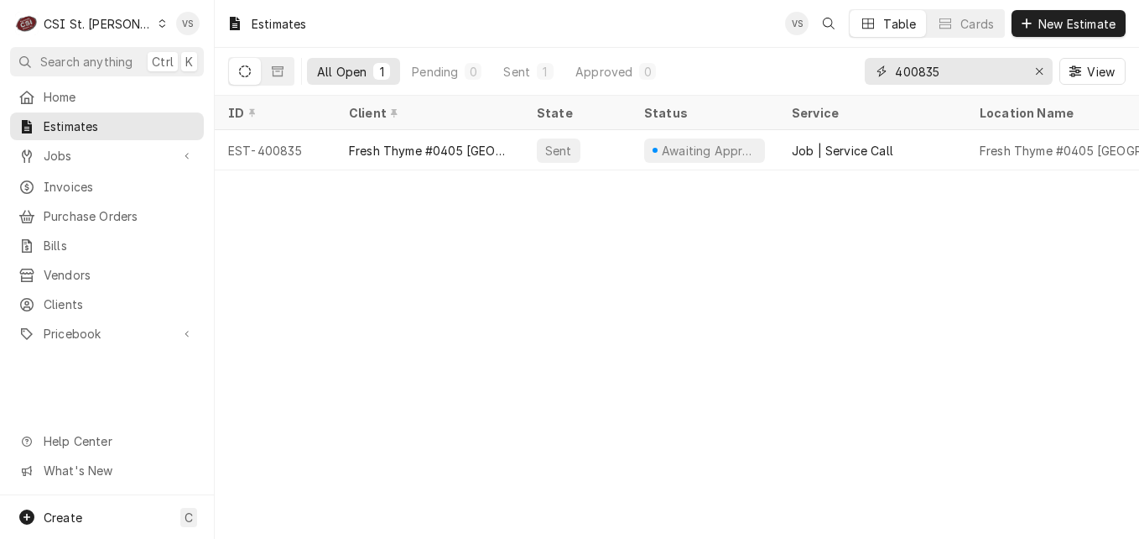
drag, startPoint x: 947, startPoint y: 70, endPoint x: 921, endPoint y: 75, distance: 26.5
click at [921, 75] on input "400835" at bounding box center [958, 71] width 126 height 27
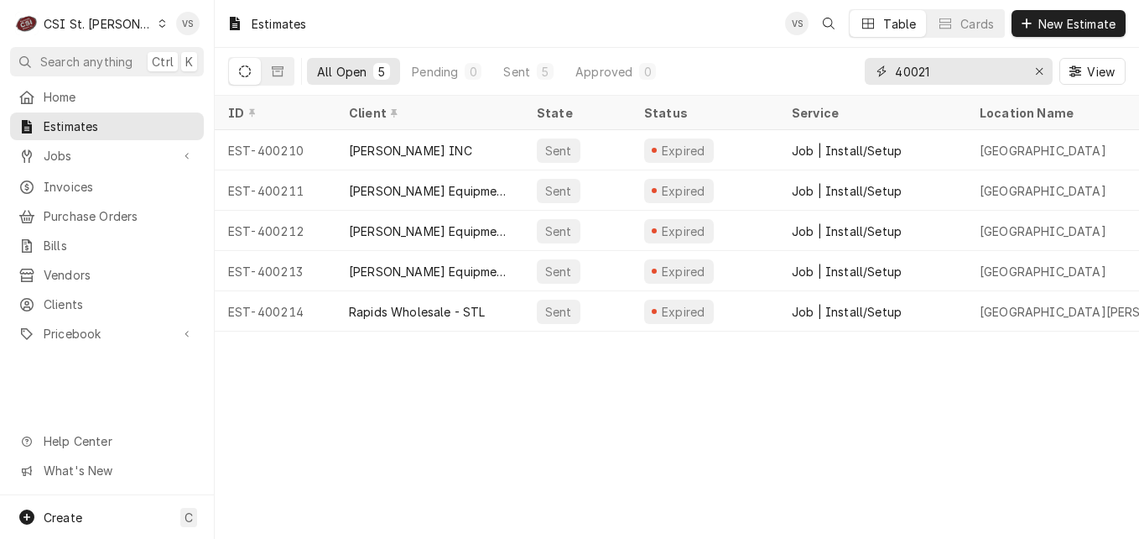
click at [916, 70] on input "40021" at bounding box center [958, 71] width 126 height 27
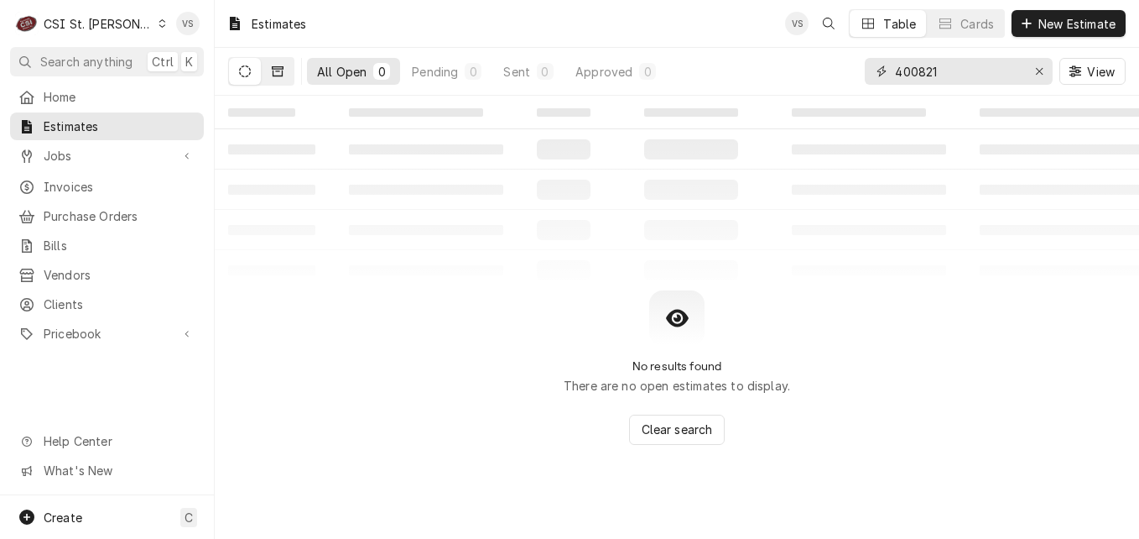
type input "400821"
click at [273, 74] on icon "Dynamic Content Wrapper" at bounding box center [278, 71] width 12 height 10
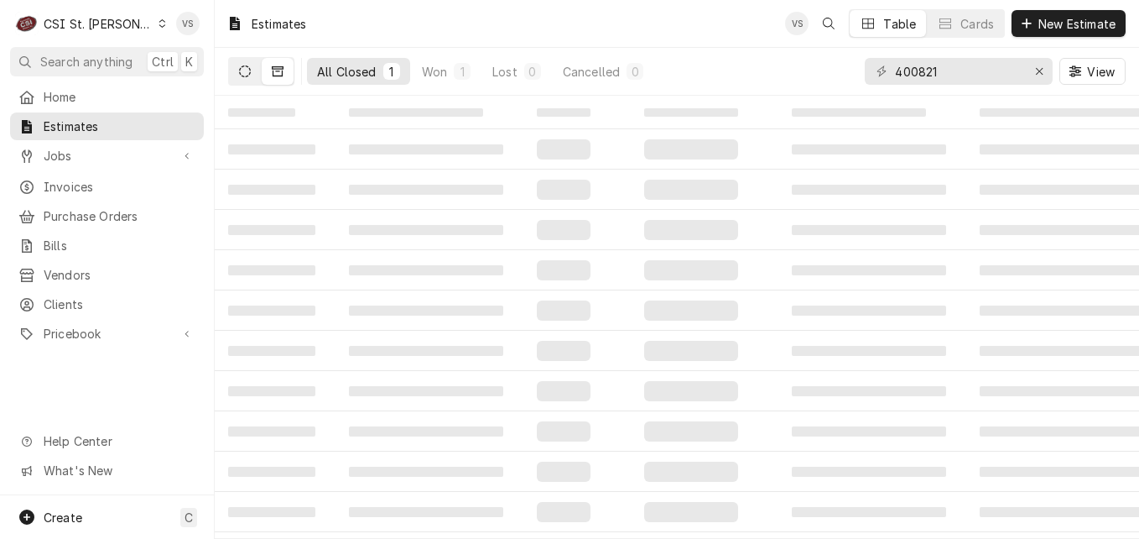
click at [248, 80] on button "Dynamic Content Wrapper" at bounding box center [245, 71] width 32 height 27
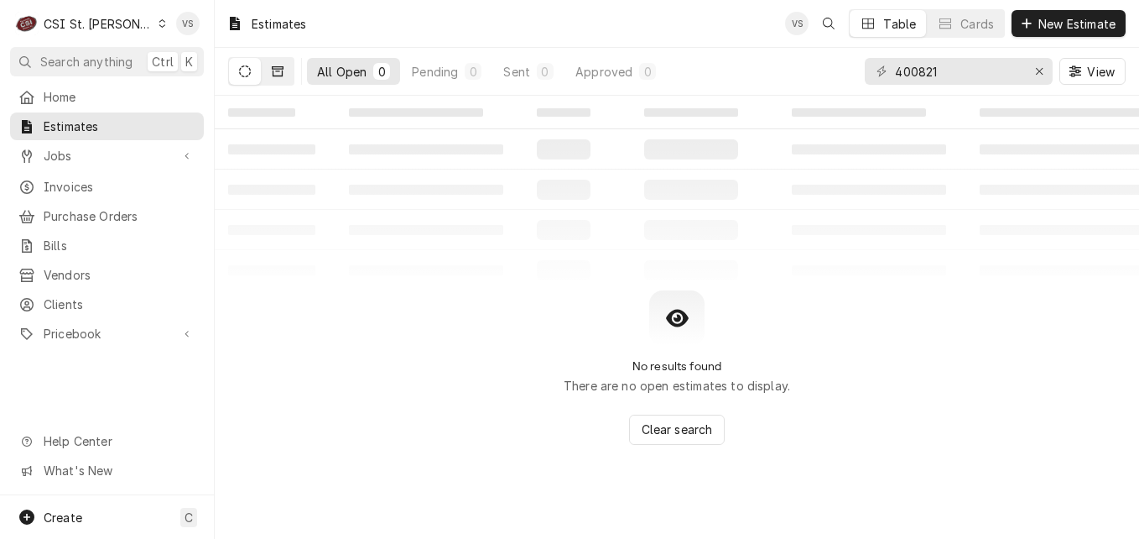
click at [277, 75] on icon "Dynamic Content Wrapper" at bounding box center [278, 71] width 12 height 12
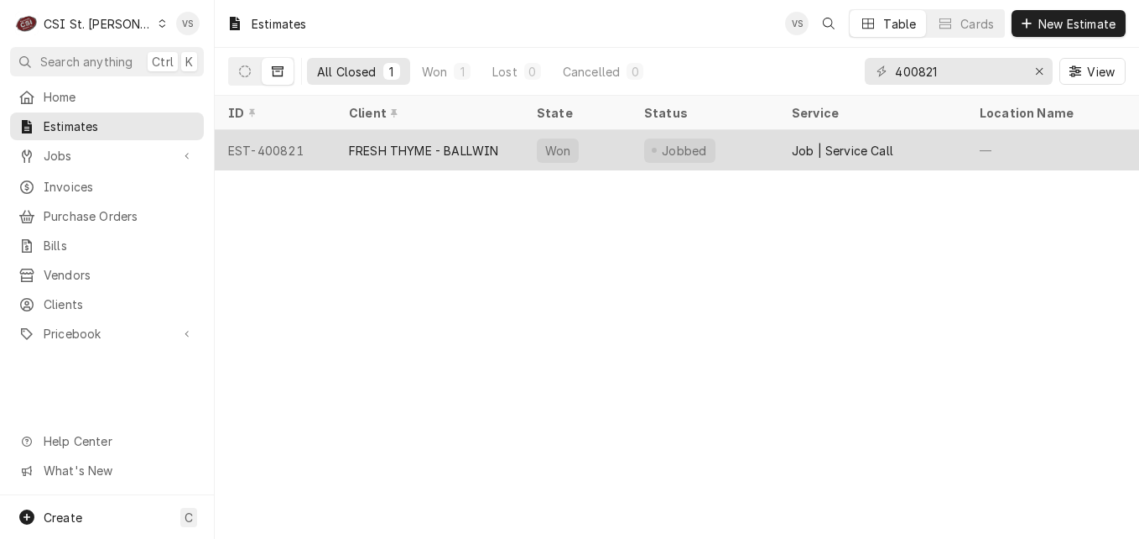
click at [414, 156] on div "FRESH THYME - BALLWIN" at bounding box center [430, 150] width 188 height 40
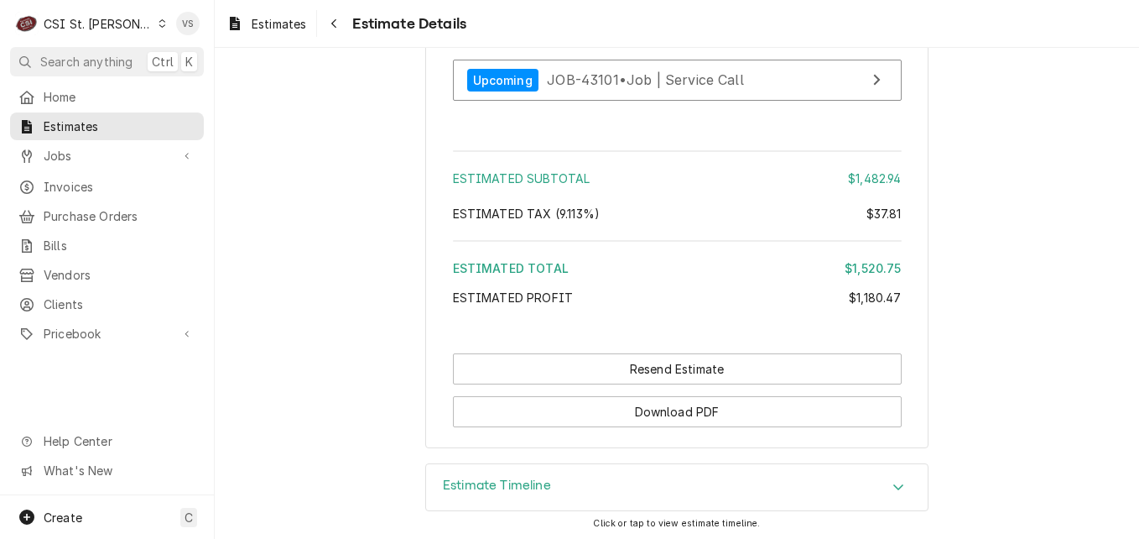
scroll to position [4311, 0]
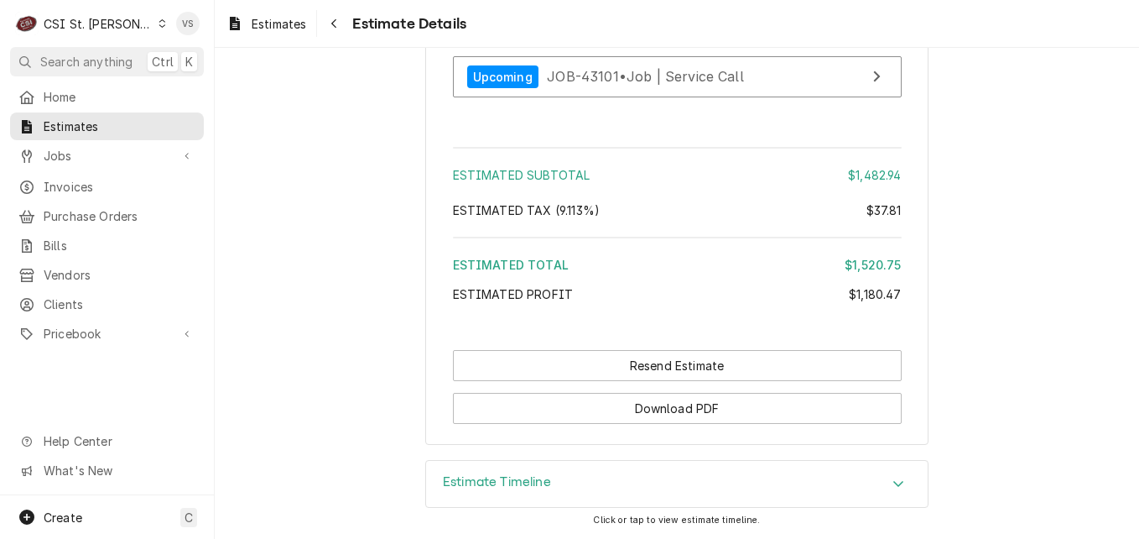
click at [886, 484] on div "Accordion Header" at bounding box center [898, 484] width 25 height 20
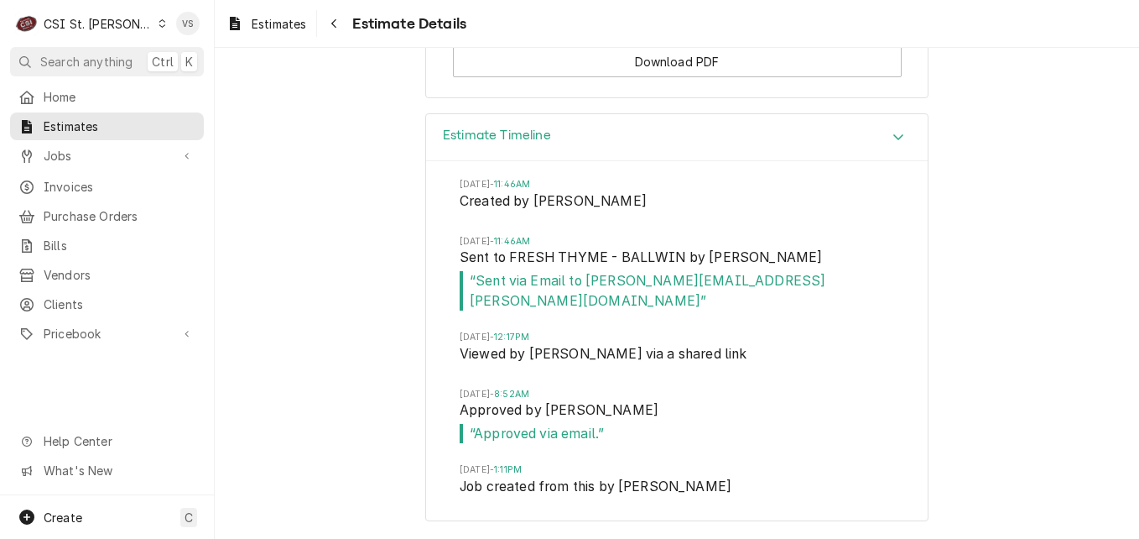
scroll to position [4637, 0]
click at [103, 122] on span "Estimates" at bounding box center [120, 126] width 152 height 18
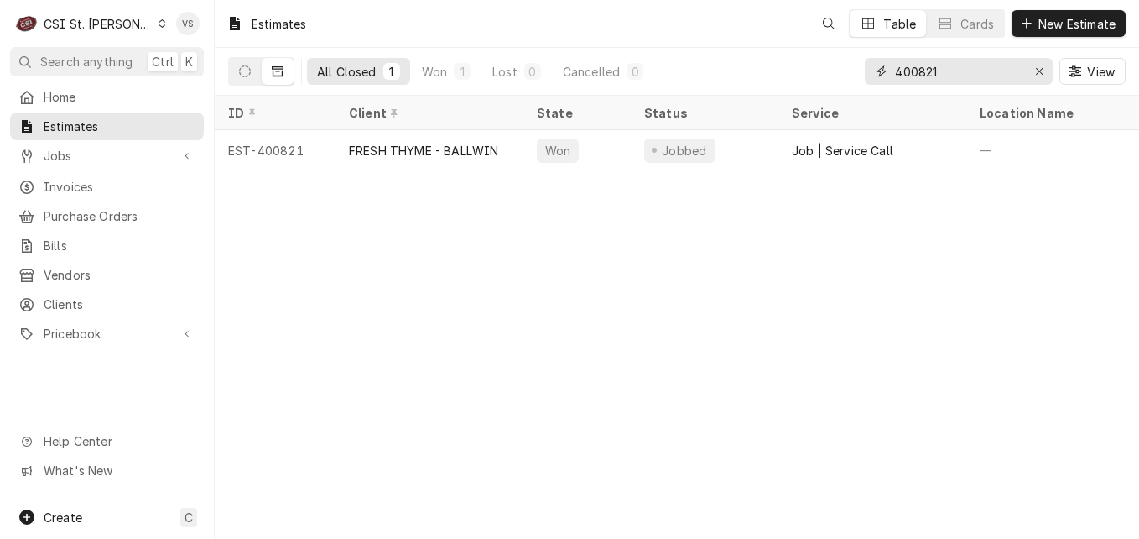
click at [948, 73] on input "400821" at bounding box center [958, 71] width 126 height 27
drag, startPoint x: 948, startPoint y: 73, endPoint x: 921, endPoint y: 72, distance: 26.9
click at [922, 72] on input "400821" at bounding box center [958, 71] width 126 height 27
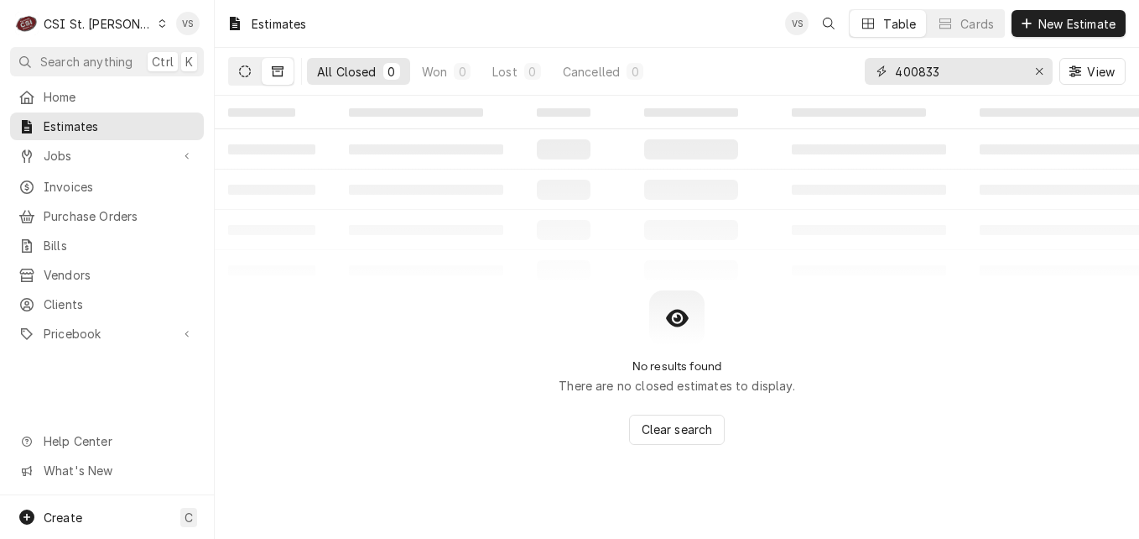
type input "400833"
click at [246, 74] on icon "Dynamic Content Wrapper" at bounding box center [245, 71] width 12 height 12
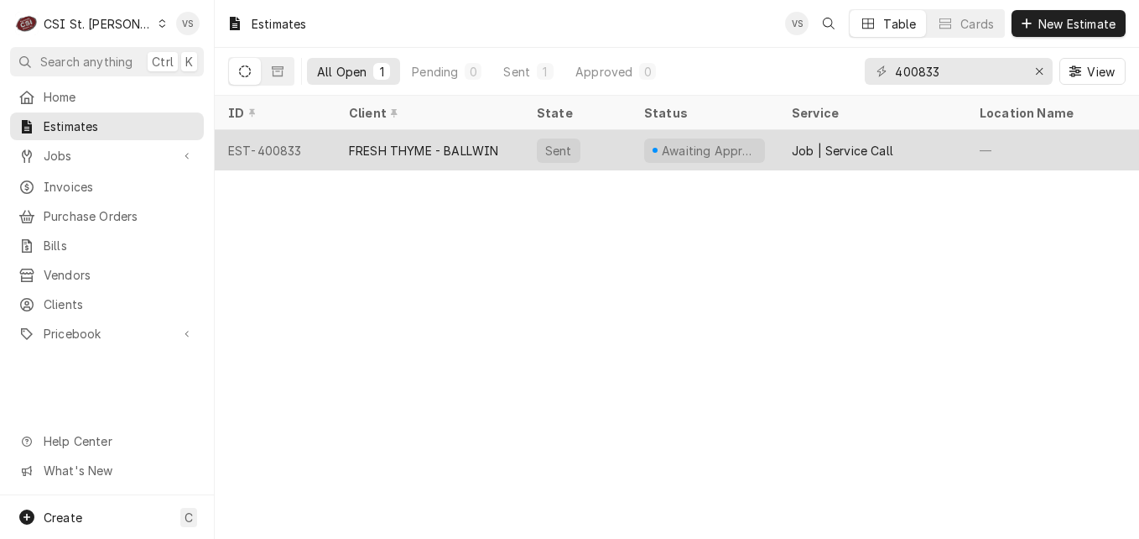
click at [314, 153] on div "EST-400833" at bounding box center [275, 150] width 121 height 40
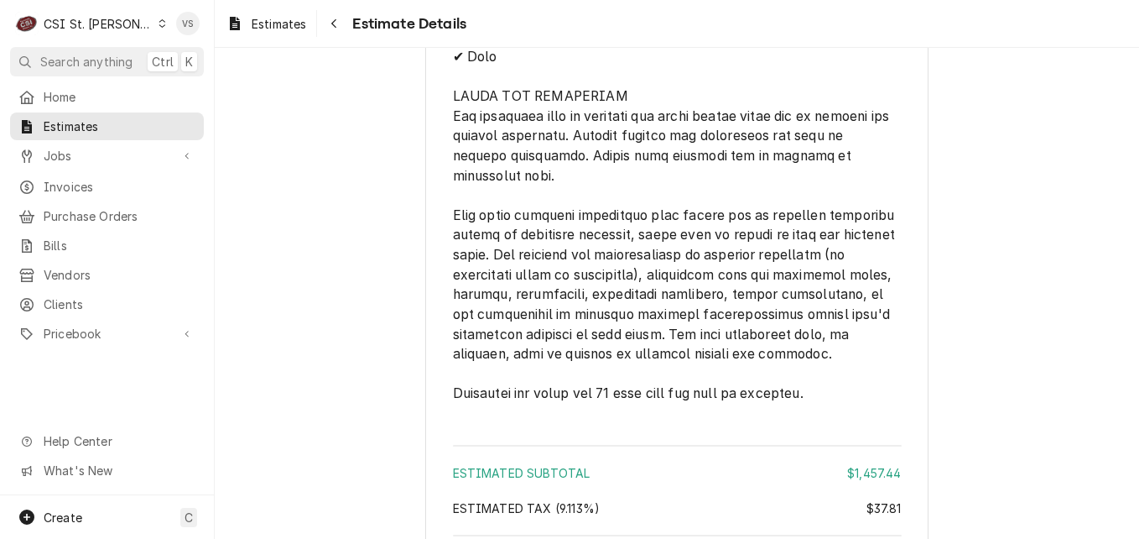
scroll to position [4159, 0]
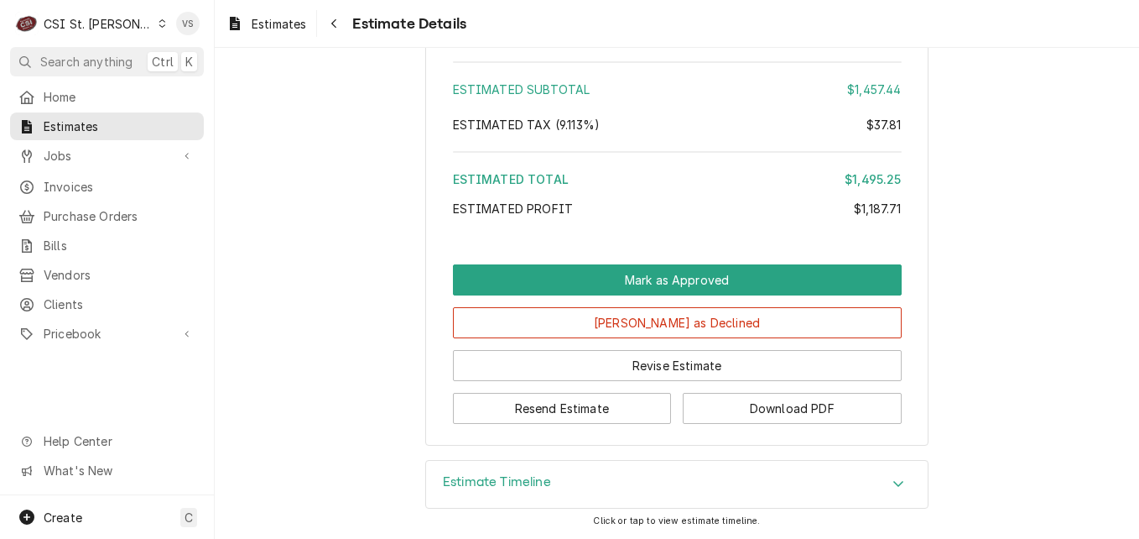
click at [892, 484] on icon "Accordion Header" at bounding box center [898, 482] width 12 height 13
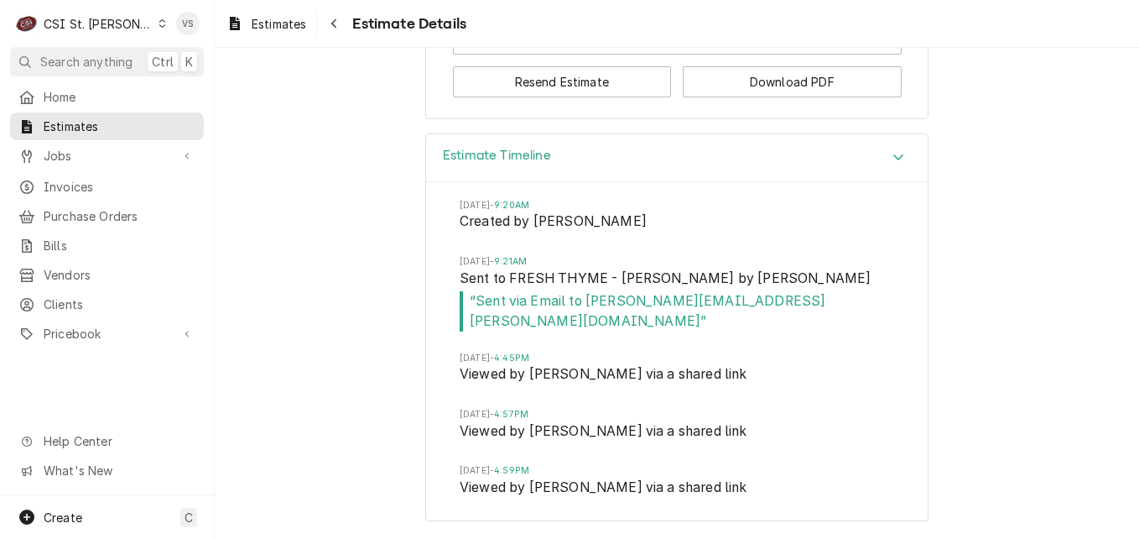
scroll to position [4466, 0]
click at [159, 26] on icon "Dynamic Content Wrapper" at bounding box center [163, 23] width 8 height 8
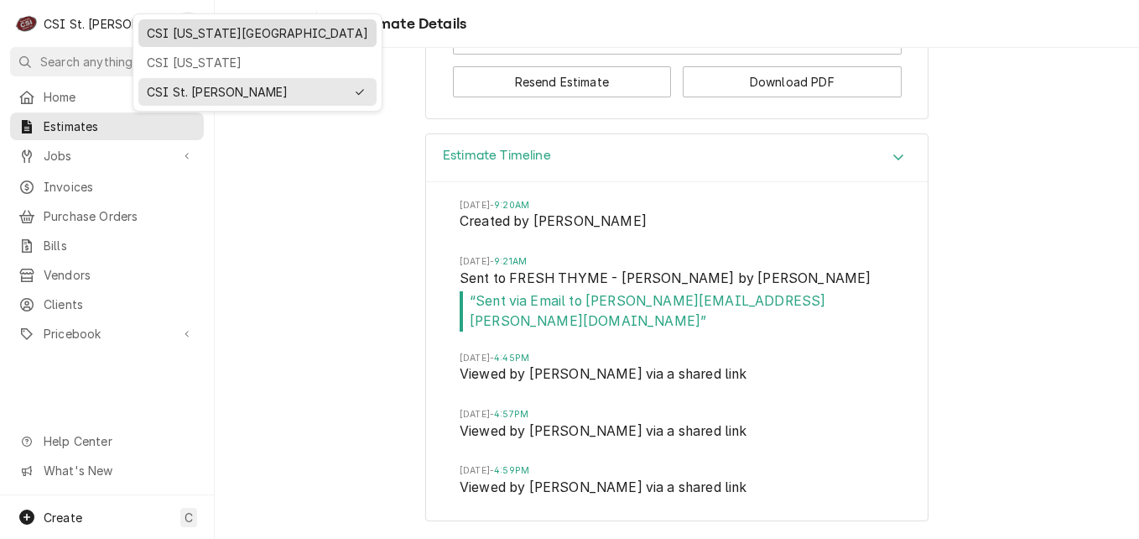
click at [201, 41] on div "CSI [US_STATE][GEOGRAPHIC_DATA]" at bounding box center [258, 33] width 232 height 21
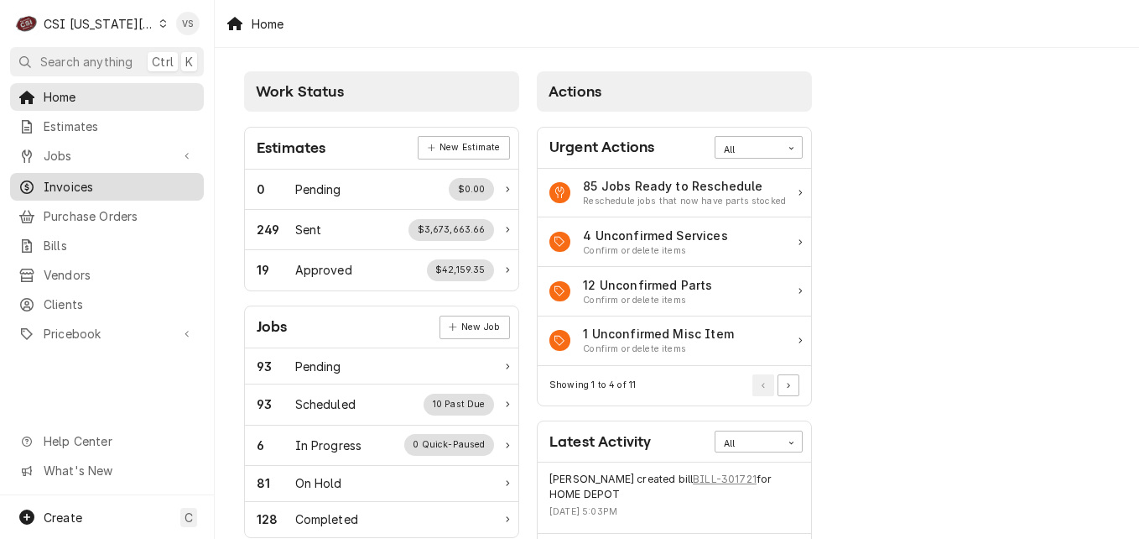
click at [70, 183] on span "Invoices" at bounding box center [120, 187] width 152 height 18
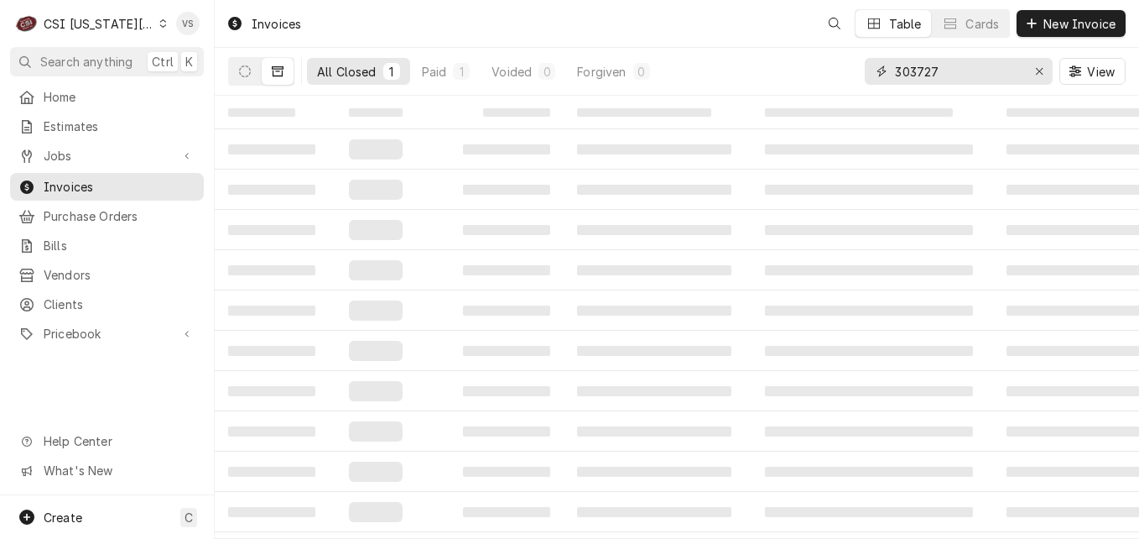
click at [946, 70] on input "303727" at bounding box center [958, 71] width 126 height 27
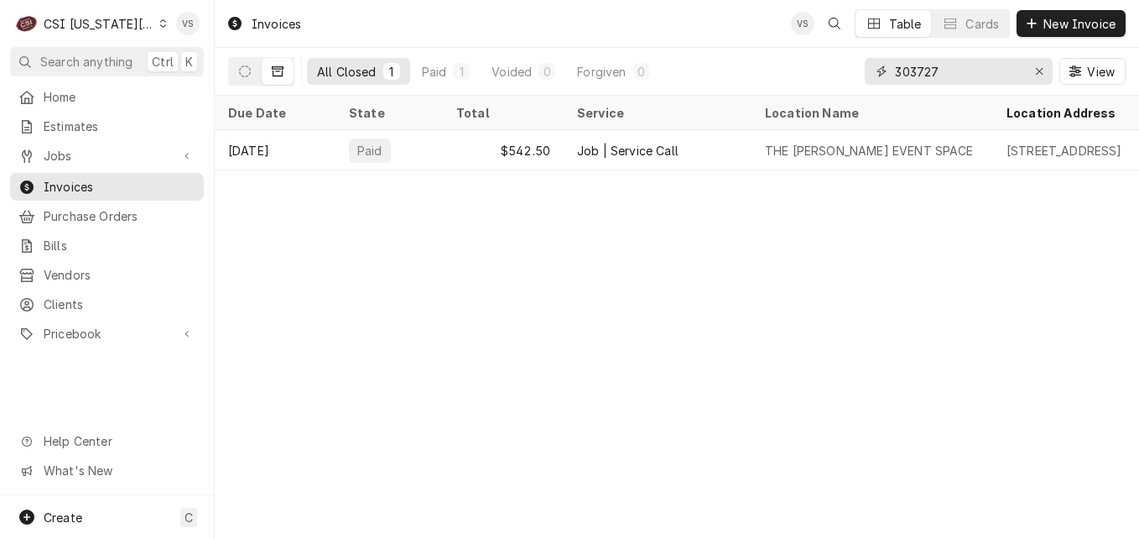
click at [952, 69] on input "303727" at bounding box center [958, 71] width 126 height 27
click at [918, 70] on input "303727" at bounding box center [958, 71] width 126 height 27
click at [942, 75] on input "303727" at bounding box center [958, 71] width 126 height 27
drag, startPoint x: 943, startPoint y: 73, endPoint x: 918, endPoint y: 73, distance: 24.3
click at [918, 73] on input "303727" at bounding box center [958, 71] width 126 height 27
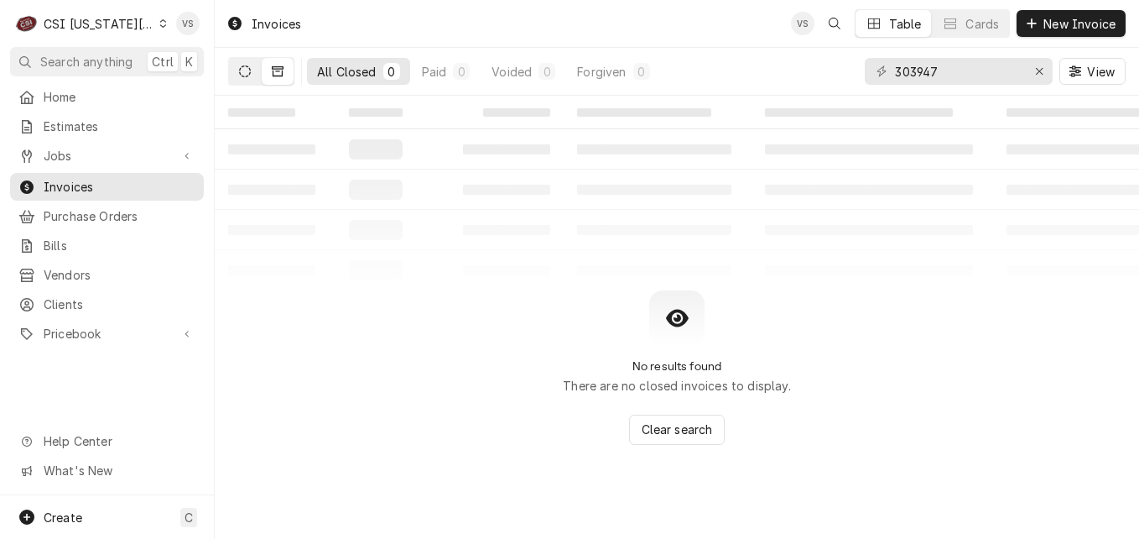
click at [248, 71] on icon "Dynamic Content Wrapper" at bounding box center [245, 71] width 12 height 12
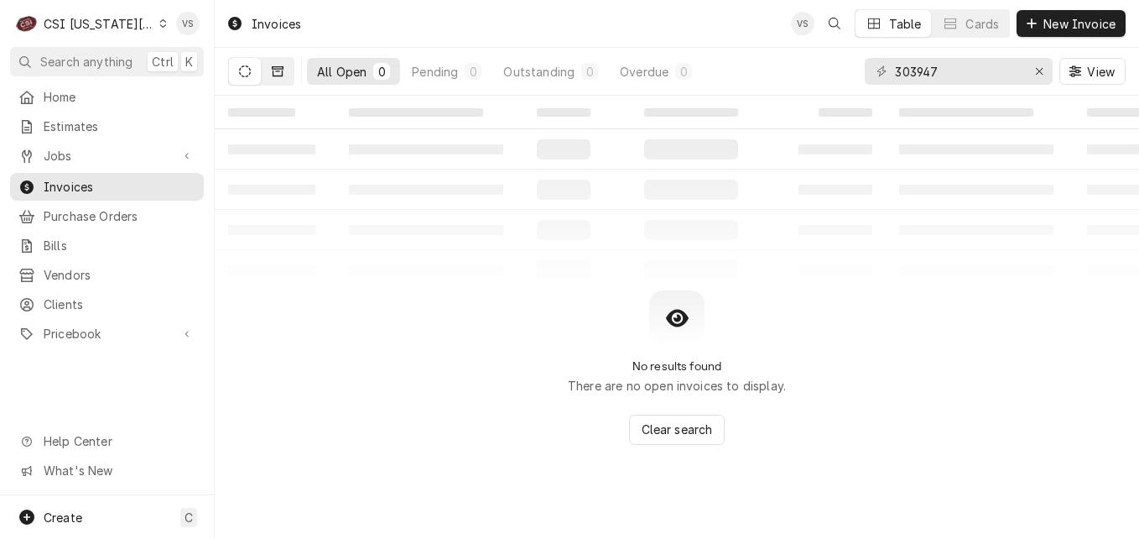
click at [284, 77] on button "Dynamic Content Wrapper" at bounding box center [278, 71] width 32 height 27
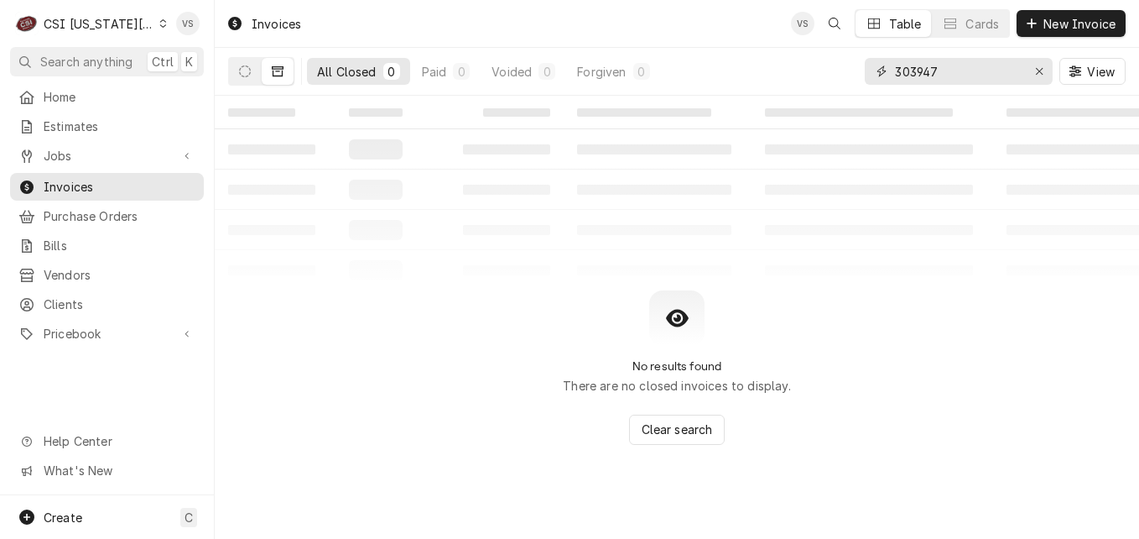
click at [910, 75] on input "303947" at bounding box center [958, 71] width 126 height 27
type input "302947"
click at [246, 75] on icon "Dynamic Content Wrapper" at bounding box center [245, 71] width 12 height 12
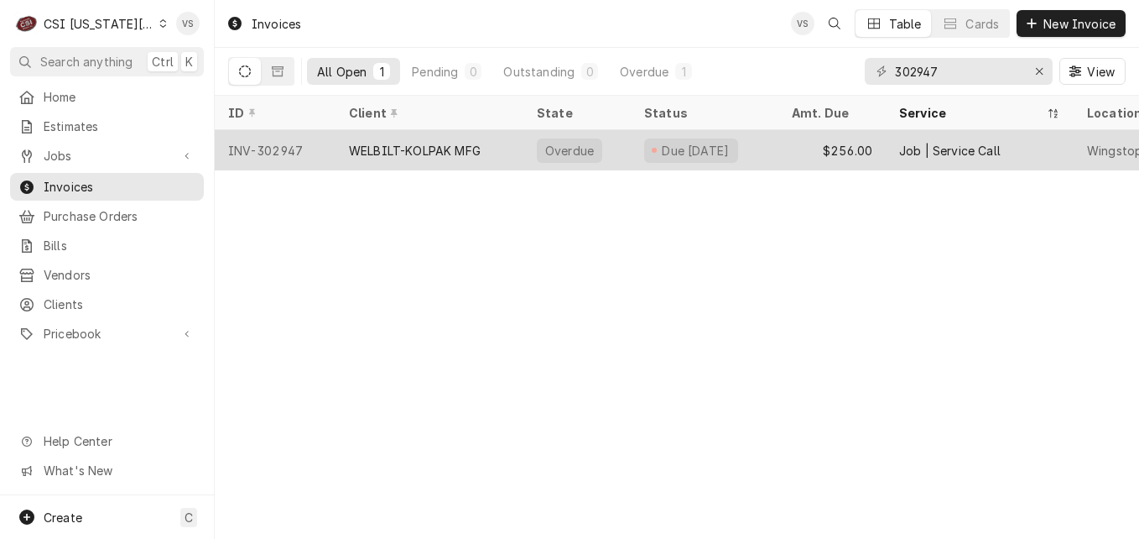
click at [518, 148] on div "WELBILT-KOLPAK MFG" at bounding box center [430, 150] width 188 height 40
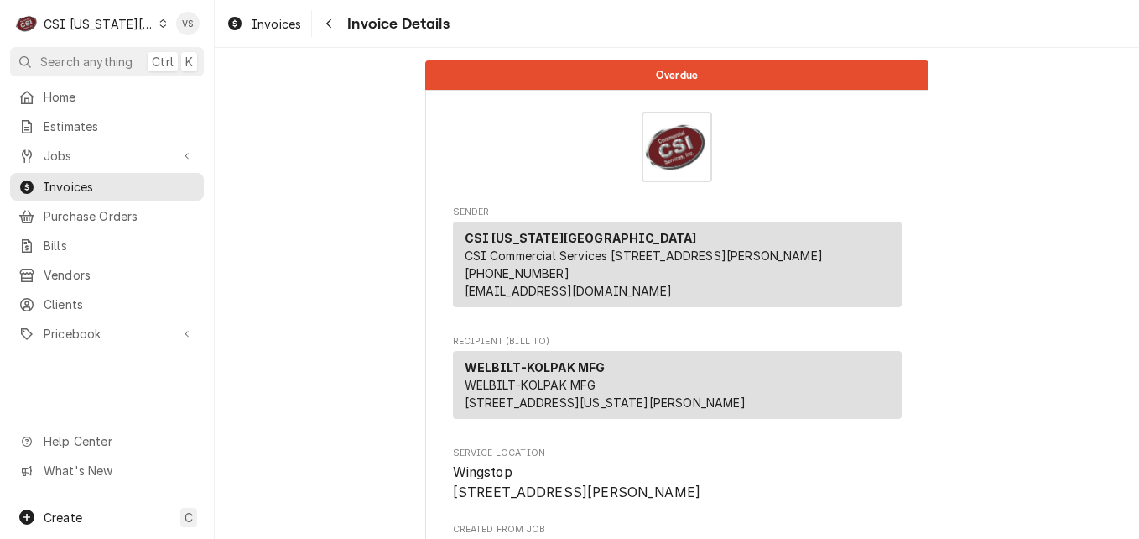
scroll to position [491, 0]
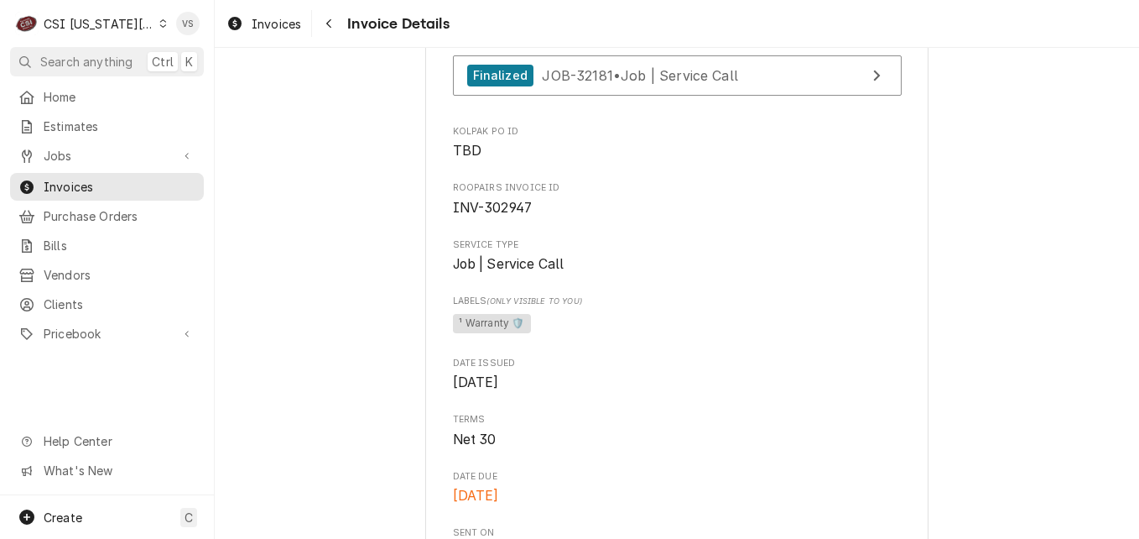
click at [159, 24] on icon "Dynamic Content Wrapper" at bounding box center [163, 23] width 8 height 8
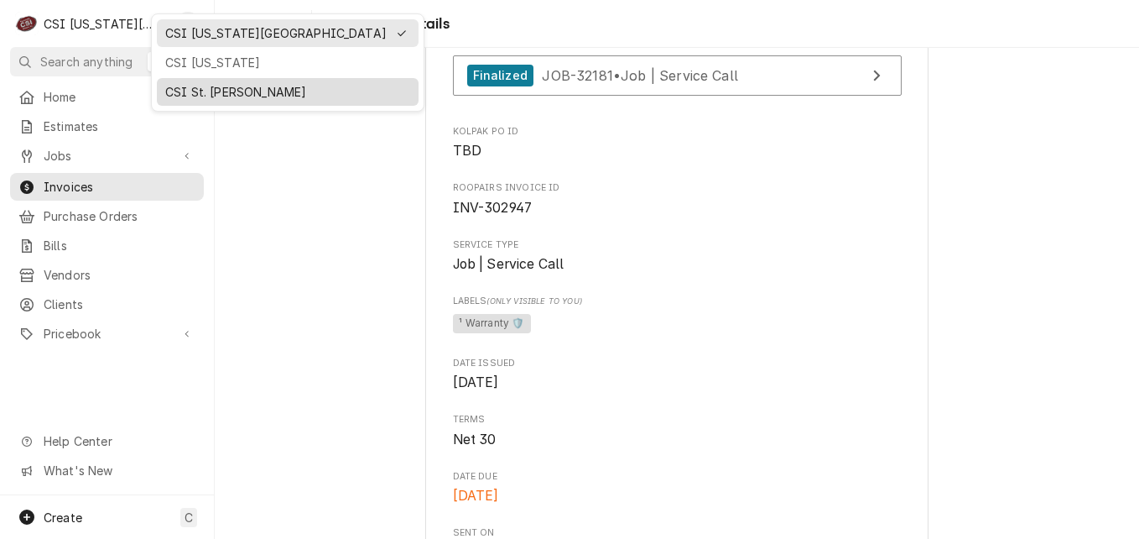
click at [197, 86] on div "CSI St. [PERSON_NAME]" at bounding box center [287, 92] width 245 height 18
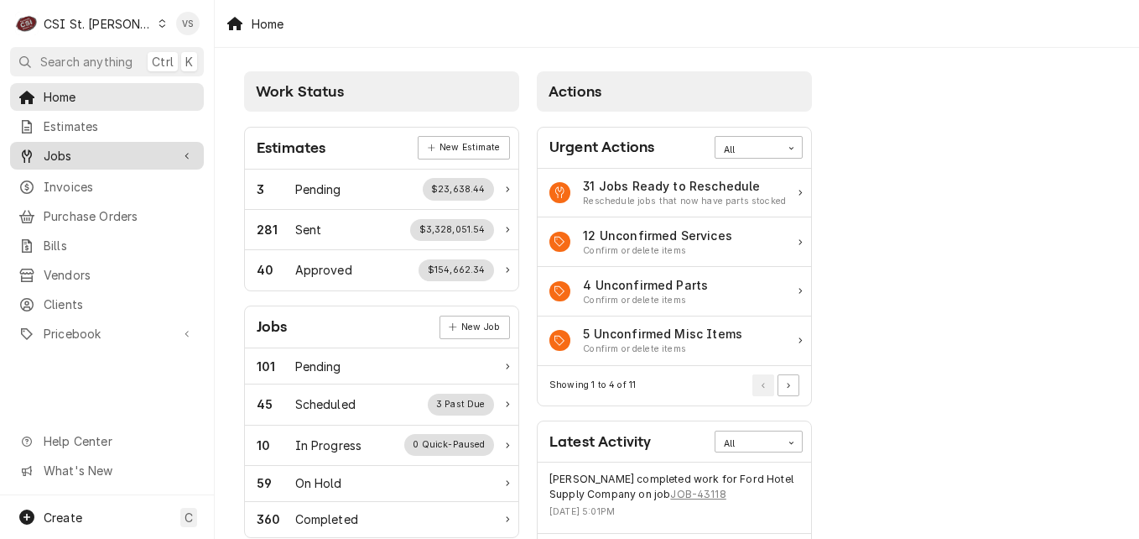
click at [72, 153] on span "Jobs" at bounding box center [107, 156] width 127 height 18
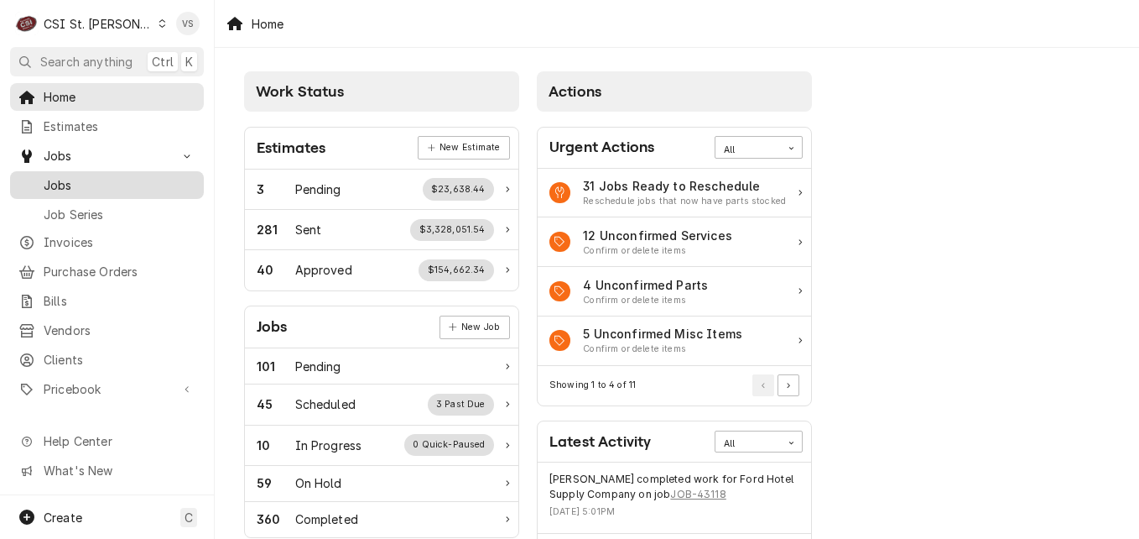
click at [74, 187] on span "Jobs" at bounding box center [120, 185] width 152 height 18
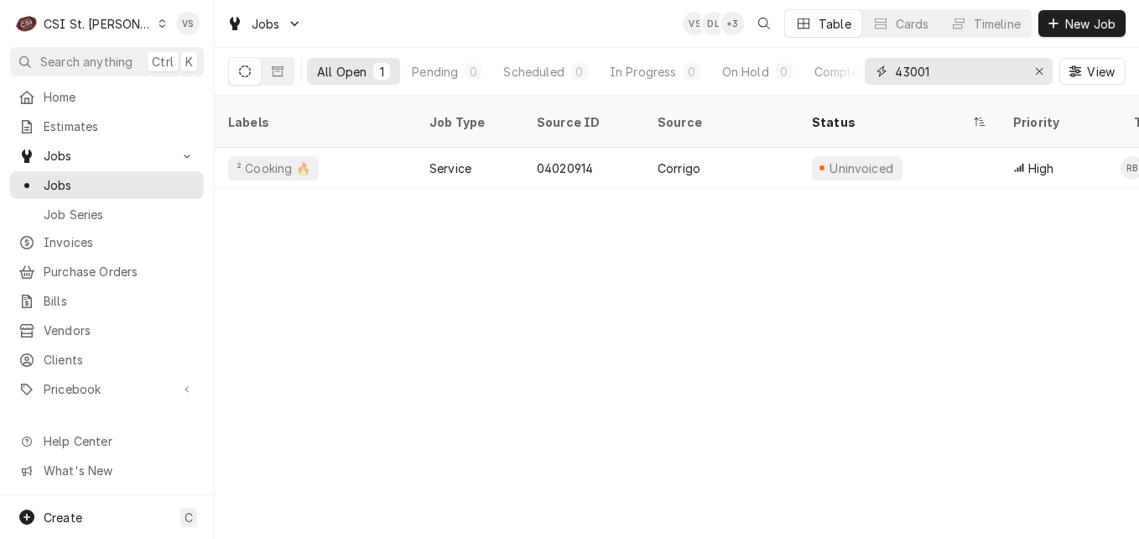
click at [939, 76] on input "43001" at bounding box center [958, 71] width 126 height 27
click at [867, 70] on div "43001" at bounding box center [959, 71] width 188 height 27
click at [939, 65] on input "43001" at bounding box center [958, 71] width 126 height 27
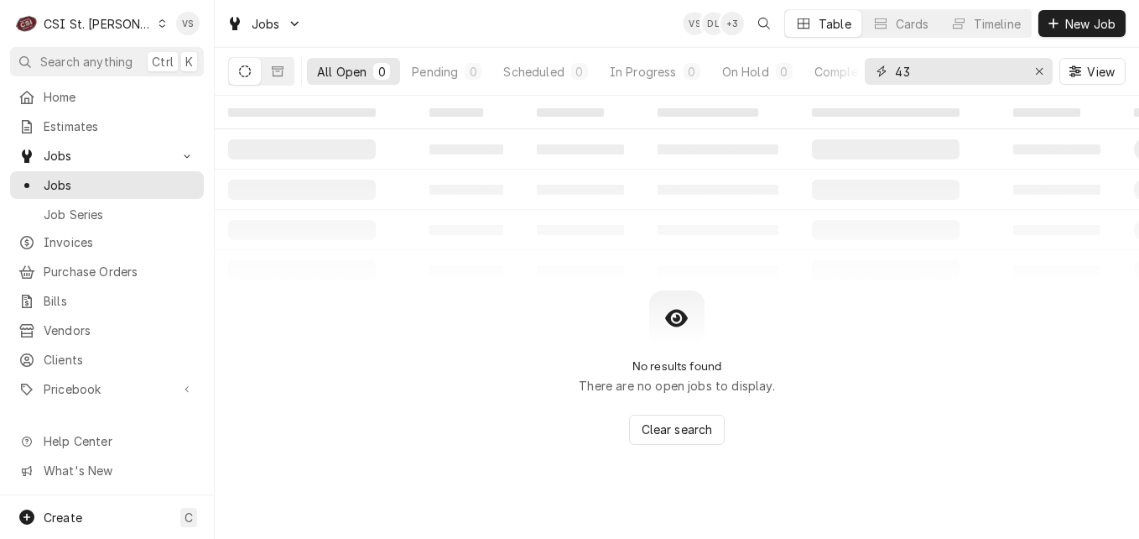
type input "4"
type input "m"
click at [278, 77] on button "Dynamic Content Wrapper" at bounding box center [278, 71] width 32 height 27
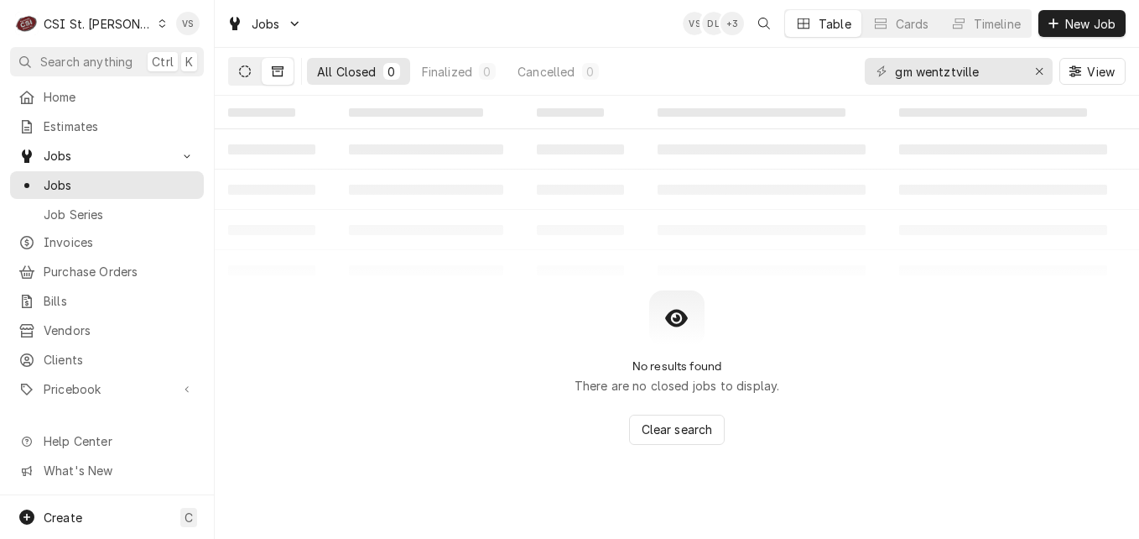
click at [236, 67] on button "Dynamic Content Wrapper" at bounding box center [245, 71] width 32 height 27
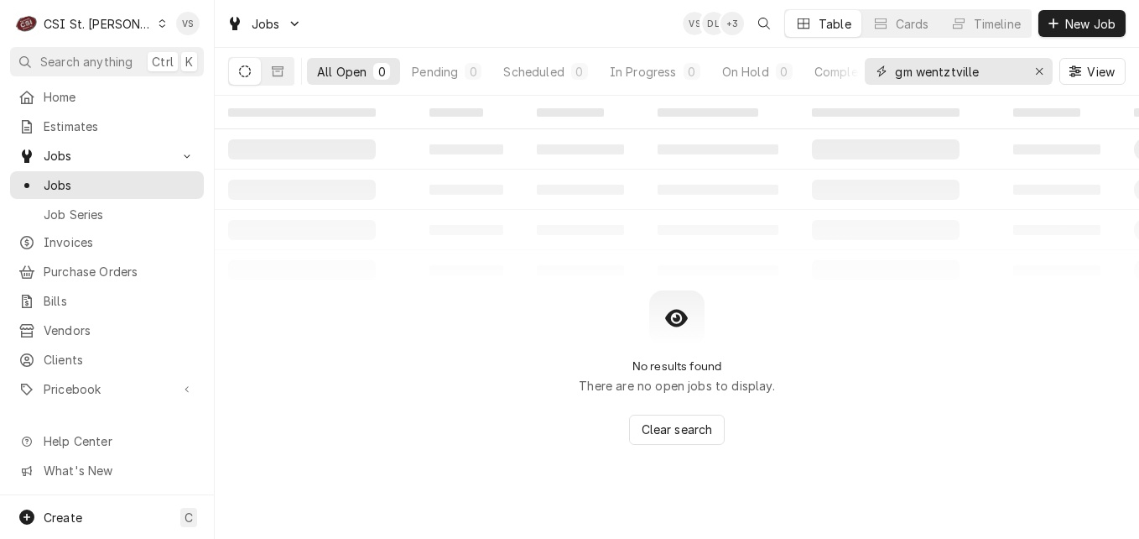
click at [979, 69] on input "gm wentztville" at bounding box center [958, 71] width 126 height 27
drag, startPoint x: 988, startPoint y: 68, endPoint x: 872, endPoint y: 72, distance: 115.8
click at [872, 72] on div "gm wentztville" at bounding box center [959, 71] width 188 height 27
paste input "1500 Highway A"
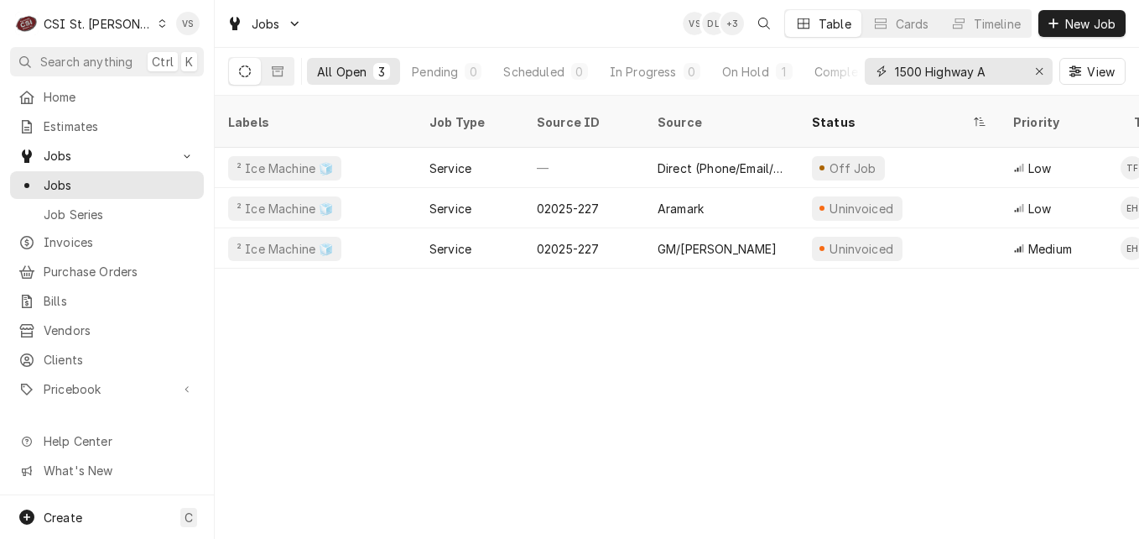
type input "1500 Highway A"
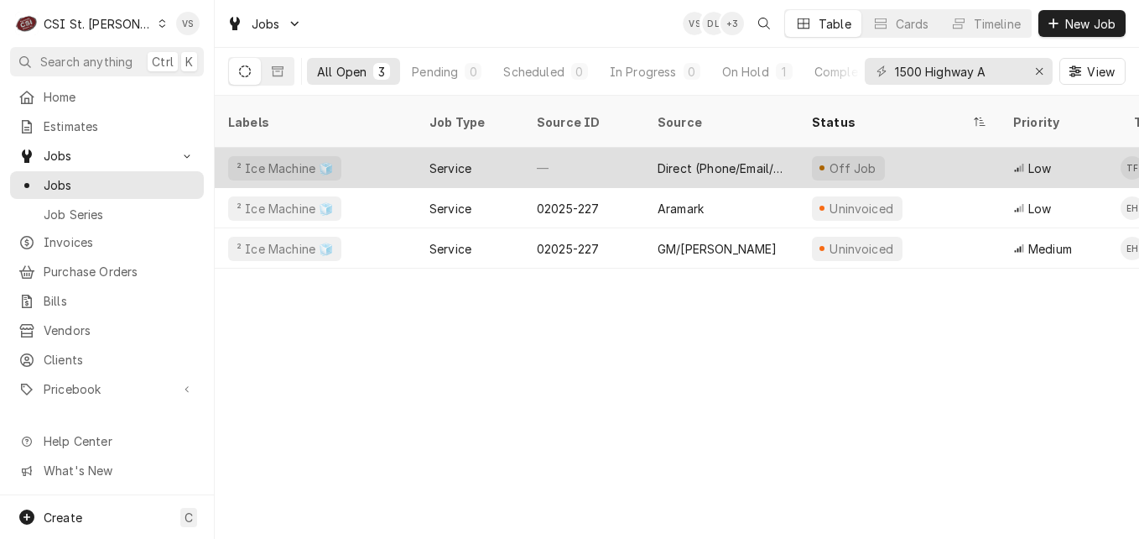
click at [569, 148] on div "—" at bounding box center [583, 168] width 121 height 40
